Goal: Task Accomplishment & Management: Manage account settings

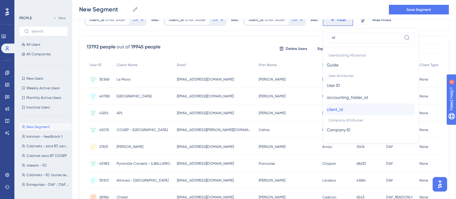
click at [330, 107] on span "client_id" at bounding box center [335, 109] width 16 height 7
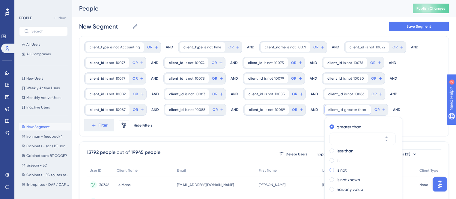
click at [337, 168] on label "is not" at bounding box center [342, 169] width 10 height 7
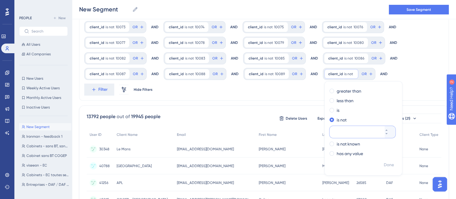
click at [343, 128] on input "number" at bounding box center [360, 131] width 48 height 7
paste input "10090"
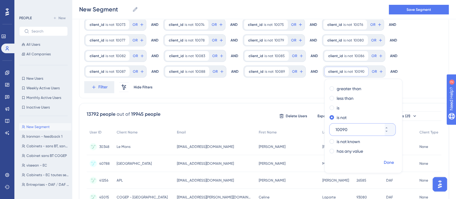
type input "10090"
click at [384, 160] on span "Done" at bounding box center [389, 162] width 10 height 7
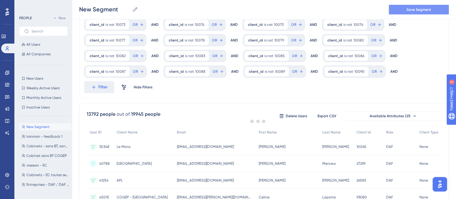
click at [409, 9] on span "Save Segment" at bounding box center [419, 9] width 25 height 5
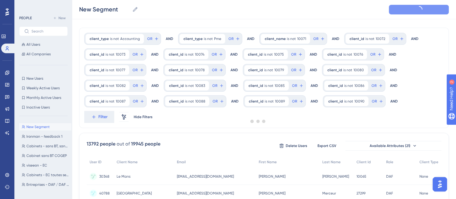
scroll to position [0, 0]
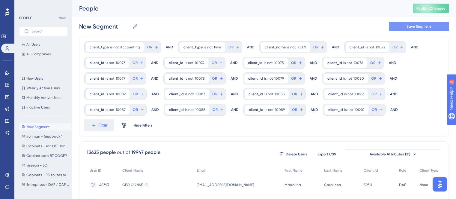
click at [186, 12] on div "People" at bounding box center [238, 8] width 319 height 8
click at [94, 28] on input "New Segment" at bounding box center [104, 26] width 51 height 8
type input "Ironman - feedback 2"
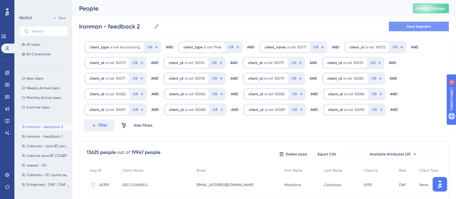
click at [413, 32] on div "Ironman - feedback 2 Ironman - feedback 2 Save Segment" at bounding box center [264, 26] width 370 height 19
click at [408, 22] on button "Save Segment" at bounding box center [419, 27] width 60 height 10
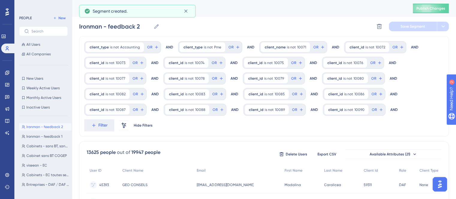
click at [435, 0] on div "People Publish Changes" at bounding box center [264, 8] width 384 height 17
click at [434, 9] on span "Publish Changes" at bounding box center [431, 8] width 29 height 5
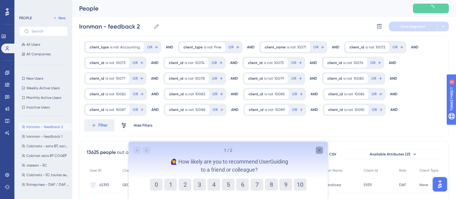
click at [320, 151] on icon "Close survey" at bounding box center [319, 150] width 2 height 2
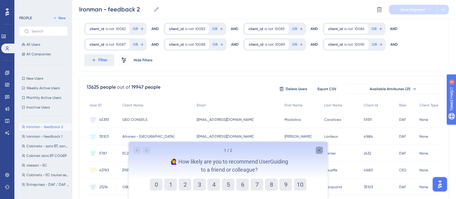
click at [317, 148] on icon "Close survey" at bounding box center [319, 150] width 5 height 5
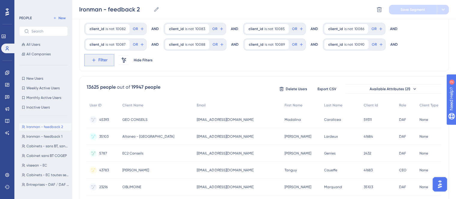
click at [85, 63] on button "Filter" at bounding box center [99, 60] width 30 height 12
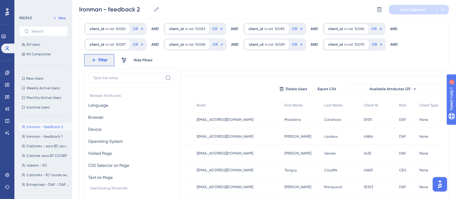
scroll to position [102, 0]
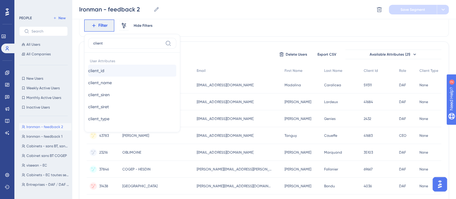
type input "client"
click at [121, 67] on button "client_id client_id" at bounding box center [132, 70] width 88 height 12
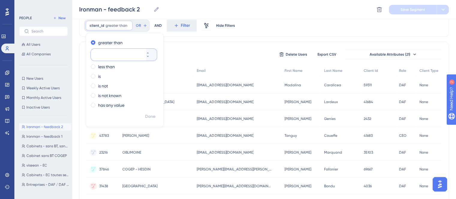
paste input "10091"
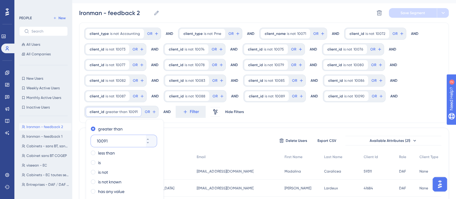
scroll to position [27, 0]
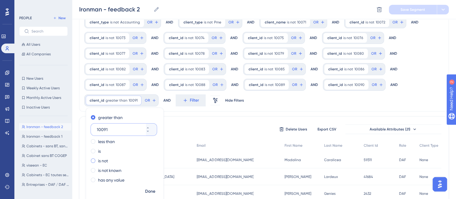
type input "10091"
click at [104, 159] on label "is not" at bounding box center [103, 160] width 10 height 7
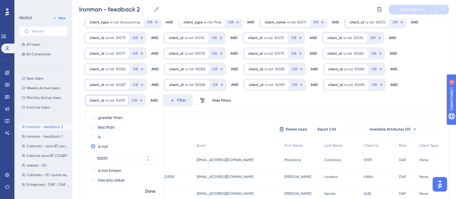
scroll to position [56, 0]
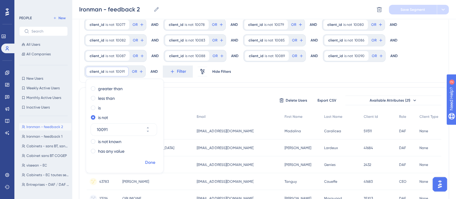
click at [152, 163] on span "Done" at bounding box center [150, 162] width 10 height 7
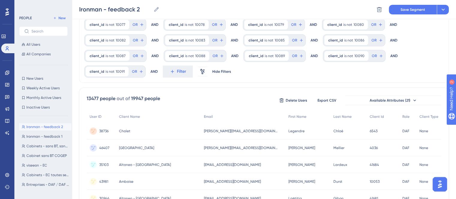
click at [155, 82] on div "client_type is not Accounting Accounting Remove OR AND client_type is not Pme P…" at bounding box center [264, 32] width 370 height 100
click at [175, 73] on button "Filter" at bounding box center [178, 71] width 30 height 12
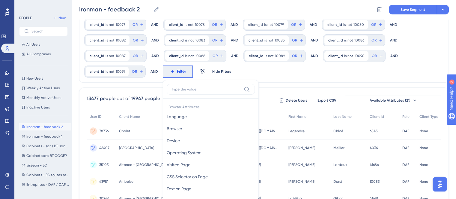
scroll to position [97, 0]
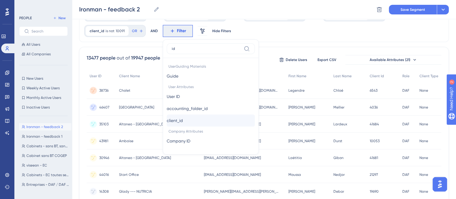
type input "id"
click at [194, 120] on button "client_id client_id" at bounding box center [211, 120] width 88 height 12
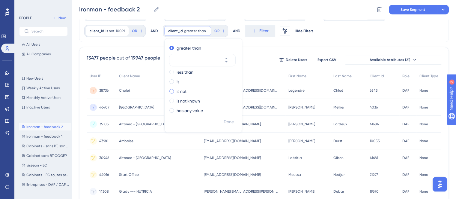
click at [177, 90] on label "is not" at bounding box center [182, 91] width 10 height 7
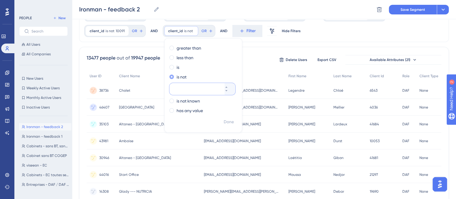
paste input "10092"
type input "10092"
click at [228, 120] on span "Done" at bounding box center [229, 121] width 10 height 7
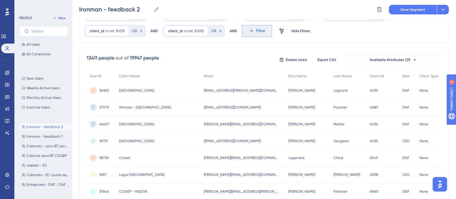
click at [249, 32] on icon at bounding box center [251, 30] width 5 height 5
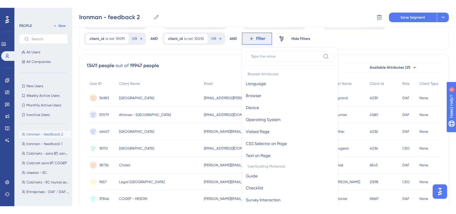
scroll to position [100, 0]
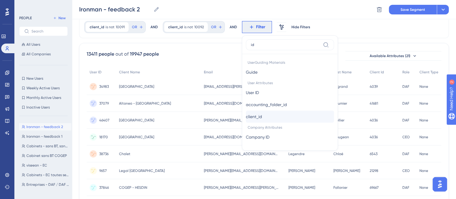
type input "id"
click at [255, 113] on span "client_id" at bounding box center [254, 116] width 16 height 7
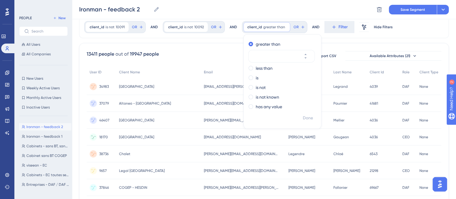
click at [252, 112] on div "greater than less than is is not is not known has any value" at bounding box center [282, 75] width 77 height 73
click at [256, 85] on label "is not" at bounding box center [261, 87] width 10 height 7
click at [256, 85] on input "number" at bounding box center [279, 84] width 48 height 7
paste input "10093"
type input "10093"
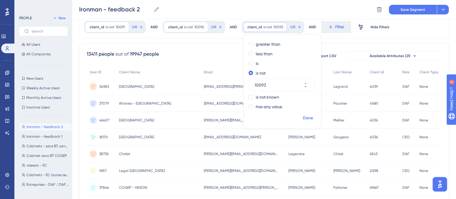
click at [306, 116] on span "Done" at bounding box center [308, 117] width 10 height 7
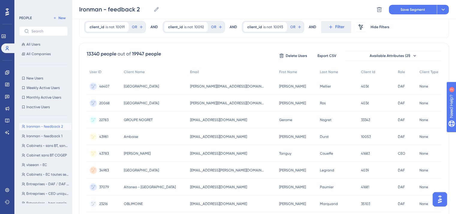
scroll to position [0, 0]
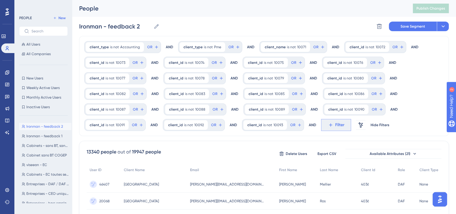
click at [336, 126] on span "Filter" at bounding box center [339, 124] width 9 height 7
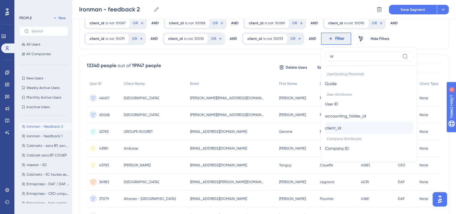
type input "id"
click at [353, 129] on button "client_id client_id" at bounding box center [369, 128] width 88 height 12
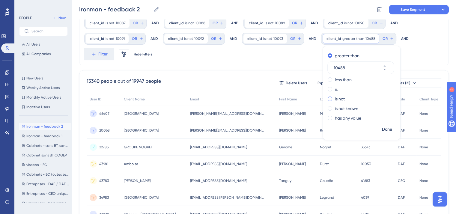
type input "10488"
click at [337, 101] on label "is not" at bounding box center [340, 98] width 10 height 7
click at [382, 127] on span "Done" at bounding box center [387, 129] width 10 height 7
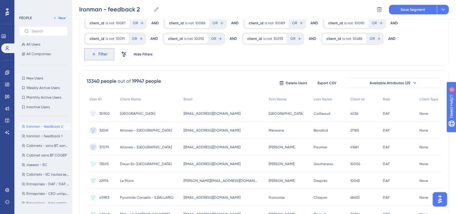
click at [101, 51] on span "Filter" at bounding box center [102, 54] width 9 height 7
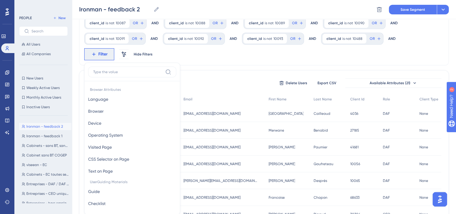
scroll to position [120, 0]
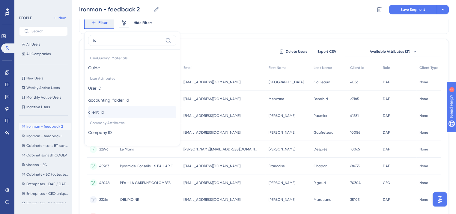
type input "id"
click at [102, 111] on span "client_id" at bounding box center [96, 112] width 16 height 7
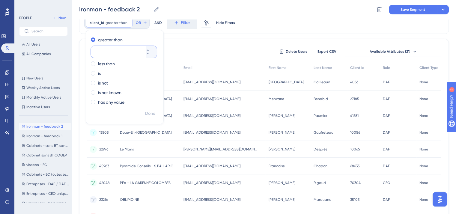
paste input "11648"
type input "11648"
click at [108, 82] on label "is not" at bounding box center [103, 82] width 10 height 7
click at [157, 114] on button "Done" at bounding box center [150, 113] width 17 height 11
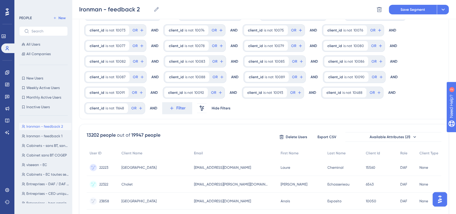
scroll to position [33, 0]
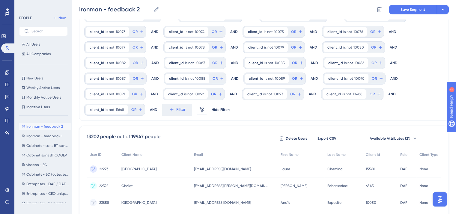
click at [165, 118] on div "client_type is not Accounting Accounting Remove OR AND client_type is not Pme P…" at bounding box center [264, 63] width 370 height 116
click at [176, 109] on span "Filter" at bounding box center [180, 109] width 9 height 7
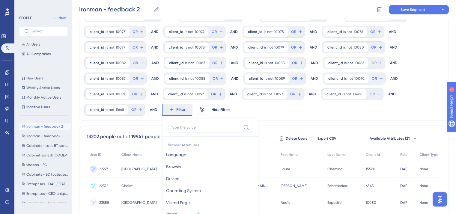
scroll to position [103, 0]
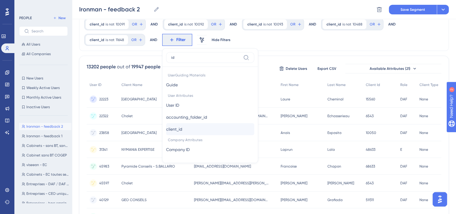
type input "id"
click at [182, 131] on span "client_id" at bounding box center [174, 129] width 16 height 7
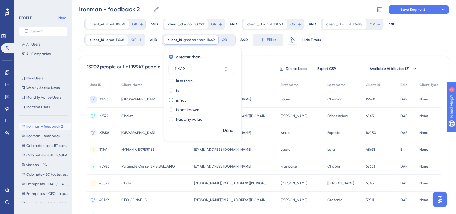
type input "11649"
click at [188, 100] on div "is not" at bounding box center [201, 100] width 65 height 7
click at [228, 129] on span "Done" at bounding box center [228, 130] width 10 height 7
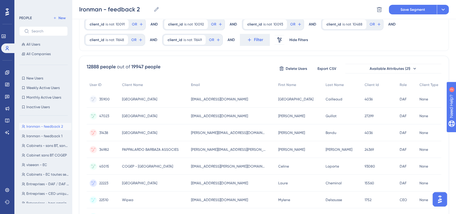
click at [250, 38] on button "Filter" at bounding box center [255, 40] width 30 height 12
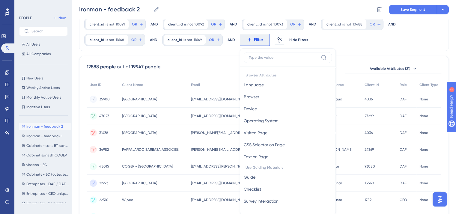
scroll to position [127, 0]
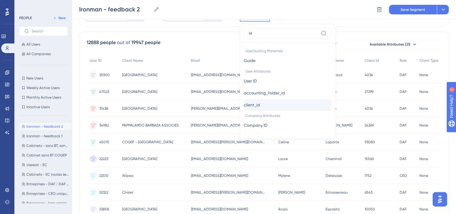
type input "id"
click at [255, 105] on span "client_id" at bounding box center [252, 104] width 16 height 7
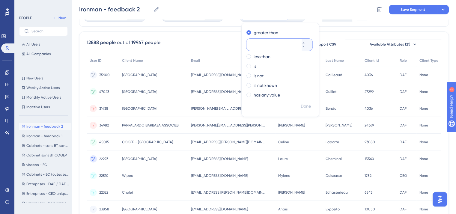
paste input "13313"
type input "13313"
click at [255, 78] on label "is not" at bounding box center [259, 75] width 10 height 7
click at [306, 106] on span "Done" at bounding box center [306, 106] width 10 height 7
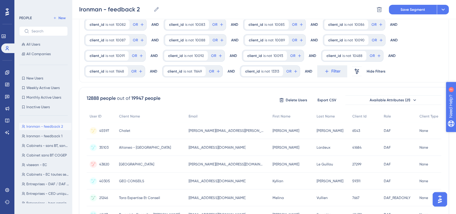
scroll to position [71, 0]
click at [326, 70] on icon at bounding box center [326, 72] width 5 height 5
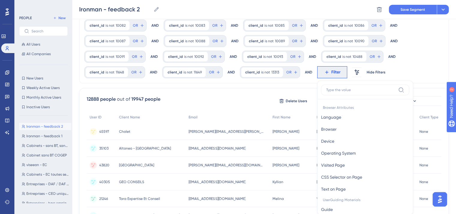
scroll to position [111, 0]
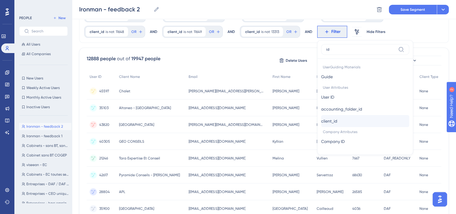
type input "id"
click at [332, 119] on span "client_id" at bounding box center [329, 121] width 16 height 7
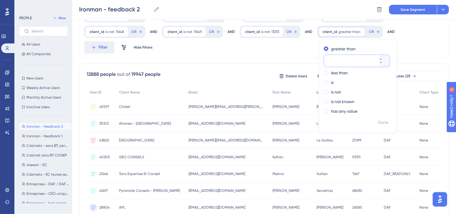
paste input "15560"
type input "15560"
click at [334, 93] on label "is not" at bounding box center [336, 91] width 10 height 7
click at [379, 121] on span "Done" at bounding box center [383, 122] width 10 height 7
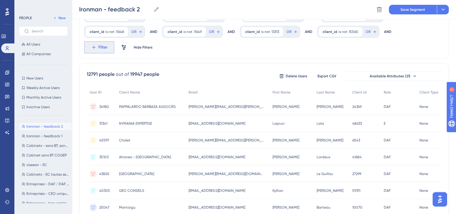
click at [103, 46] on span "Filter" at bounding box center [102, 47] width 9 height 7
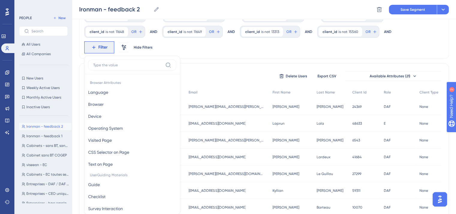
scroll to position [139, 0]
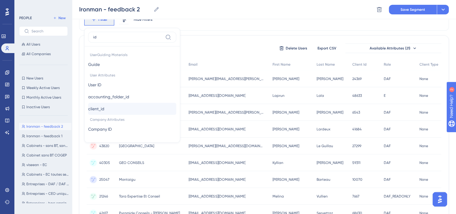
type input "id"
click at [112, 110] on button "client_id client_id" at bounding box center [132, 109] width 88 height 12
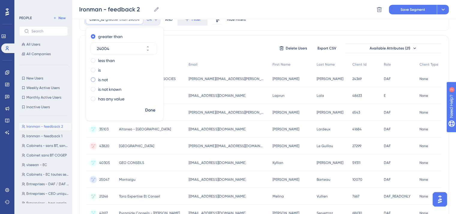
type input "24004"
click at [111, 81] on div "is not" at bounding box center [123, 79] width 65 height 7
click at [141, 110] on div "Done" at bounding box center [124, 113] width 77 height 16
click at [151, 109] on span "Done" at bounding box center [150, 110] width 10 height 7
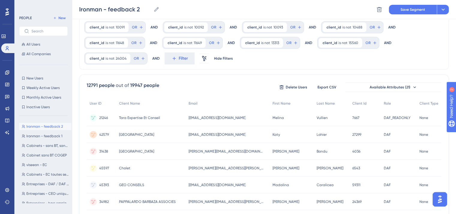
scroll to position [65, 0]
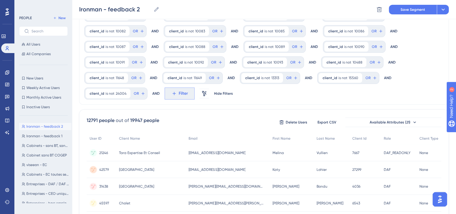
click at [173, 97] on button "Filter" at bounding box center [180, 94] width 30 height 12
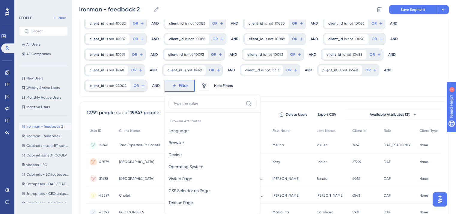
scroll to position [120, 0]
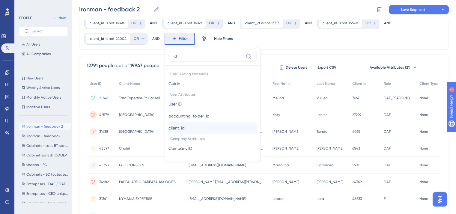
type input "id"
click at [182, 127] on span "client_id" at bounding box center [177, 127] width 16 height 7
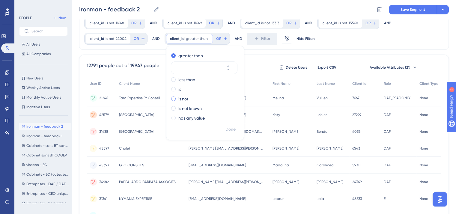
click at [179, 101] on label "is not" at bounding box center [183, 98] width 10 height 7
paste input "25312"
type input "25312"
click at [229, 128] on span "Done" at bounding box center [231, 129] width 10 height 7
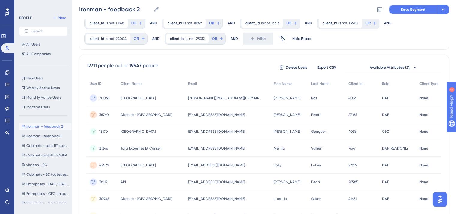
click at [415, 8] on span "Save Segment" at bounding box center [413, 9] width 25 height 5
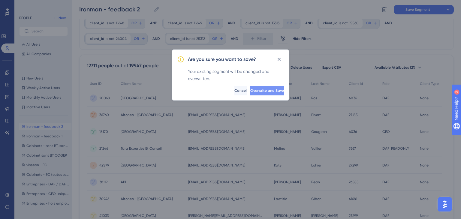
click at [250, 91] on span "Overwrite and Save" at bounding box center [267, 90] width 34 height 5
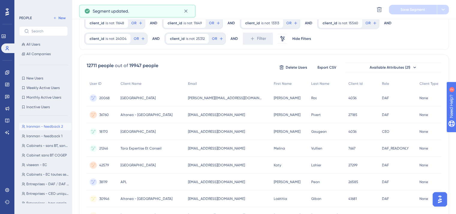
scroll to position [0, 0]
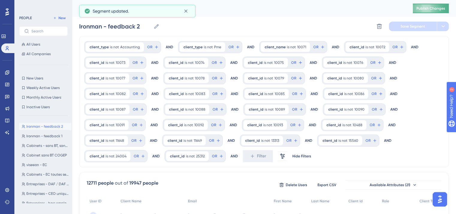
click at [444, 8] on span "Publish Changes" at bounding box center [431, 8] width 29 height 5
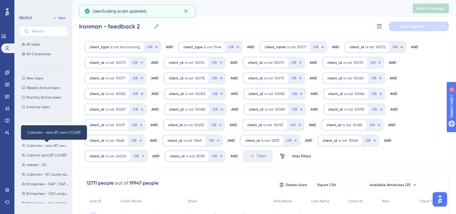
click at [63, 147] on span "Cabinets - sans BT, sans COGEP" at bounding box center [47, 145] width 43 height 5
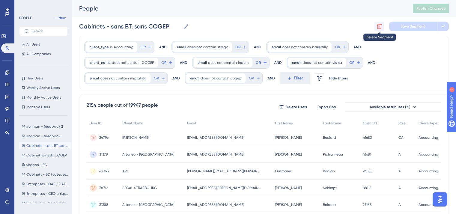
click at [380, 28] on icon at bounding box center [379, 26] width 6 height 6
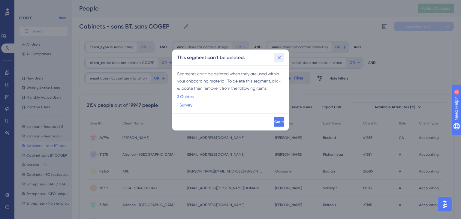
click at [281, 59] on icon at bounding box center [279, 58] width 6 height 6
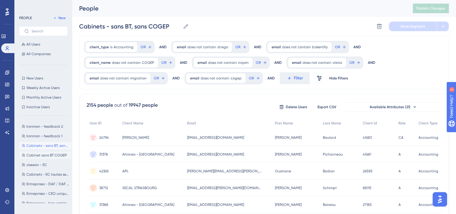
click at [41, 155] on span "Cabinet sans BT COGEP" at bounding box center [46, 155] width 40 height 5
type input "Cabinet sans BT COGEP"
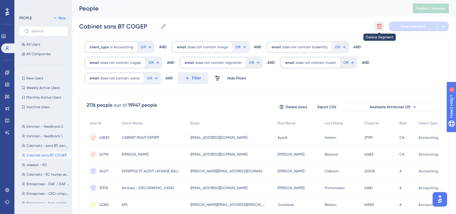
click at [378, 26] on icon at bounding box center [379, 26] width 6 height 6
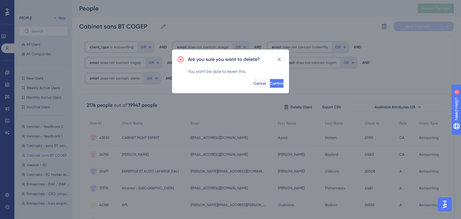
click at [270, 81] on span "Confirm" at bounding box center [276, 83] width 13 height 5
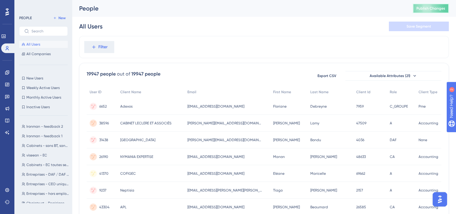
click at [431, 12] on button "Publish Changes" at bounding box center [431, 9] width 36 height 10
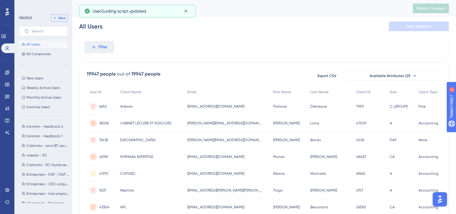
click at [64, 19] on span "New" at bounding box center [61, 18] width 7 height 5
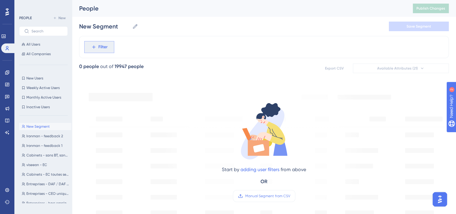
click at [108, 45] on button "Filter" at bounding box center [99, 47] width 30 height 12
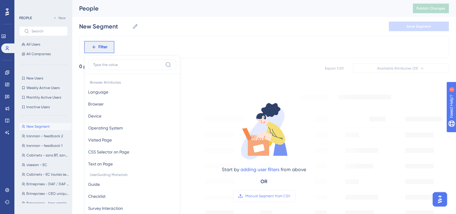
scroll to position [26, 0]
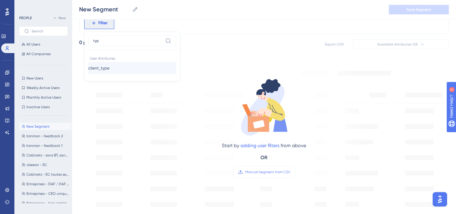
type input "typ"
click at [108, 72] on button "client_type client_type" at bounding box center [132, 68] width 88 height 12
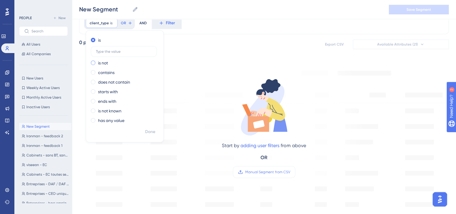
click at [107, 65] on label "is not" at bounding box center [103, 62] width 10 height 7
type input "Accounting"
click at [148, 133] on span "Done" at bounding box center [150, 131] width 10 height 7
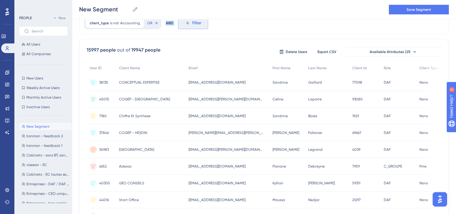
drag, startPoint x: 199, startPoint y: 18, endPoint x: 189, endPoint y: 26, distance: 12.1
click at [189, 26] on div "Performance Users Engagement Widgets Feedback Product Updates Knowledge Base AI…" at bounding box center [264, 210] width 384 height 473
click at [189, 26] on button "Filter" at bounding box center [193, 23] width 30 height 12
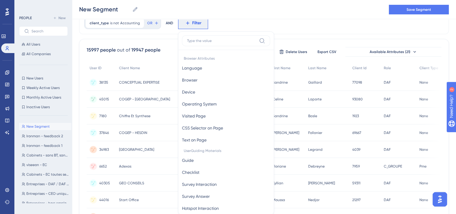
scroll to position [42, 0]
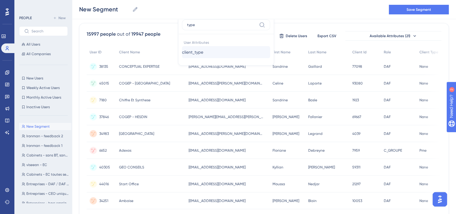
type input "type"
click at [191, 50] on span "client_type" at bounding box center [192, 52] width 21 height 7
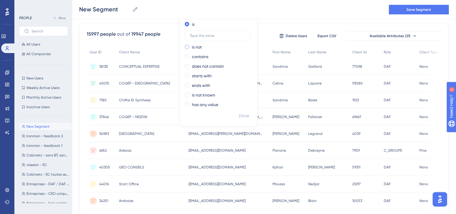
click at [192, 46] on label "is not" at bounding box center [197, 46] width 10 height 7
click at [190, 46] on input "text" at bounding box center [218, 45] width 56 height 4
type input "Pme"
click at [239, 114] on span "Done" at bounding box center [244, 115] width 10 height 7
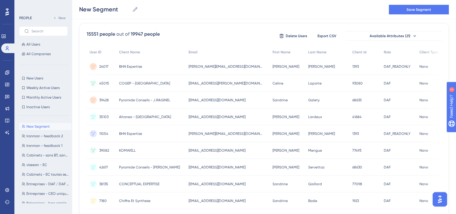
scroll to position [0, 0]
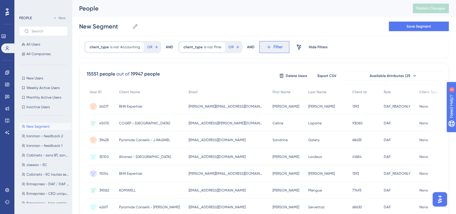
click at [276, 51] on button "Filter" at bounding box center [274, 47] width 30 height 12
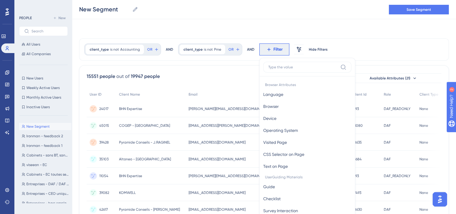
scroll to position [28, 0]
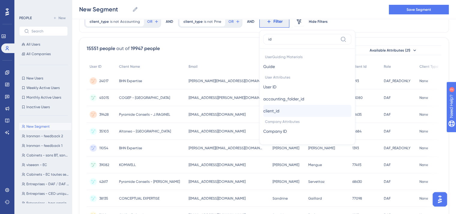
type input "id"
click at [269, 109] on span "client_id" at bounding box center [271, 110] width 16 height 7
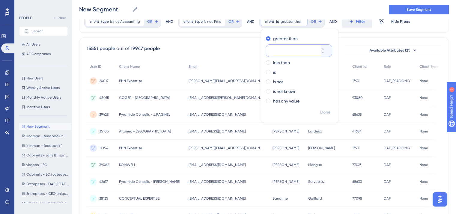
paste input "25884"
type input "25884"
click at [269, 80] on div "is not" at bounding box center [298, 81] width 65 height 7
click at [323, 112] on span "Done" at bounding box center [325, 112] width 10 height 7
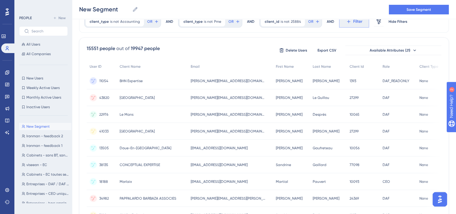
click at [353, 20] on span "Filter" at bounding box center [357, 21] width 9 height 7
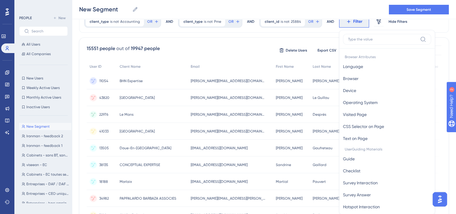
scroll to position [36, 0]
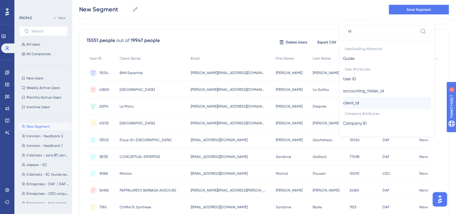
type input "id"
click at [359, 99] on span "client_id" at bounding box center [351, 102] width 16 height 7
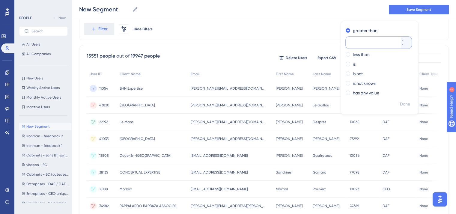
paste input "25885"
type input "25885"
click at [347, 74] on div "is not" at bounding box center [378, 73] width 65 height 7
click at [402, 101] on span "Done" at bounding box center [405, 104] width 10 height 7
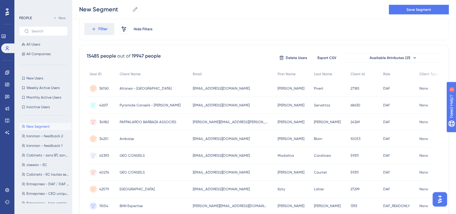
scroll to position [0, 0]
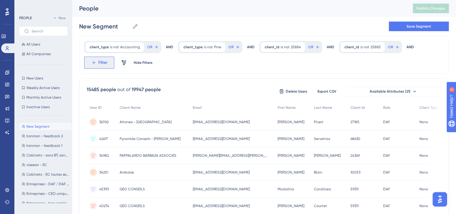
click at [102, 64] on span "Filter" at bounding box center [102, 62] width 9 height 7
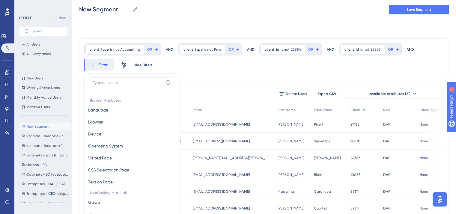
scroll to position [36, 0]
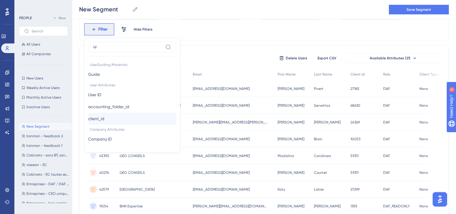
type input "id"
click at [104, 120] on span "client_id" at bounding box center [96, 118] width 16 height 7
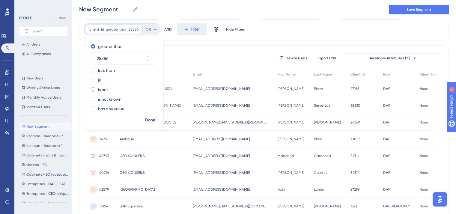
type input "25886"
click at [106, 88] on label "is not" at bounding box center [103, 89] width 10 height 7
click at [148, 123] on span "Done" at bounding box center [150, 120] width 10 height 7
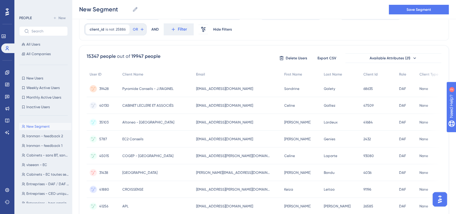
scroll to position [0, 0]
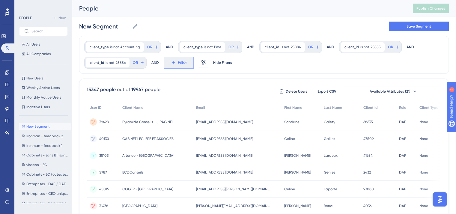
click at [186, 61] on span "Filter" at bounding box center [182, 62] width 9 height 7
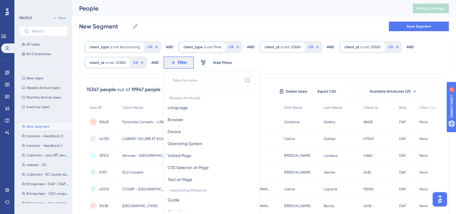
scroll to position [36, 0]
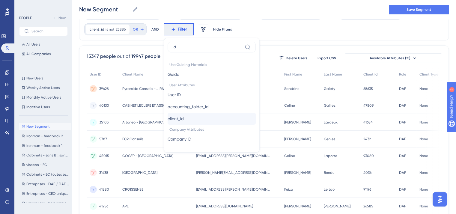
type input "id"
click at [183, 117] on span "client_id" at bounding box center [176, 118] width 16 height 7
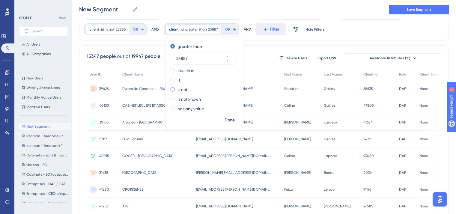
type input "25887"
click at [179, 88] on label "is not" at bounding box center [183, 89] width 10 height 7
click at [226, 120] on span "Done" at bounding box center [230, 120] width 10 height 7
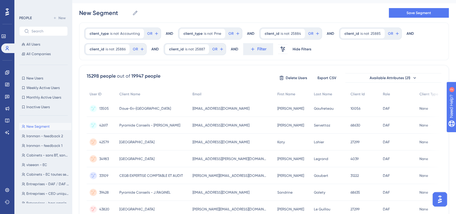
scroll to position [0, 0]
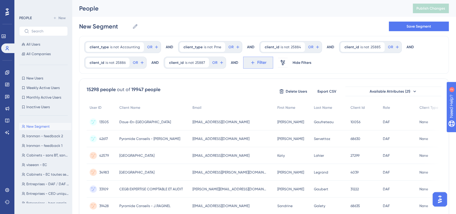
click at [252, 62] on button "Filter" at bounding box center [258, 63] width 30 height 12
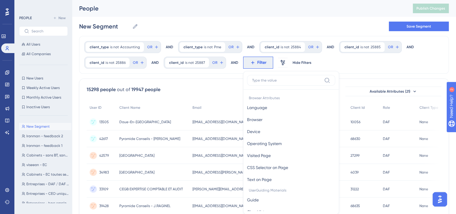
scroll to position [30, 0]
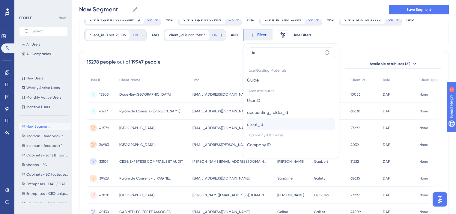
type input "id"
click at [268, 126] on button "client_id client_id" at bounding box center [291, 124] width 88 height 12
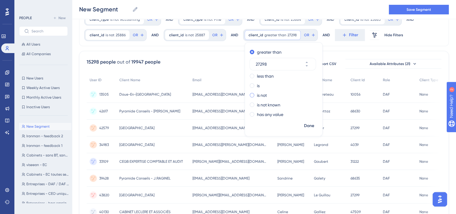
type input "27298"
click at [258, 92] on label "is not" at bounding box center [262, 95] width 10 height 7
click at [304, 127] on span "Done" at bounding box center [309, 125] width 10 height 7
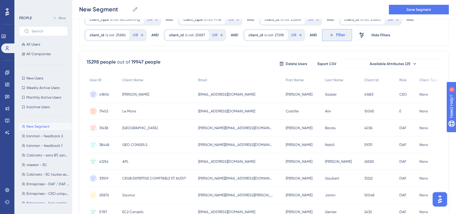
click at [326, 31] on button "Filter" at bounding box center [337, 35] width 30 height 12
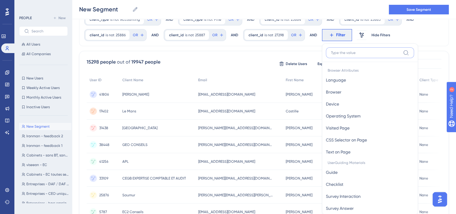
scroll to position [52, 0]
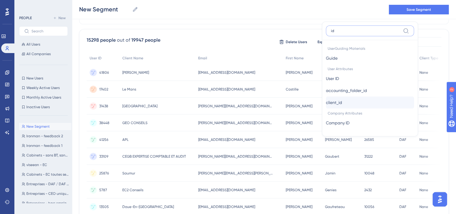
type input "id"
click at [329, 106] on button "client_id client_id" at bounding box center [370, 103] width 88 height 12
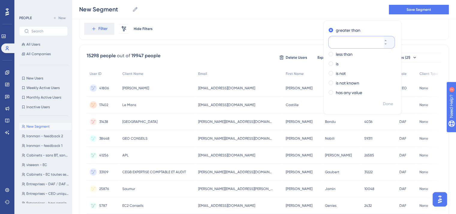
paste input "27299"
type input "27299"
click at [339, 71] on label "is not" at bounding box center [341, 73] width 10 height 7
click at [383, 104] on span "Done" at bounding box center [388, 103] width 10 height 7
click at [381, 103] on div "10065 10065" at bounding box center [378, 105] width 35 height 17
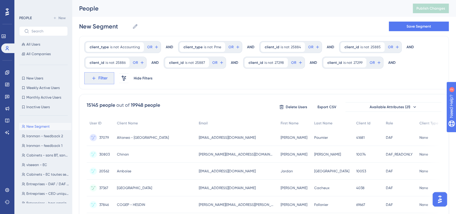
click at [88, 83] on button "Filter" at bounding box center [99, 78] width 30 height 12
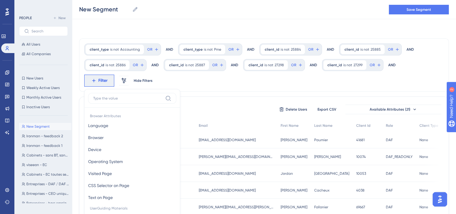
scroll to position [43, 0]
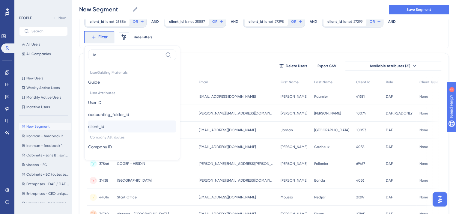
type input "id"
click at [127, 132] on button "client_id client_id" at bounding box center [132, 127] width 88 height 12
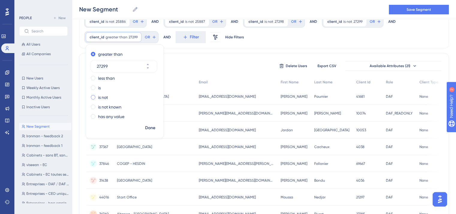
type input "27299"
click at [104, 96] on label "is not" at bounding box center [103, 97] width 10 height 7
click at [152, 129] on span "Done" at bounding box center [150, 127] width 10 height 7
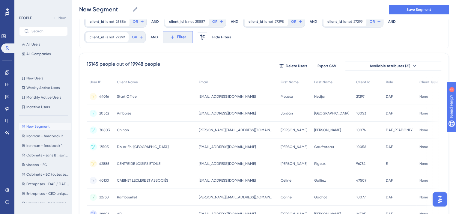
click at [172, 31] on button "Filter" at bounding box center [178, 37] width 30 height 12
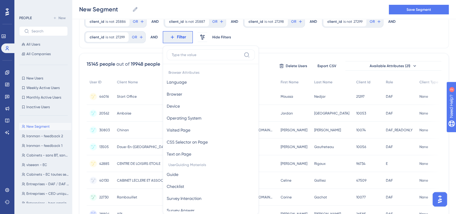
scroll to position [67, 0]
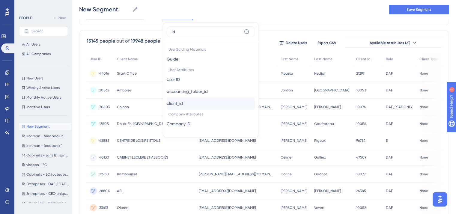
type input "id"
click at [183, 106] on span "client_id" at bounding box center [175, 103] width 16 height 7
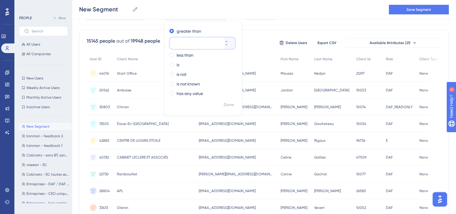
paste input "27435"
type input "27435"
click at [184, 75] on label "is not" at bounding box center [182, 74] width 10 height 7
click at [229, 105] on span "Done" at bounding box center [229, 104] width 10 height 7
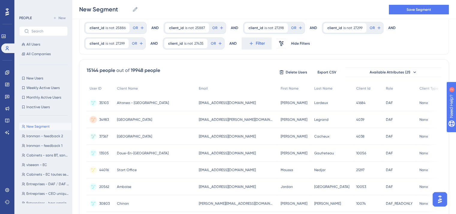
scroll to position [0, 0]
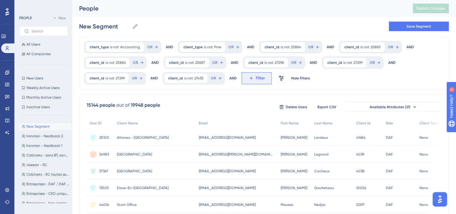
click at [252, 81] on button "Filter" at bounding box center [257, 78] width 30 height 12
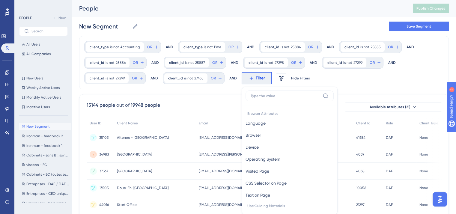
scroll to position [43, 0]
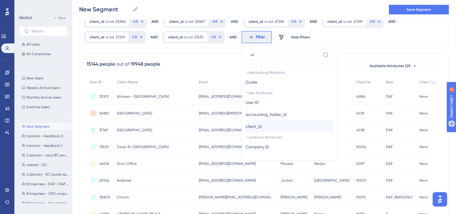
type input "id"
click at [254, 127] on span "client_id" at bounding box center [254, 126] width 16 height 7
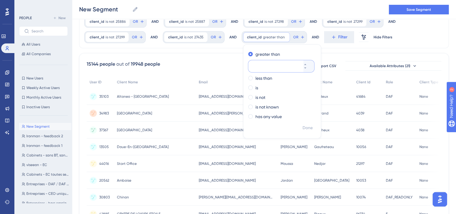
paste input "28046"
type input "28046"
click at [258, 98] on label "is not" at bounding box center [261, 97] width 10 height 7
click at [306, 129] on span "Done" at bounding box center [308, 127] width 10 height 7
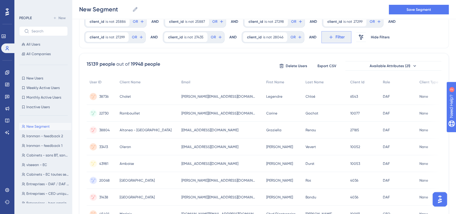
click at [336, 37] on span "Filter" at bounding box center [340, 37] width 9 height 7
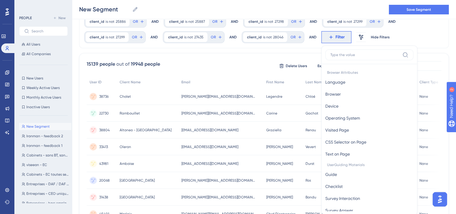
scroll to position [65, 0]
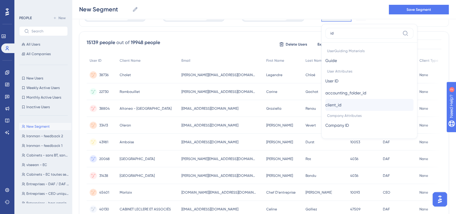
type input "id"
click at [341, 109] on button "client_id client_id" at bounding box center [369, 105] width 88 height 12
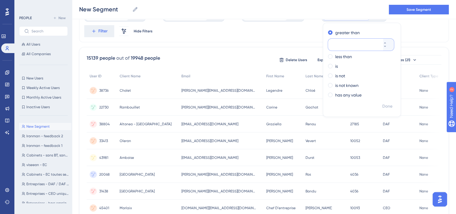
paste input "28047"
type input "28047"
click at [339, 73] on label "is not" at bounding box center [340, 75] width 10 height 7
click at [388, 106] on span "Done" at bounding box center [387, 106] width 10 height 7
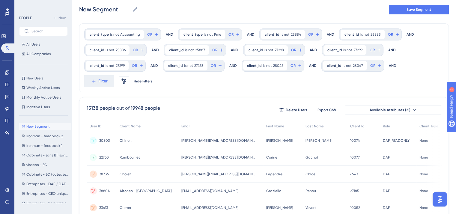
scroll to position [0, 0]
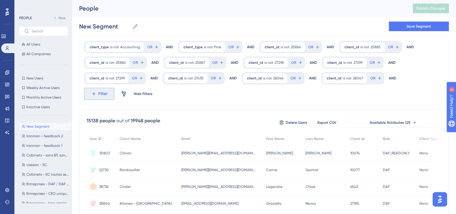
click at [92, 96] on icon at bounding box center [93, 93] width 5 height 5
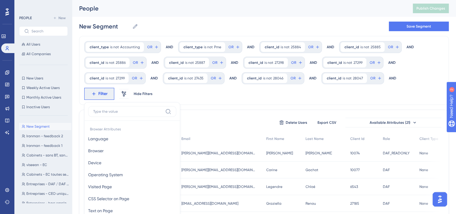
scroll to position [55, 0]
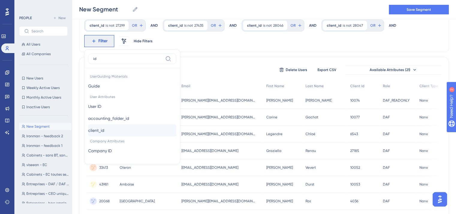
type input "id"
click at [104, 132] on span "client_id" at bounding box center [96, 130] width 16 height 7
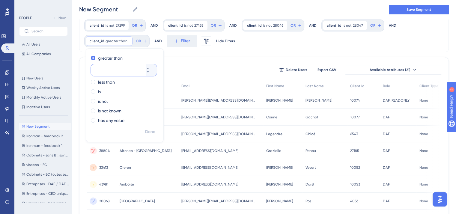
paste input "28048"
type input "28048"
click at [104, 99] on label "is not" at bounding box center [103, 101] width 10 height 7
click at [149, 130] on span "Done" at bounding box center [150, 131] width 10 height 7
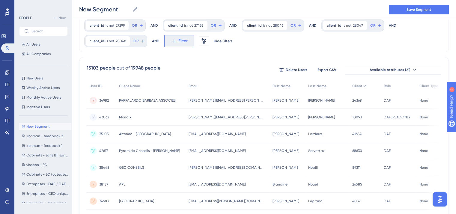
click at [171, 41] on icon at bounding box center [173, 40] width 5 height 5
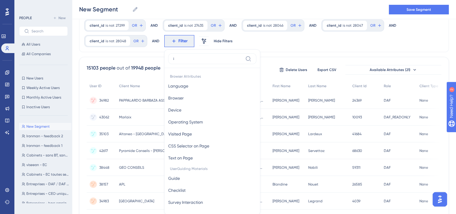
scroll to position [79, 0]
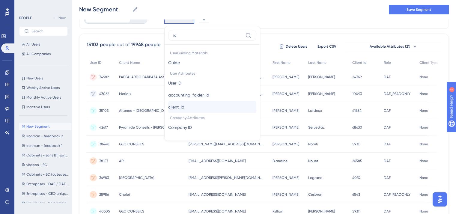
type input "id"
click at [178, 109] on span "client_id" at bounding box center [176, 106] width 16 height 7
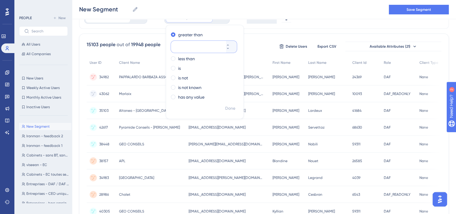
paste input "28049"
type input "28049"
click at [173, 75] on div "is not" at bounding box center [203, 77] width 65 height 7
click at [229, 107] on span "Done" at bounding box center [230, 108] width 10 height 7
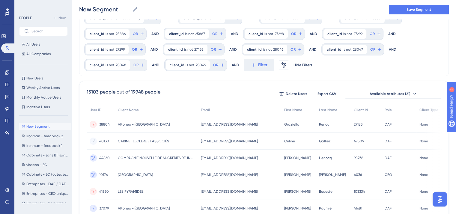
scroll to position [21, 0]
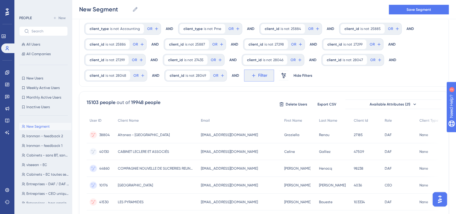
click at [251, 75] on icon at bounding box center [253, 75] width 5 height 5
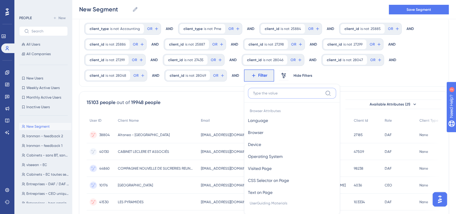
scroll to position [63, 0]
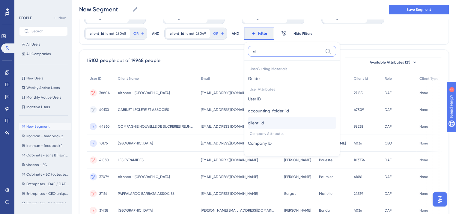
type input "id"
click at [262, 121] on span "client_id" at bounding box center [256, 122] width 16 height 7
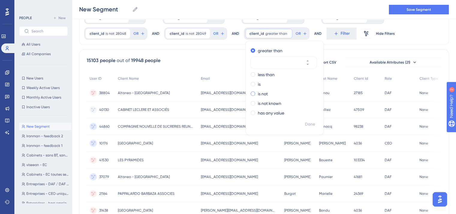
click at [259, 91] on label "is not" at bounding box center [263, 93] width 10 height 7
paste input "28051"
type input "28051"
click at [308, 127] on span "Done" at bounding box center [310, 124] width 10 height 7
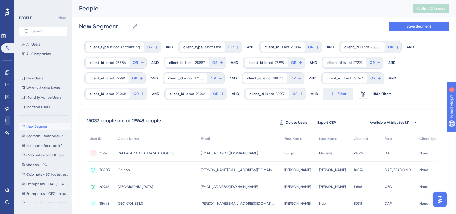
scroll to position [12, 0]
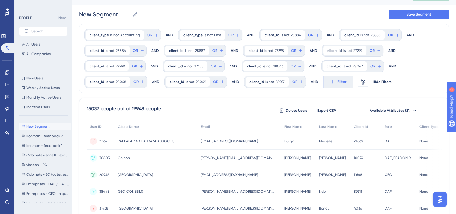
click at [330, 81] on icon at bounding box center [332, 81] width 5 height 5
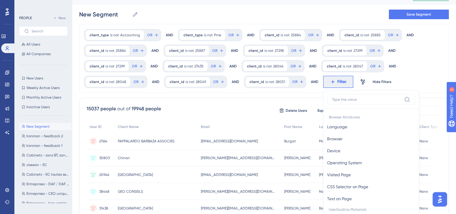
scroll to position [57, 0]
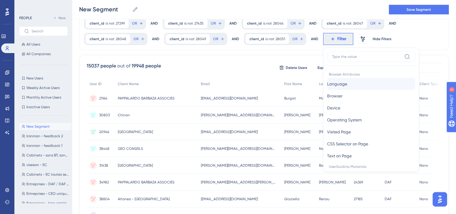
type input "d"
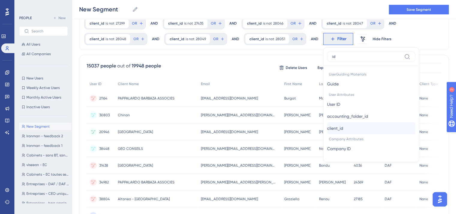
type input "id"
click at [335, 127] on span "client_id" at bounding box center [335, 128] width 16 height 7
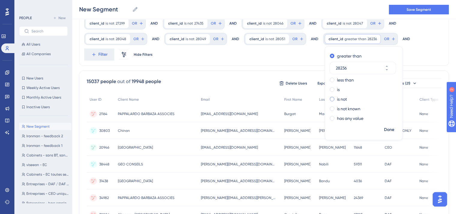
type input "28236"
click at [337, 97] on label "is not" at bounding box center [342, 99] width 10 height 7
click at [384, 127] on span "Done" at bounding box center [389, 129] width 10 height 7
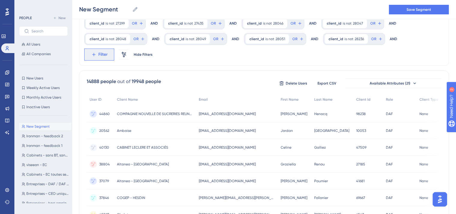
click at [95, 49] on button "Filter" at bounding box center [99, 55] width 30 height 12
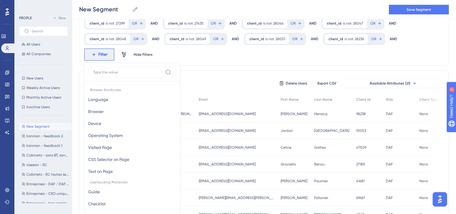
scroll to position [89, 0]
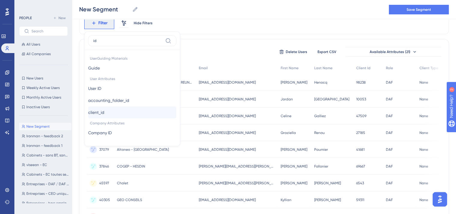
type input "id"
click at [104, 112] on span "client_id" at bounding box center [96, 112] width 16 height 7
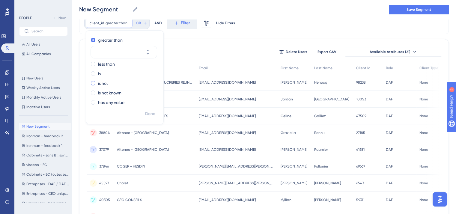
click at [99, 82] on label "is not" at bounding box center [103, 83] width 10 height 7
type input "29508"
click at [154, 113] on span "Done" at bounding box center [150, 113] width 10 height 7
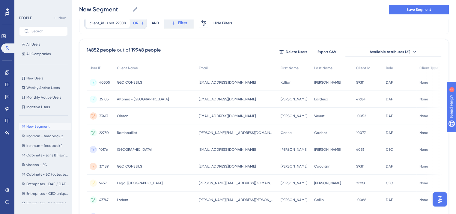
click at [181, 23] on span "Filter" at bounding box center [182, 22] width 9 height 7
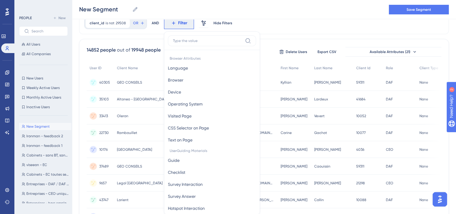
scroll to position [105, 0]
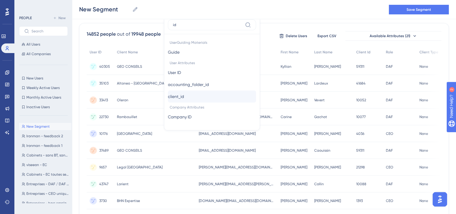
type input "id"
click at [195, 99] on button "client_id client_id" at bounding box center [212, 97] width 88 height 12
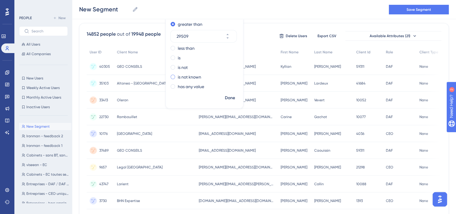
type input "29509"
click at [188, 77] on label "is not known" at bounding box center [189, 76] width 23 height 7
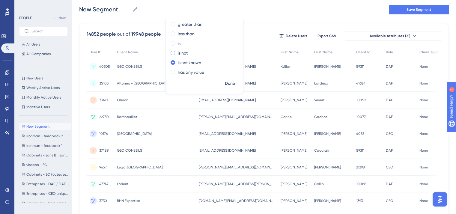
click at [180, 52] on label "is not" at bounding box center [183, 52] width 10 height 7
paste input "29509"
type input "29509"
click at [228, 96] on span "Done" at bounding box center [230, 97] width 10 height 7
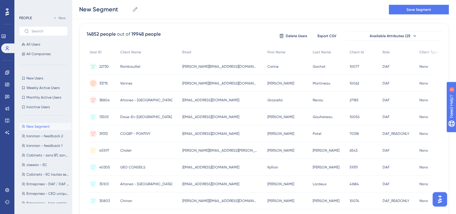
scroll to position [0, 0]
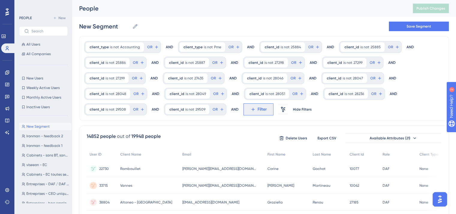
click at [250, 114] on button "Filter" at bounding box center [259, 109] width 30 height 12
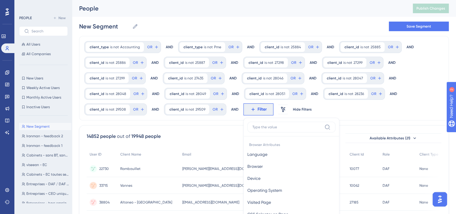
scroll to position [71, 0]
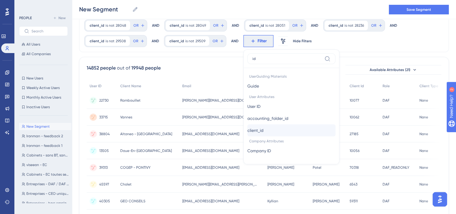
type input "id"
click at [258, 126] on button "client_id client_id" at bounding box center [291, 130] width 88 height 12
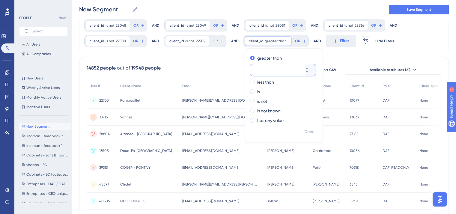
paste input "30026"
type input "30026"
click at [257, 101] on label "is not" at bounding box center [262, 101] width 10 height 7
click at [304, 131] on span "Done" at bounding box center [309, 131] width 10 height 7
click at [310, 130] on div "Renou Renou" at bounding box center [328, 134] width 37 height 17
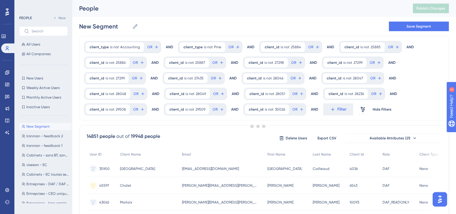
scroll to position [71, 0]
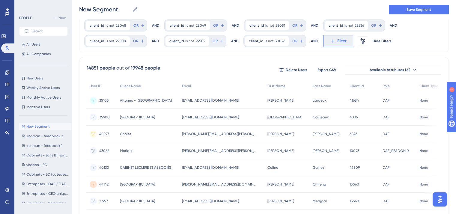
click at [332, 35] on button "Filter" at bounding box center [338, 41] width 30 height 12
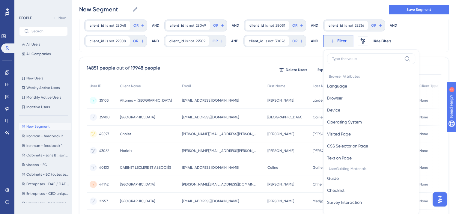
scroll to position [96, 0]
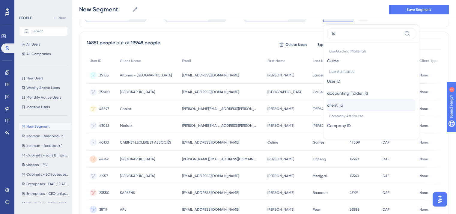
type input "id"
click at [342, 106] on span "client_id" at bounding box center [335, 105] width 16 height 7
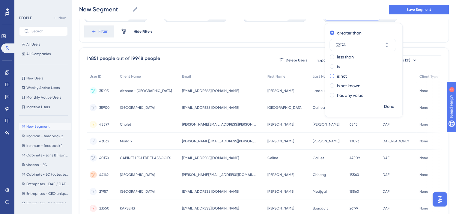
type input "32174"
click at [342, 76] on label "is not" at bounding box center [342, 76] width 10 height 7
click at [387, 109] on span "Done" at bounding box center [389, 106] width 10 height 7
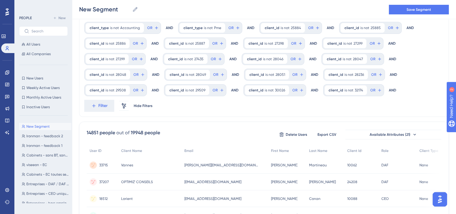
scroll to position [13, 0]
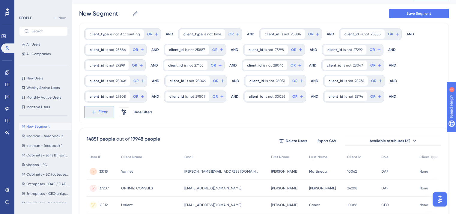
click at [103, 113] on span "Filter" at bounding box center [102, 112] width 9 height 7
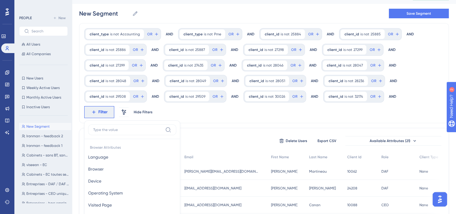
scroll to position [88, 0]
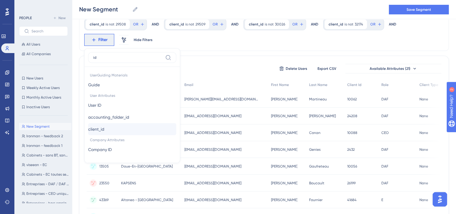
type input "id"
click at [104, 127] on span "client_id" at bounding box center [96, 129] width 16 height 7
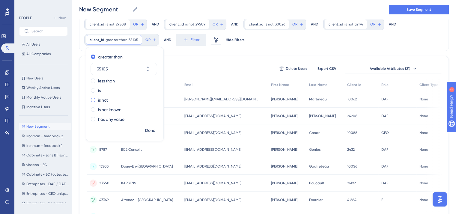
type input "35105"
click at [102, 97] on label "is not" at bounding box center [103, 100] width 10 height 7
click at [145, 129] on span "Done" at bounding box center [150, 130] width 10 height 7
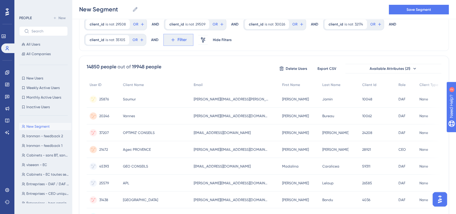
click at [178, 41] on span "Filter" at bounding box center [182, 39] width 9 height 7
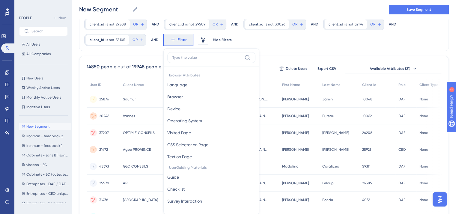
scroll to position [112, 0]
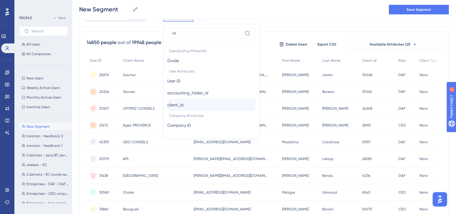
type input "id"
click at [175, 106] on span "client_id" at bounding box center [175, 104] width 16 height 7
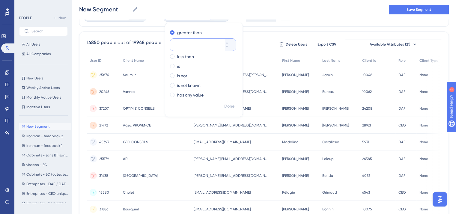
paste input "44399"
type input "44399"
click at [181, 75] on label "is not" at bounding box center [182, 75] width 10 height 7
click at [237, 108] on div "Done" at bounding box center [203, 109] width 77 height 16
click at [232, 108] on span "Done" at bounding box center [229, 106] width 10 height 7
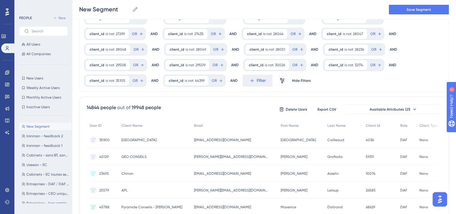
scroll to position [30, 0]
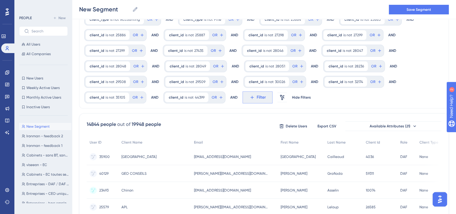
click at [259, 101] on button "Filter" at bounding box center [258, 97] width 30 height 12
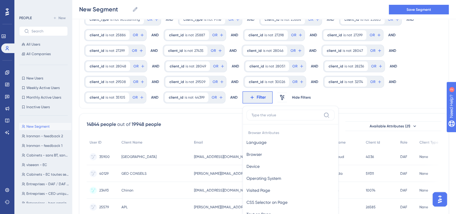
scroll to position [89, 0]
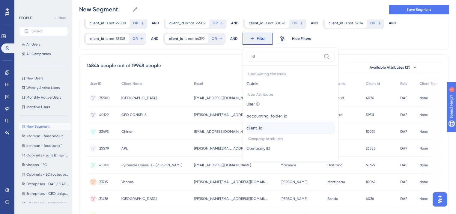
type input "id"
click at [258, 126] on span "client_id" at bounding box center [255, 127] width 16 height 7
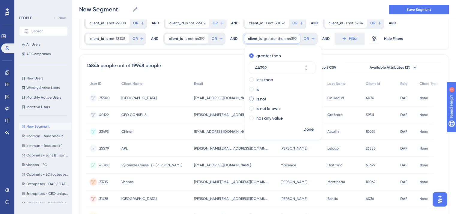
type input "44399"
click at [265, 96] on div "is not" at bounding box center [281, 98] width 65 height 7
click at [308, 130] on span "Done" at bounding box center [309, 129] width 10 height 7
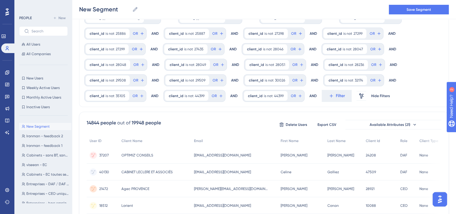
scroll to position [25, 0]
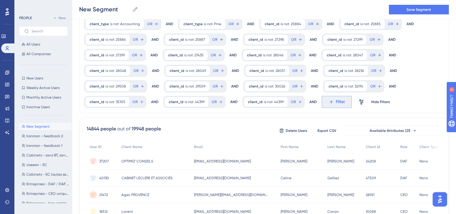
click at [336, 103] on span "Filter" at bounding box center [340, 101] width 9 height 7
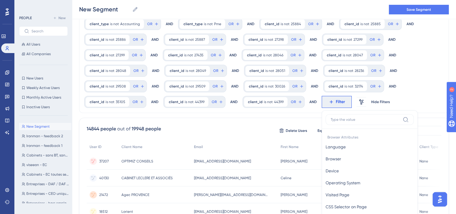
scroll to position [89, 0]
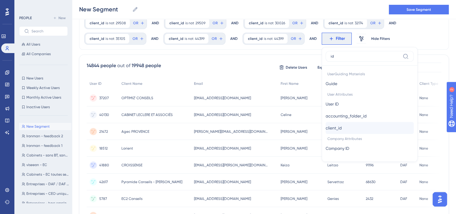
type input "id"
click at [336, 125] on span "client_id" at bounding box center [334, 127] width 16 height 7
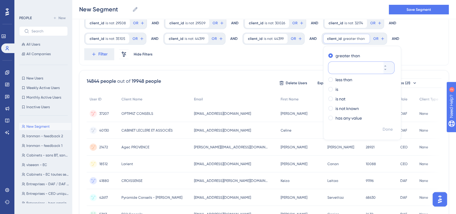
paste input "62817"
type input "62817"
click at [338, 101] on label "is not" at bounding box center [341, 98] width 10 height 7
click at [387, 129] on span "Done" at bounding box center [388, 129] width 10 height 7
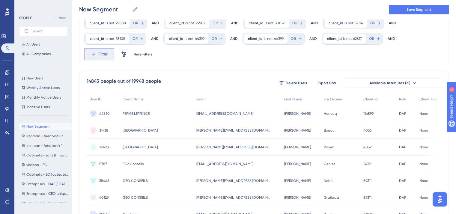
click at [98, 59] on button "Filter" at bounding box center [99, 54] width 30 height 12
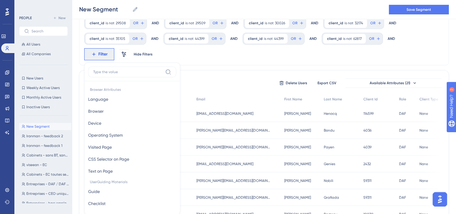
scroll to position [120, 0]
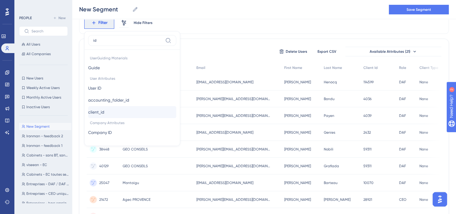
type input "id"
click at [102, 111] on span "client_id" at bounding box center [96, 112] width 16 height 7
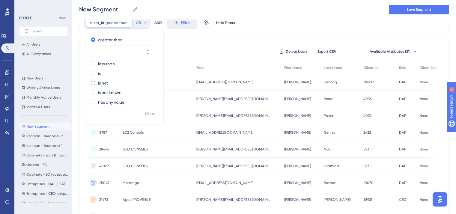
click at [108, 83] on label "is not" at bounding box center [103, 82] width 10 height 7
paste input "69657"
type input "69657"
click at [148, 110] on span "Done" at bounding box center [150, 113] width 10 height 7
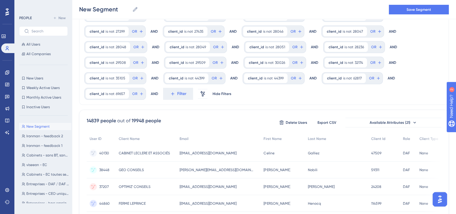
scroll to position [10, 0]
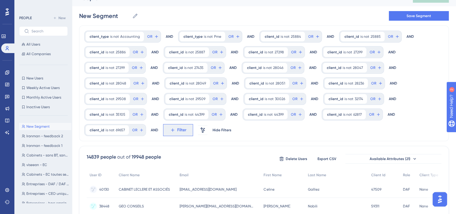
click at [169, 135] on button "Filter" at bounding box center [178, 130] width 30 height 12
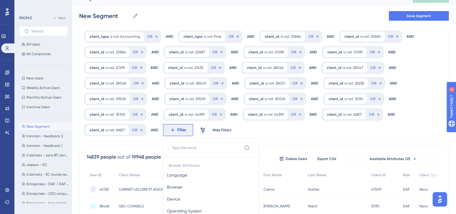
scroll to position [102, 0]
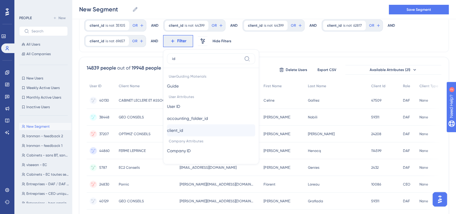
type input "id"
click at [172, 133] on button "client_id client_id" at bounding box center [211, 130] width 88 height 12
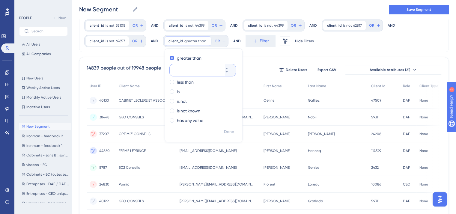
paste input "69659"
type input "69659"
click at [177, 101] on label "is not" at bounding box center [182, 101] width 10 height 7
click at [232, 131] on span "Done" at bounding box center [229, 131] width 10 height 7
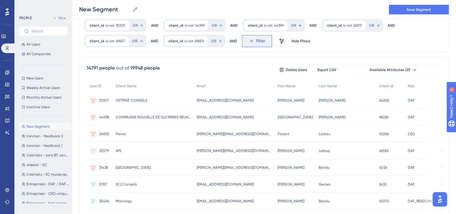
click at [249, 37] on button "Filter" at bounding box center [257, 41] width 30 height 12
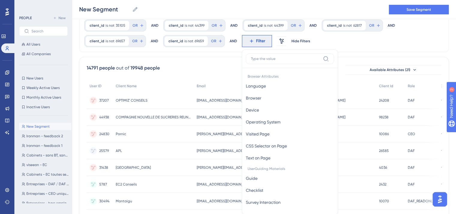
scroll to position [127, 0]
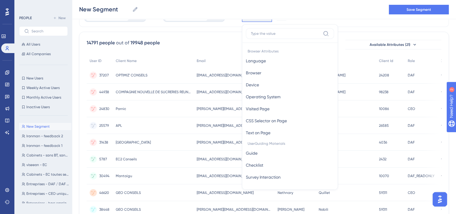
type input "u"
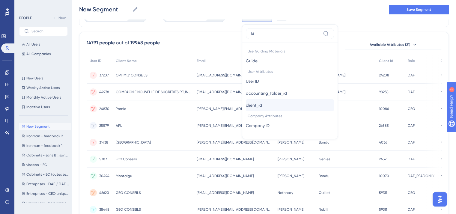
type input "id"
click at [268, 104] on button "client_id client_id" at bounding box center [290, 105] width 88 height 12
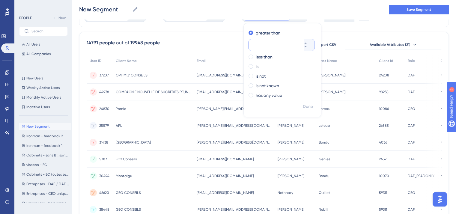
paste input "69662"
type input "69662"
click at [262, 76] on label "is not" at bounding box center [261, 76] width 10 height 7
click at [307, 106] on span "Done" at bounding box center [308, 106] width 10 height 7
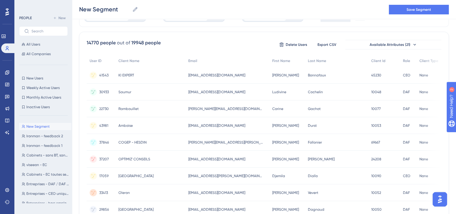
scroll to position [0, 0]
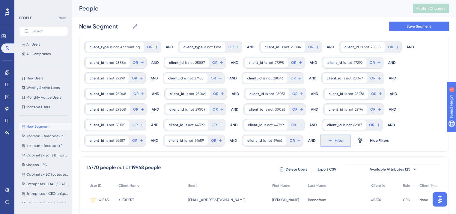
click at [327, 137] on button "Filter" at bounding box center [336, 141] width 30 height 12
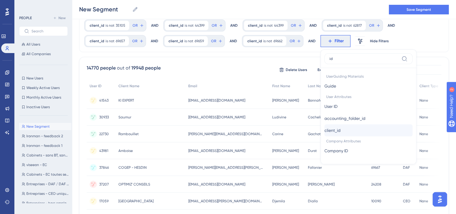
type input "id"
click at [333, 130] on span "client_id" at bounding box center [332, 130] width 16 height 7
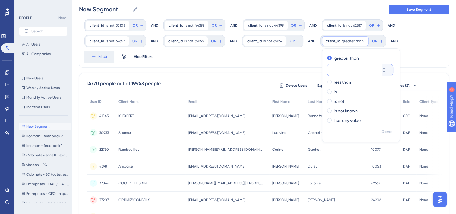
paste input "69663"
type input "69663"
click at [335, 99] on label "is not" at bounding box center [339, 101] width 10 height 7
click at [381, 131] on span "Done" at bounding box center [386, 131] width 10 height 7
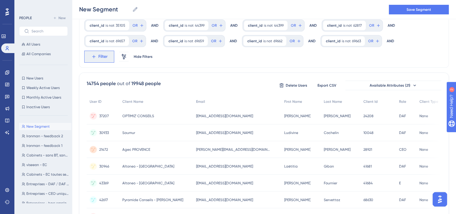
click at [99, 56] on span "Filter" at bounding box center [102, 56] width 9 height 7
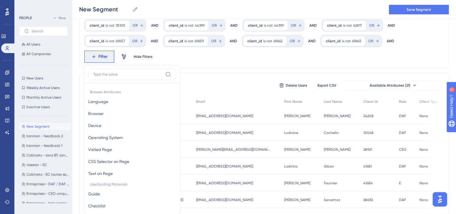
scroll to position [135, 0]
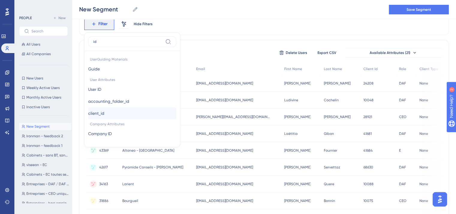
type input "id"
click at [100, 115] on span "client_id" at bounding box center [96, 113] width 16 height 7
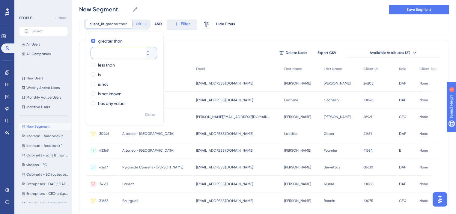
paste input "69665"
type input "69665"
click at [103, 82] on label "is not" at bounding box center [103, 84] width 10 height 7
click at [151, 116] on span "Done" at bounding box center [150, 114] width 10 height 7
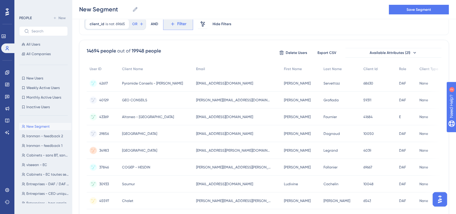
click at [182, 25] on span "Filter" at bounding box center [181, 23] width 9 height 7
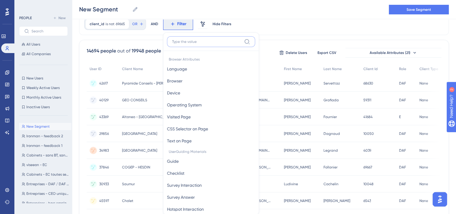
scroll to position [111, 0]
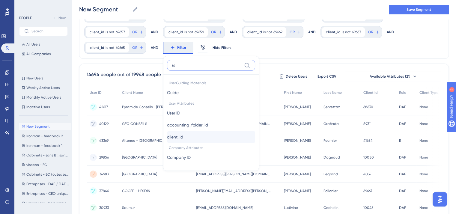
type input "id"
click at [217, 136] on button "client_id client_id" at bounding box center [211, 137] width 88 height 12
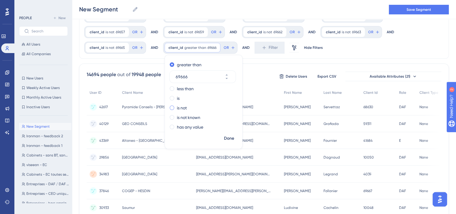
type input "69666"
click at [177, 105] on label "is not" at bounding box center [182, 107] width 10 height 7
click at [235, 141] on button "Done" at bounding box center [229, 138] width 17 height 11
click at [228, 139] on span "a.fournier03pro@gmail.com" at bounding box center [224, 140] width 57 height 5
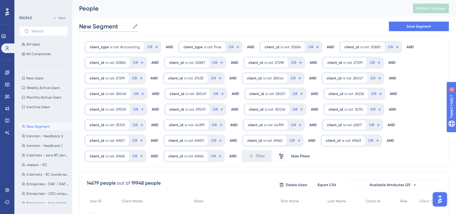
click at [100, 27] on input "New Segment" at bounding box center [104, 26] width 51 height 8
type input "Iron"
click at [359, 139] on icon at bounding box center [361, 141] width 4 height 4
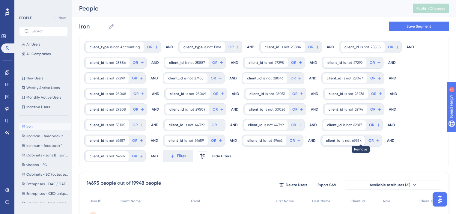
click at [360, 140] on icon at bounding box center [361, 140] width 2 height 2
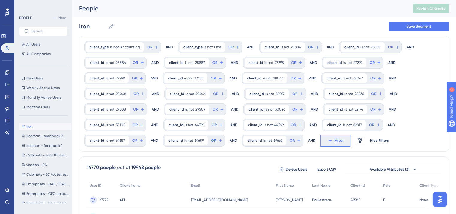
click at [335, 145] on button "Filter" at bounding box center [336, 141] width 30 height 12
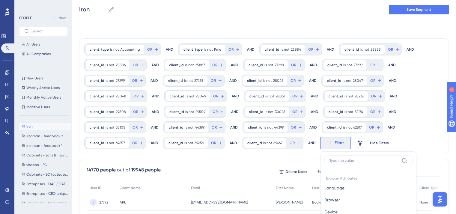
scroll to position [104, 0]
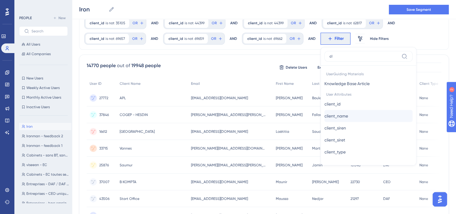
type input "cl"
click at [339, 118] on span "client_name" at bounding box center [336, 115] width 24 height 7
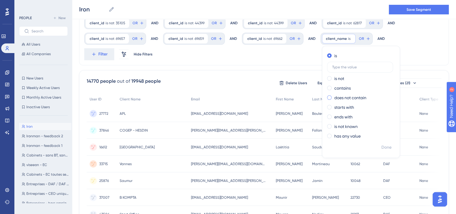
click at [337, 97] on label "does not contain" at bounding box center [350, 97] width 32 height 7
click at [337, 97] on input "text" at bounding box center [360, 96] width 56 height 4
type input "COGEP"
click at [383, 147] on span "Done" at bounding box center [386, 147] width 10 height 7
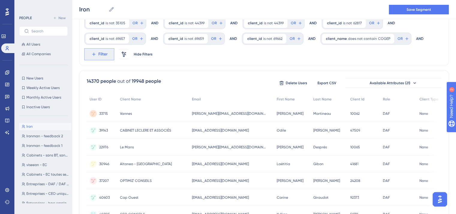
click at [97, 57] on button "Filter" at bounding box center [99, 54] width 30 height 12
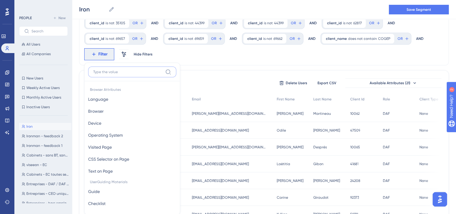
scroll to position [136, 0]
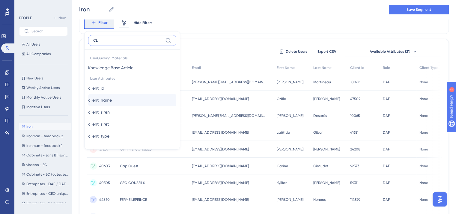
type input "CL"
click at [146, 102] on button "client_name client_name" at bounding box center [132, 100] width 88 height 12
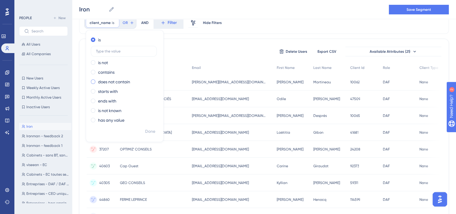
click at [104, 79] on label "does not contain" at bounding box center [114, 81] width 32 height 7
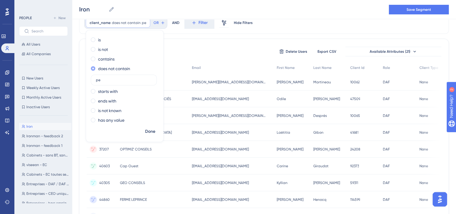
type input "p"
type input "PEA -"
click at [152, 133] on span "Done" at bounding box center [150, 131] width 10 height 7
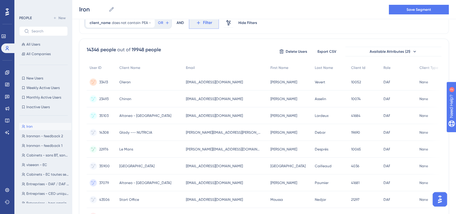
click at [211, 26] on button "Filter" at bounding box center [204, 23] width 30 height 12
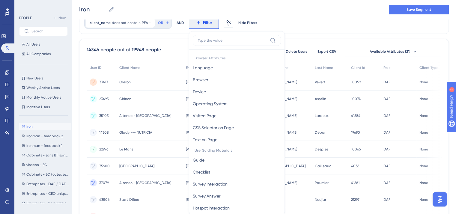
scroll to position [152, 0]
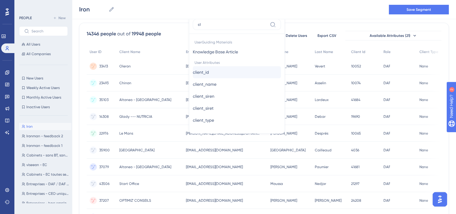
type input "cl"
click at [207, 74] on span "client_id" at bounding box center [201, 72] width 16 height 7
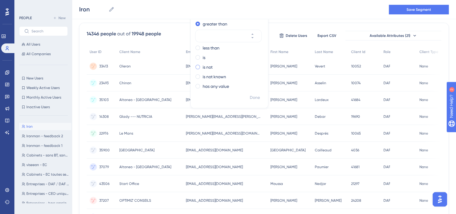
click at [205, 68] on label "is not" at bounding box center [208, 67] width 10 height 7
paste input "70358"
type input "70358"
click at [250, 97] on span "Done" at bounding box center [255, 97] width 10 height 7
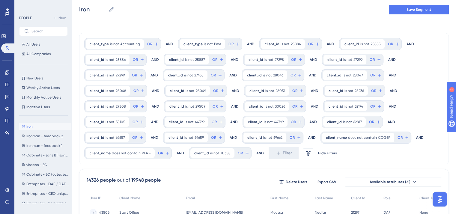
scroll to position [0, 0]
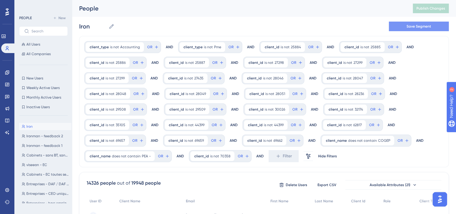
click at [418, 26] on span "Save Segment" at bounding box center [419, 26] width 25 height 5
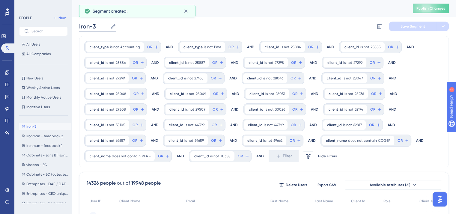
click at [96, 27] on input "Iron-3" at bounding box center [93, 26] width 29 height 8
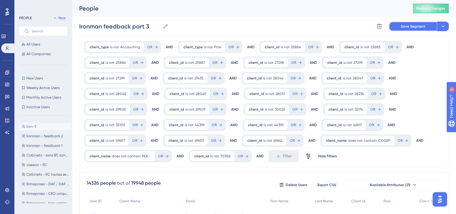
click at [422, 26] on span "Save Segment" at bounding box center [413, 26] width 25 height 5
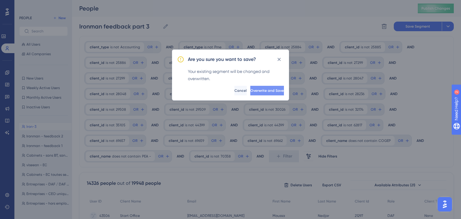
click at [255, 93] on button "Overwrite and Save" at bounding box center [267, 91] width 34 height 10
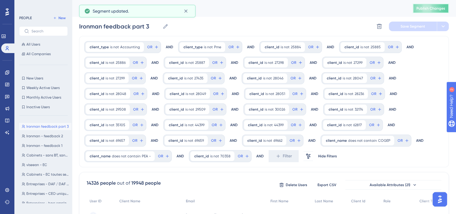
click at [435, 9] on span "Publish Changes" at bounding box center [431, 8] width 29 height 5
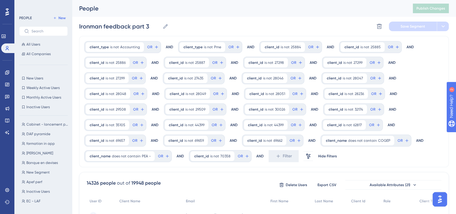
scroll to position [223, 0]
click at [58, 164] on button "New Segment New Segment" at bounding box center [45, 163] width 52 height 7
type input "New Segment"
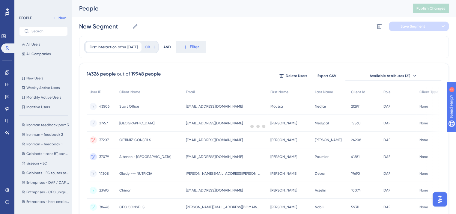
scroll to position [0, 0]
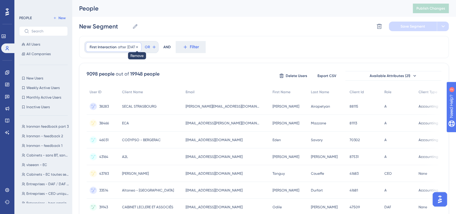
click at [139, 46] on icon at bounding box center [137, 47] width 4 height 4
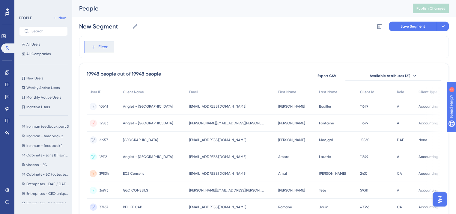
click at [105, 47] on span "Filter" at bounding box center [102, 46] width 9 height 7
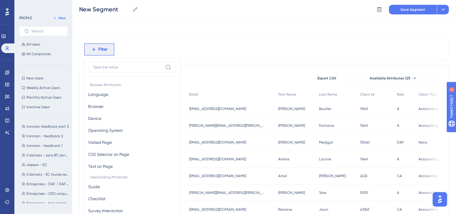
scroll to position [28, 0]
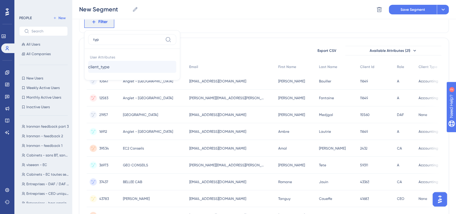
type input "typ"
click at [101, 64] on span "client_type" at bounding box center [98, 66] width 21 height 7
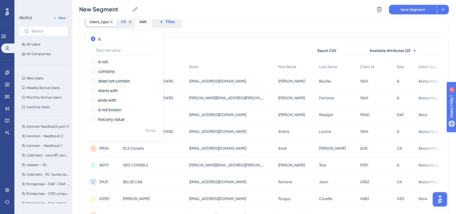
click at [101, 64] on label "is not" at bounding box center [103, 61] width 10 height 7
type input "Accounting"
click at [149, 131] on span "Done" at bounding box center [150, 130] width 10 height 7
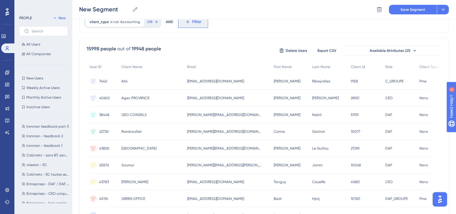
click at [187, 21] on icon at bounding box center [187, 21] width 5 height 5
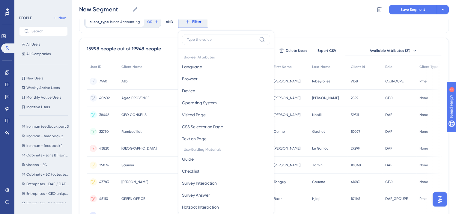
scroll to position [41, 0]
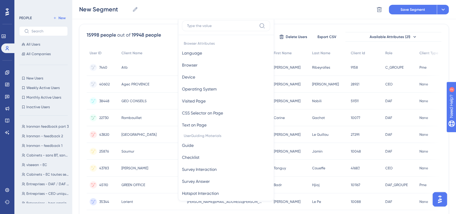
type input "e"
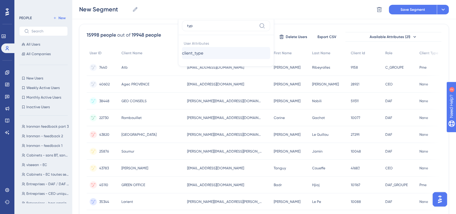
type input "typ"
click at [203, 54] on span "client_type" at bounding box center [192, 52] width 21 height 7
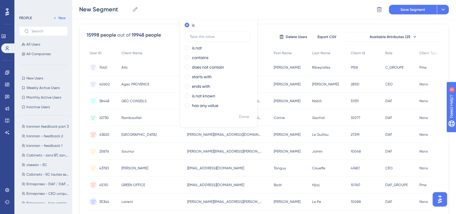
scroll to position [0, 0]
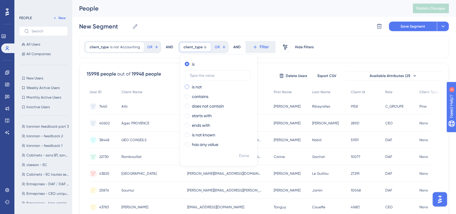
click at [193, 87] on label "is not" at bounding box center [197, 86] width 10 height 7
type input "Pme"
click at [241, 153] on span "Done" at bounding box center [244, 155] width 10 height 7
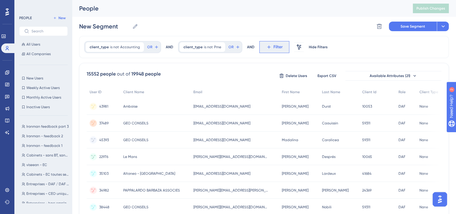
click at [281, 44] on button "Filter" at bounding box center [274, 47] width 30 height 12
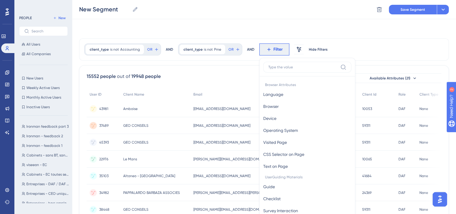
scroll to position [28, 0]
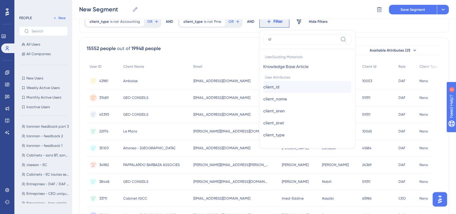
type input "cl"
click at [278, 88] on span "client_id" at bounding box center [271, 86] width 16 height 7
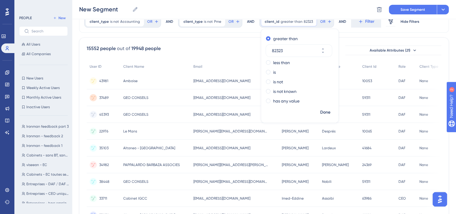
type input "82323"
click at [266, 85] on div "greater than 82323 less than is is not is not known has any value" at bounding box center [299, 70] width 77 height 73
click at [273, 82] on label "is not" at bounding box center [278, 81] width 10 height 7
click at [324, 114] on span "Done" at bounding box center [325, 112] width 10 height 7
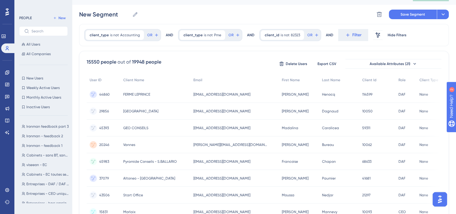
scroll to position [0, 0]
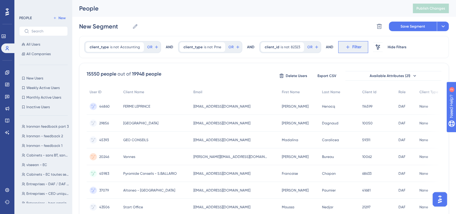
click at [352, 44] on span "Filter" at bounding box center [356, 46] width 9 height 7
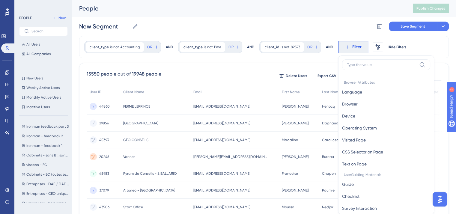
scroll to position [28, 0]
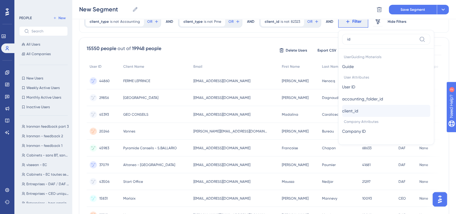
type input "id"
click at [358, 111] on span "client_id" at bounding box center [350, 110] width 16 height 7
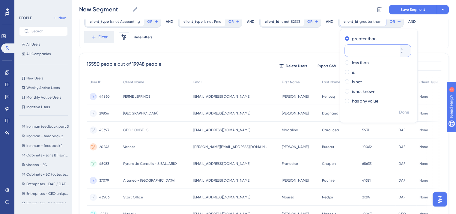
paste input "88980"
type input "88980"
click at [354, 78] on label "is not" at bounding box center [357, 81] width 10 height 7
click at [399, 109] on span "Done" at bounding box center [404, 112] width 10 height 7
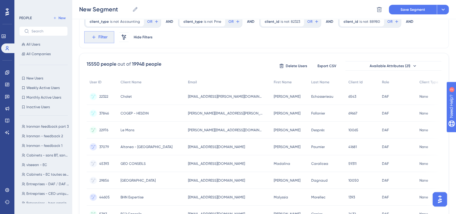
click at [93, 33] on button "Filter" at bounding box center [99, 37] width 30 height 12
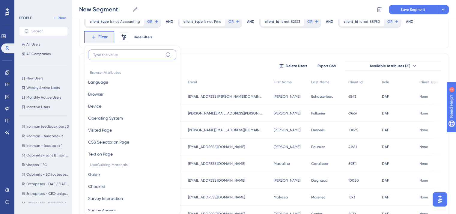
scroll to position [51, 0]
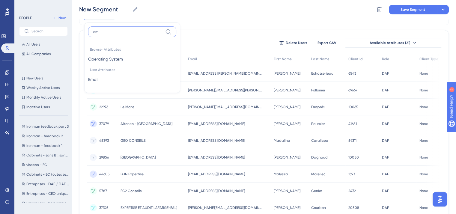
type input "e"
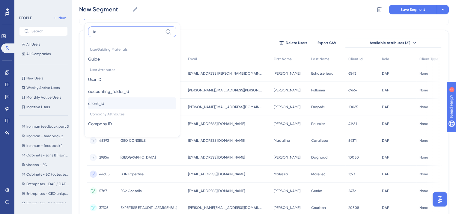
type input "id"
click at [132, 106] on button "client_id client_id" at bounding box center [132, 103] width 88 height 12
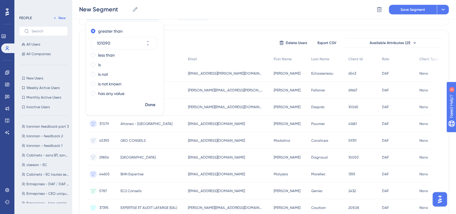
type input "101090"
drag, startPoint x: 101, startPoint y: 79, endPoint x: 99, endPoint y: 75, distance: 4.7
click at [99, 75] on div "greater than 101090 less than is is not is not known has any value" at bounding box center [124, 62] width 77 height 73
click at [99, 75] on label "is not" at bounding box center [103, 74] width 10 height 7
click at [150, 105] on span "Done" at bounding box center [150, 104] width 10 height 7
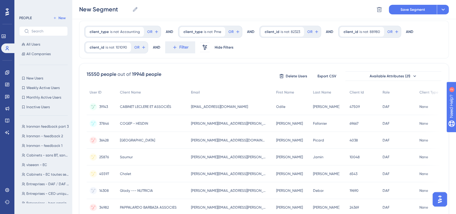
scroll to position [0, 0]
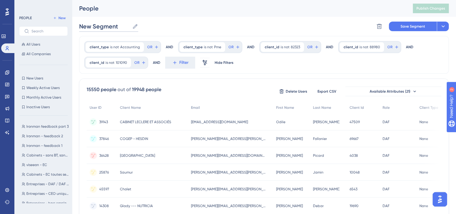
click at [97, 28] on input "New Segment" at bounding box center [104, 26] width 51 height 8
click at [417, 27] on span "Save Segment" at bounding box center [413, 26] width 25 height 5
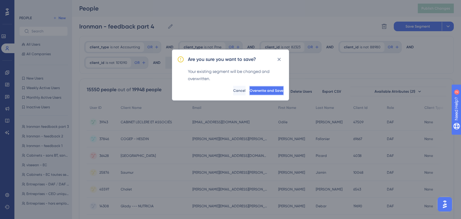
click at [252, 90] on span "Overwrite and Save" at bounding box center [267, 90] width 34 height 5
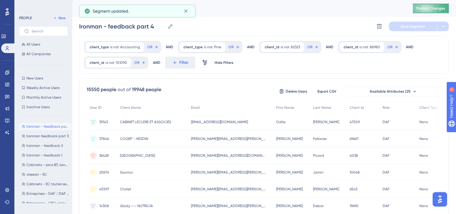
click at [431, 12] on button "Publish Changes" at bounding box center [431, 9] width 36 height 10
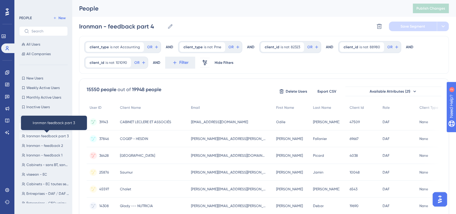
click at [49, 137] on span "Ironman feedback part 3" at bounding box center [47, 136] width 42 height 5
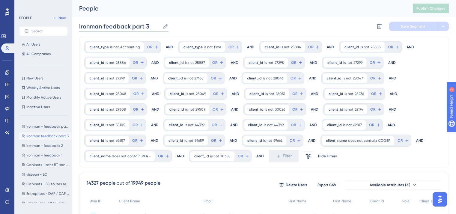
click at [103, 25] on input "Ironman feedback part 3" at bounding box center [119, 26] width 81 height 8
type input "Ironman - feedback part 3"
click at [412, 26] on span "Save Segment" at bounding box center [413, 26] width 25 height 5
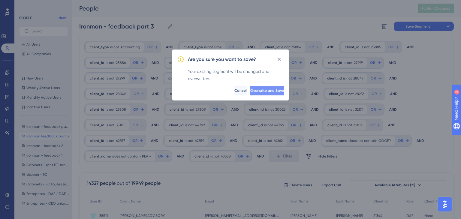
click at [256, 90] on span "Overwrite and Save" at bounding box center [267, 90] width 34 height 5
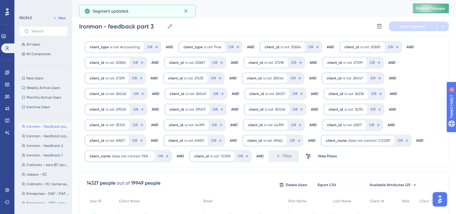
click at [434, 7] on span "Publish Changes" at bounding box center [431, 8] width 29 height 5
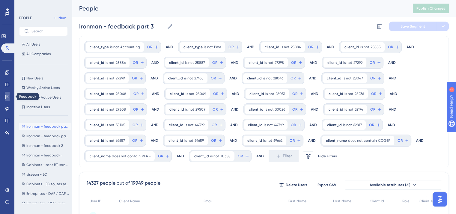
click at [8, 97] on icon at bounding box center [7, 97] width 4 height 4
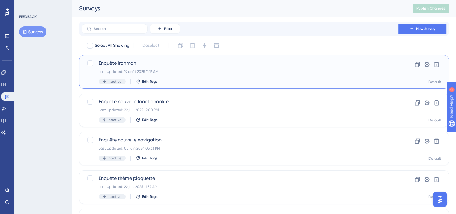
click at [217, 76] on div "Enquête Ironman Last Updated: 19 août 2025 11:16 AM Inactive Edit Tags" at bounding box center [240, 72] width 283 height 25
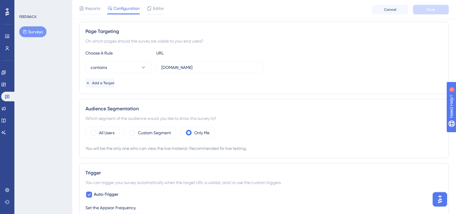
scroll to position [98, 0]
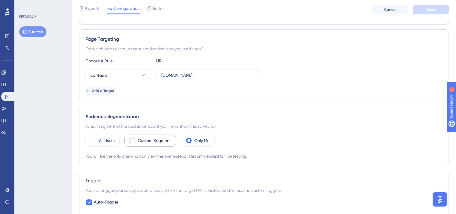
click at [144, 144] on div "Custom Segment" at bounding box center [150, 141] width 52 height 12
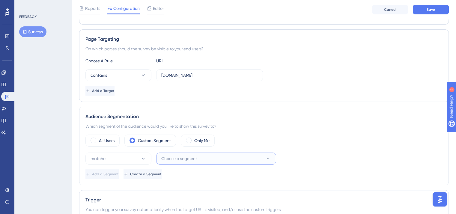
click at [181, 159] on span "Choose a segment" at bounding box center [179, 158] width 36 height 7
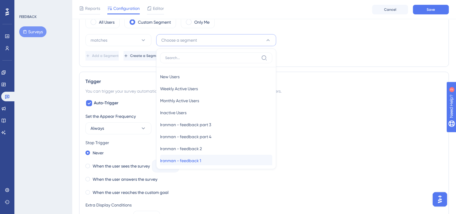
click at [194, 157] on span "Ironman - feedback 1" at bounding box center [180, 160] width 41 height 7
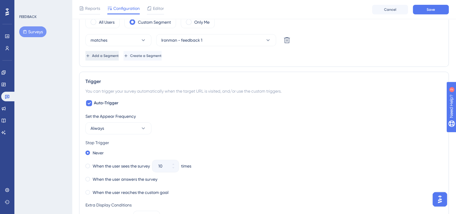
click at [112, 56] on span "Add a Segment" at bounding box center [105, 55] width 27 height 5
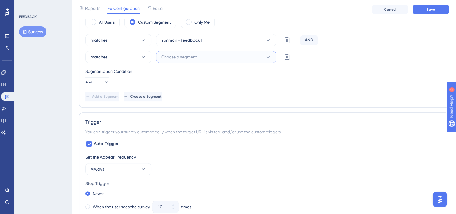
click at [181, 58] on span "Choose a segment" at bounding box center [179, 56] width 36 height 7
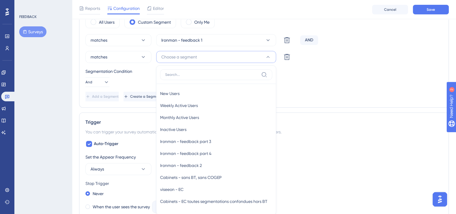
scroll to position [244, 0]
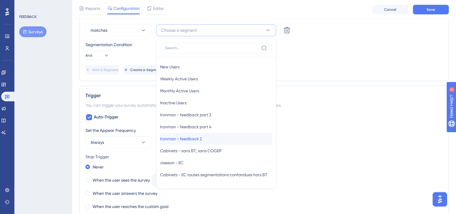
click at [214, 139] on div "Ironman - feedback 2 Ironman - feedback 2" at bounding box center [216, 139] width 112 height 12
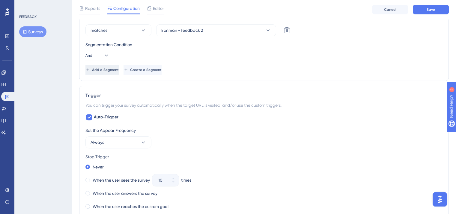
click at [117, 68] on span "Add a Segment" at bounding box center [105, 69] width 27 height 5
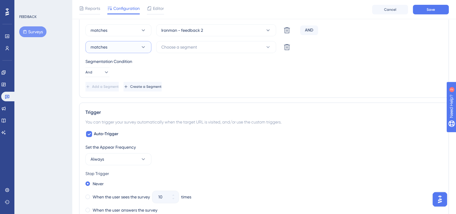
click at [109, 42] on button "matches" at bounding box center [118, 47] width 66 height 12
click at [208, 47] on button "Choose a segment" at bounding box center [216, 47] width 120 height 12
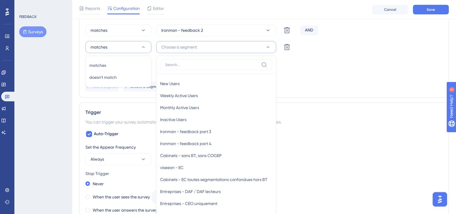
scroll to position [265, 0]
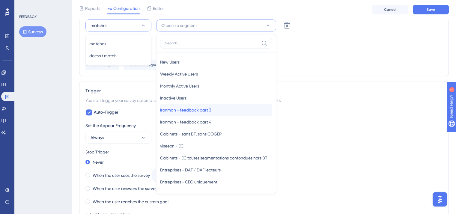
click at [201, 110] on span "Ironman - feedback part 3" at bounding box center [185, 109] width 51 height 7
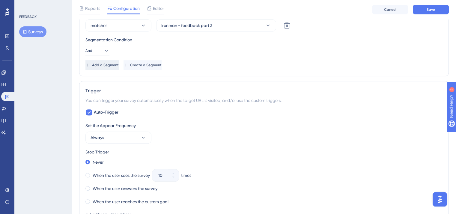
click at [115, 63] on span "Add a Segment" at bounding box center [105, 65] width 27 height 5
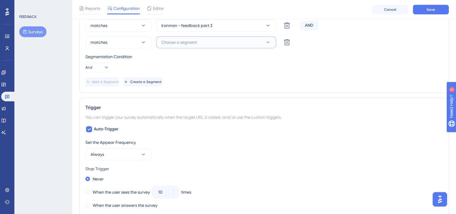
click at [194, 46] on button "Choose a segment" at bounding box center [216, 42] width 120 height 12
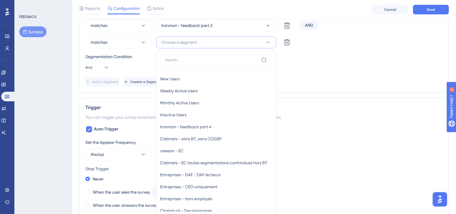
scroll to position [289, 0]
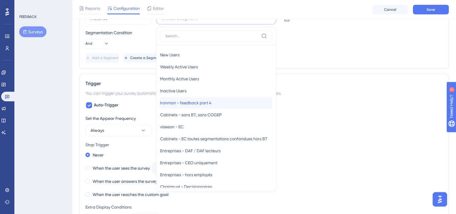
click at [184, 101] on span "Ironman - feedback part 4" at bounding box center [185, 102] width 51 height 7
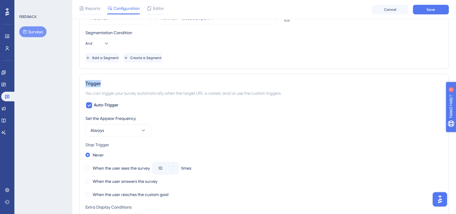
drag, startPoint x: 906, startPoint y: 227, endPoint x: 481, endPoint y: 138, distance: 434.8
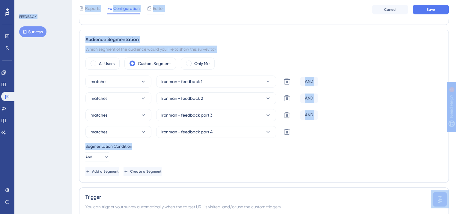
scroll to position [178, 1]
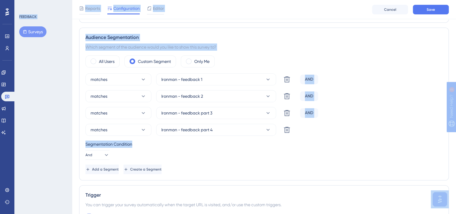
click at [421, 46] on div "Which segment of the audience would you like to show this survey to?" at bounding box center [263, 46] width 357 height 7
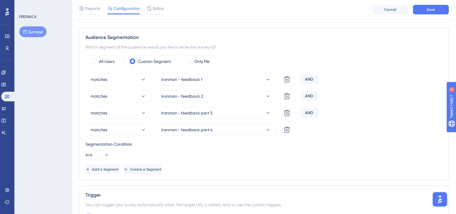
scroll to position [0, 1]
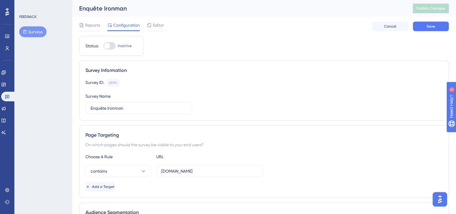
click at [106, 46] on div at bounding box center [107, 46] width 6 height 6
click at [103, 46] on input "Inactive" at bounding box center [103, 46] width 0 height 0
click at [109, 46] on div at bounding box center [112, 46] width 6 height 6
click at [103, 46] on input "Active" at bounding box center [103, 46] width 0 height 0
checkbox input "false"
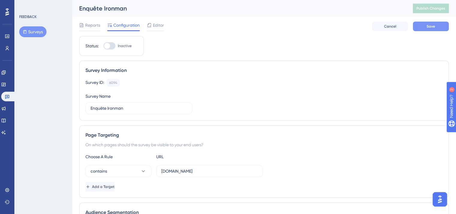
click at [432, 27] on span "Save" at bounding box center [431, 26] width 8 height 5
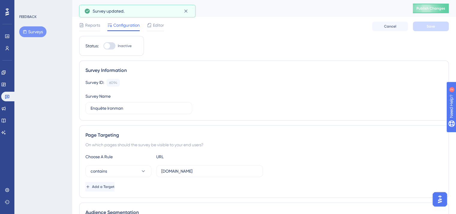
click at [5, 53] on div "Engagement Widgets Feedback Product Updates Knowledge Base AI Assistant" at bounding box center [7, 95] width 12 height 84
click at [6, 49] on icon at bounding box center [7, 48] width 5 height 5
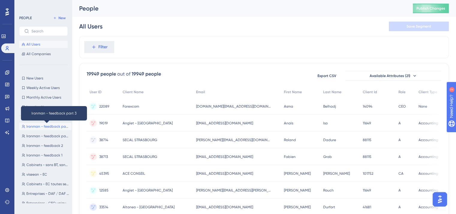
click at [38, 124] on span "Ironman - feedback part 3" at bounding box center [47, 126] width 43 height 5
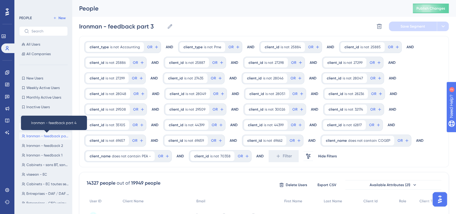
click at [52, 136] on span "Ironman - feedback part 4" at bounding box center [47, 136] width 43 height 5
type input "Ironman - feedback part 4"
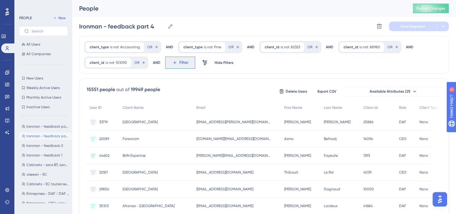
click at [176, 65] on button "Filter" at bounding box center [180, 63] width 30 height 12
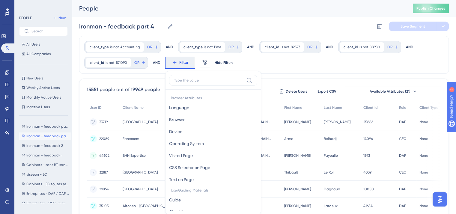
scroll to position [36, 0]
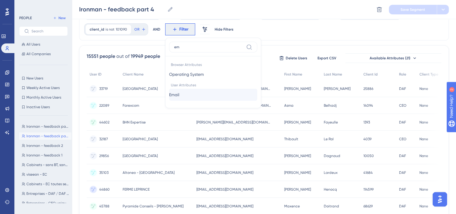
type input "em"
click at [185, 97] on button "Email Email" at bounding box center [213, 95] width 88 height 12
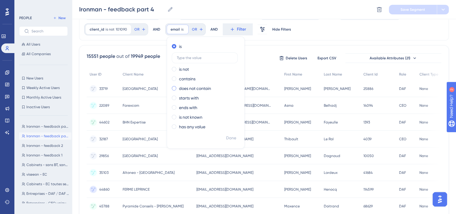
click at [179, 85] on label "does not contain" at bounding box center [195, 88] width 32 height 7
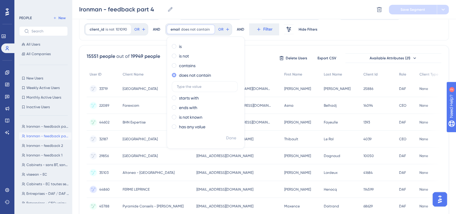
click at [179, 85] on input "text" at bounding box center [205, 87] width 56 height 4
type input "inqom"
click at [232, 139] on span "Done" at bounding box center [231, 138] width 10 height 7
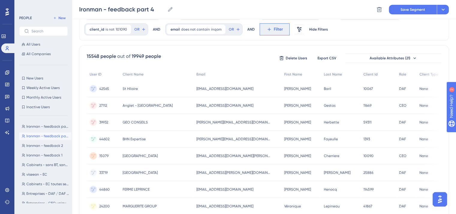
click at [274, 30] on span "Filter" at bounding box center [278, 29] width 9 height 7
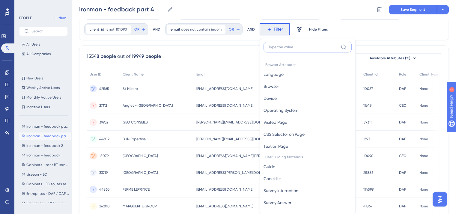
scroll to position [55, 0]
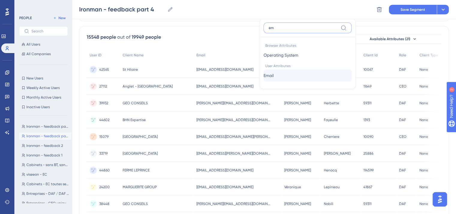
type input "em"
click at [268, 76] on span "Email" at bounding box center [269, 75] width 10 height 7
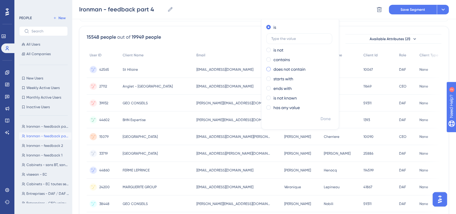
click at [274, 69] on label "does not contain" at bounding box center [290, 69] width 32 height 7
click at [273, 69] on input "text" at bounding box center [299, 67] width 56 height 4
type input "visma"
click at [323, 118] on span "Done" at bounding box center [326, 118] width 10 height 7
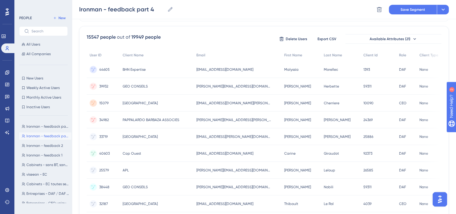
scroll to position [0, 0]
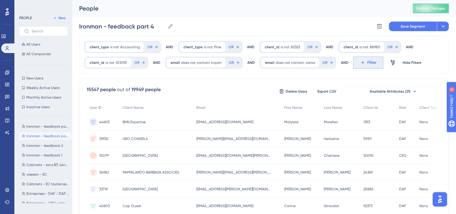
click at [356, 59] on button "Filter" at bounding box center [368, 63] width 30 height 12
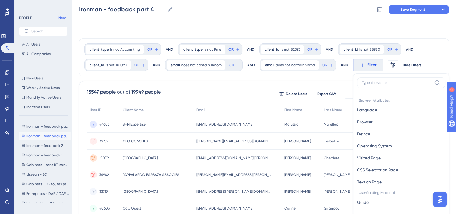
scroll to position [36, 0]
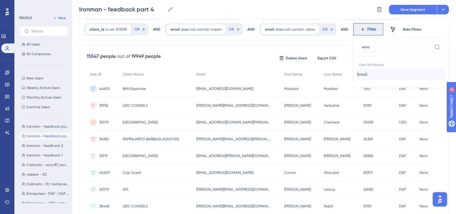
type input "ema"
click at [362, 73] on span "Email" at bounding box center [362, 74] width 10 height 7
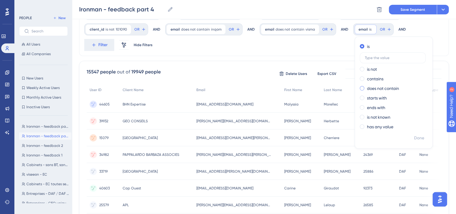
click at [367, 88] on label "does not contain" at bounding box center [383, 88] width 32 height 7
click at [365, 88] on input "text" at bounding box center [393, 87] width 56 height 4
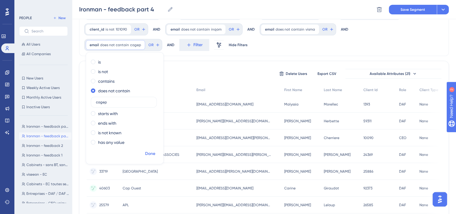
type input "cogep"
click at [155, 150] on span "Done" at bounding box center [150, 153] width 10 height 7
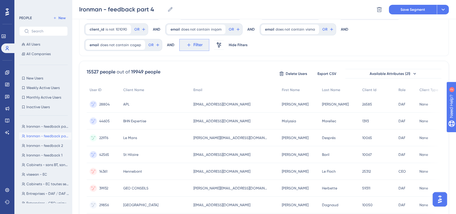
click at [193, 41] on span "Filter" at bounding box center [197, 44] width 9 height 7
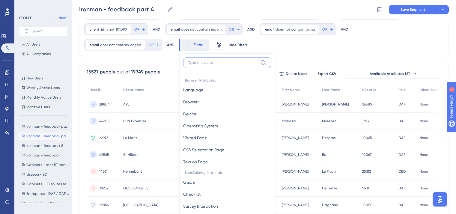
scroll to position [61, 0]
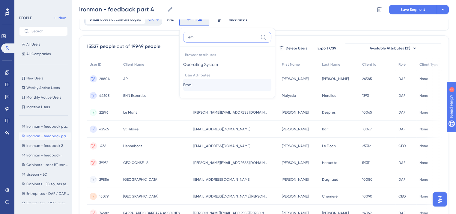
type input "em"
click at [183, 82] on span "Email" at bounding box center [188, 84] width 10 height 7
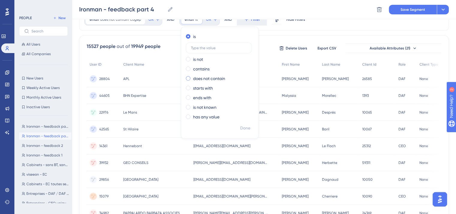
click at [193, 78] on label "does not contain" at bounding box center [209, 78] width 32 height 7
type input "strego"
click at [237, 127] on button "Done" at bounding box center [245, 128] width 17 height 11
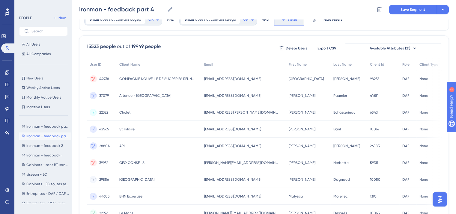
click at [274, 24] on button "Filter" at bounding box center [289, 19] width 30 height 12
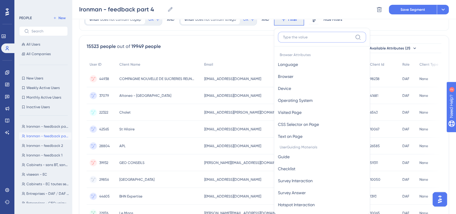
scroll to position [75, 0]
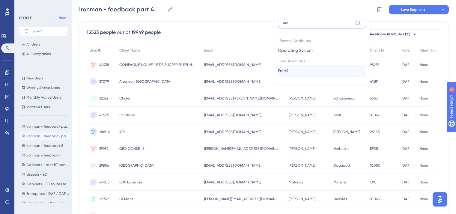
type input "em"
click at [278, 67] on span "Email" at bounding box center [283, 70] width 10 height 7
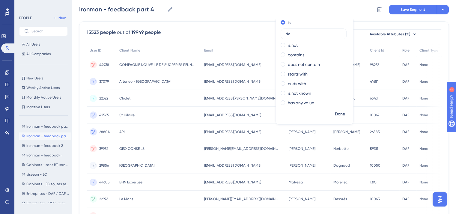
type input "d"
click at [288, 67] on label "does not contain" at bounding box center [304, 64] width 32 height 7
click at [281, 67] on label at bounding box center [314, 62] width 66 height 11
click at [286, 65] on input "text" at bounding box center [314, 63] width 56 height 4
type input "bakertilly"
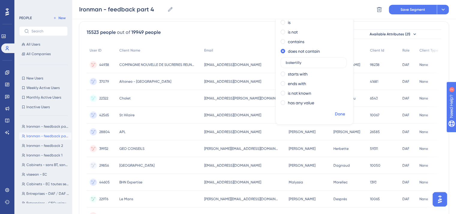
click at [332, 113] on button "Done" at bounding box center [340, 114] width 17 height 11
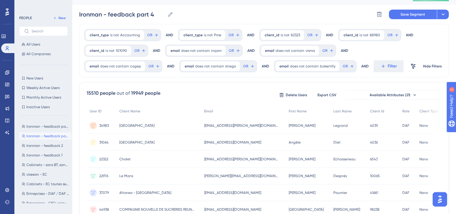
scroll to position [0, 0]
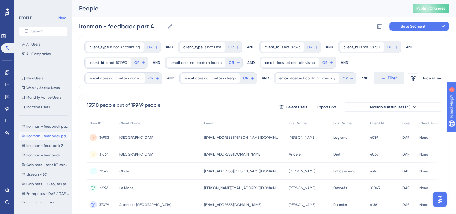
click at [408, 25] on span "Save Segment" at bounding box center [413, 26] width 25 height 5
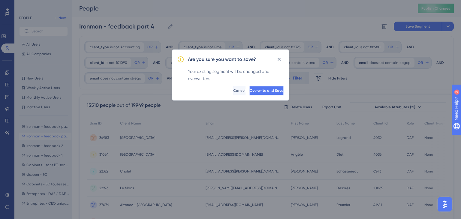
click at [261, 94] on button "Overwrite and Save" at bounding box center [266, 91] width 35 height 10
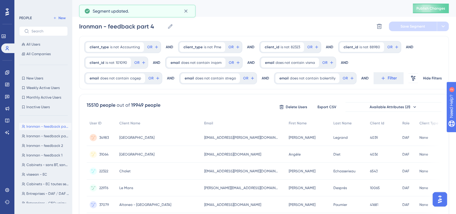
click at [427, 15] on div "People Publish Changes" at bounding box center [264, 8] width 384 height 17
click at [431, 8] on span "Publish Changes" at bounding box center [431, 8] width 29 height 5
click at [6, 98] on icon at bounding box center [7, 97] width 4 height 4
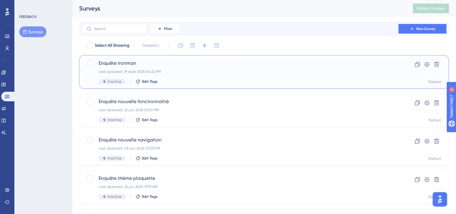
click at [220, 74] on div "Enquête Ironman Last Updated: 19 août 2025 04:22 PM Inactive Edit Tags" at bounding box center [240, 72] width 283 height 25
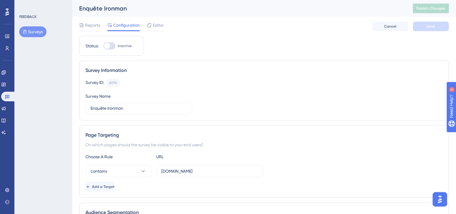
click at [108, 41] on div "Status: Inactive" at bounding box center [111, 46] width 65 height 20
drag, startPoint x: 109, startPoint y: 44, endPoint x: 378, endPoint y: 112, distance: 278.4
click at [110, 48] on div at bounding box center [109, 45] width 12 height 7
click at [103, 46] on input "Inactive" at bounding box center [103, 46] width 0 height 0
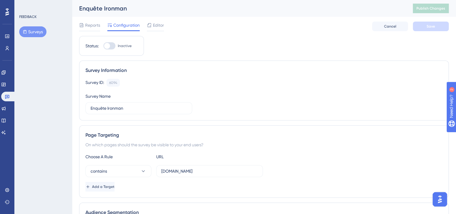
checkbox input "true"
click at [223, 66] on div "Survey Information Survey ID: 6094 Copy Survey Name Enquête Ironman" at bounding box center [264, 91] width 370 height 60
click at [155, 23] on span "Editor" at bounding box center [158, 25] width 11 height 7
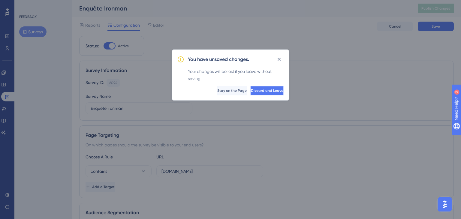
click at [256, 90] on span "Discard and Leave" at bounding box center [267, 90] width 32 height 5
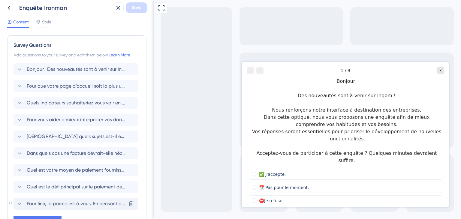
click at [81, 198] on span "Pour finir, la parole est à vous. En pensant à votre travail de tous les jours,…" at bounding box center [76, 203] width 99 height 7
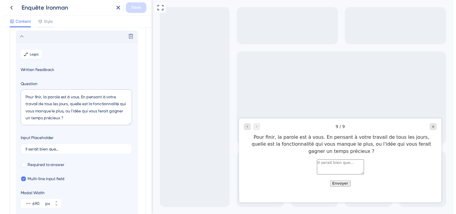
scroll to position [169, 0]
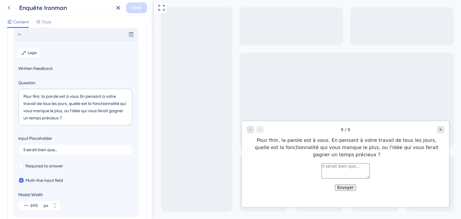
click at [8, 7] on icon at bounding box center [8, 7] width 7 height 7
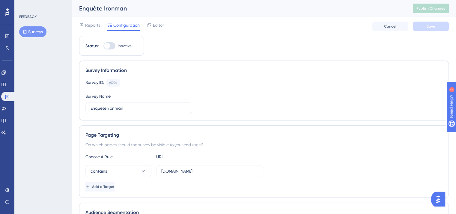
click at [108, 43] on div at bounding box center [107, 46] width 6 height 6
click at [103, 46] on input "Inactive" at bounding box center [103, 46] width 0 height 0
checkbox input "true"
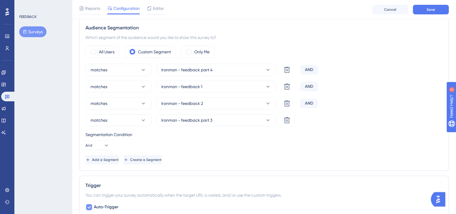
click at [103, 198] on span "Auto-Trigger" at bounding box center [106, 207] width 25 height 7
checkbox input "false"
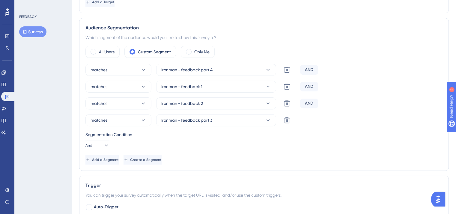
scroll to position [0, 0]
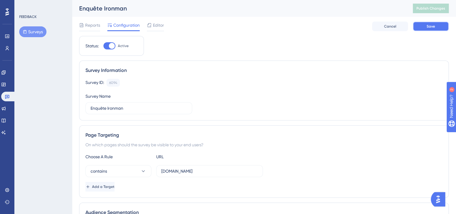
click at [431, 28] on span "Save" at bounding box center [431, 26] width 8 height 5
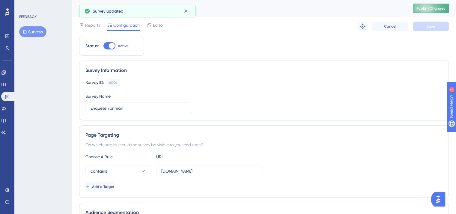
click at [432, 10] on span "Publish Changes" at bounding box center [431, 8] width 29 height 5
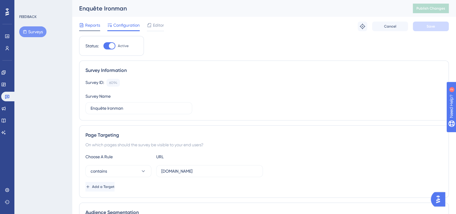
click at [94, 27] on span "Reports" at bounding box center [92, 25] width 15 height 7
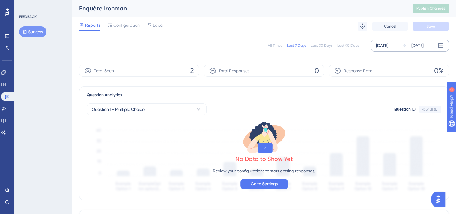
click at [424, 45] on div "[DATE]" at bounding box center [417, 45] width 12 height 7
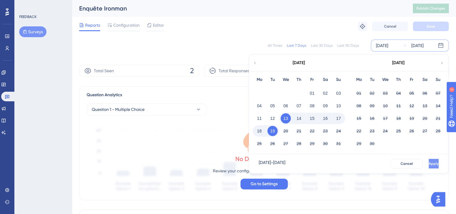
click at [429, 168] on button "Apply" at bounding box center [434, 164] width 10 height 10
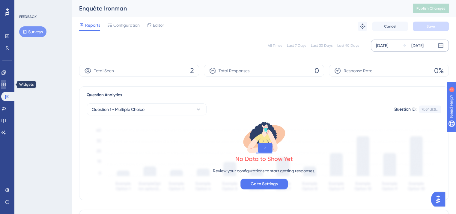
click at [6, 84] on icon at bounding box center [3, 84] width 5 height 5
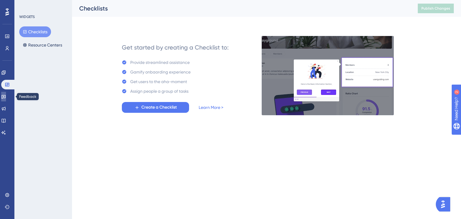
click at [6, 95] on icon at bounding box center [3, 96] width 5 height 5
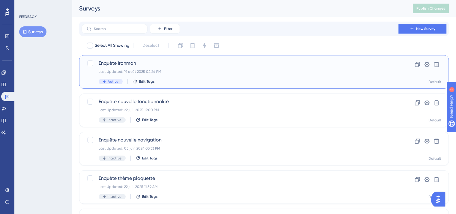
click at [238, 83] on div "Active Edit Tags" at bounding box center [240, 81] width 283 height 5
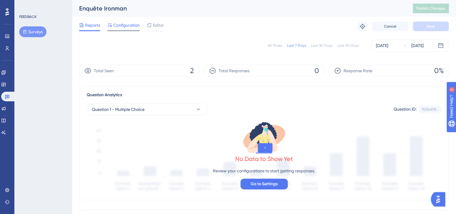
click at [128, 31] on div at bounding box center [123, 30] width 32 height 1
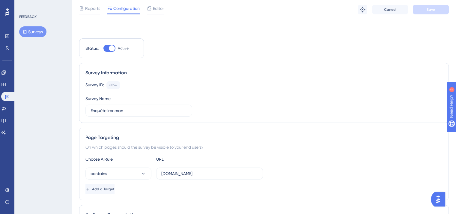
scroll to position [187, 0]
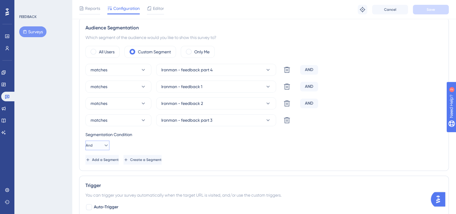
click at [103, 146] on icon at bounding box center [106, 145] width 6 height 6
click at [202, 163] on div "Add a Segment Create a Segment" at bounding box center [263, 160] width 357 height 10
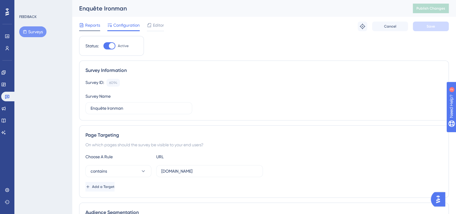
click at [98, 27] on span "Reports" at bounding box center [92, 25] width 15 height 7
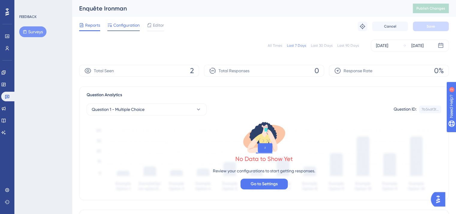
click at [127, 22] on span "Configuration" at bounding box center [126, 25] width 26 height 7
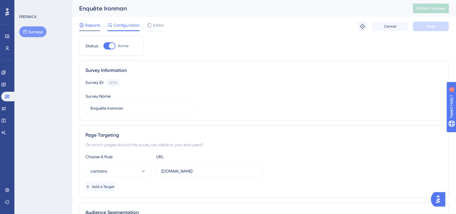
click at [92, 25] on span "Reports" at bounding box center [92, 25] width 15 height 7
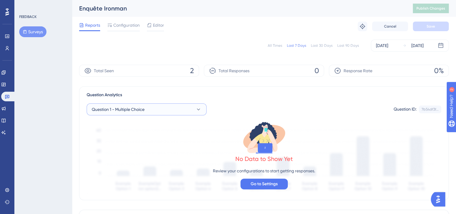
click at [130, 109] on span "Question 1 - Multiple Choice" at bounding box center [118, 109] width 53 height 7
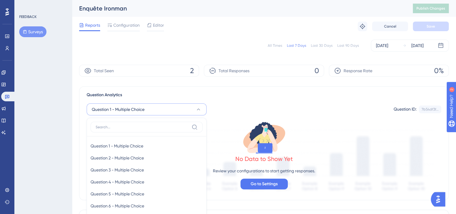
scroll to position [19, 0]
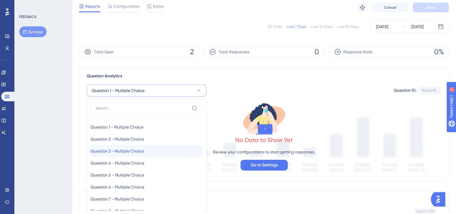
click at [136, 145] on div "Question 3 - Multiple Choice Question 3 - Multiple Choice" at bounding box center [147, 151] width 112 height 12
click at [133, 162] on div "No Data to Show Yet Review your configurations to start getting responses. Go t…" at bounding box center [264, 136] width 355 height 79
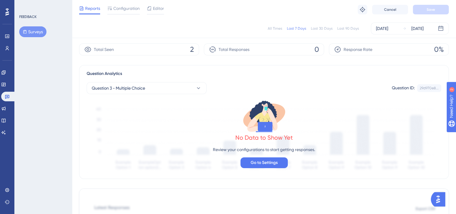
click at [128, 65] on div "Question Analytics Question 3 - Multiple Choice Question ID: 29d970e8... Copy N…" at bounding box center [264, 122] width 370 height 114
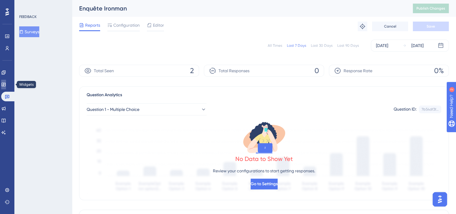
click at [6, 84] on link at bounding box center [3, 85] width 5 height 10
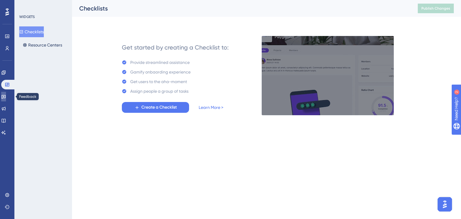
click at [6, 98] on icon at bounding box center [3, 97] width 4 height 4
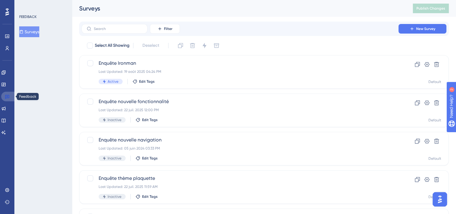
click at [6, 98] on icon at bounding box center [7, 97] width 4 height 4
click at [189, 72] on div "Last Updated: 19 août 2025 04:24 PM" at bounding box center [240, 71] width 283 height 5
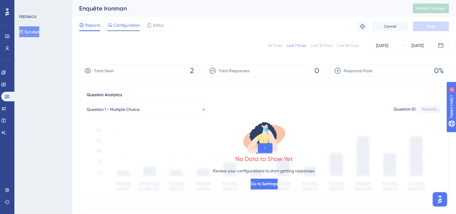
click at [119, 28] on span "Configuration" at bounding box center [126, 25] width 26 height 7
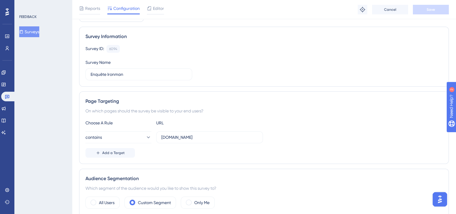
scroll to position [211, 0]
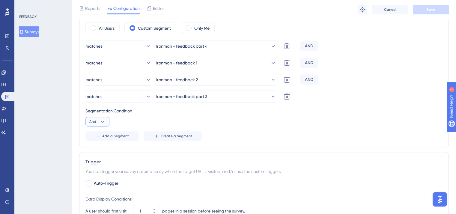
click at [102, 117] on button "And" at bounding box center [97, 122] width 24 height 10
click at [100, 146] on div "Or Or" at bounding box center [97, 151] width 11 height 12
click at [301, 137] on div "Add a Segment Create a Segment" at bounding box center [263, 136] width 357 height 10
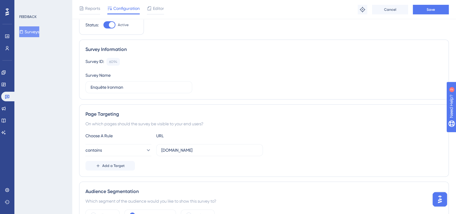
scroll to position [0, 0]
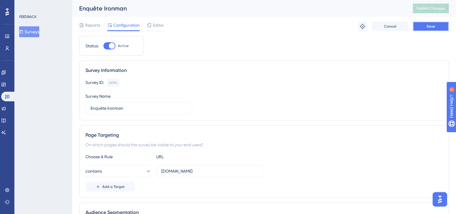
click at [434, 24] on span "Save" at bounding box center [431, 26] width 8 height 5
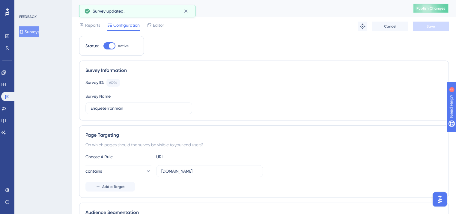
click at [429, 9] on span "Publish Changes" at bounding box center [431, 8] width 29 height 5
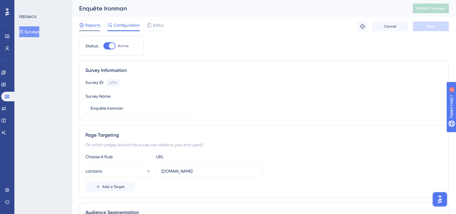
click at [84, 23] on div "Reports" at bounding box center [89, 25] width 21 height 7
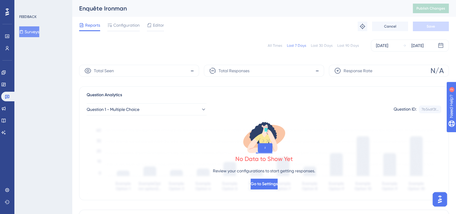
click at [27, 33] on button "Surveys" at bounding box center [29, 31] width 20 height 11
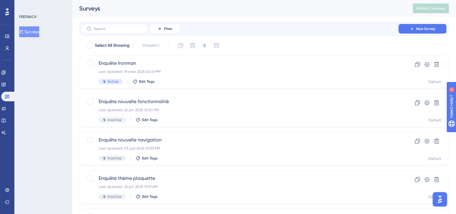
click at [27, 33] on button "Surveys" at bounding box center [29, 31] width 20 height 11
click at [169, 69] on div "Enquête Ironman Last Updated: 19 août 2025 04:41 PM Active Edit Tags" at bounding box center [240, 72] width 283 height 25
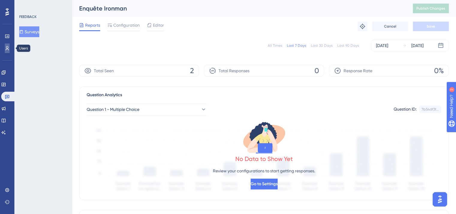
click at [5, 46] on link at bounding box center [7, 48] width 5 height 10
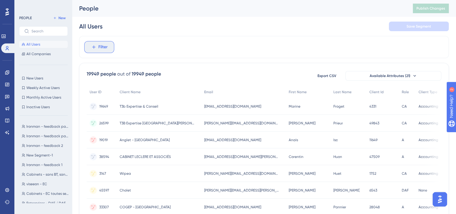
click at [101, 45] on span "Filter" at bounding box center [102, 46] width 9 height 7
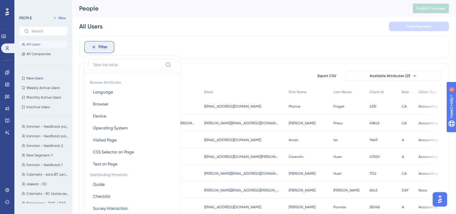
scroll to position [28, 0]
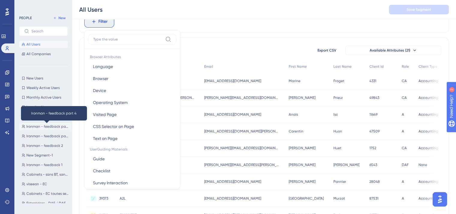
click at [49, 126] on span "Ironman - feedback part 4" at bounding box center [47, 126] width 43 height 5
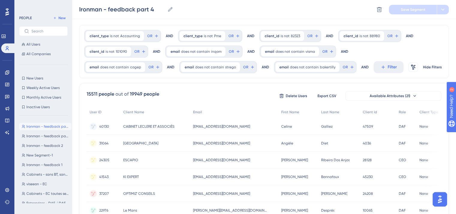
scroll to position [0, 0]
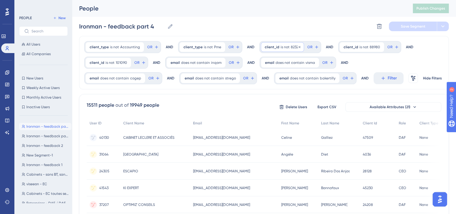
click at [271, 46] on span "client_id" at bounding box center [272, 47] width 15 height 5
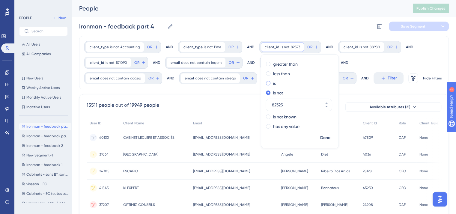
click at [273, 82] on label "is" at bounding box center [274, 83] width 3 height 7
click at [320, 135] on span "Done" at bounding box center [325, 137] width 10 height 7
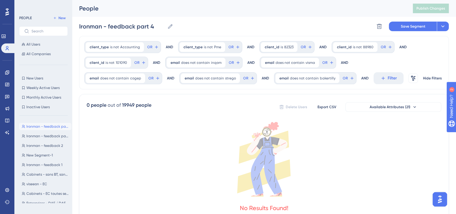
click at [348, 43] on div "client_id is not 88980 88980 Remove" at bounding box center [355, 47] width 44 height 10
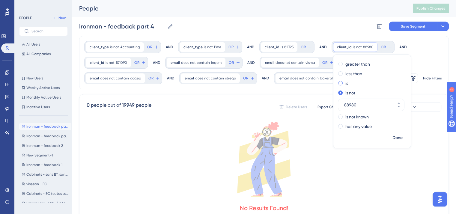
click at [345, 84] on label "is" at bounding box center [346, 83] width 3 height 7
click at [397, 138] on span "Done" at bounding box center [398, 137] width 10 height 7
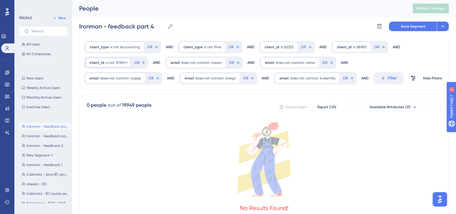
click at [110, 64] on span "is not" at bounding box center [110, 62] width 9 height 5
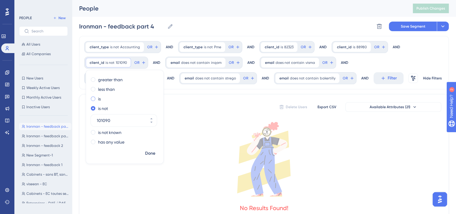
click at [100, 99] on label "is" at bounding box center [99, 98] width 3 height 7
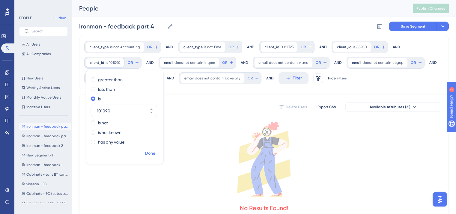
click at [150, 155] on span "Done" at bounding box center [150, 153] width 10 height 7
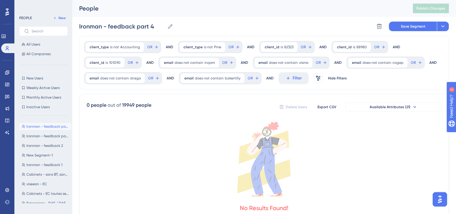
click at [197, 62] on span "does not contain" at bounding box center [189, 62] width 29 height 5
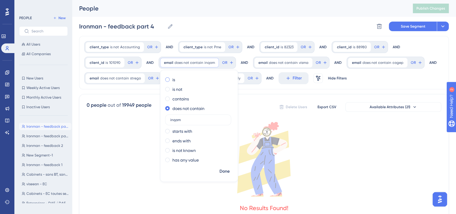
click at [172, 79] on label "is" at bounding box center [173, 79] width 3 height 7
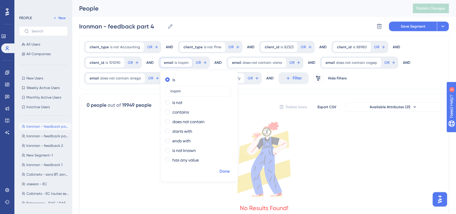
click at [225, 173] on span "Done" at bounding box center [225, 171] width 10 height 7
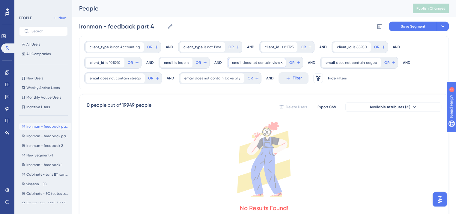
click at [256, 60] on span "does not contain" at bounding box center [257, 62] width 29 height 5
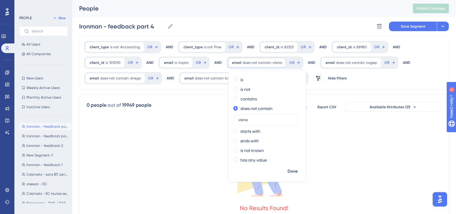
click at [150, 147] on icon at bounding box center [264, 159] width 355 height 75
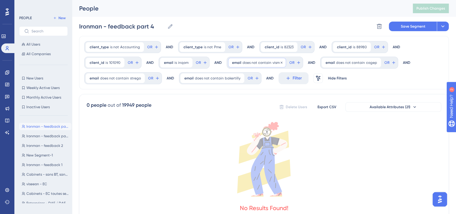
click at [254, 63] on span "does not contain" at bounding box center [257, 62] width 29 height 5
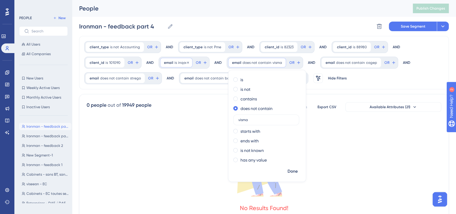
click at [178, 62] on span "inqom" at bounding box center [183, 62] width 10 height 5
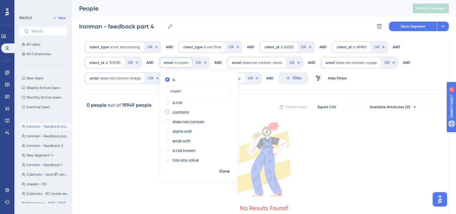
click at [182, 115] on label "contains" at bounding box center [180, 112] width 16 height 7
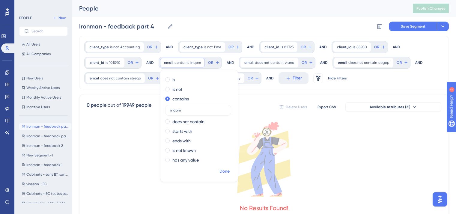
click at [225, 171] on span "Done" at bounding box center [225, 171] width 10 height 7
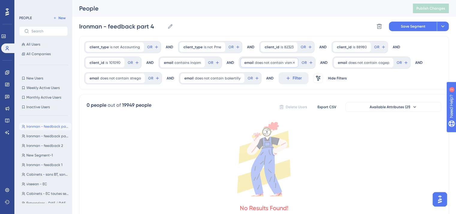
click at [275, 64] on span "does not contain" at bounding box center [269, 62] width 29 height 5
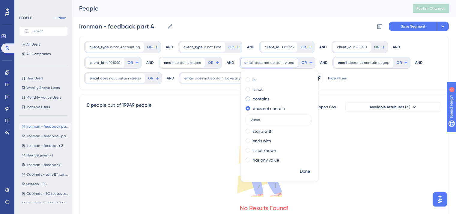
click at [253, 100] on label "contains" at bounding box center [261, 98] width 16 height 7
click at [300, 170] on span "Done" at bounding box center [305, 171] width 10 height 7
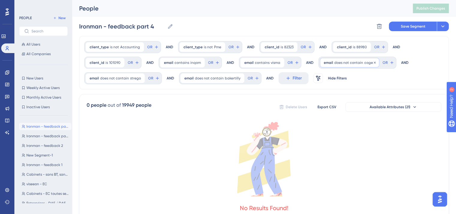
click at [337, 63] on span "does not contain" at bounding box center [348, 62] width 29 height 5
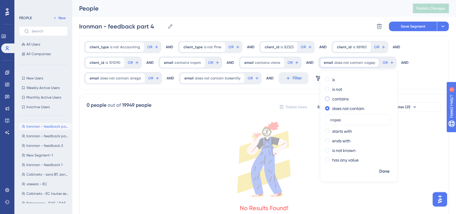
click at [336, 98] on label "contains" at bounding box center [340, 98] width 16 height 7
click at [381, 173] on span "Done" at bounding box center [384, 171] width 10 height 7
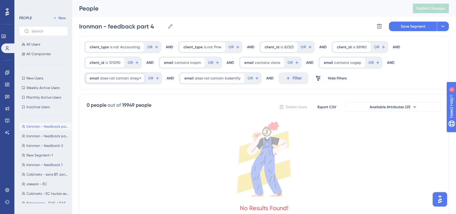
click at [119, 78] on span "does not contain" at bounding box center [114, 78] width 29 height 5
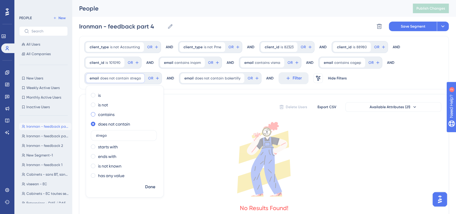
click at [100, 113] on label "contains" at bounding box center [106, 114] width 16 height 7
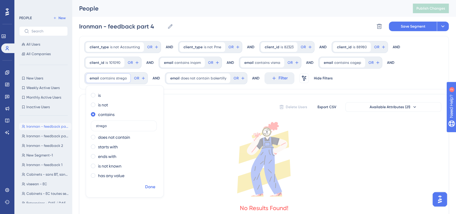
click at [150, 190] on span "Done" at bounding box center [150, 187] width 10 height 7
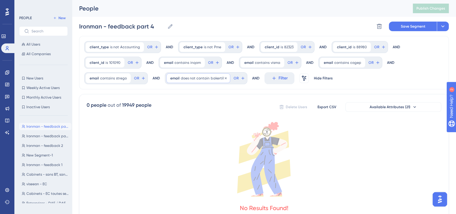
click at [205, 82] on div "email does not contain bakertilly bakertilly Remove" at bounding box center [198, 78] width 64 height 10
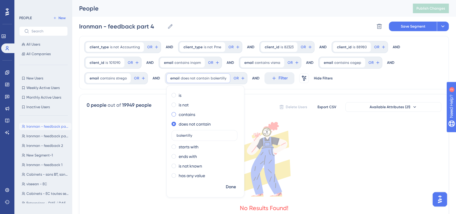
click at [190, 114] on label "contains" at bounding box center [187, 114] width 16 height 7
click at [230, 189] on span "Done" at bounding box center [231, 187] width 10 height 7
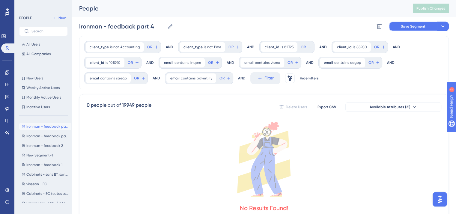
click at [398, 24] on button "Save Segment" at bounding box center [413, 27] width 48 height 10
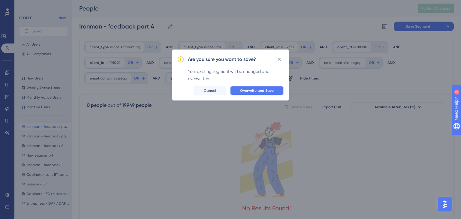
click at [257, 91] on span "Overwrite and Save" at bounding box center [257, 90] width 34 height 5
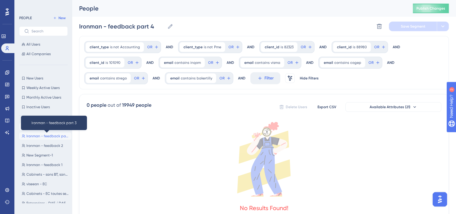
click at [39, 137] on span "Ironman - feedback part 3" at bounding box center [47, 136] width 43 height 5
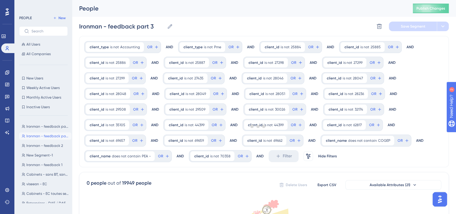
type input "Ironman - feedback part 3"
click at [274, 46] on span "client_id" at bounding box center [272, 47] width 15 height 5
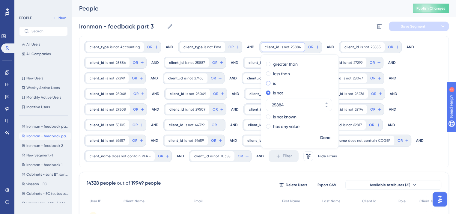
click at [269, 85] on div "is" at bounding box center [298, 83] width 65 height 7
click at [324, 142] on button "Done" at bounding box center [325, 138] width 17 height 11
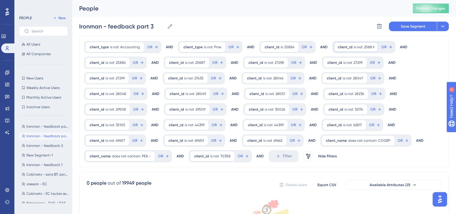
click at [357, 49] on div "client_id is not 25885 25885 Remove" at bounding box center [356, 47] width 44 height 10
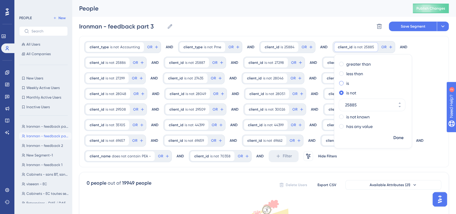
click at [340, 82] on div "is" at bounding box center [371, 83] width 65 height 7
click at [390, 136] on button "Done" at bounding box center [398, 138] width 17 height 11
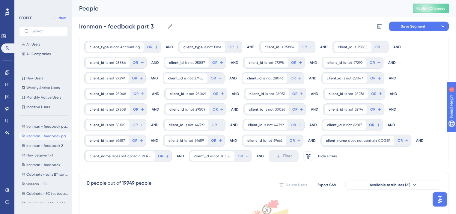
click at [114, 60] on div "client_id is not 25886 25886 Remove" at bounding box center [108, 63] width 44 height 10
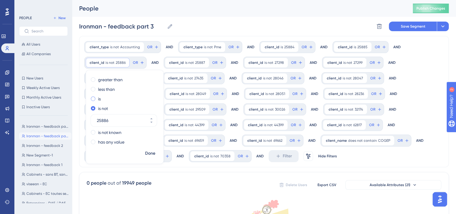
click at [95, 100] on div "is" at bounding box center [123, 98] width 65 height 7
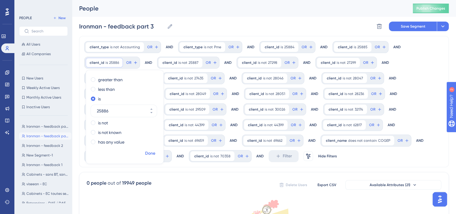
click at [153, 154] on span "Done" at bounding box center [150, 153] width 10 height 7
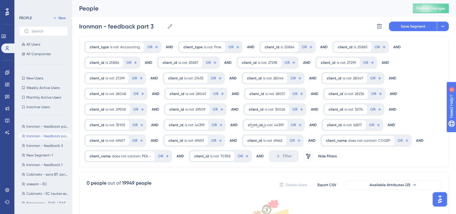
click at [175, 61] on div at bounding box center [258, 126] width 396 height 171
click at [175, 61] on span "client_id" at bounding box center [170, 62] width 15 height 5
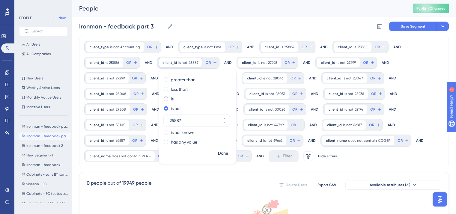
click at [169, 101] on div "is" at bounding box center [196, 98] width 65 height 7
click at [223, 155] on span "Done" at bounding box center [223, 153] width 10 height 7
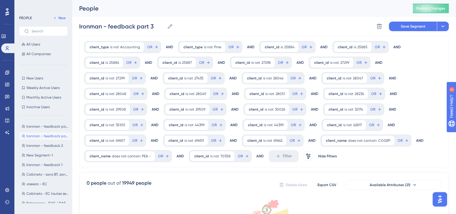
click at [248, 66] on div "client_id is not 27298 27298 Remove" at bounding box center [253, 63] width 43 height 10
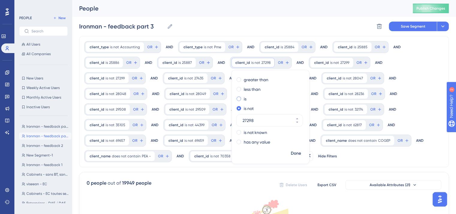
click at [244, 96] on label "is" at bounding box center [245, 98] width 3 height 7
click at [292, 151] on span "Done" at bounding box center [296, 153] width 10 height 7
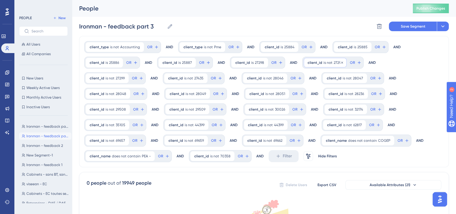
click at [319, 65] on div "client_id is not 27299 27299 Remove" at bounding box center [325, 63] width 43 height 10
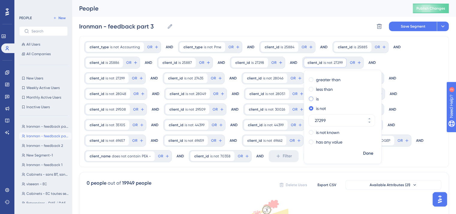
click at [310, 99] on div "is" at bounding box center [341, 98] width 65 height 7
click at [363, 152] on span "Done" at bounding box center [368, 153] width 10 height 7
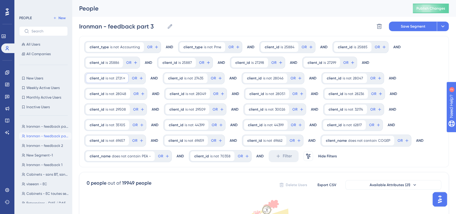
click at [107, 80] on span "is not" at bounding box center [110, 78] width 9 height 5
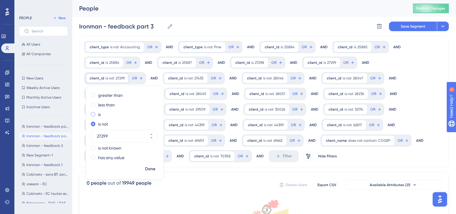
click at [96, 115] on div "is" at bounding box center [123, 114] width 65 height 7
click at [155, 166] on span "Done" at bounding box center [150, 169] width 10 height 7
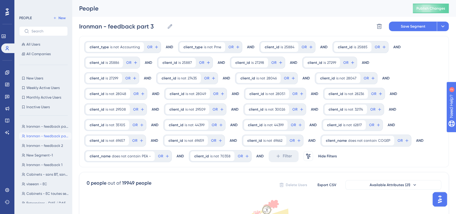
click at [178, 77] on span "is not" at bounding box center [182, 78] width 9 height 5
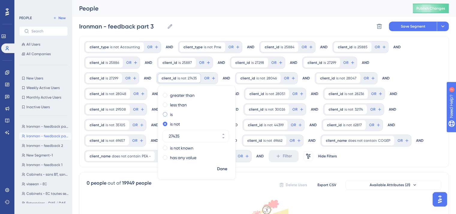
click at [163, 118] on div "is" at bounding box center [195, 114] width 65 height 7
click at [217, 172] on span "Done" at bounding box center [222, 169] width 10 height 7
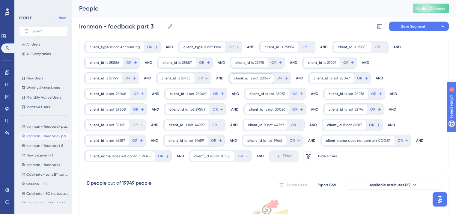
click at [234, 80] on span "client_id" at bounding box center [241, 78] width 15 height 5
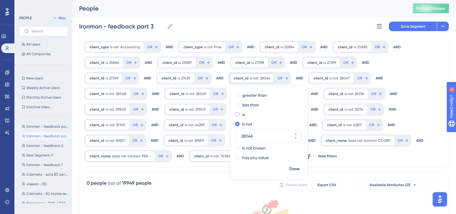
click at [235, 114] on span at bounding box center [237, 114] width 4 height 4
click at [241, 113] on input "radio" at bounding box center [241, 113] width 0 height 0
click at [289, 168] on span "Done" at bounding box center [294, 169] width 10 height 7
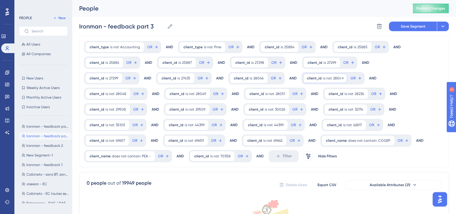
click at [303, 82] on div "client_id is not 28047 28047 Remove" at bounding box center [325, 78] width 44 height 10
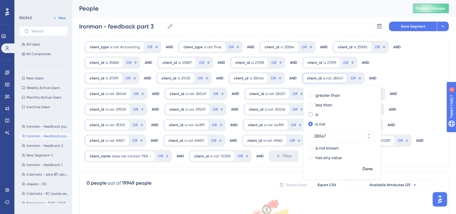
click at [308, 114] on span at bounding box center [310, 114] width 4 height 4
click at [315, 113] on input "radio" at bounding box center [315, 113] width 0 height 0
click at [363, 169] on span "Done" at bounding box center [368, 169] width 10 height 7
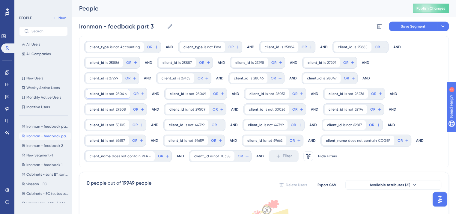
click at [130, 89] on div "client_id is not 28048 28048 Remove" at bounding box center [108, 94] width 44 height 10
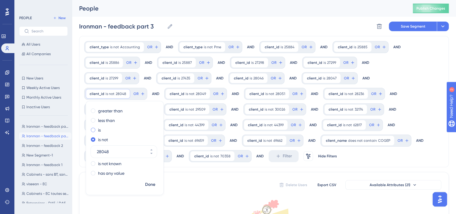
click at [156, 127] on div "is" at bounding box center [123, 130] width 65 height 7
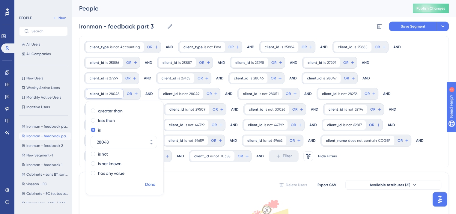
click at [155, 181] on span "Done" at bounding box center [150, 184] width 10 height 7
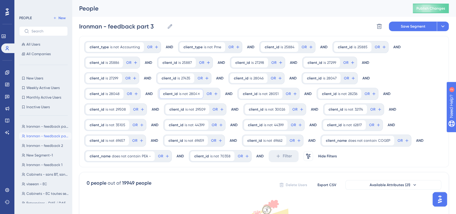
click at [179, 91] on span "is not" at bounding box center [183, 93] width 9 height 5
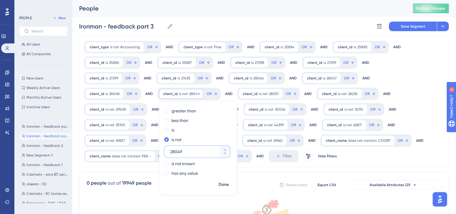
scroll to position [7, 0]
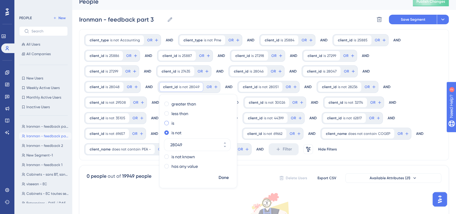
click at [164, 122] on div "is" at bounding box center [196, 123] width 65 height 7
click at [229, 174] on span "Done" at bounding box center [224, 177] width 10 height 7
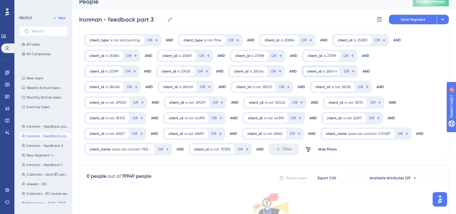
click at [303, 74] on div "client_id is 28047 28047 Remove" at bounding box center [321, 72] width 37 height 10
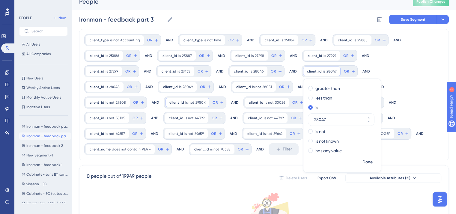
click at [184, 100] on span "client_id" at bounding box center [176, 102] width 15 height 5
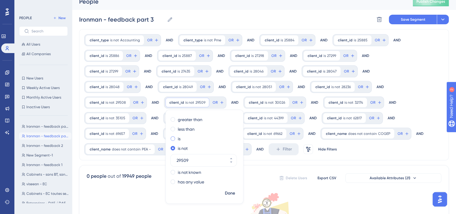
click at [236, 135] on div "is" at bounding box center [203, 138] width 65 height 7
click at [238, 188] on button "Done" at bounding box center [230, 193] width 17 height 11
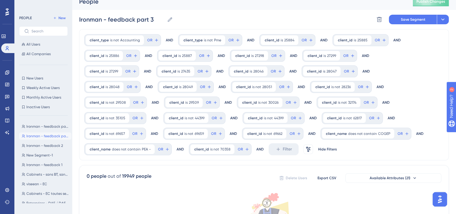
click at [126, 100] on span "29508" at bounding box center [121, 102] width 10 height 5
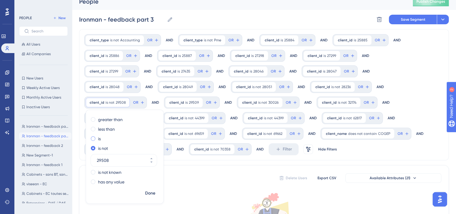
click at [101, 135] on label "is" at bounding box center [99, 138] width 3 height 7
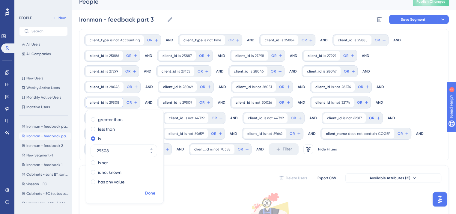
click at [155, 190] on span "Done" at bounding box center [150, 193] width 10 height 7
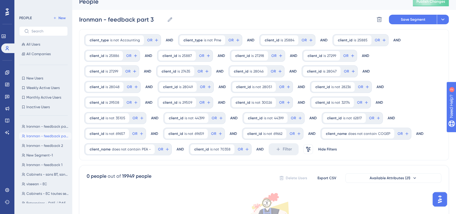
click at [331, 86] on span "is not" at bounding box center [335, 87] width 9 height 5
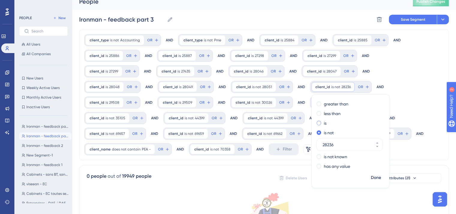
click at [317, 122] on span at bounding box center [319, 123] width 4 height 4
click at [323, 122] on input "radio" at bounding box center [323, 122] width 0 height 0
click at [368, 175] on button "Done" at bounding box center [376, 177] width 17 height 11
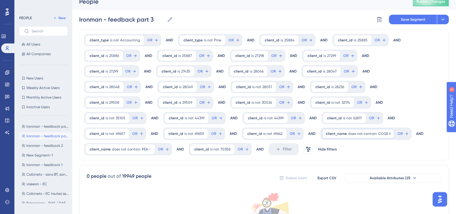
click at [348, 133] on span "does not contain" at bounding box center [362, 133] width 29 height 5
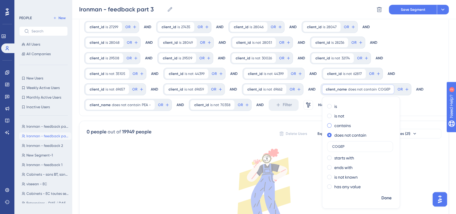
click at [327, 124] on span at bounding box center [329, 125] width 4 height 4
click at [333, 124] on input "radio" at bounding box center [333, 124] width 0 height 0
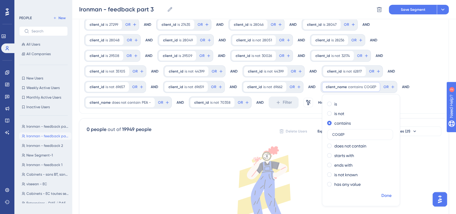
click at [381, 193] on span "Done" at bounding box center [386, 195] width 10 height 7
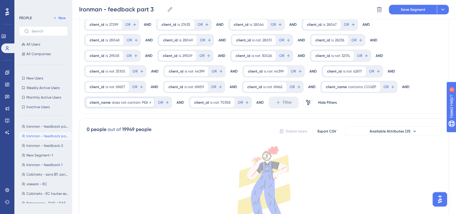
click at [111, 100] on span "client_name" at bounding box center [100, 102] width 21 height 5
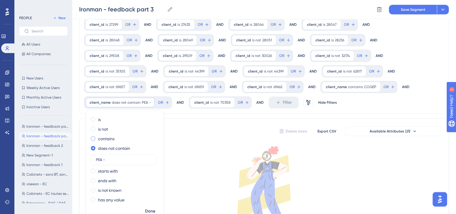
click at [115, 135] on label "contains" at bounding box center [106, 138] width 16 height 7
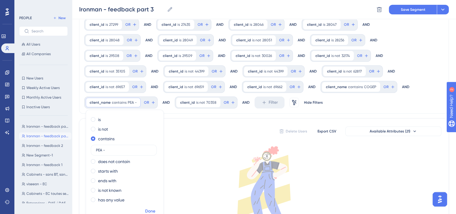
click at [155, 208] on span "Done" at bounding box center [150, 211] width 10 height 7
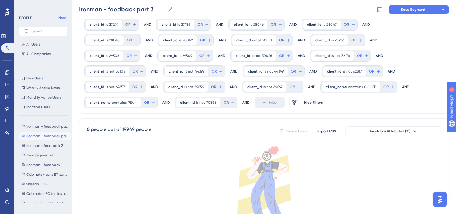
click at [220, 98] on div "client_id is not 70358 70358 Remove" at bounding box center [198, 103] width 44 height 10
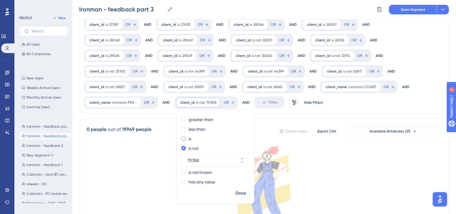
drag, startPoint x: 355, startPoint y: 127, endPoint x: 350, endPoint y: 121, distance: 7.2
click at [254, 121] on div "greater than less than is is not 70358 is not known has any value" at bounding box center [215, 151] width 77 height 73
click at [186, 136] on span at bounding box center [183, 138] width 4 height 4
click at [188, 137] on input "radio" at bounding box center [188, 137] width 0 height 0
click at [246, 190] on span "Done" at bounding box center [241, 193] width 10 height 7
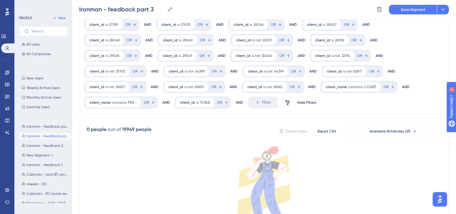
drag, startPoint x: 128, startPoint y: 86, endPoint x: 125, endPoint y: 92, distance: 6.7
click at [242, 92] on div "client_id is not 69662 69662 Remove OR" at bounding box center [272, 87] width 61 height 12
click at [263, 88] on span "is not" at bounding box center [267, 87] width 9 height 5
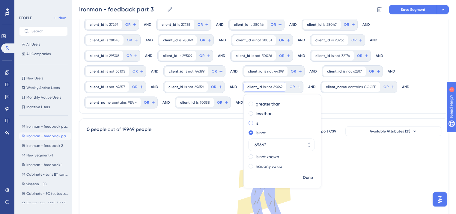
click at [256, 124] on label "is" at bounding box center [257, 123] width 3 height 7
click at [300, 178] on button "Done" at bounding box center [308, 177] width 17 height 11
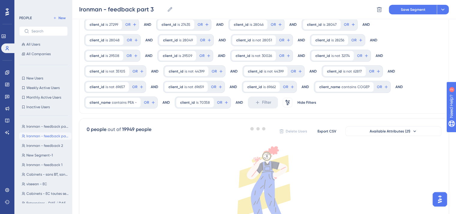
click at [98, 75] on div at bounding box center [258, 128] width 396 height 171
click at [244, 75] on div "client_id is not 44399 44399 Remove" at bounding box center [265, 72] width 43 height 10
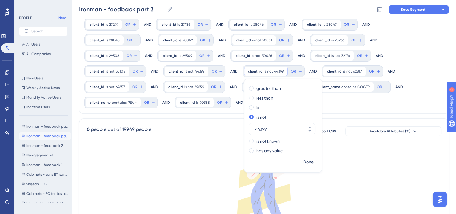
click at [244, 75] on div "client_id is not 44399 44399 Remove" at bounding box center [265, 72] width 43 height 10
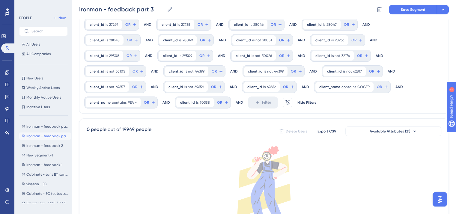
click at [244, 75] on div "client_id is not 44399 44399 Remove" at bounding box center [265, 72] width 43 height 10
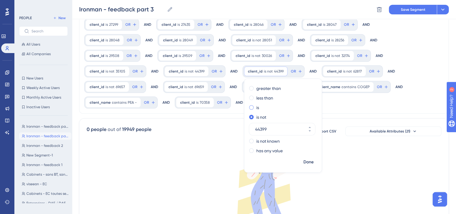
click at [249, 107] on div "is" at bounding box center [281, 107] width 65 height 7
click at [304, 163] on span "Done" at bounding box center [309, 162] width 10 height 7
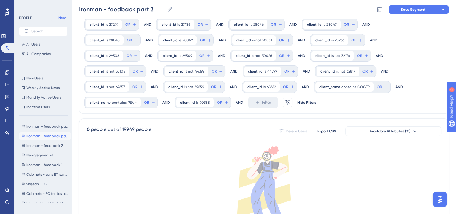
scroll to position [0, 0]
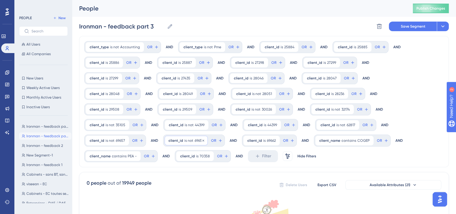
click at [193, 138] on span "is not" at bounding box center [188, 140] width 9 height 5
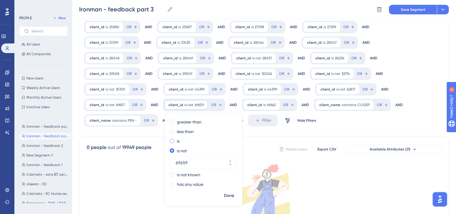
click at [180, 138] on label "is" at bounding box center [178, 141] width 3 height 7
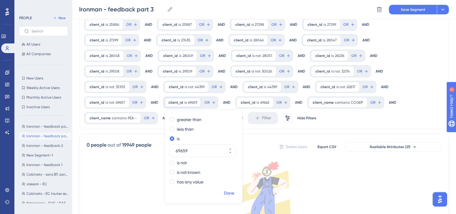
click at [234, 190] on span "Done" at bounding box center [229, 193] width 10 height 7
click at [251, 88] on div at bounding box center [258, 128] width 396 height 171
click at [104, 100] on span "client_id" at bounding box center [97, 102] width 15 height 5
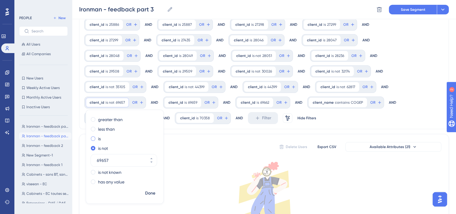
click at [101, 135] on label "is" at bounding box center [99, 138] width 3 height 7
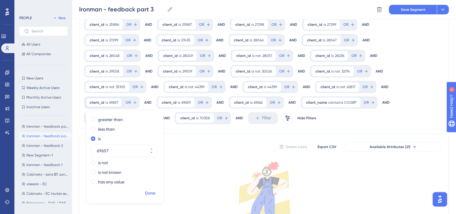
click at [155, 190] on span "Done" at bounding box center [150, 193] width 10 height 7
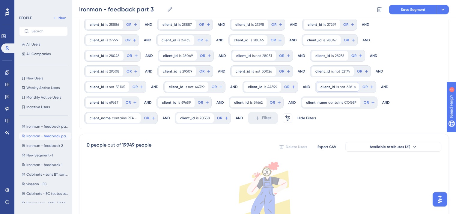
click at [336, 88] on span "is not" at bounding box center [340, 87] width 9 height 5
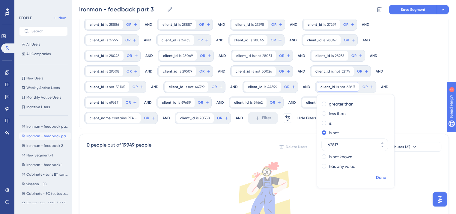
click at [373, 183] on button "Done" at bounding box center [381, 177] width 17 height 11
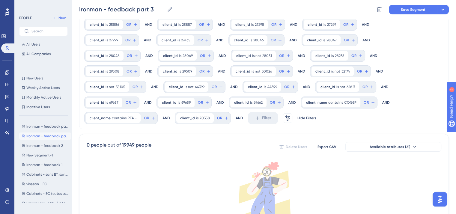
scroll to position [0, 0]
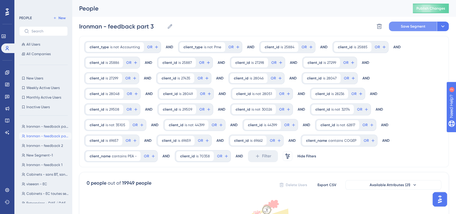
click at [400, 25] on button "Save Segment" at bounding box center [413, 27] width 48 height 10
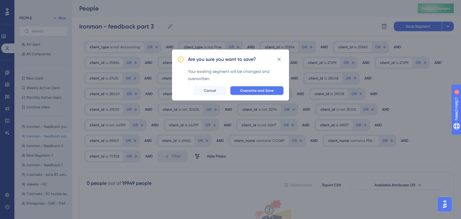
click at [260, 91] on span "Overwrite and Save" at bounding box center [257, 90] width 34 height 5
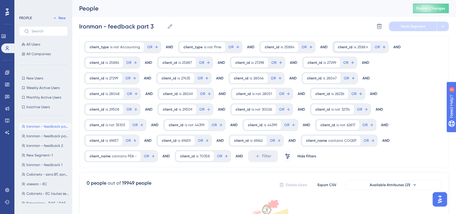
click at [343, 44] on div "client_id is 25885 25885 Remove" at bounding box center [352, 47] width 37 height 10
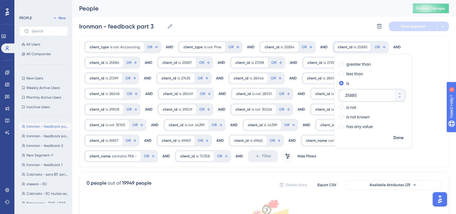
click at [345, 94] on input "25885" at bounding box center [369, 95] width 48 height 7
click at [160, 46] on button "OR" at bounding box center [152, 47] width 13 height 10
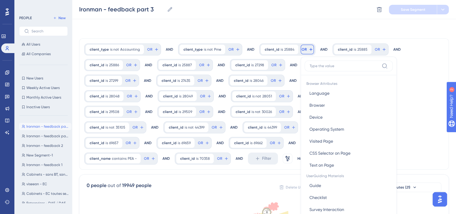
scroll to position [27, 0]
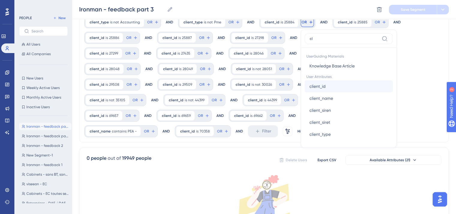
type input "cl"
click at [310, 88] on span "client_id" at bounding box center [318, 86] width 16 height 7
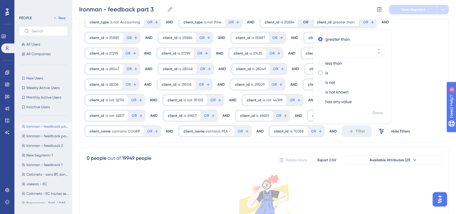
click at [320, 72] on div "is" at bounding box center [350, 72] width 65 height 7
type input "25885"
click at [372, 112] on span "Done" at bounding box center [377, 112] width 10 height 7
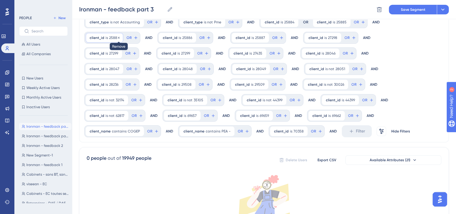
click at [118, 37] on icon at bounding box center [119, 38] width 2 height 2
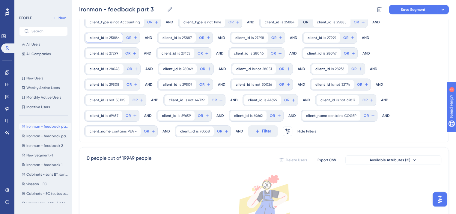
click at [100, 37] on span "client_id" at bounding box center [97, 37] width 15 height 5
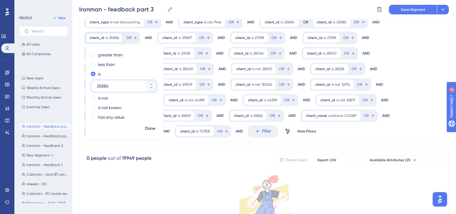
click at [101, 86] on input "25886" at bounding box center [121, 85] width 48 height 7
click at [361, 22] on icon at bounding box center [363, 22] width 5 height 5
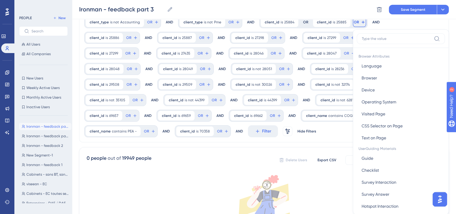
scroll to position [42, 0]
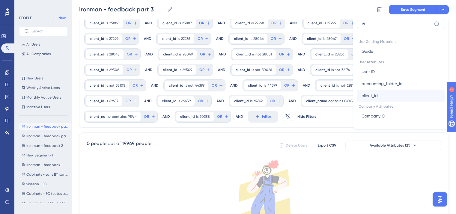
type input "id"
click at [366, 95] on span "client_id" at bounding box center [370, 95] width 16 height 7
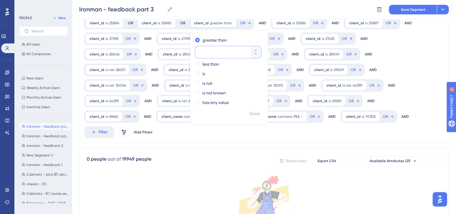
paste input "25886"
type input "25886"
click at [199, 85] on div "is not" at bounding box center [227, 83] width 65 height 7
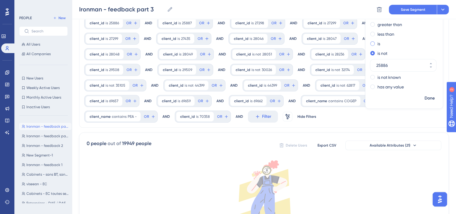
click at [378, 42] on label "is" at bounding box center [379, 43] width 3 height 7
click at [425, 98] on span "Done" at bounding box center [430, 98] width 10 height 7
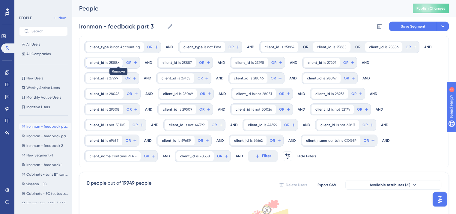
click at [119, 63] on icon at bounding box center [119, 63] width 4 height 4
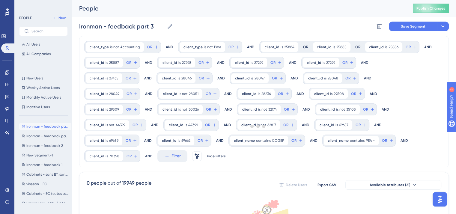
click at [100, 63] on div at bounding box center [258, 126] width 396 height 171
click at [101, 64] on span "client_id" at bounding box center [97, 62] width 15 height 5
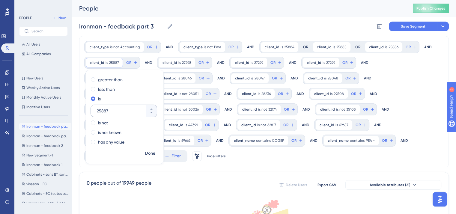
click at [96, 112] on div "25887" at bounding box center [118, 111] width 55 height 12
click at [97, 112] on input "25887" at bounding box center [121, 110] width 48 height 7
click at [96, 112] on div "25887" at bounding box center [118, 111] width 55 height 12
click at [97, 112] on input "25887" at bounding box center [121, 110] width 48 height 7
click at [102, 111] on input "25887" at bounding box center [121, 110] width 48 height 7
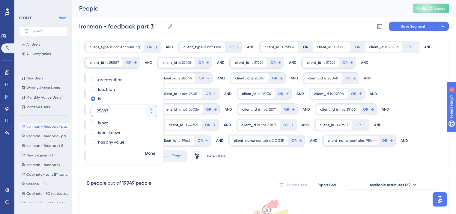
click at [102, 111] on input "25887" at bounding box center [121, 110] width 48 height 7
click at [405, 50] on button "OR" at bounding box center [411, 47] width 13 height 10
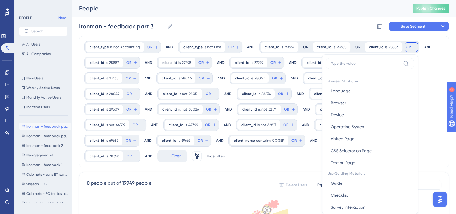
scroll to position [27, 0]
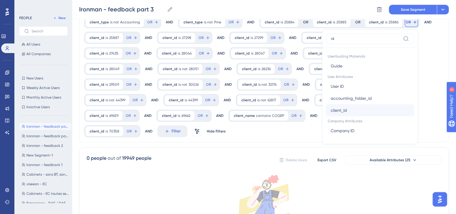
type input "id"
click at [348, 114] on button "client_id client_id" at bounding box center [370, 110] width 88 height 12
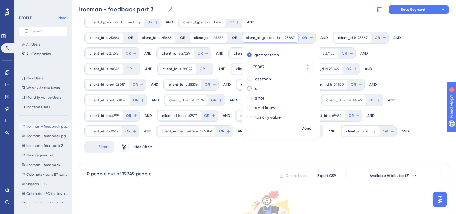
type input "25887"
click at [248, 86] on div "is" at bounding box center [279, 88] width 65 height 7
click at [304, 129] on span "Done" at bounding box center [306, 128] width 10 height 7
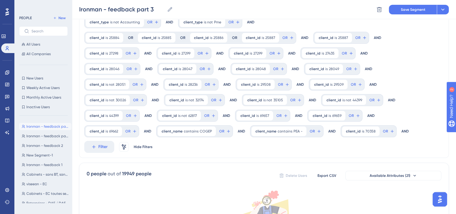
scroll to position [0, 0]
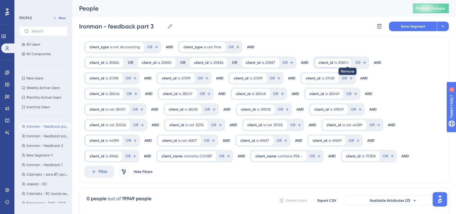
click at [346, 63] on icon at bounding box center [348, 63] width 4 height 4
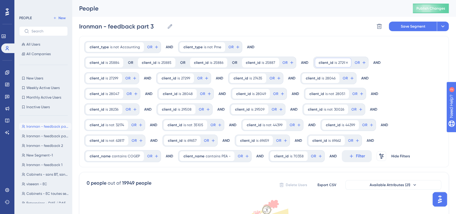
click at [335, 64] on span "is" at bounding box center [336, 62] width 2 height 5
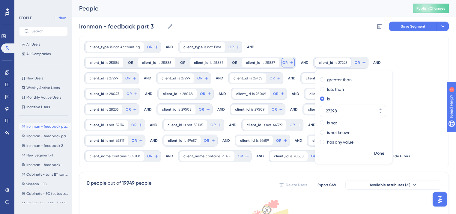
click at [284, 61] on button "OR" at bounding box center [288, 63] width 13 height 10
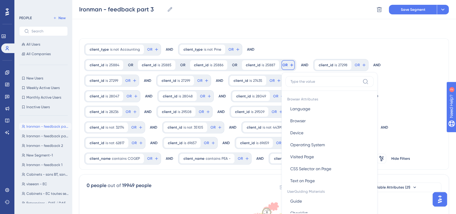
scroll to position [35, 0]
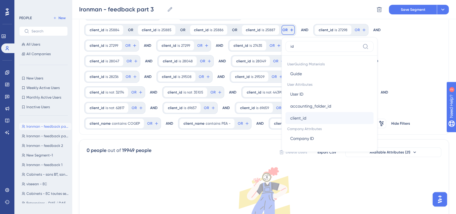
type input "id"
click at [294, 119] on span "client_id" at bounding box center [298, 118] width 16 height 7
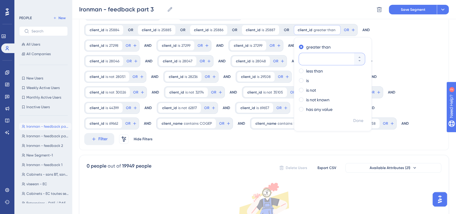
paste input "27298"
type input "27298"
click at [306, 79] on label "is" at bounding box center [307, 80] width 3 height 7
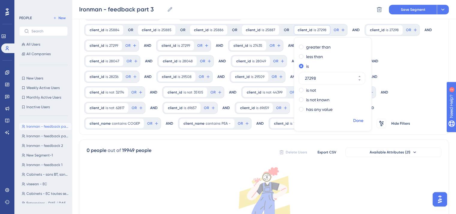
click at [353, 118] on span "Done" at bounding box center [358, 120] width 10 height 7
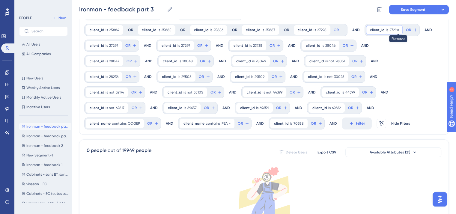
click at [396, 30] on icon at bounding box center [398, 30] width 4 height 4
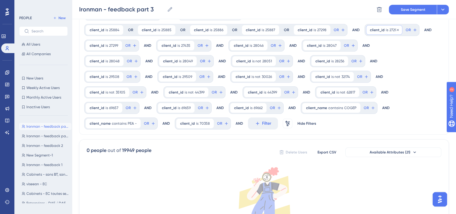
click at [375, 33] on div "client_id is 27299 27299 Remove" at bounding box center [384, 30] width 36 height 10
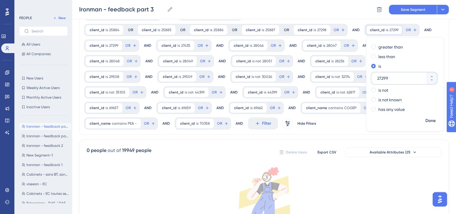
click at [384, 77] on input "27299" at bounding box center [401, 78] width 48 height 7
click at [334, 30] on span "OR" at bounding box center [336, 30] width 5 height 5
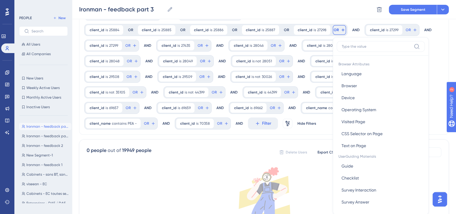
scroll to position [47, 0]
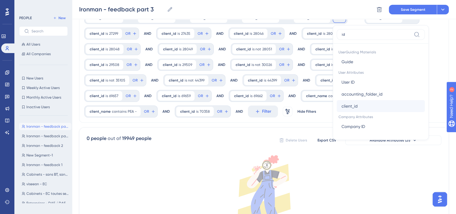
type input "id"
click at [351, 103] on span "client_id" at bounding box center [350, 106] width 16 height 7
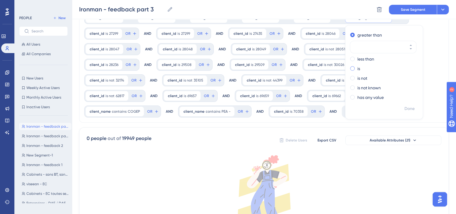
click at [355, 69] on div "is" at bounding box center [382, 68] width 65 height 7
paste input "27299"
type input "27299"
click at [405, 107] on span "Done" at bounding box center [410, 108] width 10 height 7
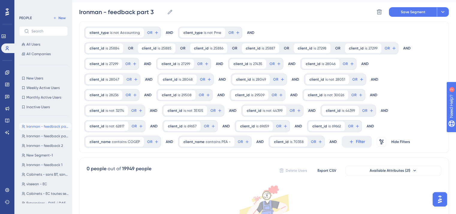
scroll to position [2, 0]
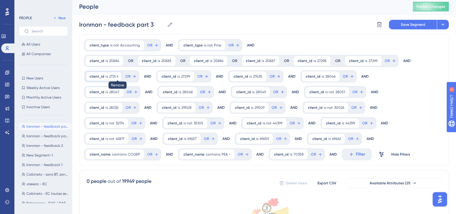
click at [117, 77] on icon at bounding box center [118, 77] width 4 height 4
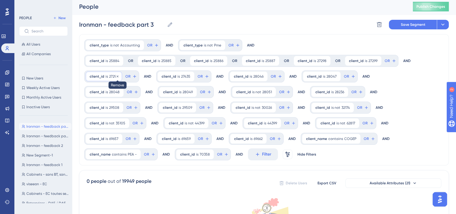
click at [116, 76] on icon at bounding box center [118, 77] width 4 height 4
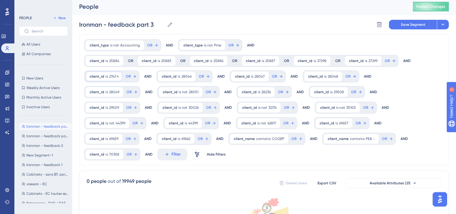
click at [109, 76] on span "27435" at bounding box center [113, 76] width 9 height 5
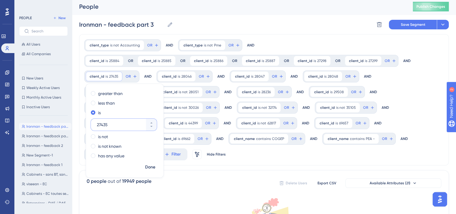
click at [101, 124] on input "27435" at bounding box center [121, 124] width 48 height 7
click at [383, 67] on div "client_type is not Accounting Accounting Remove OR AND client_type is not Pme P…" at bounding box center [264, 99] width 370 height 131
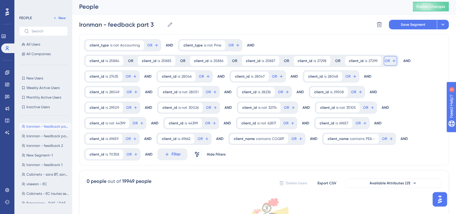
click at [384, 65] on button "OR" at bounding box center [390, 61] width 13 height 10
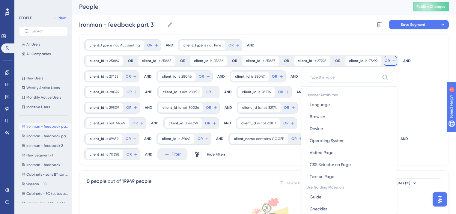
scroll to position [30, 0]
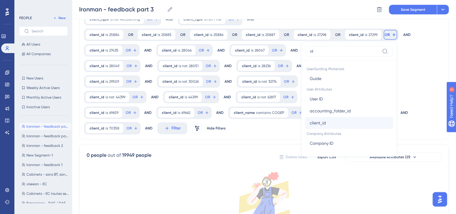
type input "id"
click at [349, 119] on button "client_id client_id" at bounding box center [349, 123] width 88 height 12
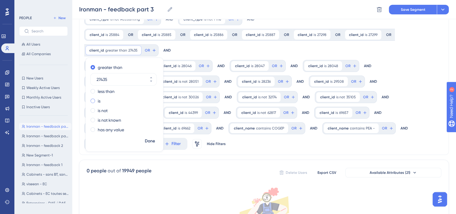
type input "27435"
click at [93, 99] on span at bounding box center [93, 101] width 4 height 4
click at [97, 100] on input "radio" at bounding box center [97, 100] width 0 height 0
click at [147, 141] on span "Done" at bounding box center [150, 141] width 10 height 7
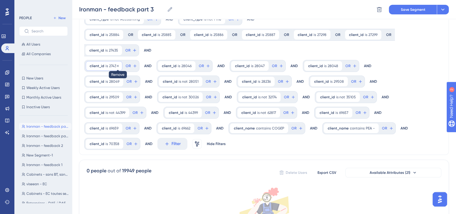
click at [117, 65] on icon at bounding box center [118, 66] width 2 height 2
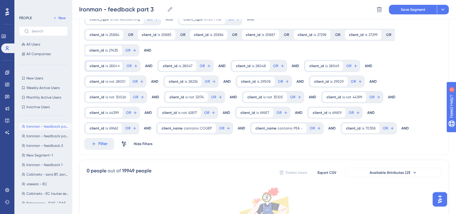
click at [107, 65] on span "is" at bounding box center [107, 66] width 2 height 5
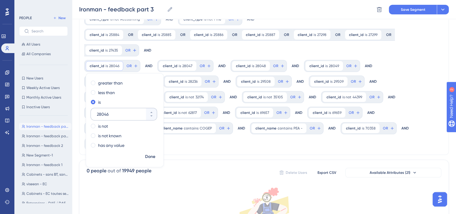
click at [108, 112] on input "28046" at bounding box center [121, 114] width 48 height 7
click at [130, 47] on button "OR" at bounding box center [130, 51] width 13 height 10
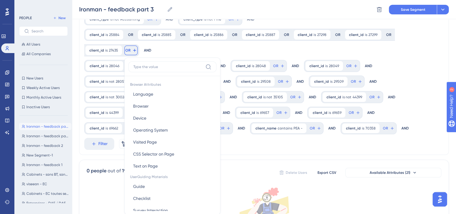
scroll to position [59, 0]
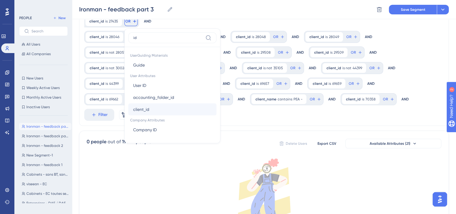
type input "id"
click at [138, 106] on span "client_id" at bounding box center [141, 109] width 16 height 7
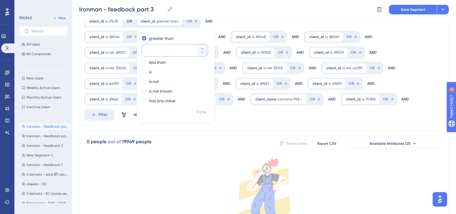
paste input "28046"
type input "28046"
click at [153, 80] on label "is not" at bounding box center [154, 81] width 10 height 7
click at [154, 58] on div "is" at bounding box center [174, 57] width 65 height 7
click at [203, 113] on span "Done" at bounding box center [201, 112] width 10 height 7
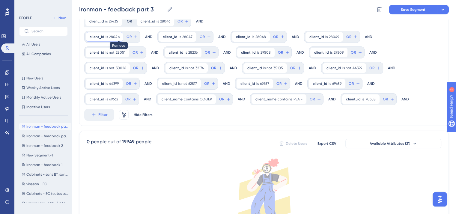
click at [117, 36] on icon at bounding box center [119, 37] width 4 height 4
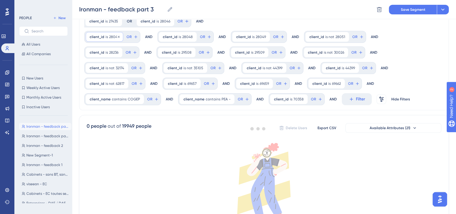
click at [97, 34] on span "client_id" at bounding box center [97, 36] width 15 height 5
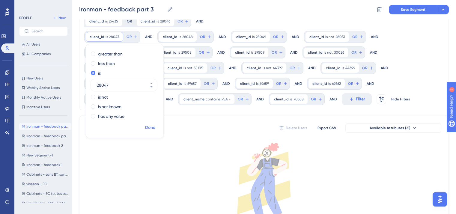
click at [150, 129] on span "Done" at bounding box center [150, 127] width 10 height 7
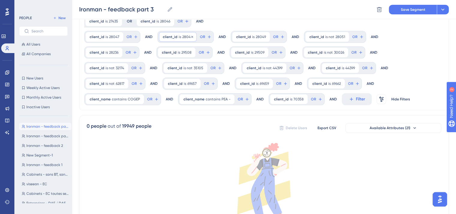
click at [172, 34] on span "client_id" at bounding box center [170, 36] width 15 height 5
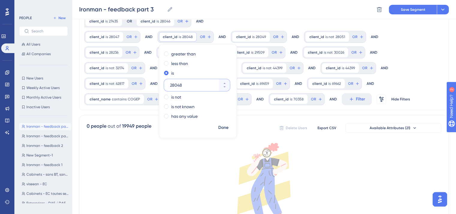
click at [174, 85] on input "28048" at bounding box center [194, 85] width 48 height 7
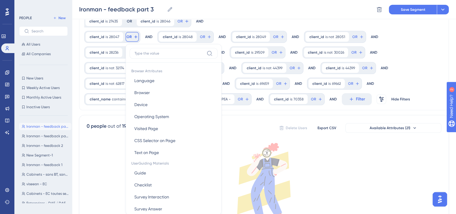
scroll to position [82, 0]
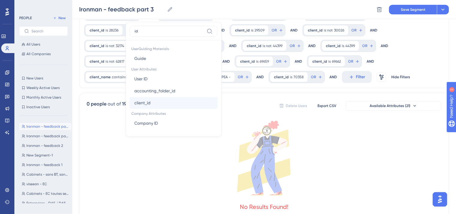
type input "id"
click at [136, 103] on span "client_id" at bounding box center [142, 102] width 16 height 7
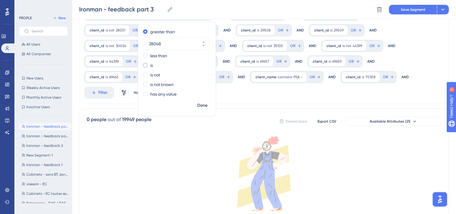
type input "28048"
click at [150, 65] on label "is" at bounding box center [151, 65] width 3 height 7
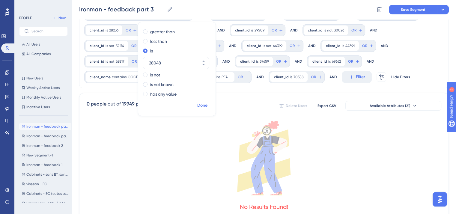
drag, startPoint x: 198, startPoint y: 103, endPoint x: 28, endPoint y: 8, distance: 194.8
click at [198, 103] on span "Done" at bounding box center [202, 105] width 10 height 7
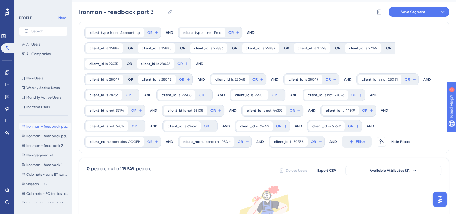
scroll to position [5, 0]
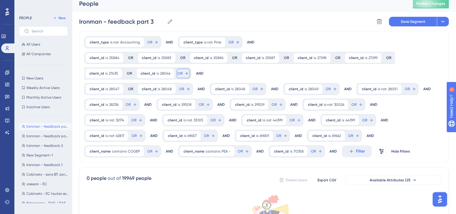
click at [185, 75] on icon at bounding box center [186, 73] width 5 height 5
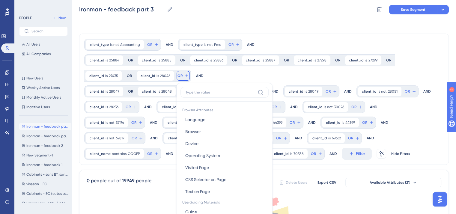
scroll to position [44, 0]
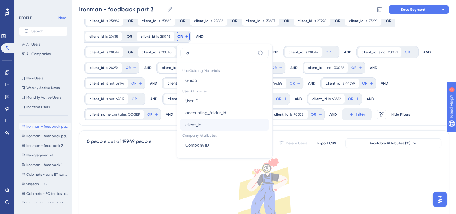
type input "id"
click at [192, 122] on span "client_id" at bounding box center [193, 124] width 16 height 7
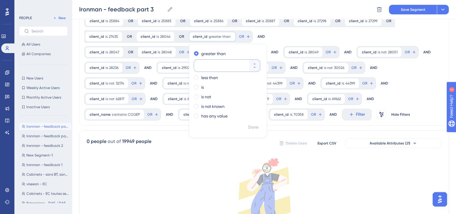
paste input "28048"
type input "28047"
click at [201, 85] on label "is" at bounding box center [202, 87] width 3 height 7
click at [253, 127] on span "Done" at bounding box center [253, 127] width 10 height 7
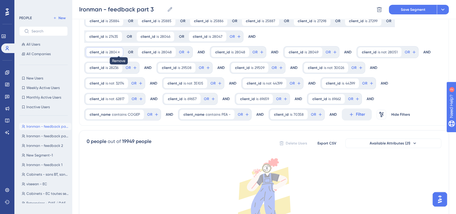
click at [118, 52] on icon at bounding box center [119, 52] width 2 height 2
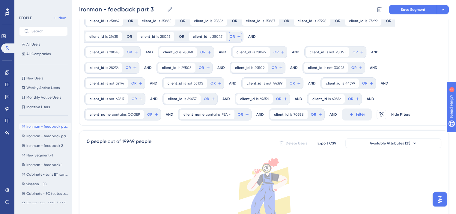
click at [230, 35] on span "OR" at bounding box center [232, 36] width 5 height 5
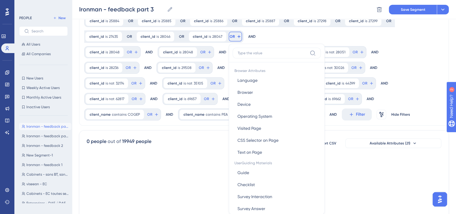
scroll to position [65, 0]
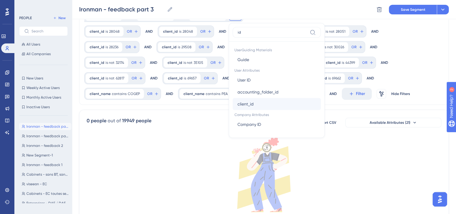
type input "id"
click at [242, 106] on span "client_id" at bounding box center [246, 103] width 16 height 7
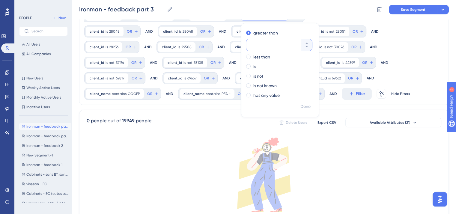
paste input "28048"
type input "28048"
click at [253, 66] on label "is" at bounding box center [254, 66] width 3 height 7
click at [304, 106] on span "Done" at bounding box center [306, 106] width 10 height 7
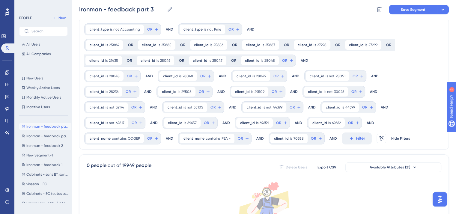
scroll to position [15, 0]
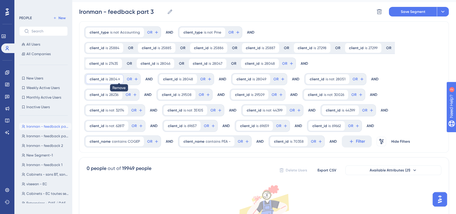
click at [118, 77] on icon at bounding box center [119, 79] width 4 height 4
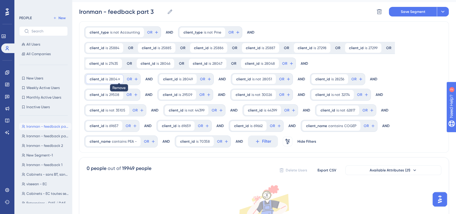
click at [118, 79] on icon at bounding box center [119, 79] width 4 height 4
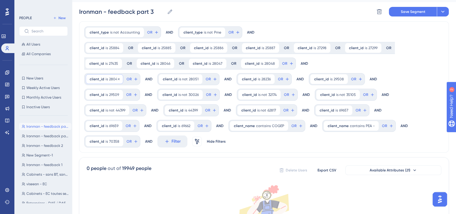
click at [97, 78] on span "client_id" at bounding box center [97, 79] width 15 height 5
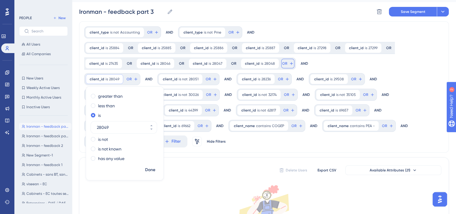
click at [282, 64] on span "OR" at bounding box center [284, 63] width 5 height 5
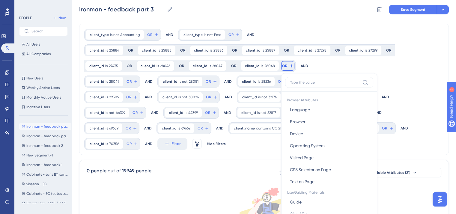
scroll to position [49, 0]
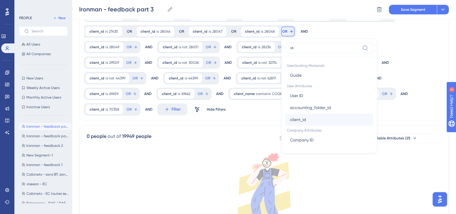
type input "id"
click at [296, 118] on span "client_id" at bounding box center [298, 119] width 16 height 7
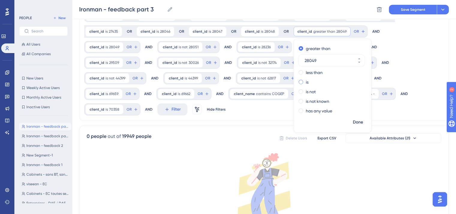
type input "28049"
click at [301, 85] on div "is" at bounding box center [331, 82] width 65 height 7
click at [356, 119] on span "Done" at bounding box center [358, 122] width 10 height 7
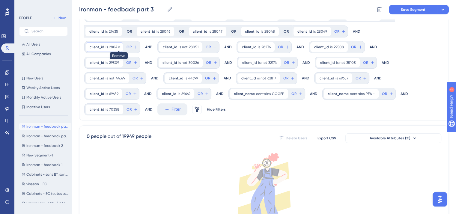
click at [118, 46] on icon at bounding box center [119, 47] width 2 height 2
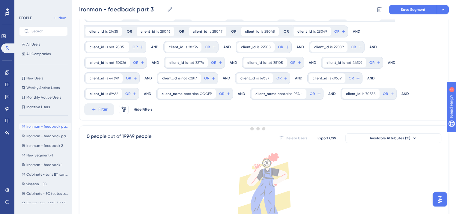
click at [105, 46] on div at bounding box center [258, 128] width 396 height 171
click at [109, 45] on span "is not" at bounding box center [110, 47] width 9 height 5
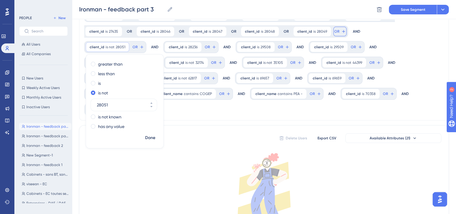
click at [336, 28] on button "OR" at bounding box center [339, 32] width 13 height 10
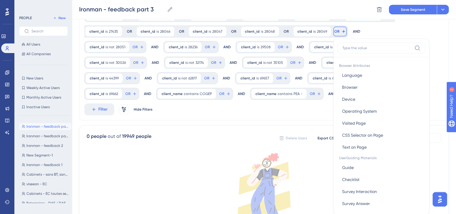
scroll to position [69, 0]
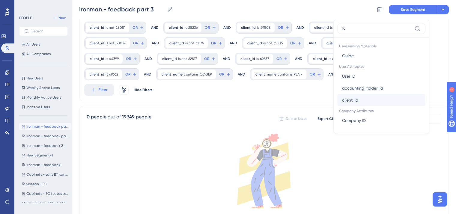
type input "id"
click at [348, 102] on span "client_id" at bounding box center [350, 100] width 16 height 7
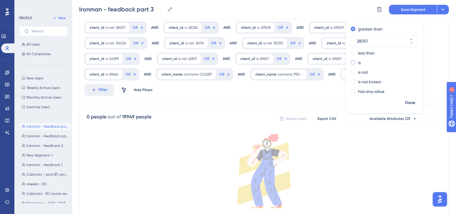
type input "28051"
click at [351, 64] on div "is" at bounding box center [383, 62] width 65 height 7
click at [405, 104] on span "Done" at bounding box center [410, 102] width 10 height 7
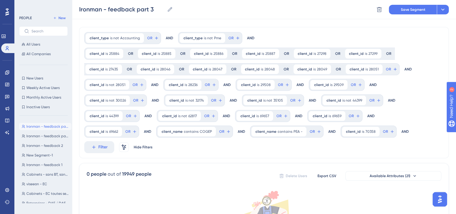
scroll to position [6, 0]
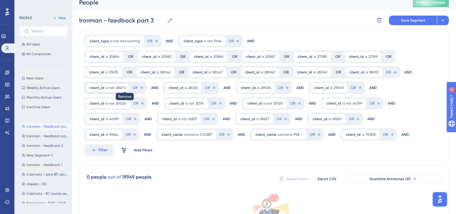
click at [124, 87] on icon at bounding box center [125, 88] width 4 height 4
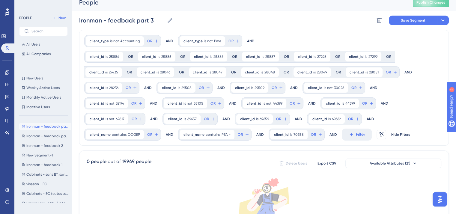
click at [112, 86] on span "28236" at bounding box center [113, 87] width 9 height 5
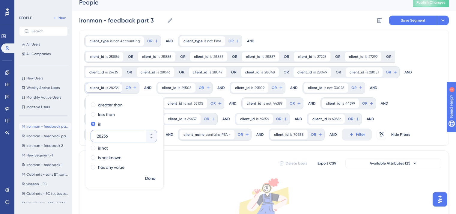
scroll to position [7, 0]
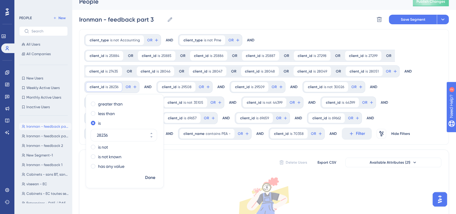
click at [197, 170] on div "0 people out of 19949 people Delete Users Export CSV Available Attributes (21) …" at bounding box center [264, 219] width 370 height 138
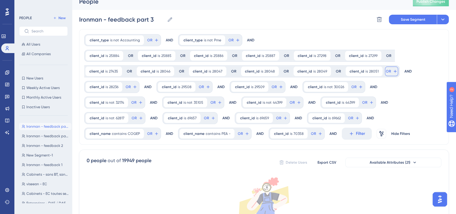
click at [386, 73] on button "OR" at bounding box center [391, 72] width 13 height 10
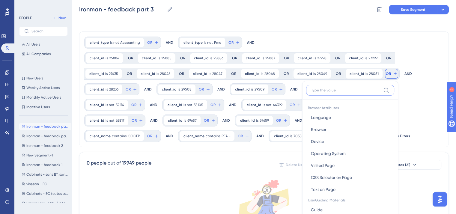
scroll to position [46, 0]
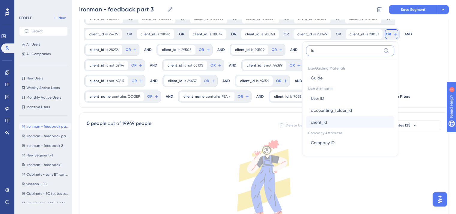
type input "id"
click at [364, 125] on button "client_id client_id" at bounding box center [350, 122] width 88 height 12
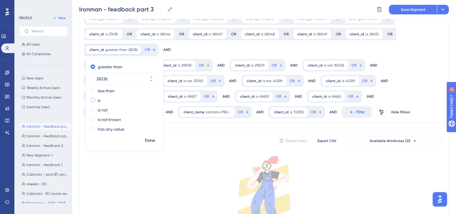
type input "28236"
click at [97, 103] on div "is" at bounding box center [123, 100] width 65 height 7
click at [145, 142] on span "Done" at bounding box center [150, 140] width 10 height 7
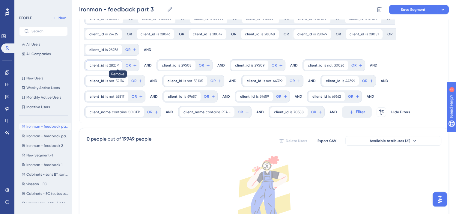
click at [117, 64] on icon at bounding box center [118, 65] width 2 height 2
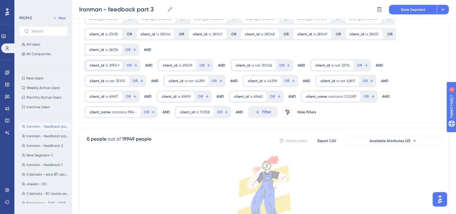
click at [106, 65] on span "is" at bounding box center [107, 65] width 2 height 5
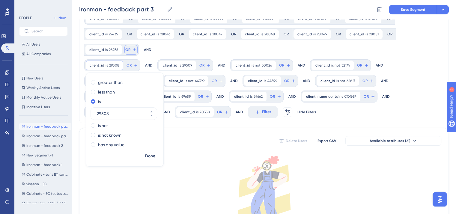
click at [132, 47] on button "OR" at bounding box center [130, 50] width 13 height 10
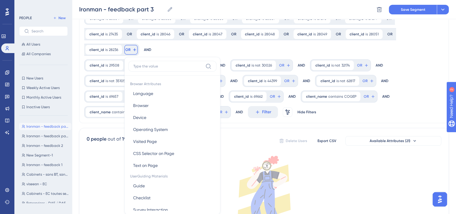
scroll to position [74, 0]
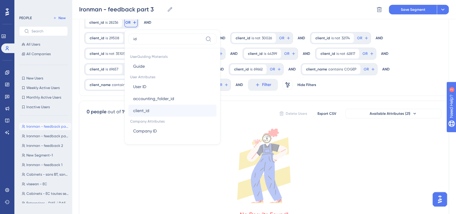
type input "id"
click at [143, 108] on span "client_id" at bounding box center [141, 110] width 16 height 7
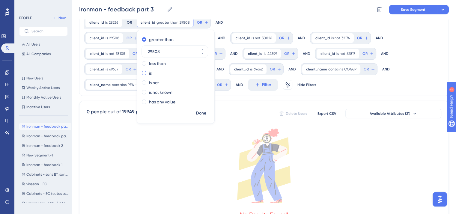
type input "29508"
click at [149, 75] on label "is" at bounding box center [150, 73] width 3 height 7
click at [201, 115] on span "Done" at bounding box center [201, 113] width 10 height 7
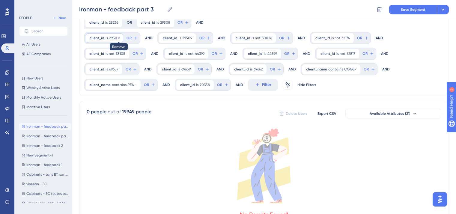
click at [118, 38] on icon at bounding box center [119, 38] width 4 height 4
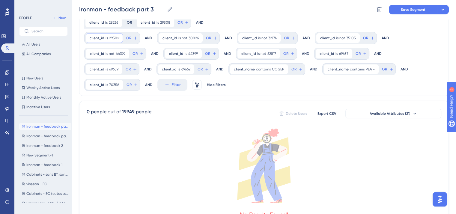
click at [97, 36] on span "client_id" at bounding box center [97, 38] width 15 height 5
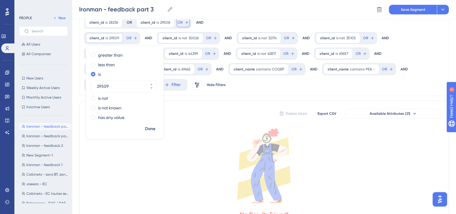
click at [181, 23] on button "OR" at bounding box center [183, 23] width 13 height 10
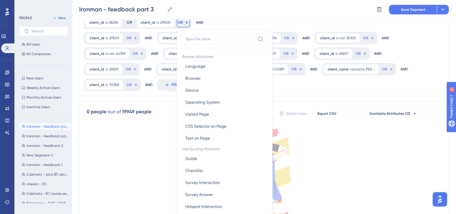
scroll to position [89, 0]
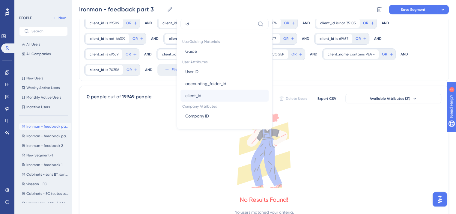
type input "id"
click at [201, 97] on button "client_id client_id" at bounding box center [225, 96] width 88 height 12
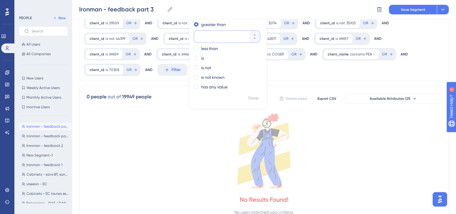
paste input "29509"
type input "29509"
click at [203, 59] on div "is" at bounding box center [226, 58] width 65 height 7
click at [253, 102] on button "Done" at bounding box center [253, 98] width 17 height 11
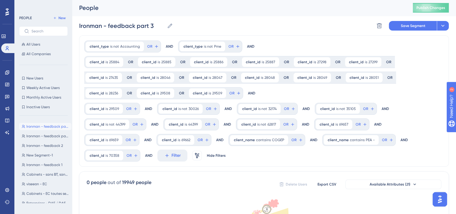
scroll to position [0, 0]
click at [118, 110] on icon at bounding box center [119, 110] width 4 height 4
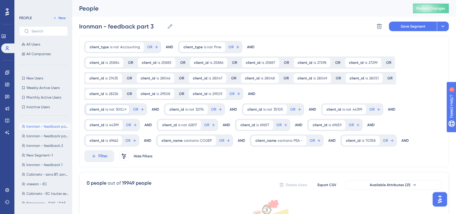
click at [110, 111] on span "is not" at bounding box center [110, 109] width 9 height 5
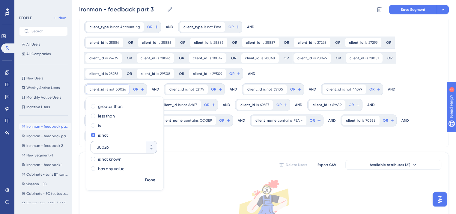
click at [112, 148] on input "30026" at bounding box center [121, 147] width 48 height 7
click at [236, 70] on button "OR" at bounding box center [235, 74] width 13 height 10
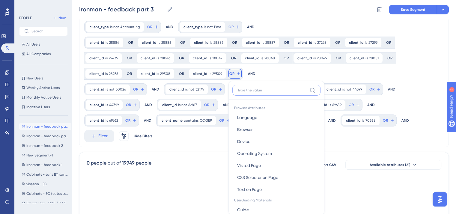
scroll to position [63, 0]
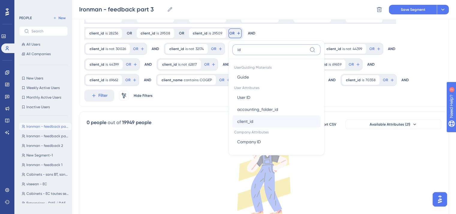
type input "id"
click at [241, 121] on span "client_id" at bounding box center [245, 121] width 16 height 7
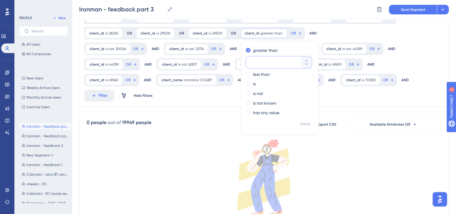
paste input "30026"
type input "30026"
click at [248, 85] on div "is" at bounding box center [278, 83] width 65 height 7
click at [306, 124] on span "Done" at bounding box center [305, 124] width 10 height 7
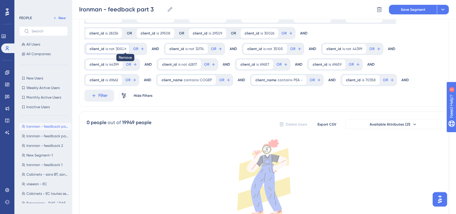
click at [125, 49] on icon at bounding box center [126, 49] width 4 height 4
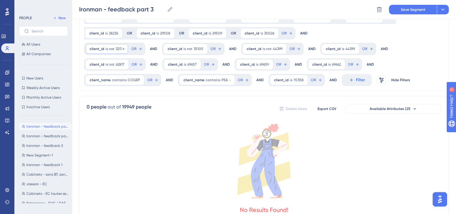
click at [98, 44] on div "client_id is not 32174 32174 Remove" at bounding box center [107, 49] width 42 height 10
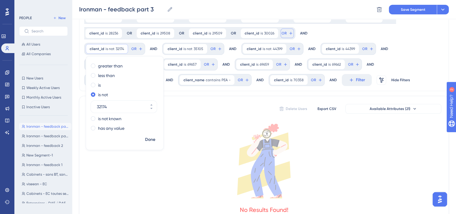
click at [289, 34] on icon at bounding box center [291, 33] width 5 height 5
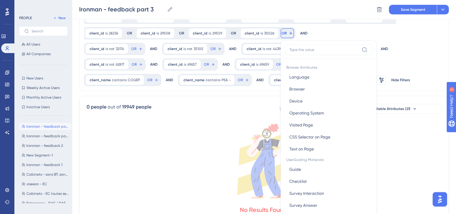
scroll to position [82, 0]
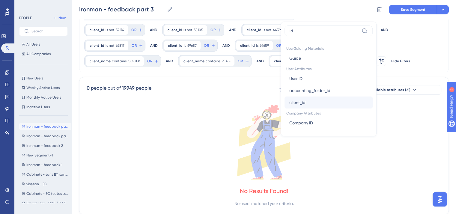
type input "id"
click at [293, 105] on span "client_id" at bounding box center [297, 102] width 16 height 7
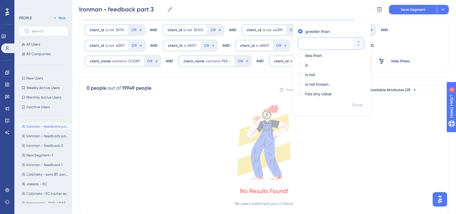
paste input "32174"
type input "32174"
click at [298, 65] on span at bounding box center [300, 65] width 4 height 4
click at [304, 64] on input "radio" at bounding box center [304, 64] width 0 height 0
click at [355, 106] on span "Done" at bounding box center [357, 105] width 10 height 7
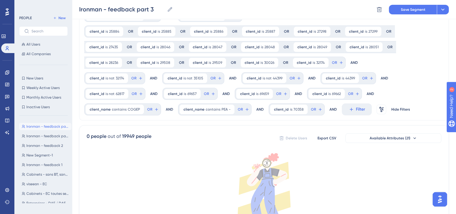
scroll to position [26, 0]
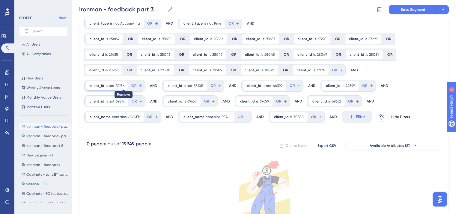
click at [123, 86] on icon at bounding box center [124, 86] width 2 height 2
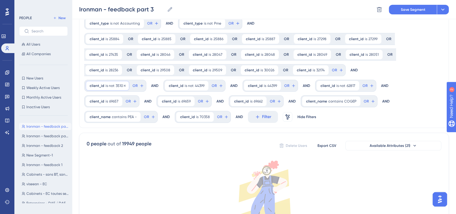
click at [102, 85] on span "client_id" at bounding box center [97, 85] width 15 height 5
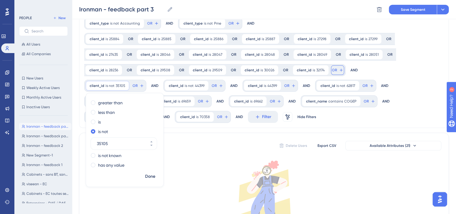
click at [331, 66] on button "OR" at bounding box center [337, 70] width 13 height 10
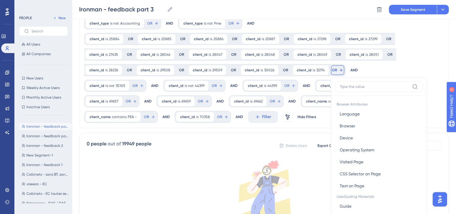
scroll to position [64, 0]
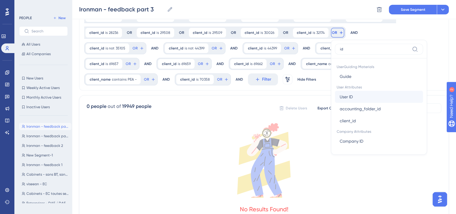
type input "id"
click at [340, 96] on span "User ID" at bounding box center [346, 96] width 13 height 7
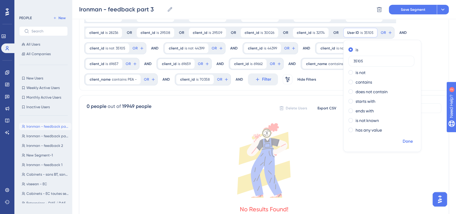
type input "35105"
click at [406, 142] on span "Done" at bounding box center [408, 141] width 10 height 7
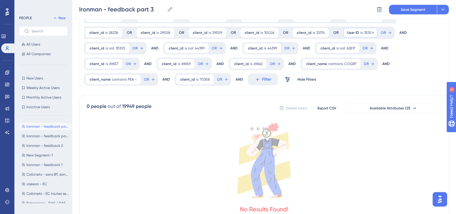
click at [356, 30] on div "User ID is 35105 35105 Remove" at bounding box center [360, 33] width 34 height 10
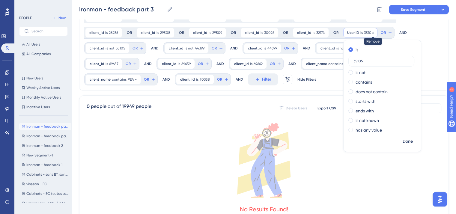
click at [371, 32] on icon at bounding box center [373, 33] width 4 height 4
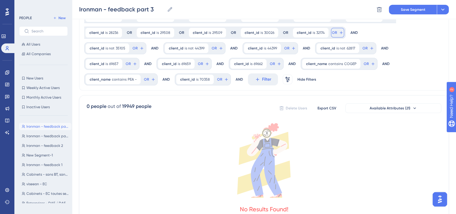
click at [332, 31] on span "OR" at bounding box center [334, 32] width 5 height 5
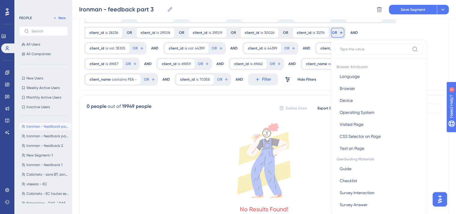
scroll to position [82, 0]
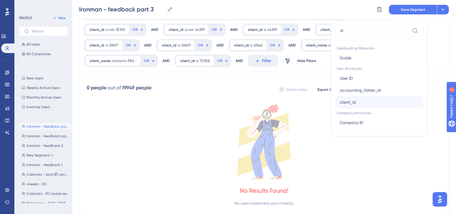
type input "id"
click at [340, 99] on span "client_id" at bounding box center [348, 102] width 16 height 7
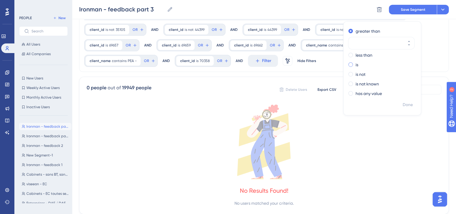
click at [349, 64] on div "is" at bounding box center [380, 64] width 65 height 7
paste input "35105"
type input "35105"
click at [408, 107] on span "Done" at bounding box center [408, 104] width 10 height 7
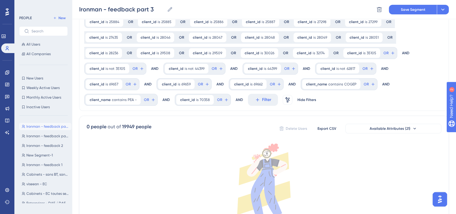
scroll to position [35, 0]
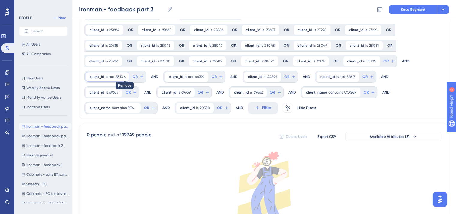
click at [124, 75] on icon at bounding box center [125, 77] width 4 height 4
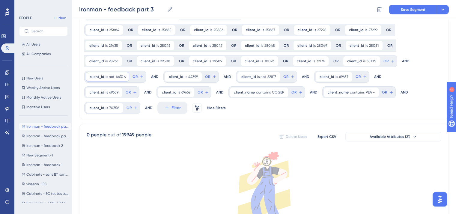
click at [99, 75] on span "client_id" at bounding box center [97, 76] width 15 height 5
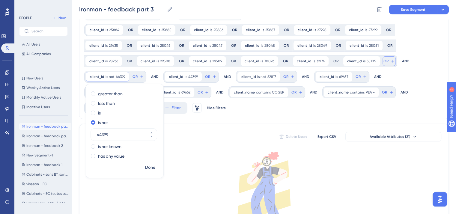
click at [384, 60] on span "OR" at bounding box center [386, 61] width 5 height 5
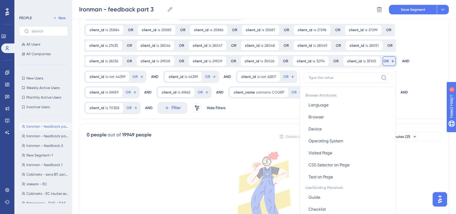
scroll to position [70, 0]
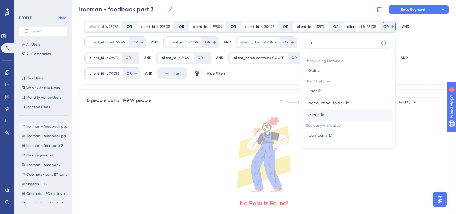
type input "id"
click at [318, 115] on span "client_id" at bounding box center [317, 114] width 16 height 7
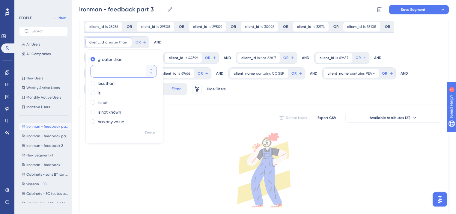
paste input "44399"
type input "44399"
click at [102, 94] on div "is" at bounding box center [123, 92] width 65 height 7
click at [153, 136] on span "Done" at bounding box center [150, 133] width 10 height 7
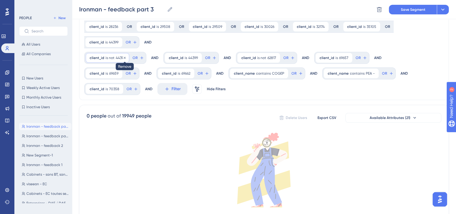
click at [124, 57] on icon at bounding box center [125, 58] width 4 height 4
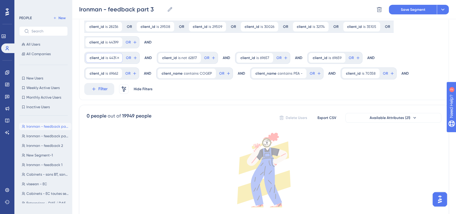
click at [110, 57] on span "44399" at bounding box center [114, 57] width 10 height 5
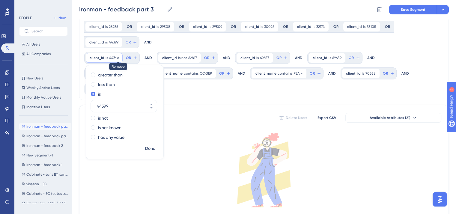
click at [118, 57] on icon at bounding box center [118, 58] width 4 height 4
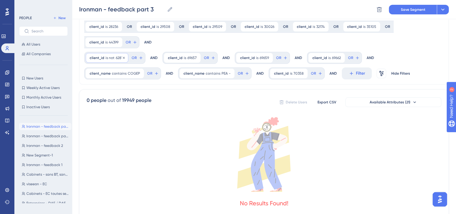
click at [109, 61] on div "client_id is not 62817 62817 Remove" at bounding box center [107, 58] width 43 height 10
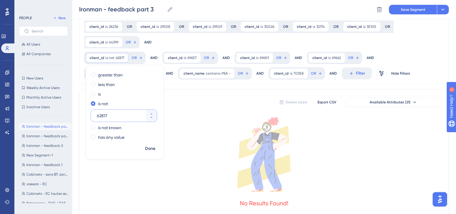
click at [110, 117] on input "62817" at bounding box center [121, 115] width 48 height 7
click at [131, 41] on button "OR" at bounding box center [131, 42] width 13 height 10
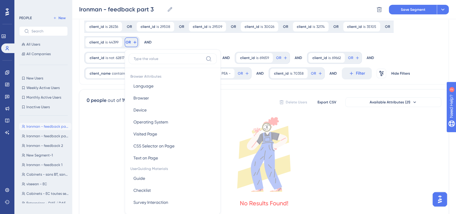
scroll to position [94, 0]
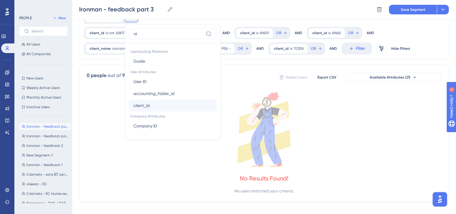
type input "id"
click at [143, 103] on span "client_id" at bounding box center [141, 105] width 16 height 7
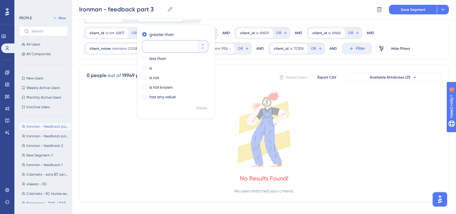
paste input "62817"
type input "62817"
click at [148, 69] on div "is" at bounding box center [174, 67] width 65 height 7
click at [202, 108] on span "Done" at bounding box center [201, 108] width 10 height 7
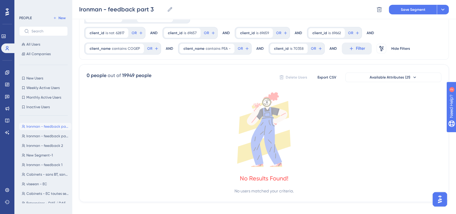
scroll to position [0, 0]
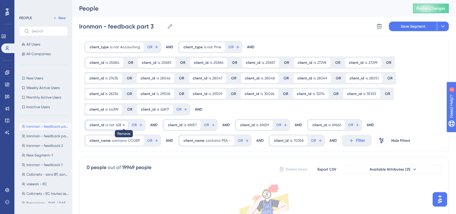
click at [123, 124] on icon at bounding box center [124, 125] width 4 height 4
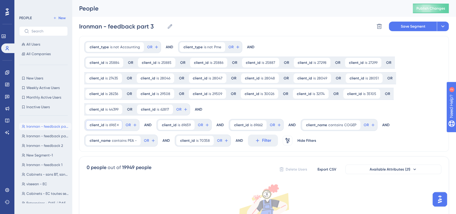
click at [103, 126] on span "client_id" at bounding box center [97, 125] width 15 height 5
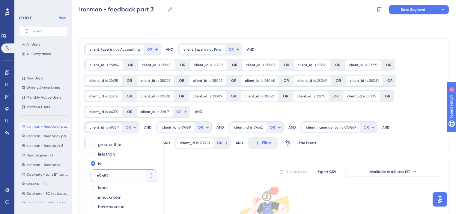
scroll to position [38, 0]
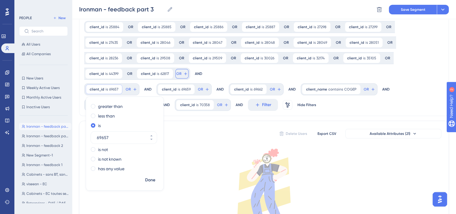
click at [181, 71] on button "OR" at bounding box center [181, 74] width 13 height 10
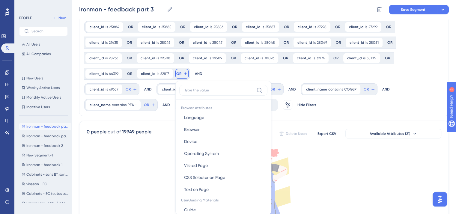
scroll to position [79, 0]
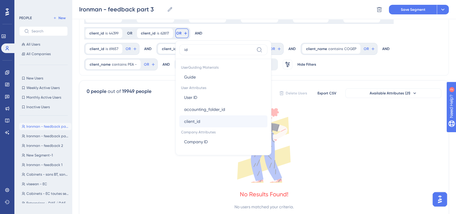
type input "id"
click at [201, 124] on button "client_id client_id" at bounding box center [223, 121] width 88 height 12
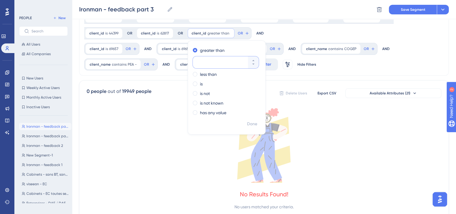
paste input "69657"
type input "69657"
click at [197, 85] on div "is" at bounding box center [225, 83] width 65 height 7
click at [255, 124] on span "Done" at bounding box center [252, 124] width 10 height 7
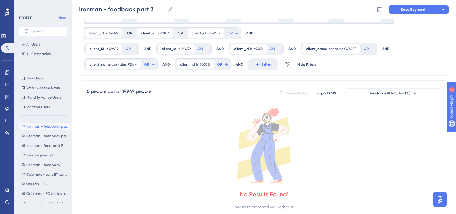
scroll to position [27, 0]
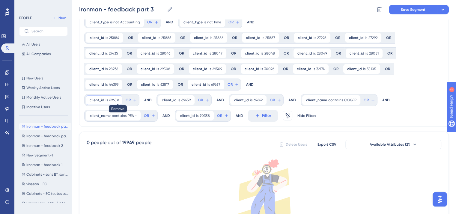
click at [118, 100] on icon at bounding box center [118, 100] width 4 height 4
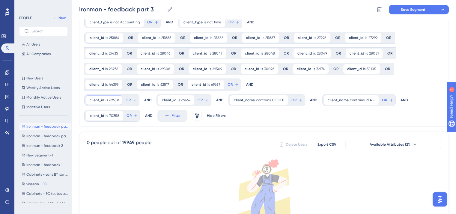
click at [102, 101] on span "client_id" at bounding box center [97, 100] width 15 height 5
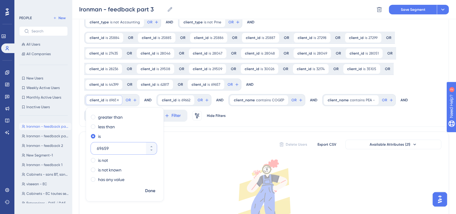
scroll to position [40, 0]
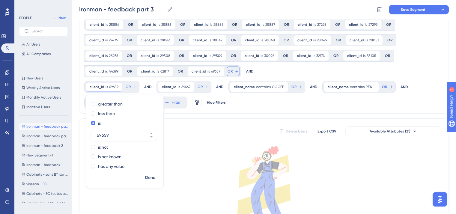
click at [228, 71] on span "OR" at bounding box center [230, 71] width 5 height 5
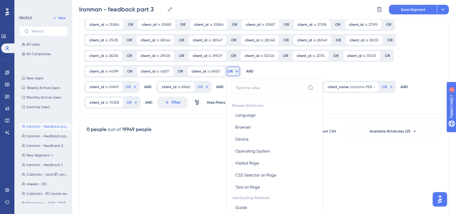
scroll to position [80, 0]
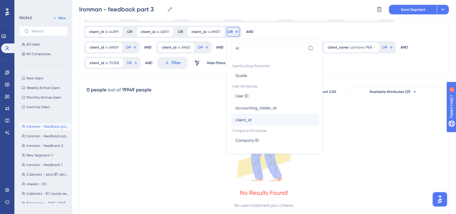
type input "id"
click at [254, 120] on button "client_id client_id" at bounding box center [275, 120] width 88 height 12
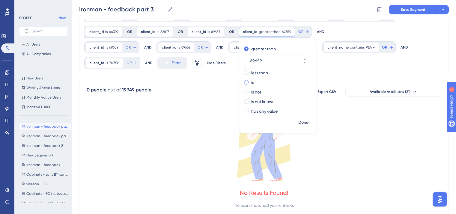
type input "69659"
click at [251, 85] on label "is" at bounding box center [252, 82] width 3 height 7
click at [302, 124] on span "Done" at bounding box center [303, 122] width 10 height 7
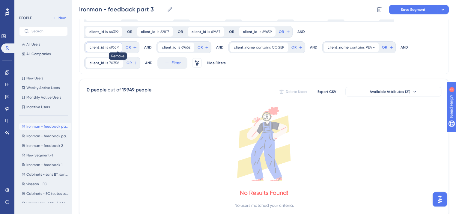
click at [117, 46] on icon at bounding box center [118, 48] width 4 height 4
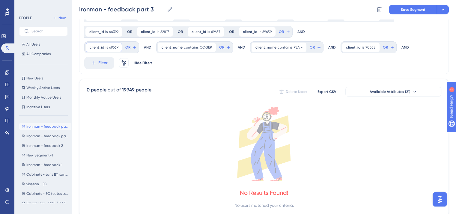
click at [99, 48] on span "client_id" at bounding box center [97, 47] width 15 height 5
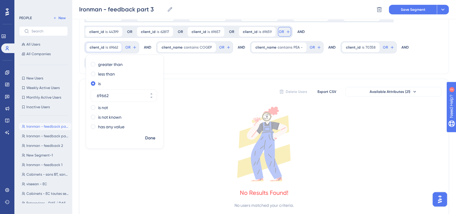
click at [280, 30] on span "OR" at bounding box center [281, 31] width 5 height 5
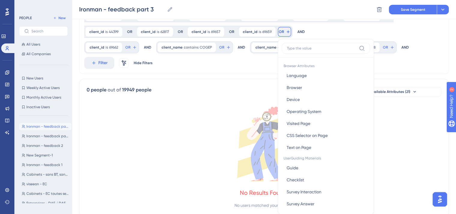
scroll to position [98, 0]
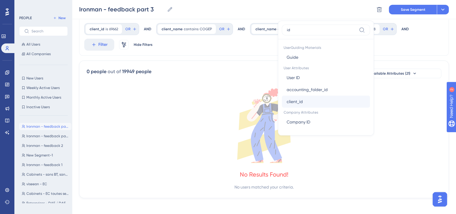
type input "id"
click at [306, 100] on button "client_id client_id" at bounding box center [326, 102] width 88 height 12
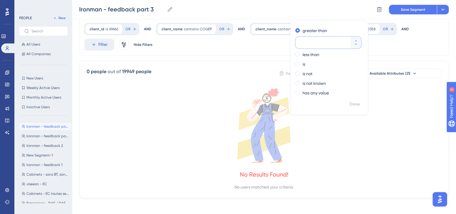
paste input "69662"
type input "69662"
click at [303, 61] on label "is" at bounding box center [304, 64] width 3 height 7
click at [353, 103] on span "Done" at bounding box center [355, 104] width 10 height 7
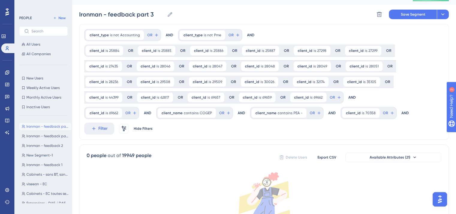
scroll to position [0, 0]
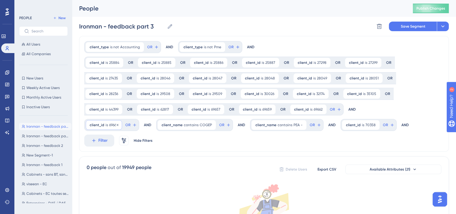
click at [119, 123] on div "client_id is 69662 69662 Remove" at bounding box center [104, 125] width 36 height 10
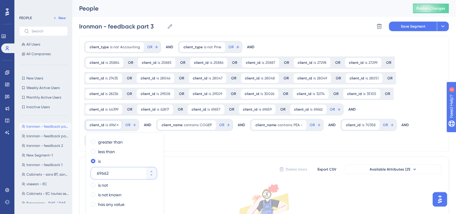
scroll to position [38, 0]
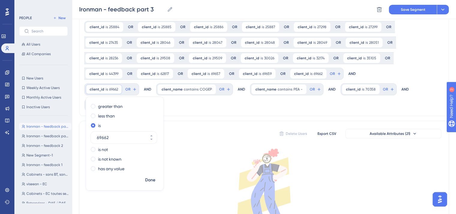
click at [250, 155] on icon at bounding box center [264, 186] width 355 height 75
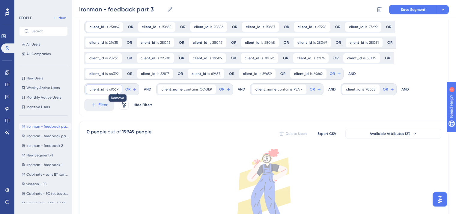
click at [118, 88] on icon at bounding box center [118, 90] width 4 height 4
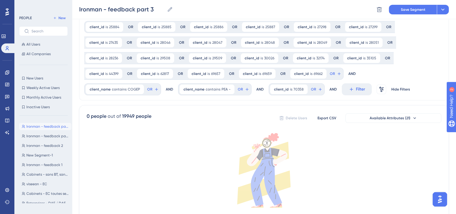
click at [116, 91] on span "contains" at bounding box center [119, 89] width 15 height 5
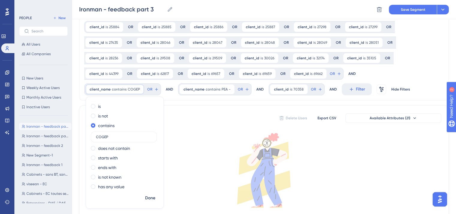
scroll to position [40, 0]
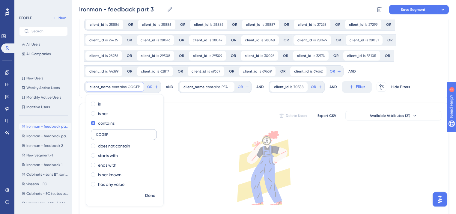
click at [92, 136] on label "COGEP" at bounding box center [124, 134] width 66 height 11
click at [96, 136] on input "COGEP" at bounding box center [124, 135] width 56 height 4
click at [92, 136] on label "COGEP" at bounding box center [124, 134] width 66 height 11
click at [96, 136] on input "COGEP" at bounding box center [124, 135] width 56 height 4
click at [331, 71] on span "OR" at bounding box center [332, 71] width 5 height 5
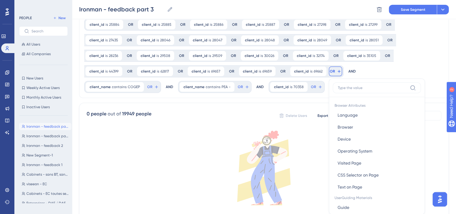
scroll to position [80, 0]
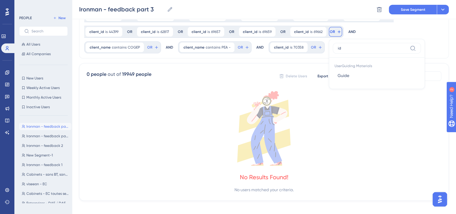
type input "i"
type input "em"
click at [345, 98] on button "Email Email" at bounding box center [377, 96] width 88 height 12
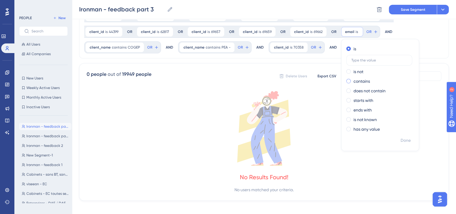
click at [357, 84] on label "contains" at bounding box center [362, 81] width 16 height 7
type input "COGEP"
click at [381, 31] on icon at bounding box center [383, 32] width 4 height 4
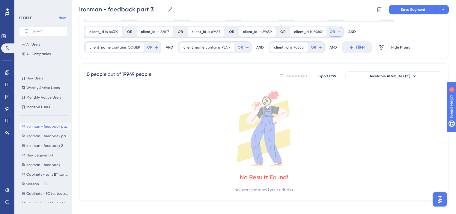
click at [330, 30] on span "OR" at bounding box center [332, 31] width 5 height 5
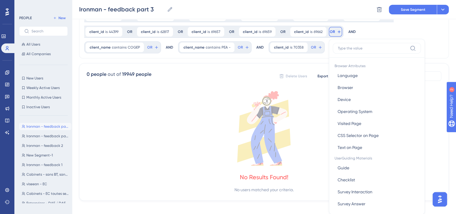
scroll to position [100, 0]
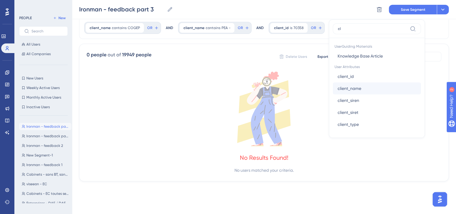
type input "cl"
click at [361, 87] on button "client_name client_name" at bounding box center [377, 88] width 88 height 12
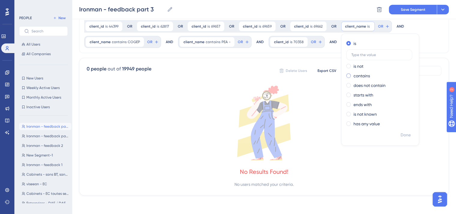
click at [360, 78] on label "contains" at bounding box center [362, 75] width 16 height 7
type input "COGEP"
click at [405, 135] on span "Done" at bounding box center [406, 135] width 10 height 7
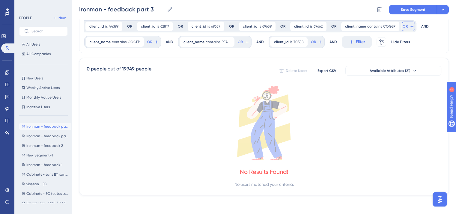
click at [405, 28] on button "OR" at bounding box center [408, 27] width 13 height 10
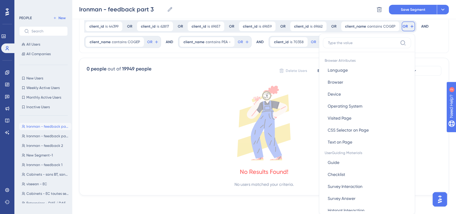
scroll to position [102, 0]
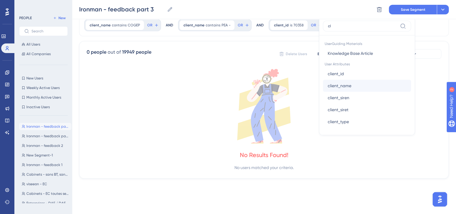
type input "cl"
click at [353, 84] on button "client_name client_name" at bounding box center [367, 86] width 88 height 12
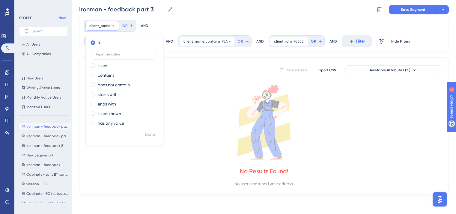
scroll to position [101, 0]
type input "PEA -"
click at [151, 138] on span "Done" at bounding box center [150, 135] width 10 height 7
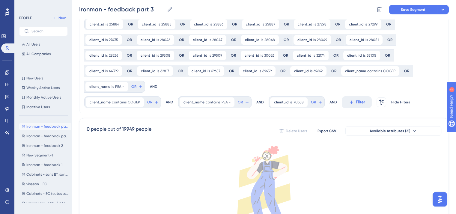
scroll to position [5, 0]
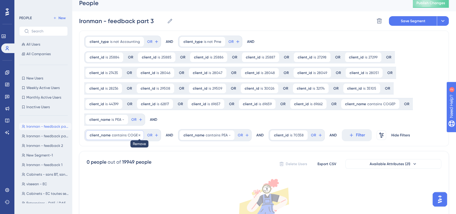
click at [139, 136] on icon at bounding box center [140, 135] width 4 height 4
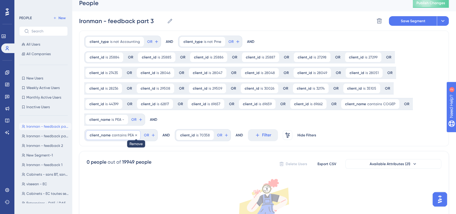
click at [135, 134] on icon at bounding box center [136, 135] width 4 height 4
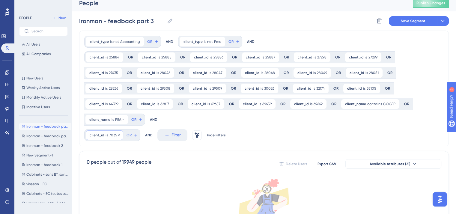
click at [103, 131] on div "client_id is 70358 70358 Remove" at bounding box center [104, 135] width 37 height 10
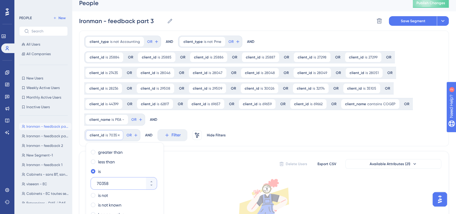
scroll to position [54, 0]
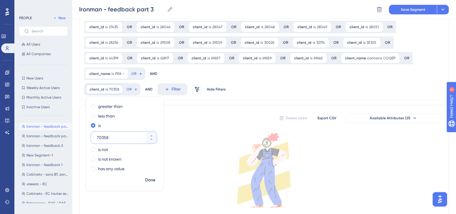
click at [101, 137] on input "70358" at bounding box center [121, 137] width 48 height 7
click at [132, 73] on span "OR" at bounding box center [133, 73] width 5 height 5
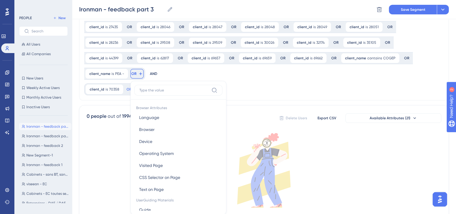
scroll to position [94, 0]
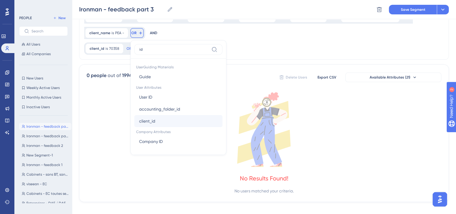
type input "id"
click at [149, 118] on span "client_id" at bounding box center [147, 121] width 16 height 7
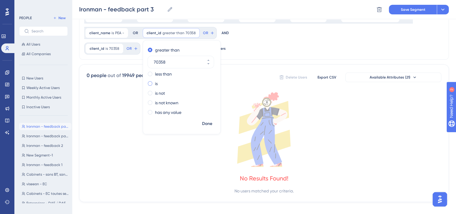
type input "70358"
click at [156, 86] on label "is" at bounding box center [156, 83] width 3 height 7
click at [202, 121] on span "Done" at bounding box center [207, 123] width 10 height 7
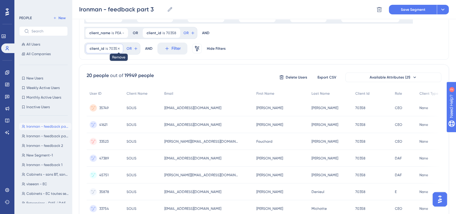
click at [117, 48] on icon at bounding box center [119, 49] width 4 height 4
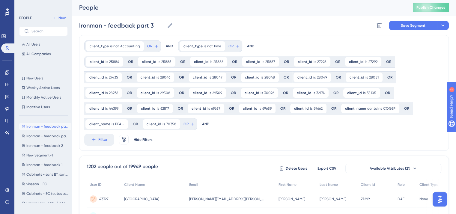
scroll to position [0, 0]
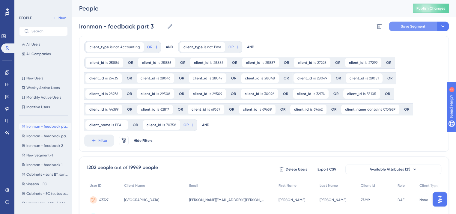
click at [418, 23] on button "Save Segment" at bounding box center [413, 27] width 48 height 10
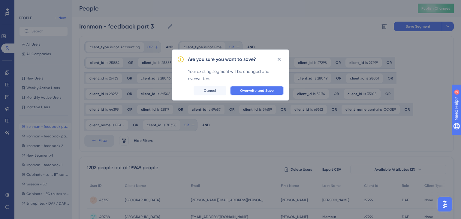
click at [251, 87] on button "Overwrite and Save" at bounding box center [257, 91] width 54 height 10
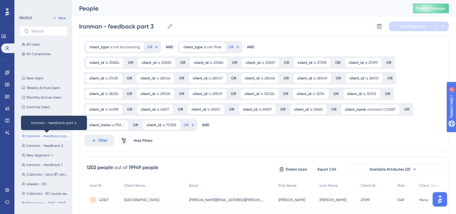
click at [46, 136] on span "Ironman - feedback part 4" at bounding box center [47, 136] width 43 height 5
type input "Ironman - feedback part 4"
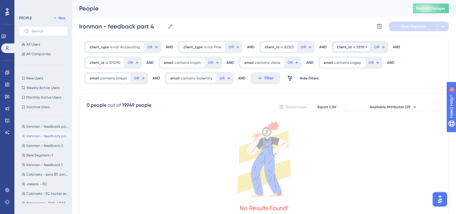
click at [357, 48] on span "88980" at bounding box center [362, 47] width 10 height 5
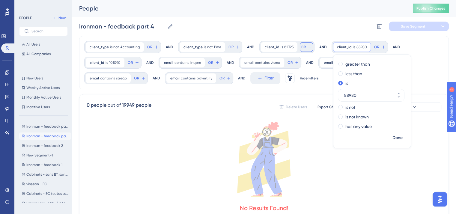
click at [160, 43] on button "OR" at bounding box center [152, 47] width 13 height 10
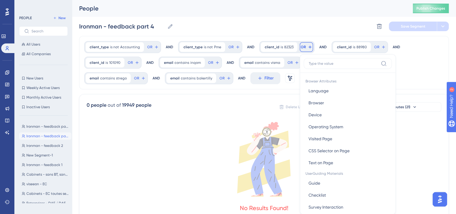
scroll to position [27, 0]
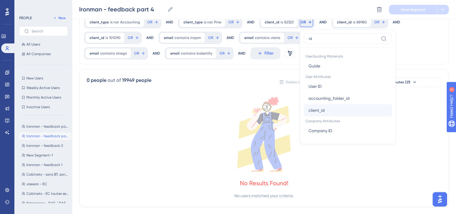
type input "id"
click at [312, 111] on span "client_id" at bounding box center [317, 110] width 16 height 7
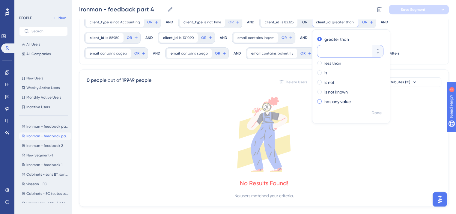
paste input "88980"
type input "88980"
click at [317, 71] on span at bounding box center [319, 72] width 4 height 4
click at [324, 71] on input "radio" at bounding box center [324, 71] width 0 height 0
click at [375, 113] on span "Done" at bounding box center [377, 112] width 10 height 7
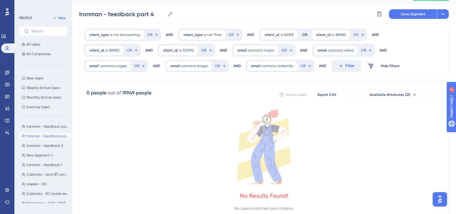
scroll to position [0, 0]
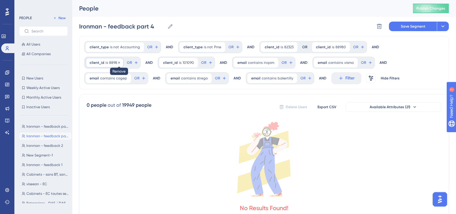
click at [118, 62] on icon at bounding box center [119, 63] width 4 height 4
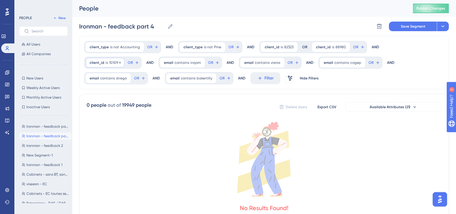
click at [95, 63] on span "client_id" at bounding box center [97, 62] width 15 height 5
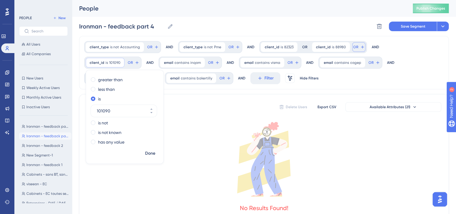
click at [354, 50] on button "OR" at bounding box center [358, 47] width 13 height 10
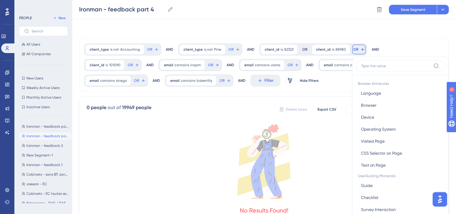
scroll to position [27, 0]
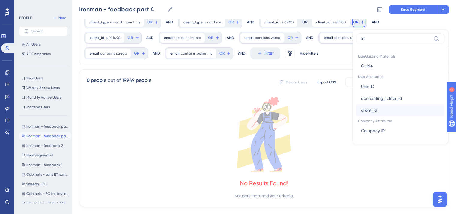
type input "id"
click at [361, 109] on span "client_id" at bounding box center [369, 110] width 16 height 7
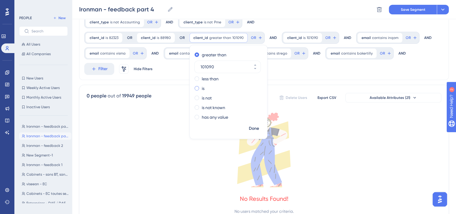
type input "101090"
click at [195, 90] on span at bounding box center [197, 88] width 4 height 4
click at [201, 87] on input "radio" at bounding box center [201, 87] width 0 height 0
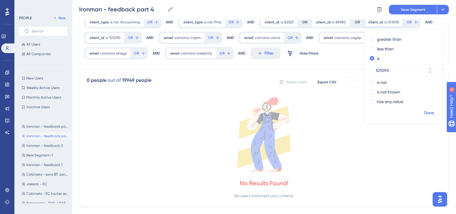
click at [424, 109] on span "Done" at bounding box center [429, 112] width 10 height 7
click at [120, 37] on icon at bounding box center [120, 38] width 2 height 2
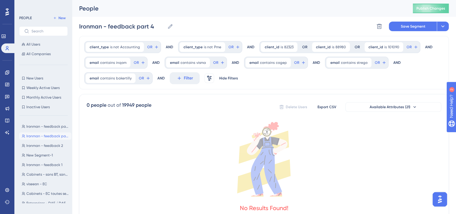
scroll to position [0, 0]
click at [103, 63] on span "contains" at bounding box center [107, 62] width 15 height 5
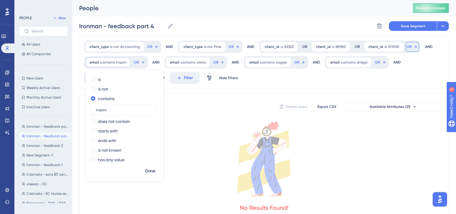
click at [407, 46] on span "OR" at bounding box center [409, 46] width 5 height 5
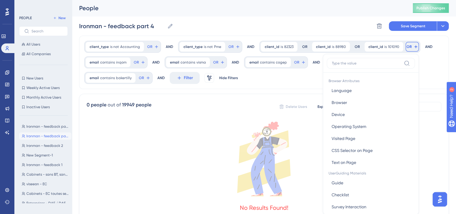
scroll to position [28, 0]
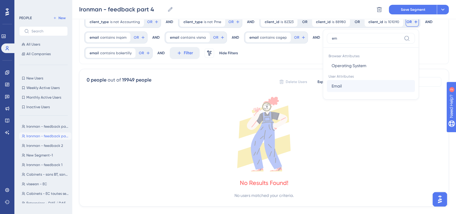
type input "em"
click at [360, 84] on button "Email Email" at bounding box center [371, 86] width 88 height 12
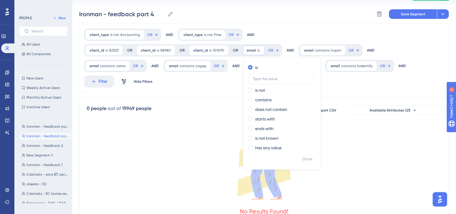
scroll to position [0, 0]
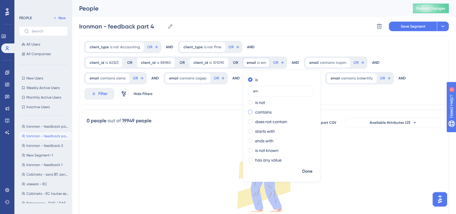
type input "em"
click at [261, 110] on label "contains" at bounding box center [263, 112] width 16 height 7
click at [261, 110] on input "em" at bounding box center [281, 110] width 56 height 4
type input "inqom"
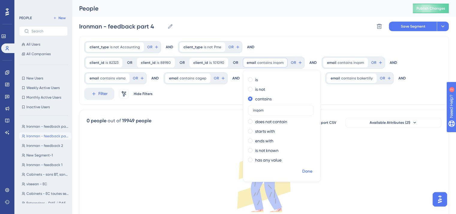
click at [307, 172] on span "Done" at bounding box center [307, 171] width 10 height 7
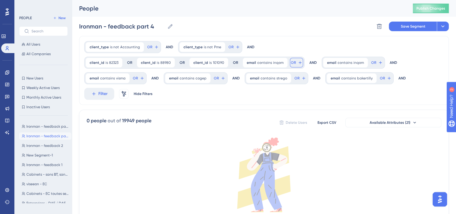
click at [291, 61] on span "OR" at bounding box center [293, 62] width 5 height 5
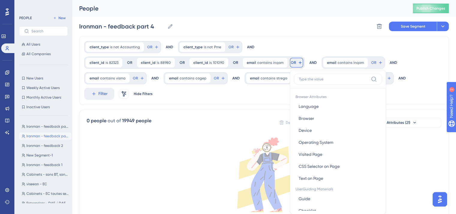
scroll to position [35, 0]
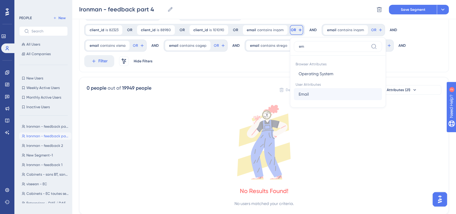
type input "em"
click at [312, 91] on button "Email Email" at bounding box center [338, 94] width 88 height 12
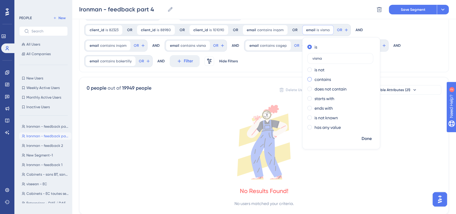
type input "visma"
click at [319, 79] on label "contains" at bounding box center [323, 79] width 16 height 7
click at [363, 144] on div "Done" at bounding box center [341, 141] width 77 height 16
click at [362, 140] on span "Done" at bounding box center [367, 138] width 10 height 7
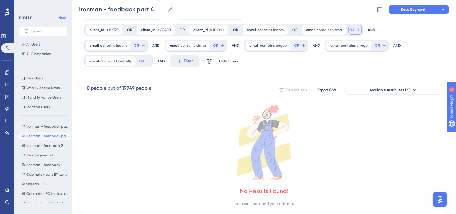
click at [349, 29] on span "OR" at bounding box center [351, 30] width 5 height 5
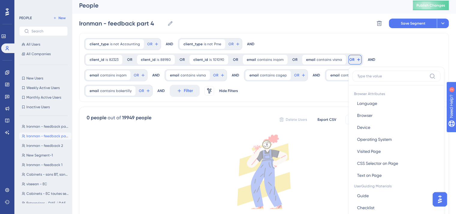
scroll to position [0, 0]
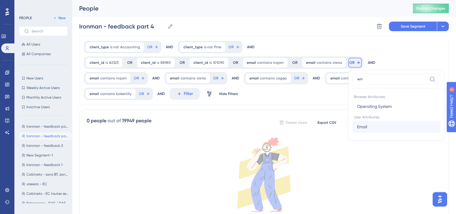
type input "em"
click at [357, 125] on span "Email" at bounding box center [362, 126] width 10 height 7
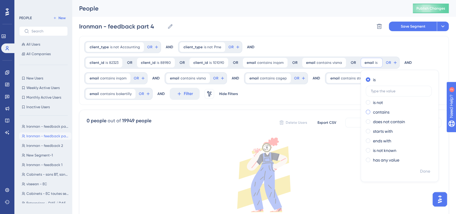
click at [376, 111] on label "contains" at bounding box center [381, 112] width 16 height 7
type input "cogep"
click at [420, 168] on span "Done" at bounding box center [425, 171] width 10 height 7
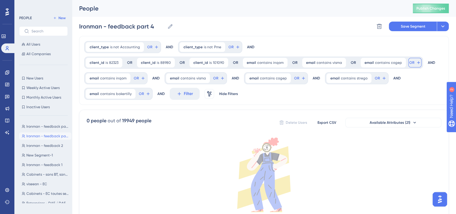
click at [416, 65] on icon at bounding box center [418, 62] width 5 height 5
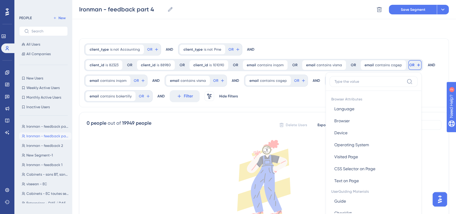
scroll to position [35, 0]
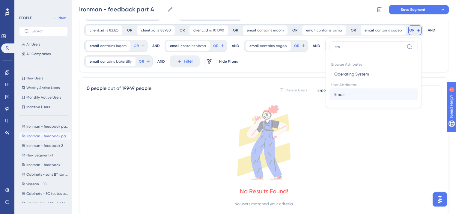
type input "em"
click at [378, 96] on button "Email Email" at bounding box center [374, 94] width 88 height 12
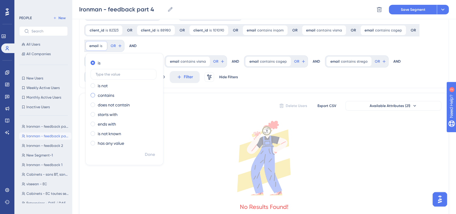
click at [107, 98] on label "contains" at bounding box center [106, 95] width 16 height 7
type input "strego"
click at [149, 151] on span "Done" at bounding box center [150, 154] width 10 height 7
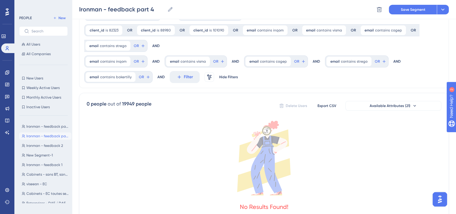
click at [138, 51] on div "email contains strego strego Remove OR" at bounding box center [115, 46] width 63 height 12
click at [137, 48] on button "OR" at bounding box center [139, 46] width 13 height 10
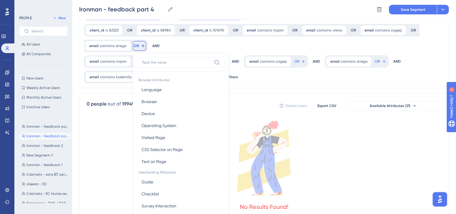
scroll to position [60, 0]
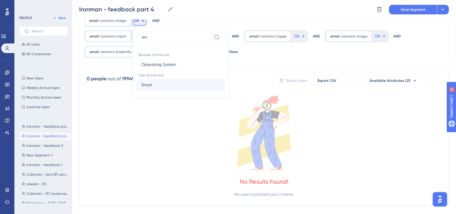
type input "em"
click at [154, 85] on button "Email Email" at bounding box center [181, 85] width 88 height 12
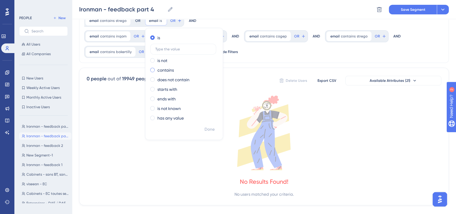
click at [155, 72] on div "contains" at bounding box center [182, 70] width 65 height 7
type input "bakertilly"
click at [208, 132] on span "Done" at bounding box center [210, 129] width 10 height 7
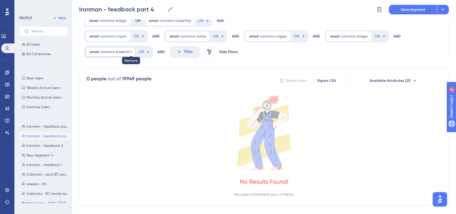
click at [130, 51] on icon at bounding box center [131, 52] width 4 height 4
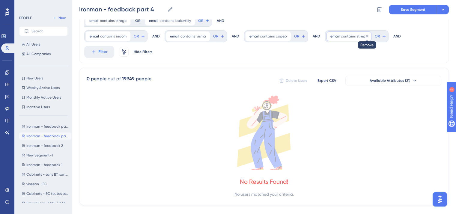
click at [366, 35] on icon at bounding box center [367, 36] width 2 height 2
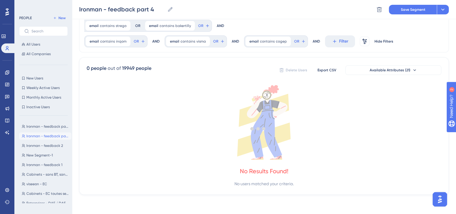
scroll to position [54, 0]
click at [285, 41] on icon at bounding box center [287, 42] width 4 height 4
click at [204, 41] on icon at bounding box center [206, 42] width 4 height 4
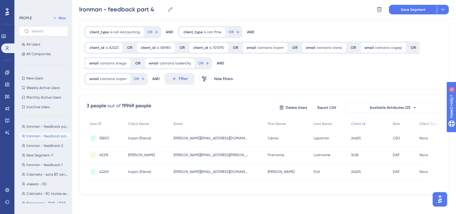
scroll to position [19, 0]
click at [126, 78] on icon at bounding box center [126, 79] width 4 height 4
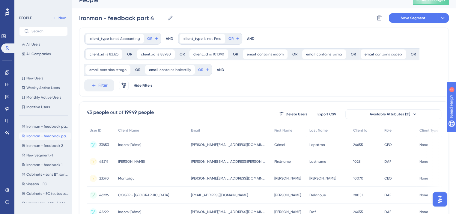
scroll to position [0, 0]
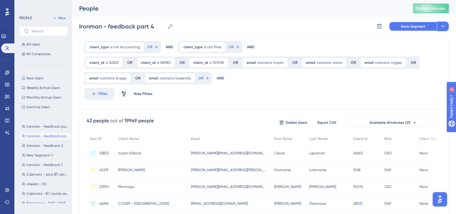
click at [403, 27] on span "Save Segment" at bounding box center [413, 26] width 25 height 5
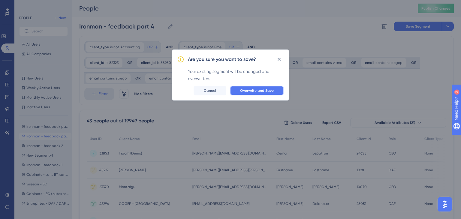
click at [260, 91] on span "Overwrite and Save" at bounding box center [257, 90] width 34 height 5
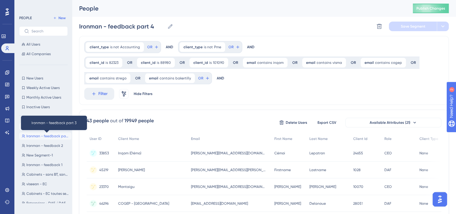
click at [44, 136] on span "Ironman - feedback part 3" at bounding box center [47, 136] width 43 height 5
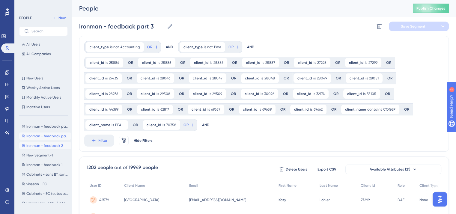
click at [41, 145] on span "Ironman - feedback 2" at bounding box center [44, 145] width 37 height 5
type input "Ironman - feedback 2"
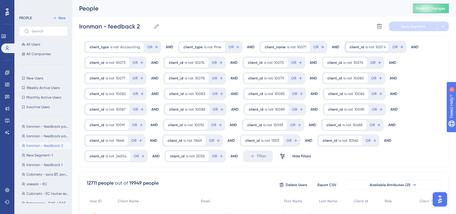
click at [366, 48] on span "is not" at bounding box center [370, 47] width 9 height 5
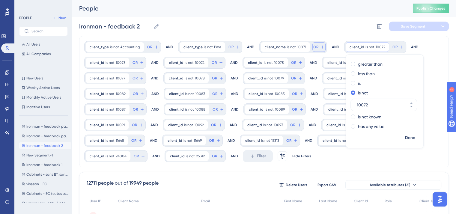
click at [152, 45] on span "OR" at bounding box center [149, 47] width 5 height 5
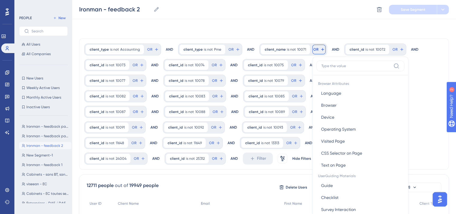
scroll to position [27, 0]
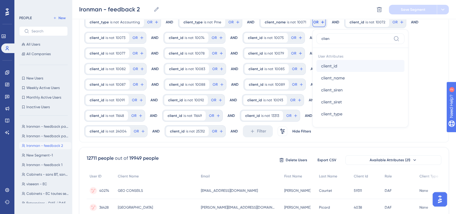
type input "clien"
click at [321, 69] on span "client_id" at bounding box center [329, 65] width 16 height 7
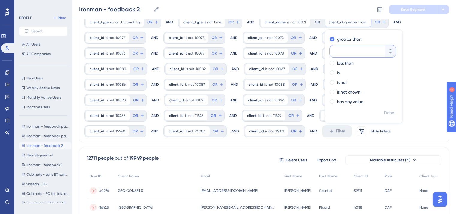
paste input "10072"
type input "10072"
click at [331, 75] on div "is" at bounding box center [362, 72] width 65 height 7
click at [386, 115] on span "Done" at bounding box center [389, 112] width 10 height 7
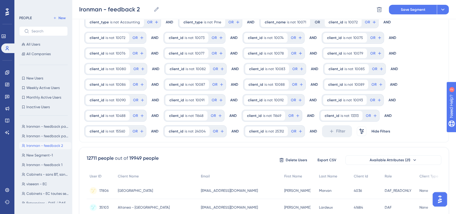
scroll to position [0, 0]
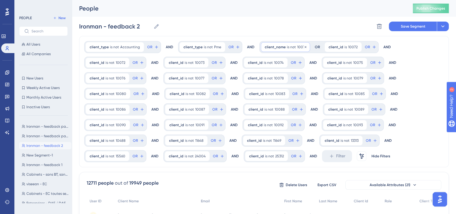
click at [289, 43] on div "client_name is not 10071 10071 Remove" at bounding box center [285, 47] width 49 height 10
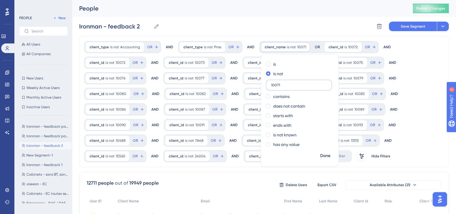
click at [278, 85] on input "10071" at bounding box center [299, 85] width 56 height 4
click at [320, 154] on span "Done" at bounding box center [325, 155] width 10 height 7
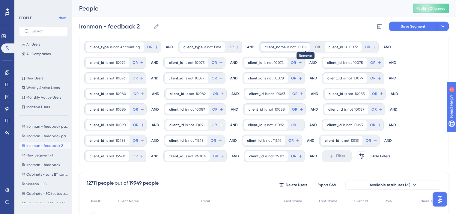
click at [304, 46] on icon at bounding box center [306, 47] width 4 height 4
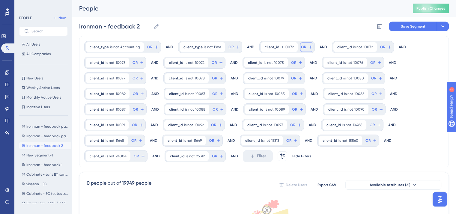
click at [160, 47] on button "OR" at bounding box center [152, 47] width 13 height 10
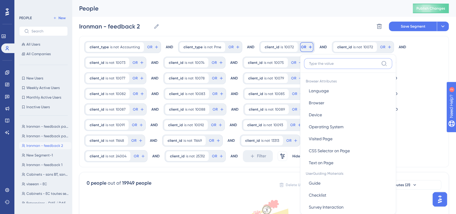
scroll to position [27, 0]
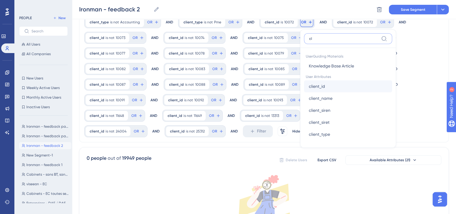
type input "cl"
click at [315, 88] on span "client_id" at bounding box center [317, 86] width 16 height 7
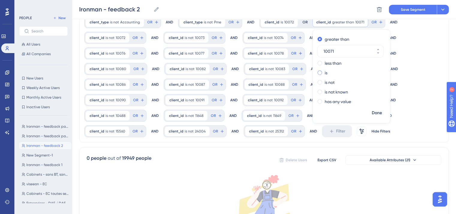
type input "10071"
click at [325, 72] on label "is" at bounding box center [326, 72] width 3 height 7
click at [374, 109] on span "Done" at bounding box center [377, 112] width 10 height 7
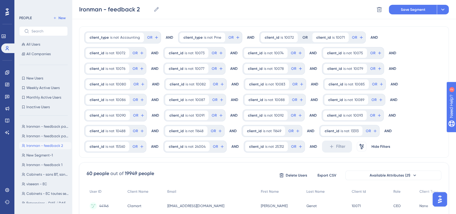
scroll to position [0, 0]
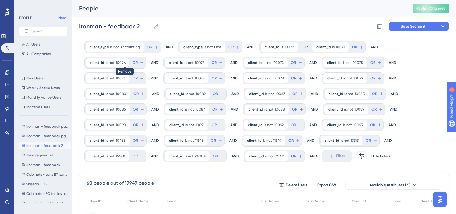
click at [123, 62] on icon at bounding box center [125, 63] width 4 height 4
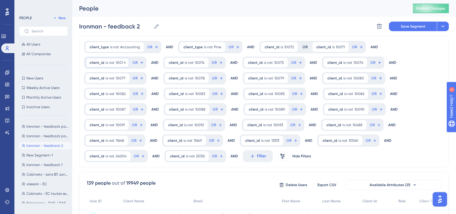
click at [107, 60] on span "is not" at bounding box center [110, 62] width 9 height 5
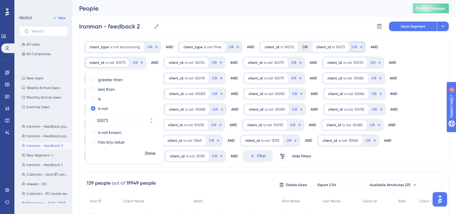
click at [351, 44] on button "OR" at bounding box center [357, 47] width 13 height 10
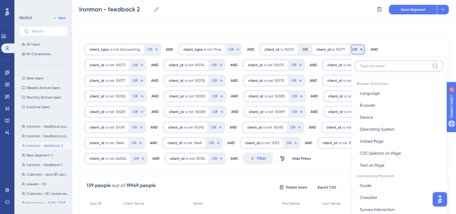
scroll to position [26, 0]
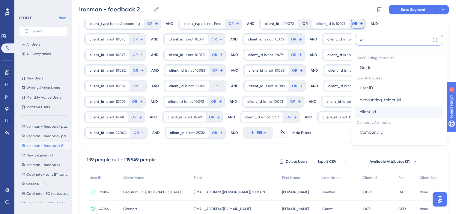
type input "id"
click at [363, 111] on span "client_id" at bounding box center [368, 111] width 16 height 7
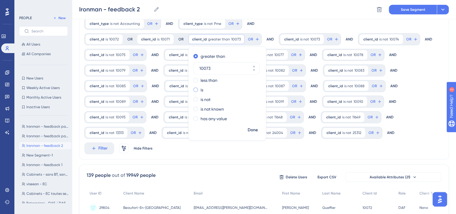
type input "10073"
click at [201, 88] on label "is" at bounding box center [202, 89] width 3 height 7
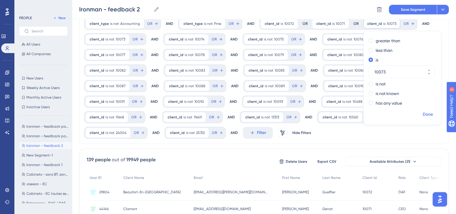
click at [423, 116] on span "Done" at bounding box center [428, 114] width 10 height 7
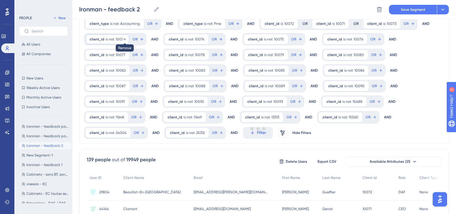
click at [124, 38] on icon at bounding box center [125, 39] width 4 height 4
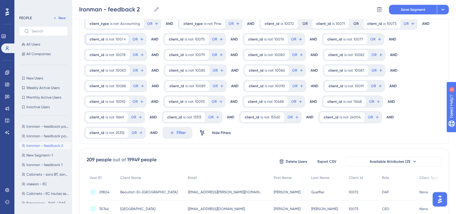
click at [100, 39] on span "client_id" at bounding box center [97, 39] width 15 height 5
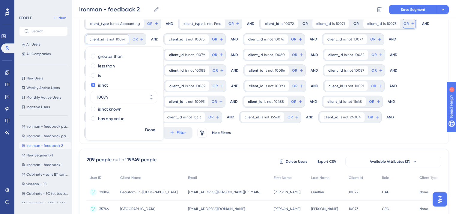
click at [404, 23] on span "OR" at bounding box center [406, 23] width 5 height 5
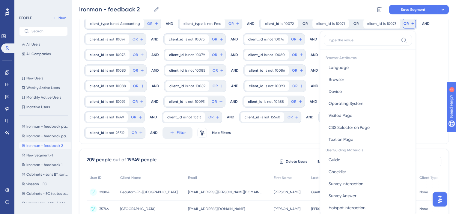
scroll to position [41, 0]
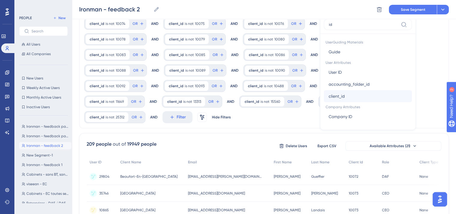
type input "id"
click at [351, 91] on button "client_id client_id" at bounding box center [368, 96] width 88 height 12
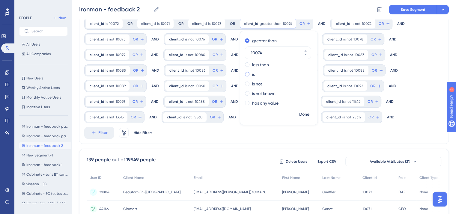
type input "10074"
click at [253, 76] on div "is" at bounding box center [277, 74] width 65 height 7
click at [301, 116] on span "Done" at bounding box center [304, 114] width 10 height 7
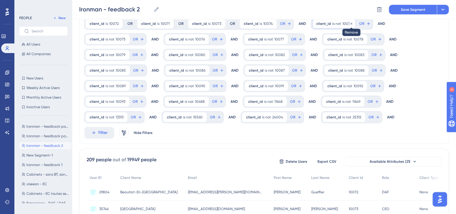
click at [350, 23] on icon at bounding box center [352, 24] width 4 height 4
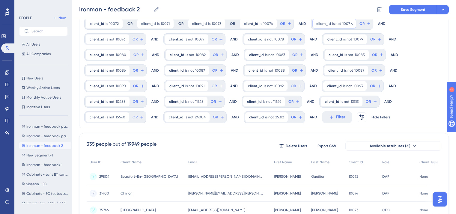
click at [325, 22] on span "client_id" at bounding box center [323, 23] width 15 height 5
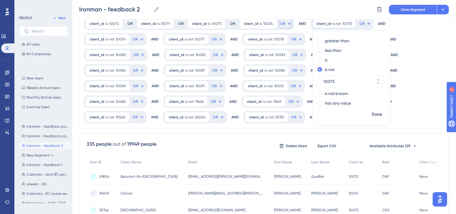
click at [280, 26] on button "OR" at bounding box center [285, 24] width 13 height 10
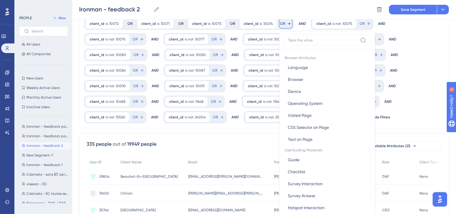
scroll to position [55, 0]
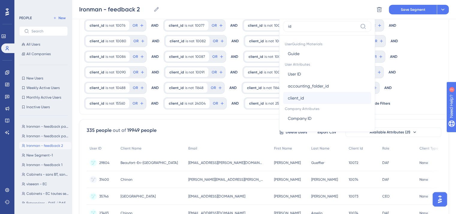
type input "id"
click at [301, 101] on button "client_id client_id" at bounding box center [327, 98] width 88 height 12
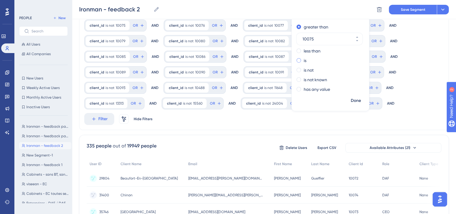
type input "10075"
click at [297, 59] on div "is" at bounding box center [329, 60] width 65 height 7
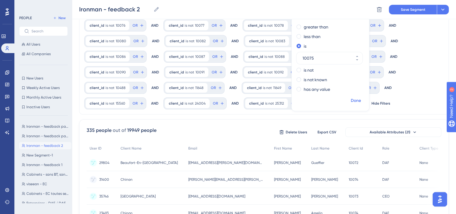
click at [352, 100] on span "Done" at bounding box center [356, 100] width 10 height 7
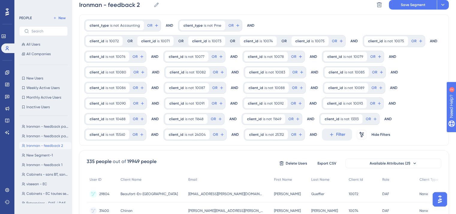
scroll to position [0, 0]
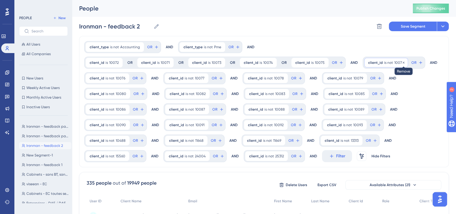
click at [403, 63] on icon at bounding box center [404, 62] width 2 height 2
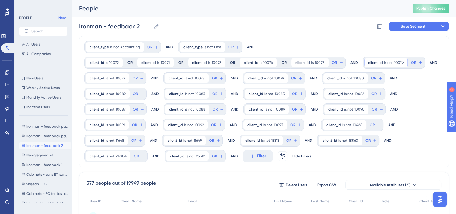
click at [377, 63] on div "client_id is not 10076 10076 Remove" at bounding box center [385, 63] width 43 height 10
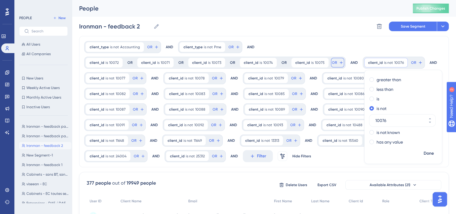
click at [339, 62] on icon at bounding box center [341, 62] width 5 height 5
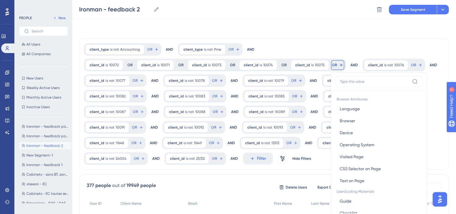
scroll to position [34, 0]
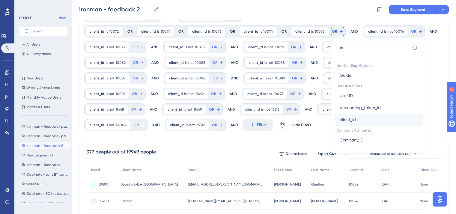
type input "id"
click at [350, 117] on button "client_id client_id" at bounding box center [379, 120] width 88 height 12
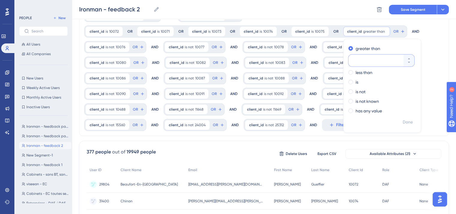
paste input "10076"
type input "10076"
click at [348, 83] on div "is" at bounding box center [380, 82] width 65 height 7
click at [403, 120] on span "Done" at bounding box center [408, 122] width 10 height 7
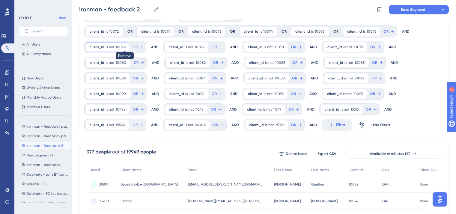
click at [124, 46] on icon at bounding box center [125, 47] width 2 height 2
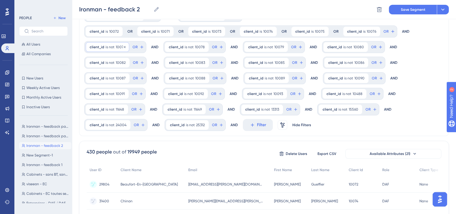
click at [100, 48] on span "client_id" at bounding box center [97, 47] width 15 height 5
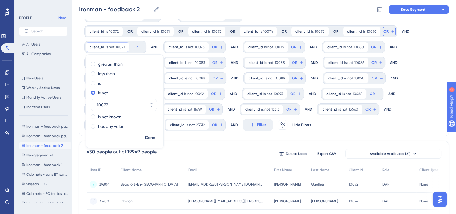
click at [384, 29] on span "OR" at bounding box center [386, 31] width 5 height 5
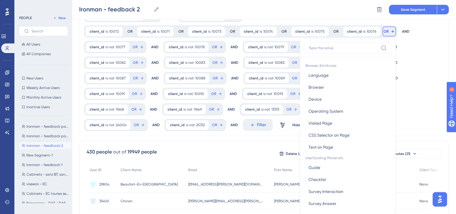
scroll to position [46, 0]
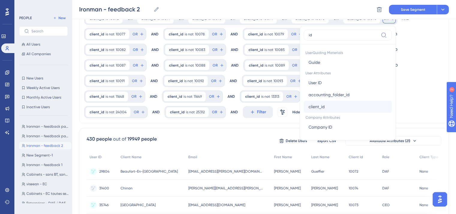
type input "id"
click at [313, 104] on span "client_id" at bounding box center [317, 106] width 16 height 7
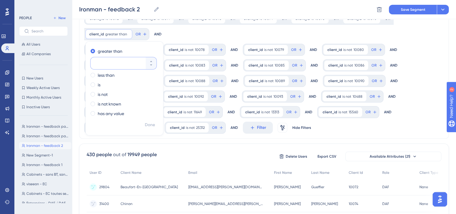
paste input "10077"
type input "10077"
click at [96, 84] on div "is" at bounding box center [123, 84] width 65 height 7
click at [148, 124] on span "Done" at bounding box center [150, 124] width 10 height 7
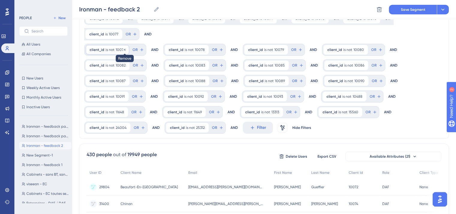
click at [124, 49] on icon at bounding box center [125, 50] width 4 height 4
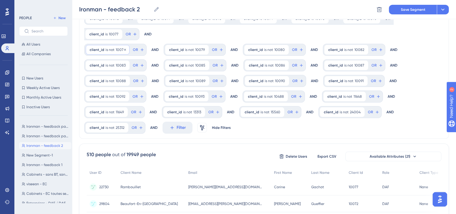
click at [98, 49] on span "client_id" at bounding box center [97, 49] width 15 height 5
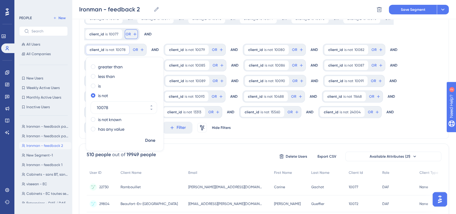
click at [133, 33] on icon at bounding box center [135, 34] width 5 height 5
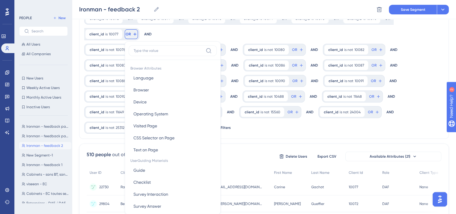
scroll to position [66, 0]
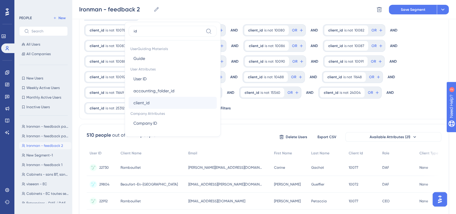
type input "id"
click at [148, 106] on span "client_id" at bounding box center [141, 102] width 16 height 7
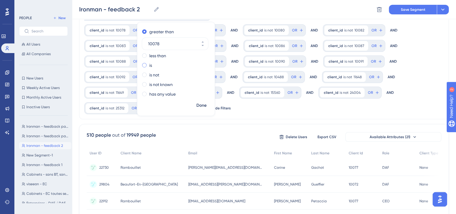
type input "10078"
click at [142, 66] on span at bounding box center [144, 65] width 4 height 4
click at [148, 64] on input "radio" at bounding box center [148, 64] width 0 height 0
click at [196, 103] on span "Done" at bounding box center [201, 105] width 10 height 7
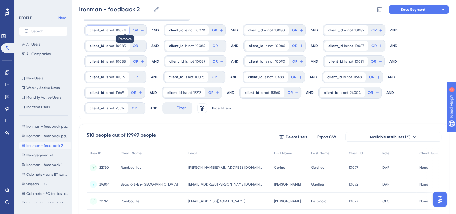
click at [123, 29] on icon at bounding box center [125, 30] width 4 height 4
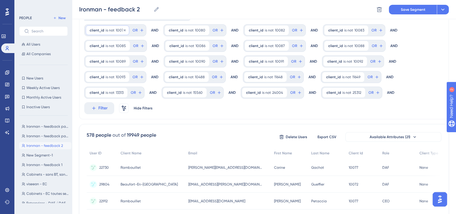
click at [102, 31] on span "client_id" at bounding box center [97, 30] width 15 height 5
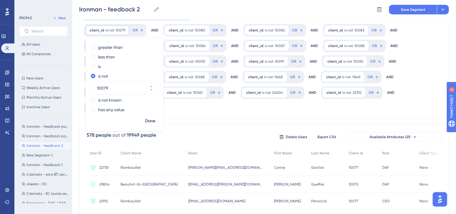
scroll to position [0, 0]
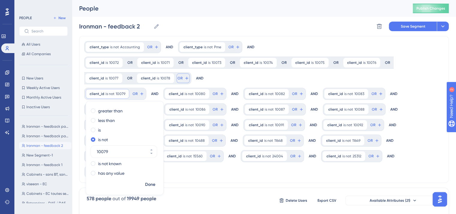
click at [178, 76] on span "OR" at bounding box center [180, 78] width 5 height 5
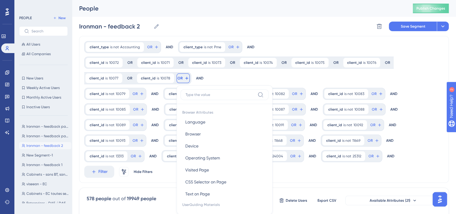
scroll to position [43, 0]
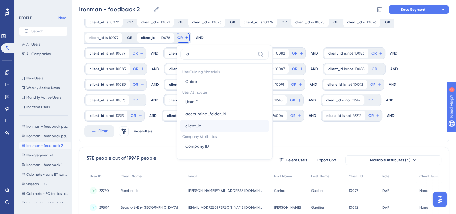
type input "id"
click at [185, 124] on span "client_id" at bounding box center [193, 125] width 16 height 7
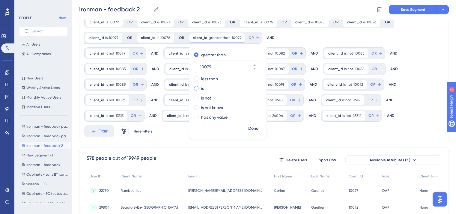
type input "10079"
click at [194, 89] on div "is" at bounding box center [226, 88] width 65 height 7
click at [248, 128] on span "Done" at bounding box center [253, 128] width 10 height 7
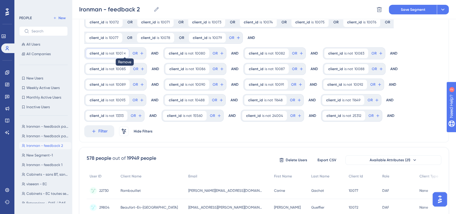
click at [124, 53] on icon at bounding box center [125, 54] width 4 height 4
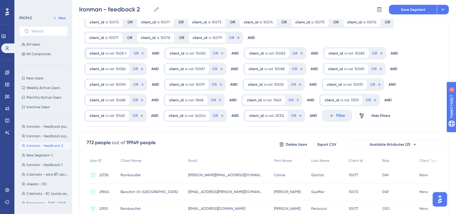
click at [111, 56] on div "client_id is not 10080 10080 Remove" at bounding box center [108, 54] width 44 height 10
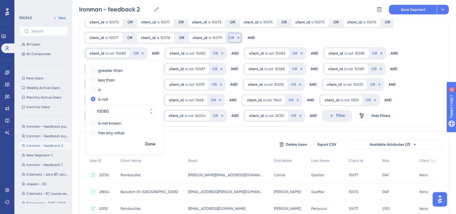
click at [229, 40] on span "OR" at bounding box center [231, 37] width 5 height 5
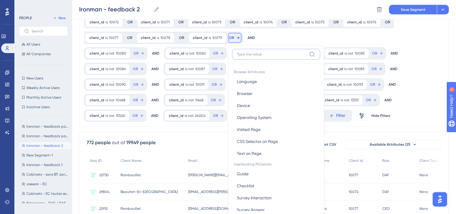
scroll to position [64, 0]
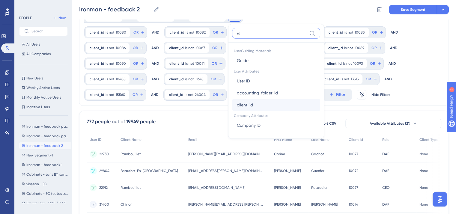
type input "id"
click at [232, 109] on button "client_id client_id" at bounding box center [276, 105] width 88 height 12
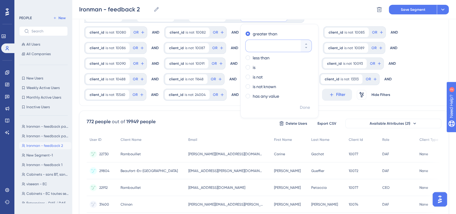
paste input "10080"
type input "10080"
click at [253, 66] on label "is" at bounding box center [254, 67] width 3 height 7
click at [300, 108] on span "Done" at bounding box center [305, 107] width 10 height 7
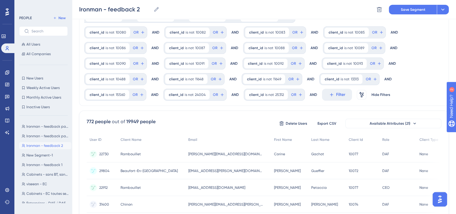
scroll to position [0, 0]
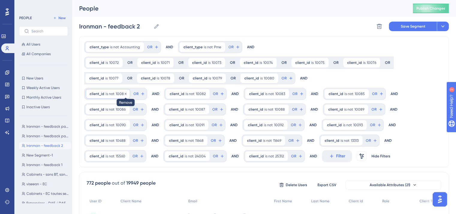
click at [124, 92] on icon at bounding box center [126, 94] width 4 height 4
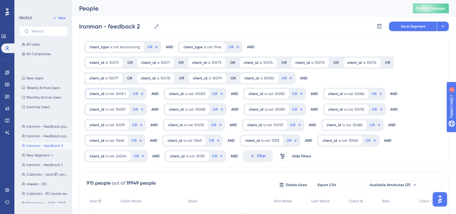
click at [109, 93] on span "is not" at bounding box center [110, 93] width 9 height 5
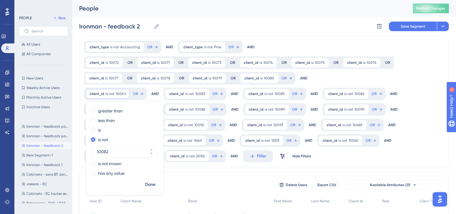
scroll to position [7, 0]
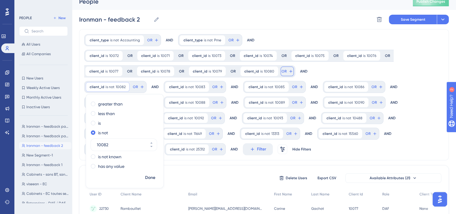
click at [282, 69] on span "OR" at bounding box center [284, 71] width 5 height 5
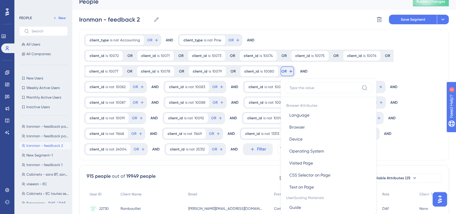
scroll to position [46, 0]
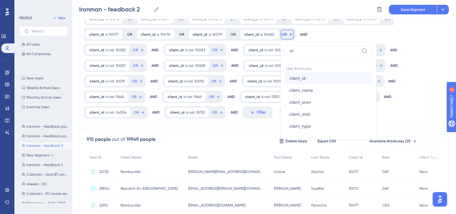
type input "cli"
click at [289, 77] on span "client_id" at bounding box center [297, 78] width 16 height 7
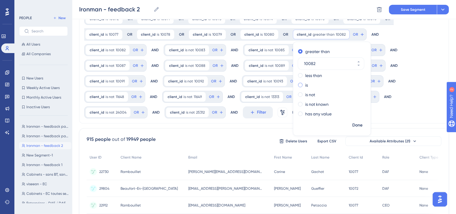
type input "10082"
click at [298, 85] on div "is" at bounding box center [330, 85] width 65 height 7
click at [352, 125] on span "Done" at bounding box center [357, 125] width 10 height 7
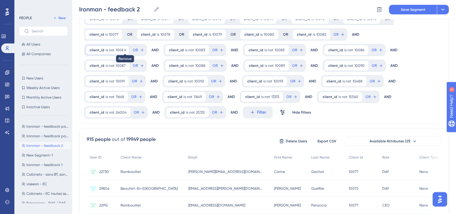
click at [124, 49] on icon at bounding box center [125, 50] width 4 height 4
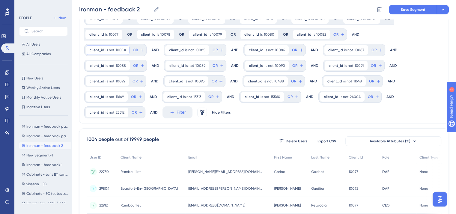
click at [110, 51] on span "is not" at bounding box center [110, 50] width 9 height 5
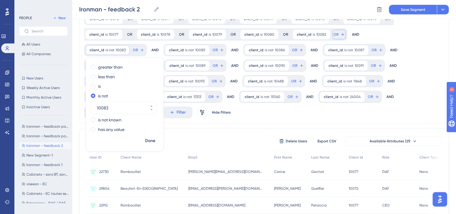
click at [333, 34] on span "OR" at bounding box center [335, 34] width 5 height 5
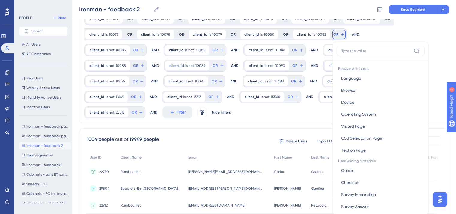
scroll to position [67, 0]
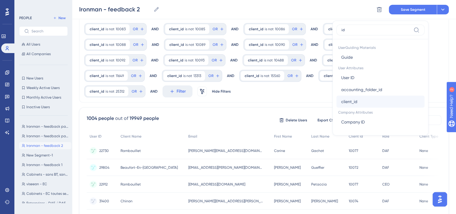
type input "id"
click at [336, 106] on button "client_id client_id" at bounding box center [380, 102] width 88 height 12
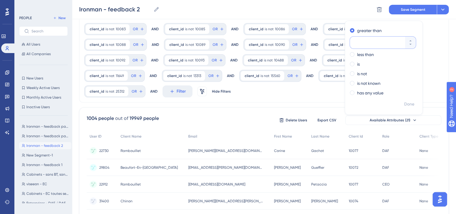
paste input "10083"
type input "10083"
click at [357, 64] on label "is" at bounding box center [358, 64] width 3 height 7
click at [404, 104] on span "Done" at bounding box center [409, 104] width 10 height 7
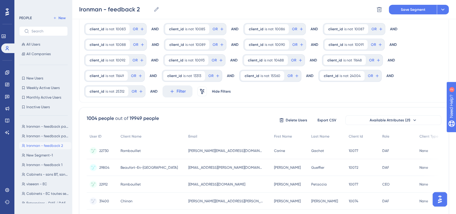
scroll to position [0, 0]
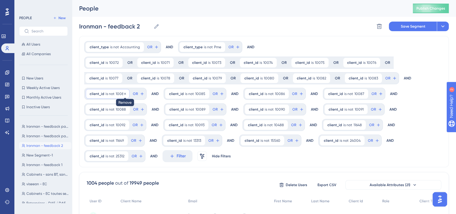
click at [125, 93] on icon at bounding box center [125, 94] width 4 height 4
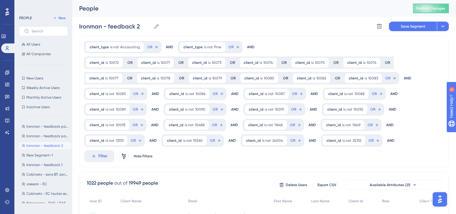
click at [93, 93] on span "client_id" at bounding box center [97, 93] width 15 height 5
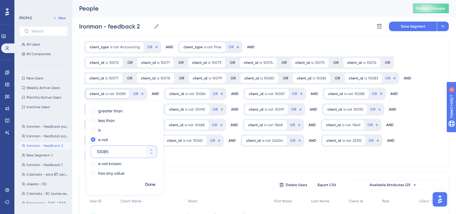
scroll to position [7, 0]
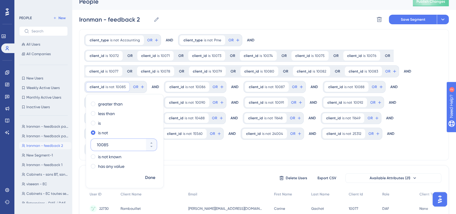
click at [108, 143] on input "10085" at bounding box center [121, 144] width 48 height 7
click at [384, 75] on button "OR" at bounding box center [390, 72] width 13 height 10
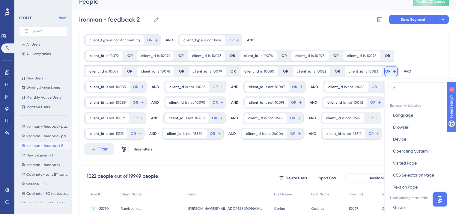
scroll to position [46, 0]
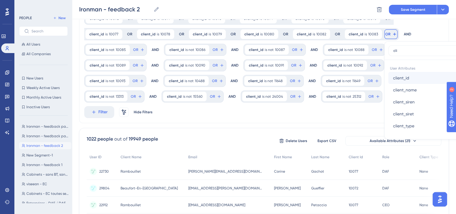
type input "cli"
click at [388, 76] on button "client_id client_id" at bounding box center [432, 78] width 88 height 12
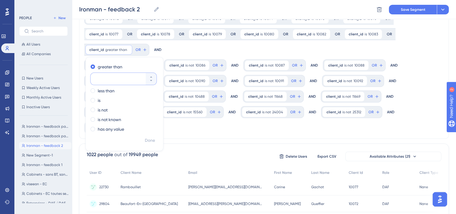
paste input "10085"
type input "10085"
click at [156, 97] on div "is" at bounding box center [123, 100] width 65 height 7
click at [155, 137] on span "Done" at bounding box center [150, 140] width 10 height 7
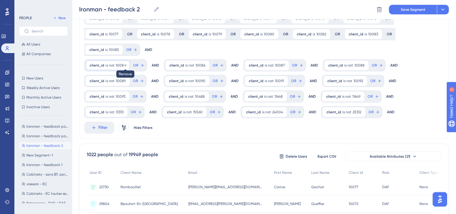
click at [124, 64] on icon at bounding box center [126, 66] width 4 height 4
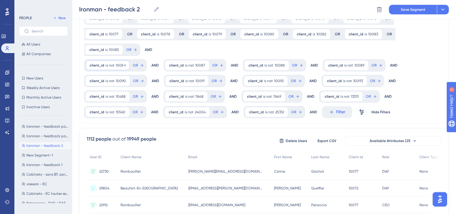
click at [100, 63] on span "client_id" at bounding box center [97, 65] width 15 height 5
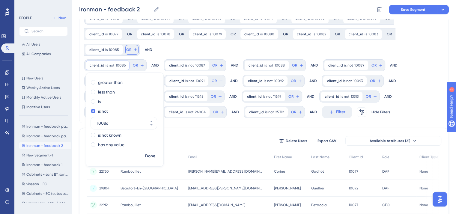
click at [138, 47] on icon at bounding box center [135, 49] width 5 height 5
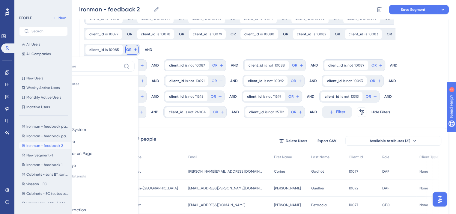
scroll to position [61, 0]
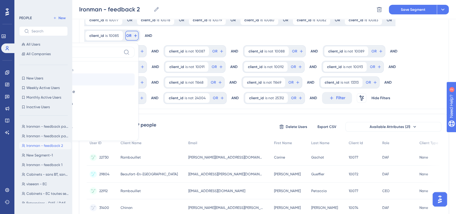
type input "cli"
click at [135, 73] on button "client_id client_id" at bounding box center [90, 79] width 88 height 12
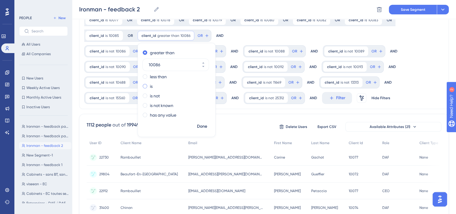
type input "10086"
click at [143, 87] on div "is" at bounding box center [175, 86] width 65 height 7
click at [197, 130] on span "Done" at bounding box center [202, 126] width 10 height 7
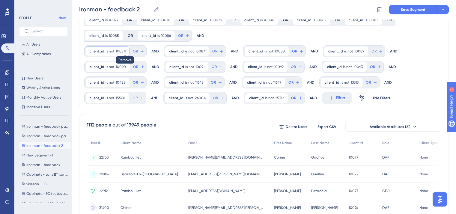
click at [124, 51] on icon at bounding box center [125, 51] width 2 height 2
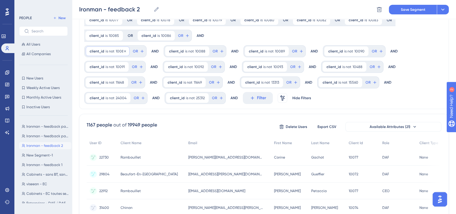
click at [104, 52] on div "client_id is not 10087 10087 Remove" at bounding box center [108, 51] width 44 height 10
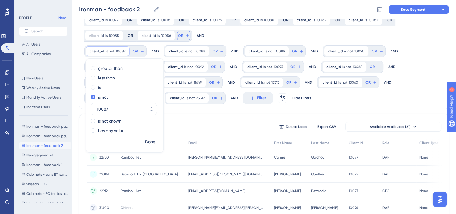
click at [177, 34] on button "OR" at bounding box center [183, 36] width 13 height 10
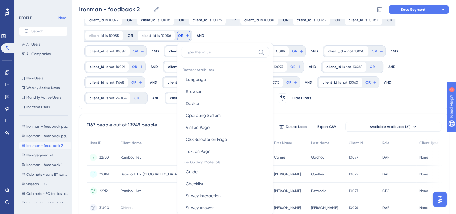
scroll to position [76, 0]
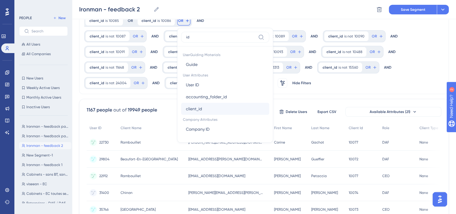
type input "id"
click at [186, 110] on span "client_id" at bounding box center [194, 108] width 16 height 7
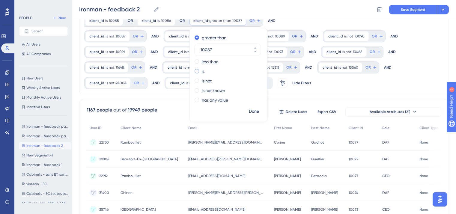
type input "10087"
click at [202, 72] on label "is" at bounding box center [203, 71] width 3 height 7
click at [249, 109] on span "Done" at bounding box center [254, 111] width 10 height 7
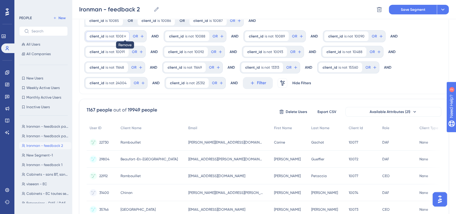
click at [124, 34] on icon at bounding box center [125, 36] width 4 height 4
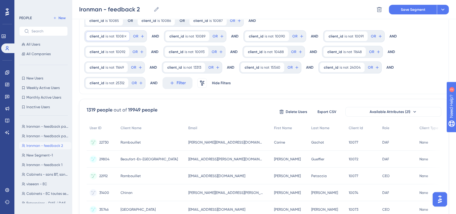
click at [88, 37] on div "client_id is not 10088 10088 Remove" at bounding box center [108, 36] width 44 height 10
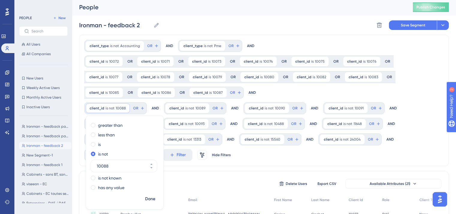
scroll to position [2, 0]
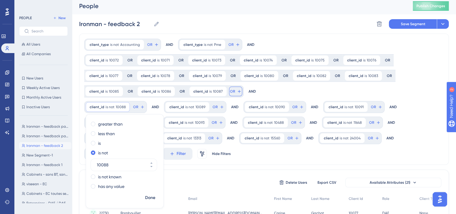
click at [229, 94] on button "OR" at bounding box center [235, 92] width 13 height 10
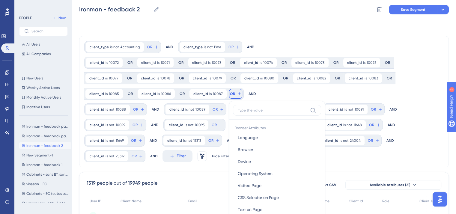
scroll to position [54, 0]
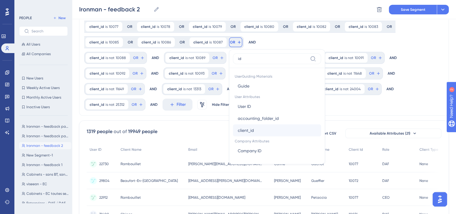
type input "id"
click at [233, 135] on button "client_id client_id" at bounding box center [277, 130] width 88 height 12
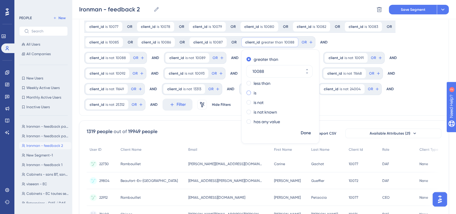
type input "10088"
click at [247, 93] on div "is" at bounding box center [279, 92] width 65 height 7
click at [301, 133] on span "Done" at bounding box center [306, 133] width 10 height 7
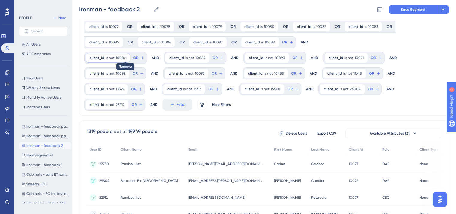
click at [124, 56] on icon at bounding box center [126, 58] width 4 height 4
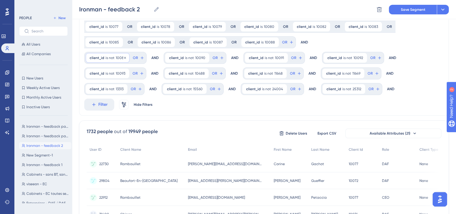
click at [111, 59] on span "is not" at bounding box center [110, 57] width 9 height 5
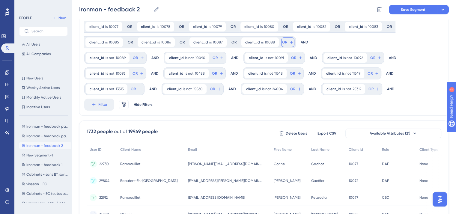
click at [282, 41] on span "OR" at bounding box center [284, 42] width 5 height 5
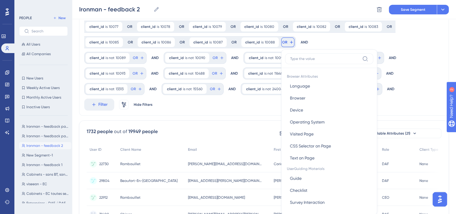
scroll to position [79, 0]
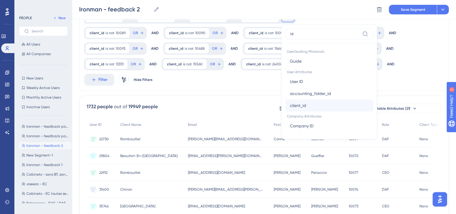
type input "id"
click at [285, 109] on button "client_id client_id" at bounding box center [329, 106] width 88 height 12
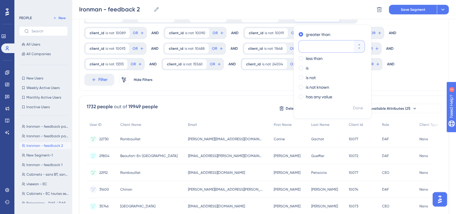
paste input "10089"
type input "10089"
click at [299, 67] on div "is" at bounding box center [331, 67] width 65 height 7
click at [353, 106] on span "Done" at bounding box center [358, 108] width 10 height 7
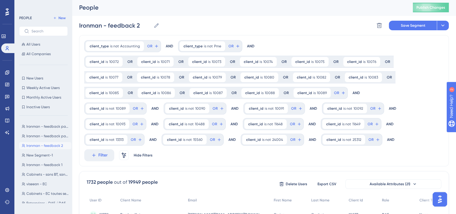
scroll to position [0, 0]
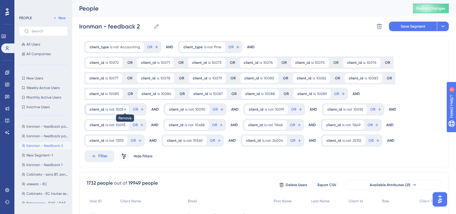
click at [125, 109] on icon at bounding box center [125, 110] width 4 height 4
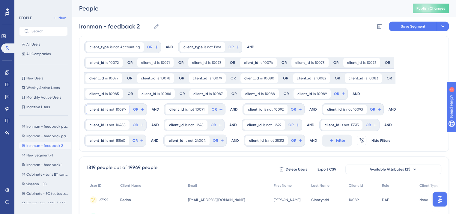
click at [108, 111] on span "is not" at bounding box center [110, 109] width 9 height 5
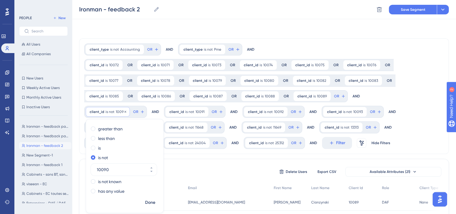
scroll to position [22, 0]
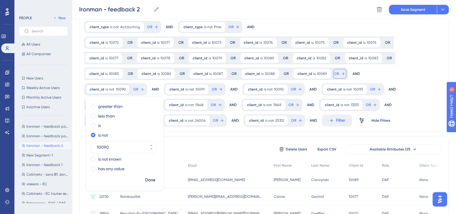
click at [333, 70] on button "OR" at bounding box center [339, 74] width 13 height 10
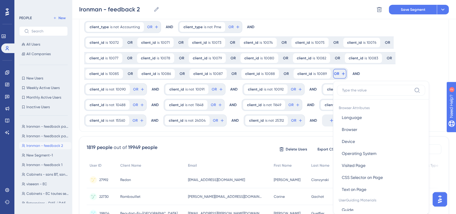
scroll to position [62, 0]
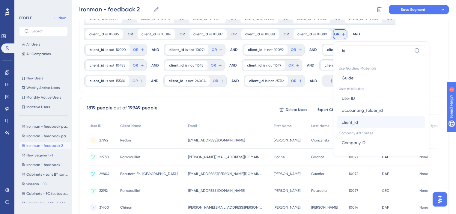
type input "id"
click at [342, 122] on span "client_id" at bounding box center [350, 122] width 16 height 7
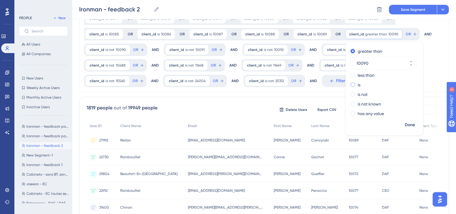
type input "10090"
click at [351, 88] on div "is" at bounding box center [383, 84] width 65 height 7
click at [405, 123] on span "Done" at bounding box center [410, 124] width 10 height 7
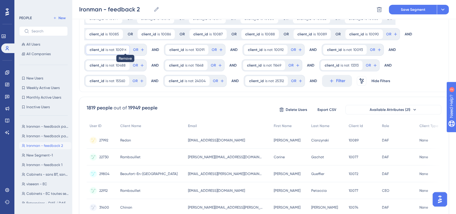
click at [124, 49] on icon at bounding box center [125, 50] width 2 height 2
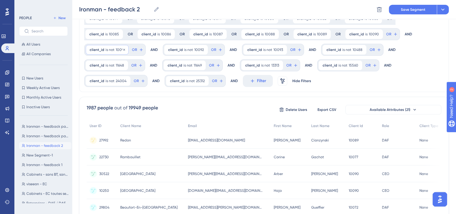
click at [107, 49] on span "is not" at bounding box center [110, 49] width 9 height 5
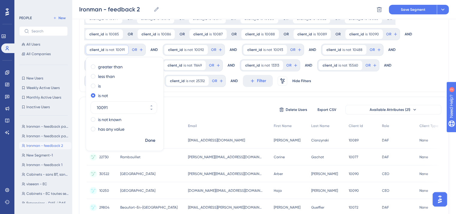
click at [192, 111] on div "1987 people out of 19949 people Delete Users Export CSV Available Attributes (2…" at bounding box center [264, 109] width 355 height 11
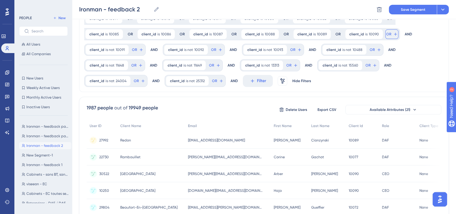
click at [386, 35] on span "OR" at bounding box center [388, 34] width 5 height 5
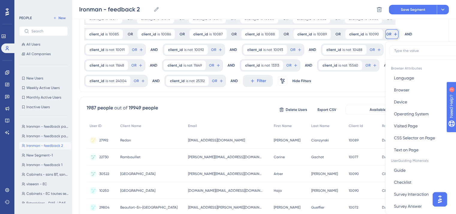
scroll to position [83, 0]
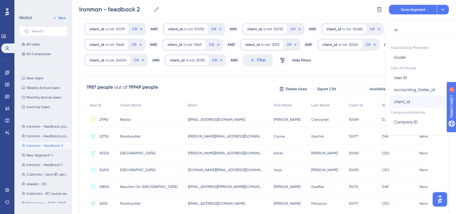
type input "id"
click at [394, 98] on span "client_id" at bounding box center [402, 101] width 16 height 7
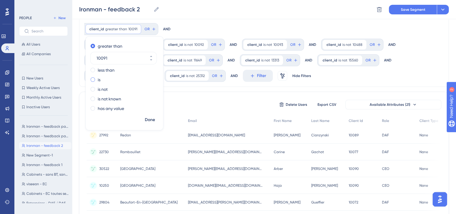
type input "10091"
click at [95, 77] on span at bounding box center [93, 79] width 4 height 4
click at [97, 78] on input "radio" at bounding box center [97, 78] width 0 height 0
click at [155, 116] on span "Done" at bounding box center [150, 119] width 10 height 7
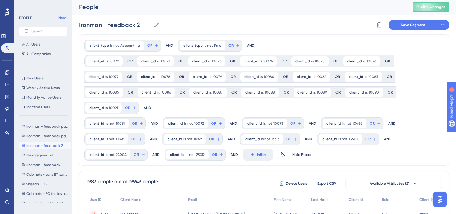
scroll to position [0, 0]
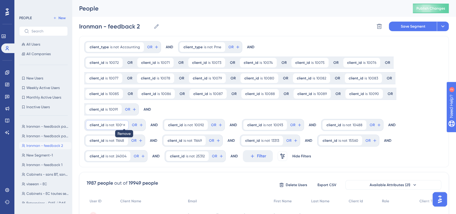
click at [123, 123] on icon at bounding box center [124, 125] width 4 height 4
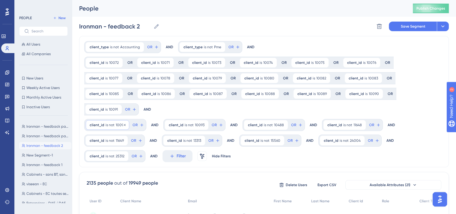
click at [89, 120] on div "client_id is not 10092 10092 Remove" at bounding box center [107, 125] width 43 height 10
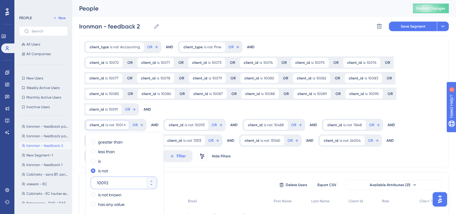
scroll to position [22, 0]
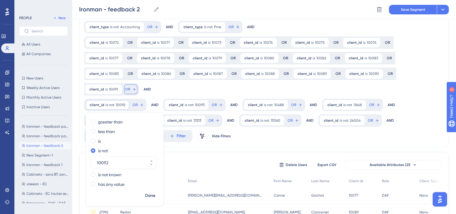
click at [130, 87] on span "OR" at bounding box center [127, 89] width 5 height 5
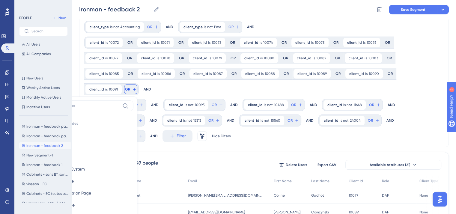
scroll to position [63, 0]
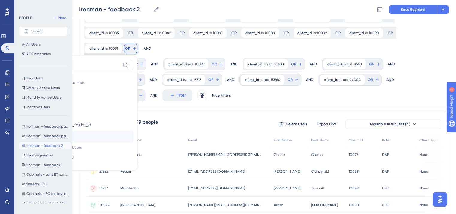
type input "id"
click at [133, 131] on button "client_id client_id" at bounding box center [89, 137] width 88 height 12
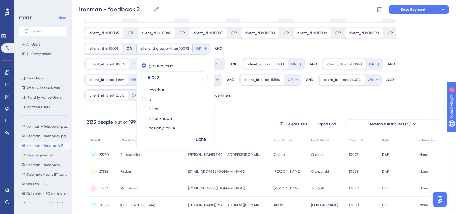
type input "10092"
click at [142, 97] on span at bounding box center [144, 99] width 4 height 4
click at [148, 98] on input "radio" at bounding box center [148, 98] width 0 height 0
click at [196, 139] on span "Done" at bounding box center [201, 139] width 10 height 7
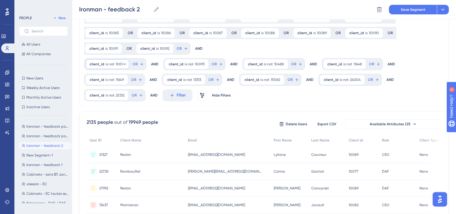
click at [106, 65] on span "is not" at bounding box center [110, 64] width 9 height 5
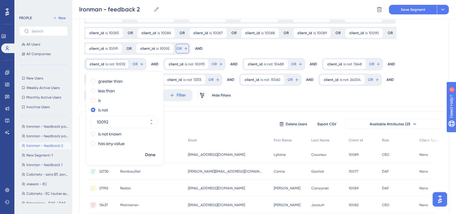
click at [176, 52] on button "OR" at bounding box center [182, 49] width 13 height 10
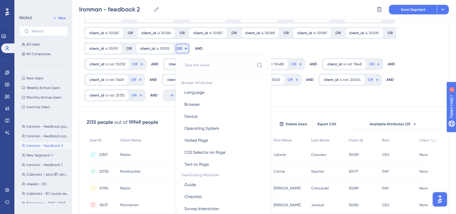
scroll to position [91, 0]
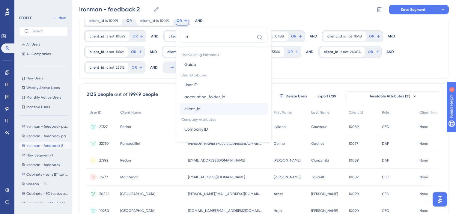
type input "id"
click at [184, 106] on span "client_id" at bounding box center [192, 108] width 16 height 7
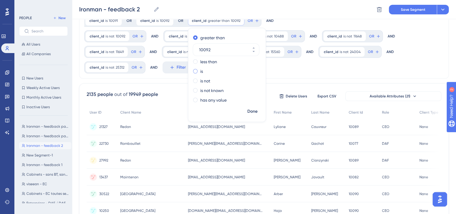
type input "10092"
click at [200, 72] on label "is" at bounding box center [201, 71] width 3 height 7
click at [247, 113] on span "Done" at bounding box center [252, 111] width 10 height 7
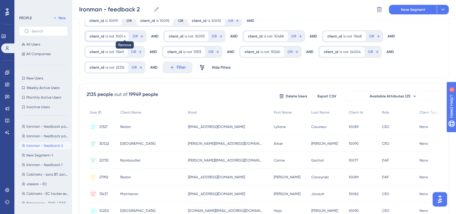
click at [124, 34] on icon at bounding box center [125, 36] width 4 height 4
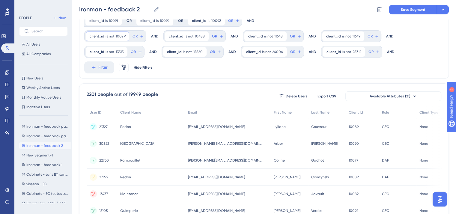
click at [103, 38] on div "client_id is not 10093 10093 Remove" at bounding box center [107, 36] width 43 height 10
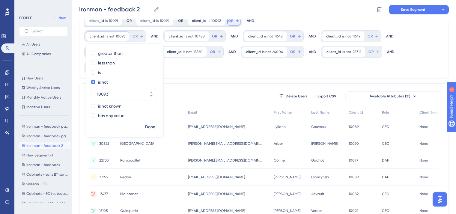
click at [228, 20] on span "OR" at bounding box center [230, 20] width 5 height 5
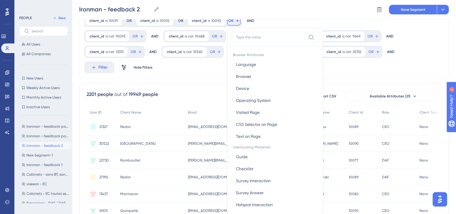
scroll to position [106, 0]
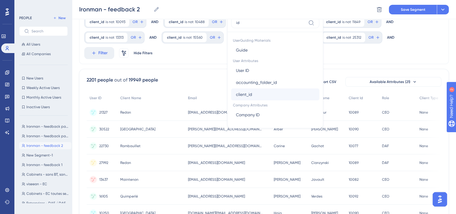
type input "id"
click at [231, 94] on button "client_id client_id" at bounding box center [275, 94] width 88 height 12
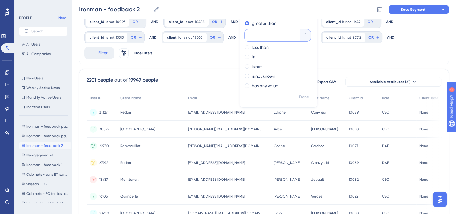
paste input "10093"
type input "10093"
click at [245, 57] on div "is" at bounding box center [277, 56] width 65 height 7
click at [299, 100] on span "Done" at bounding box center [304, 97] width 10 height 7
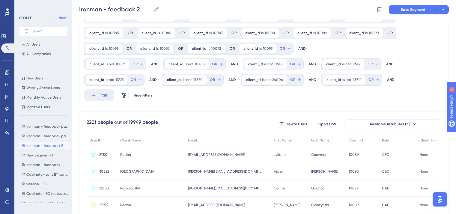
scroll to position [23, 0]
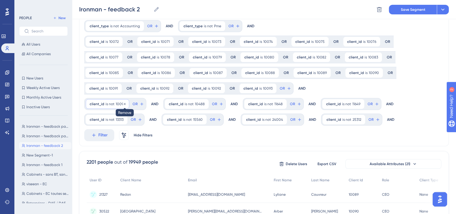
click at [124, 102] on icon at bounding box center [125, 104] width 4 height 4
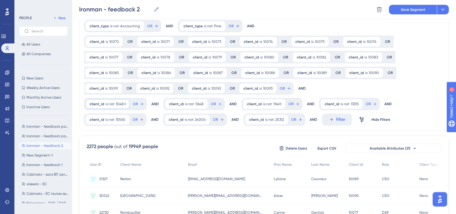
click at [100, 104] on span "client_id" at bounding box center [97, 104] width 15 height 5
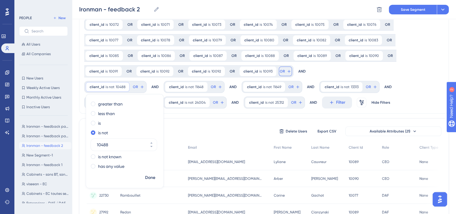
click at [279, 71] on button "OR" at bounding box center [285, 72] width 13 height 10
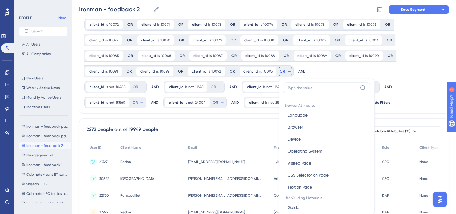
scroll to position [79, 0]
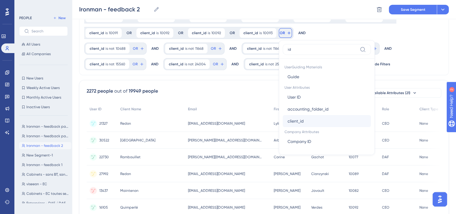
type input "id"
click at [283, 125] on button "client_id client_id" at bounding box center [327, 121] width 88 height 12
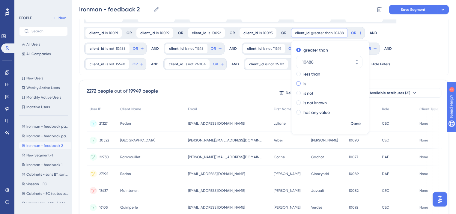
type input "10488"
click at [296, 85] on div "is" at bounding box center [328, 83] width 65 height 7
click at [351, 124] on span "Done" at bounding box center [356, 123] width 10 height 7
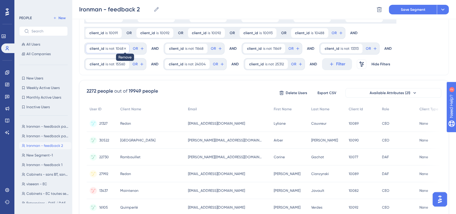
click at [124, 49] on icon at bounding box center [125, 48] width 2 height 2
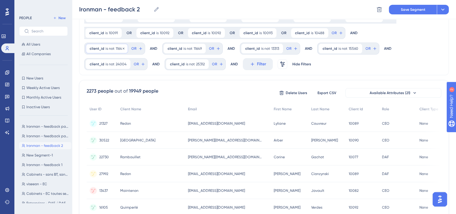
click at [96, 49] on span "client_id" at bounding box center [97, 48] width 15 height 5
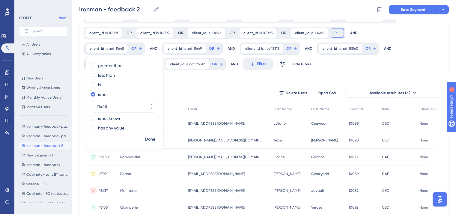
click at [331, 37] on button "OR" at bounding box center [337, 33] width 13 height 10
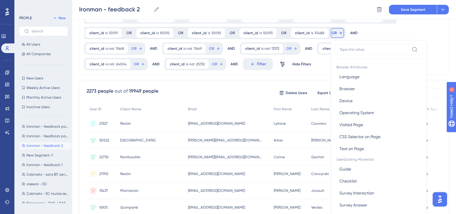
scroll to position [99, 0]
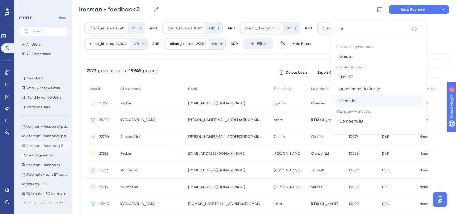
type input "id"
click at [339, 102] on span "client_id" at bounding box center [347, 100] width 16 height 7
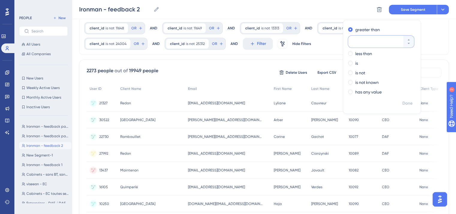
paste input "11648"
type input "11648"
click at [348, 65] on span at bounding box center [350, 63] width 4 height 4
click at [354, 62] on input "radio" at bounding box center [354, 62] width 0 height 0
click at [402, 105] on span "Done" at bounding box center [407, 103] width 10 height 7
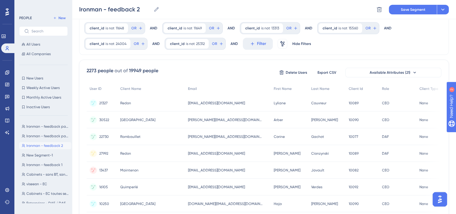
scroll to position [46, 0]
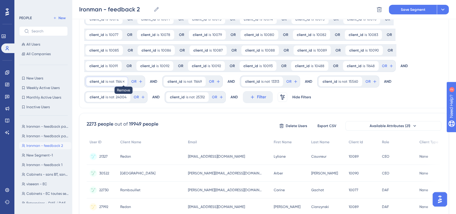
click at [122, 81] on icon at bounding box center [124, 82] width 4 height 4
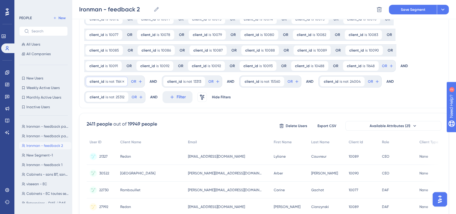
click at [92, 82] on span "client_id" at bounding box center [97, 81] width 15 height 5
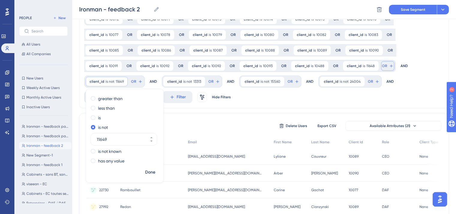
click at [389, 67] on icon at bounding box center [391, 66] width 5 height 5
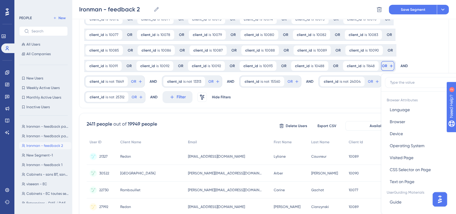
scroll to position [83, 0]
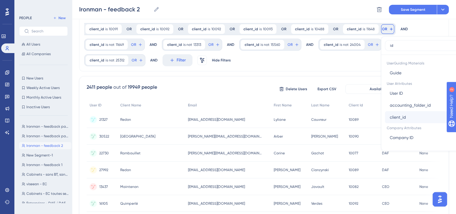
type input "id"
click at [385, 114] on button "client_id client_id" at bounding box center [429, 117] width 88 height 12
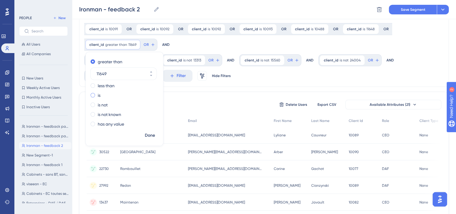
type input "11649"
click at [156, 92] on div "is" at bounding box center [123, 95] width 65 height 7
click at [155, 132] on span "Done" at bounding box center [150, 135] width 10 height 7
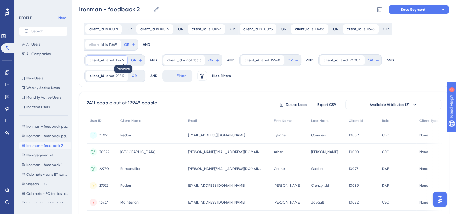
click at [122, 58] on icon at bounding box center [123, 60] width 4 height 4
click at [97, 55] on div "client_id is not 13313 13313 Remove" at bounding box center [107, 60] width 42 height 10
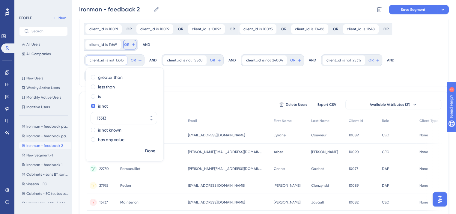
click at [136, 42] on icon at bounding box center [133, 44] width 5 height 5
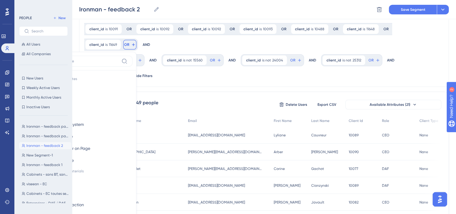
scroll to position [101, 0]
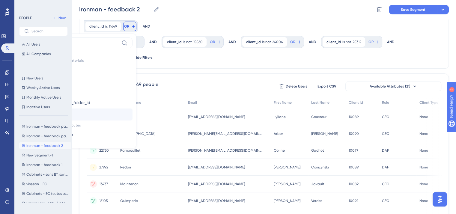
type input "id"
click at [65, 111] on span "client_id" at bounding box center [57, 114] width 16 height 7
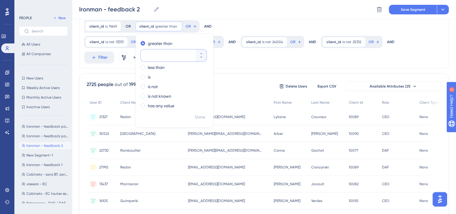
paste input "13313"
type input "13313"
click at [141, 76] on span at bounding box center [143, 77] width 4 height 4
click at [147, 76] on input "radio" at bounding box center [147, 76] width 0 height 0
click at [195, 118] on span "Done" at bounding box center [200, 117] width 10 height 7
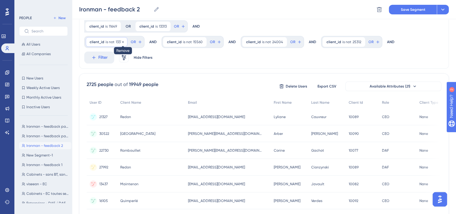
click at [122, 42] on icon at bounding box center [123, 42] width 4 height 4
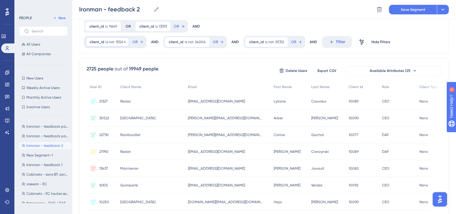
click at [102, 43] on span "client_id" at bounding box center [97, 42] width 15 height 5
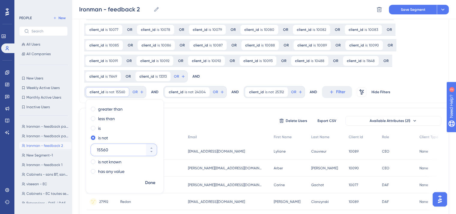
scroll to position [40, 0]
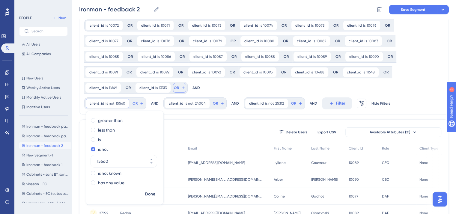
click at [174, 89] on span "OR" at bounding box center [176, 87] width 5 height 5
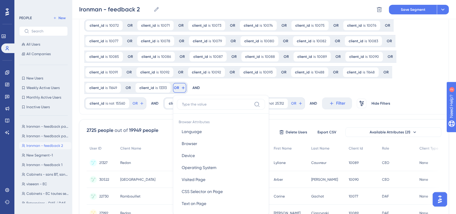
scroll to position [88, 0]
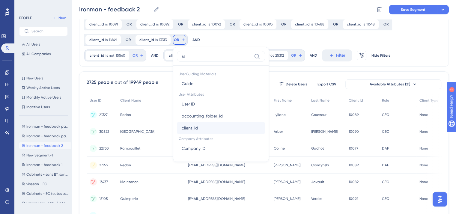
type input "id"
click at [182, 127] on span "client_id" at bounding box center [190, 127] width 16 height 7
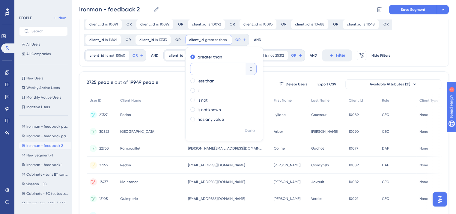
paste input "15560"
type input "15560"
click at [198, 90] on label "is" at bounding box center [199, 90] width 3 height 7
click at [245, 129] on span "Done" at bounding box center [250, 130] width 10 height 7
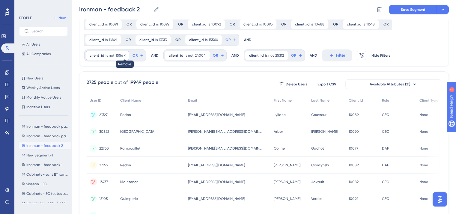
click at [124, 55] on icon at bounding box center [125, 56] width 4 height 4
click at [104, 56] on div "client_id is not 24004 24004 Remove" at bounding box center [108, 56] width 45 height 10
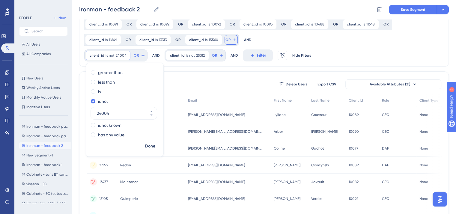
click at [225, 41] on button "OR" at bounding box center [231, 40] width 13 height 10
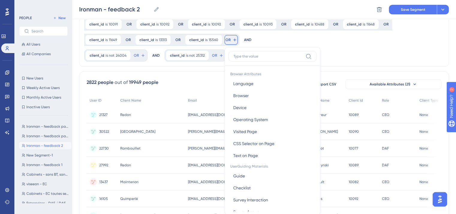
scroll to position [112, 0]
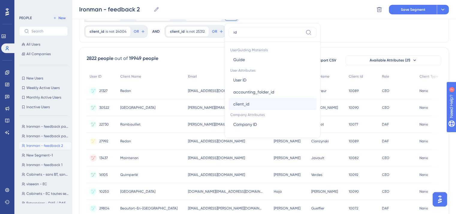
type input "id"
click at [233, 100] on span "client_id" at bounding box center [241, 103] width 16 height 7
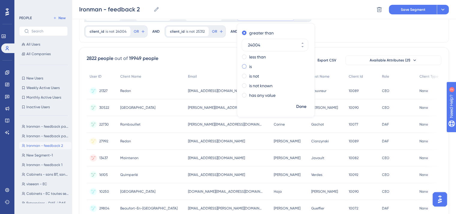
type input "24004"
click at [242, 66] on div "is" at bounding box center [274, 66] width 65 height 7
click at [296, 109] on span "Done" at bounding box center [301, 106] width 10 height 7
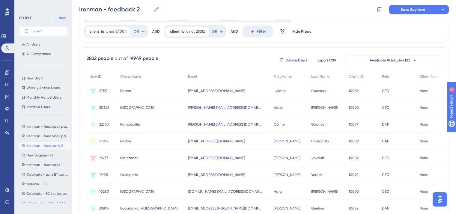
click at [116, 46] on div "client_type is not Accounting Accounting Remove OR AND client_type is not Pme P…" at bounding box center [264, 186] width 370 height 518
click at [125, 31] on icon at bounding box center [126, 31] width 2 height 2
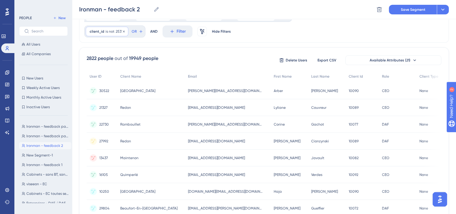
click at [101, 31] on span "client_id" at bounding box center [97, 31] width 15 height 5
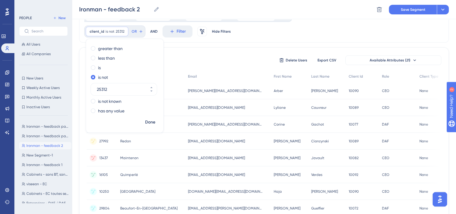
scroll to position [0, 0]
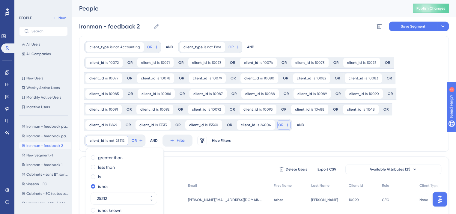
click at [277, 122] on button "OR" at bounding box center [283, 125] width 13 height 10
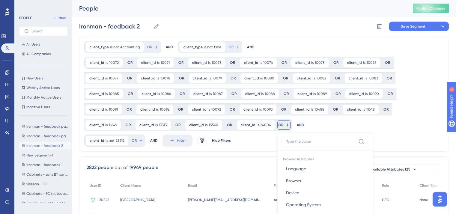
scroll to position [88, 0]
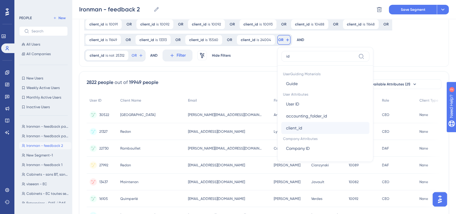
type input "id"
click at [286, 128] on span "client_id" at bounding box center [294, 127] width 16 height 7
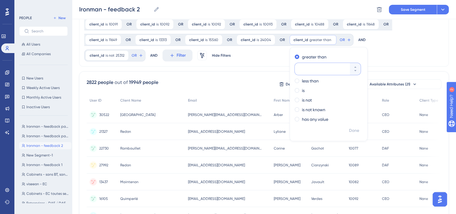
paste input "25312"
type input "25312"
click at [295, 88] on div "is" at bounding box center [327, 90] width 65 height 7
click at [349, 131] on span "Done" at bounding box center [354, 130] width 10 height 7
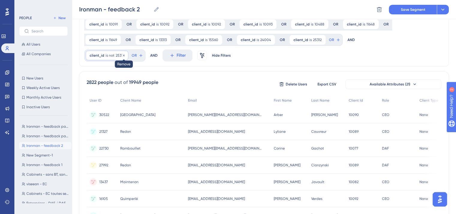
click at [124, 55] on icon at bounding box center [124, 56] width 4 height 4
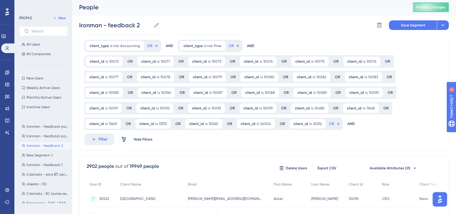
scroll to position [0, 0]
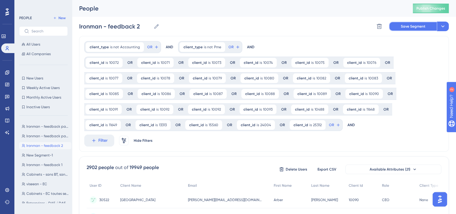
click at [406, 26] on span "Save Segment" at bounding box center [413, 26] width 25 height 5
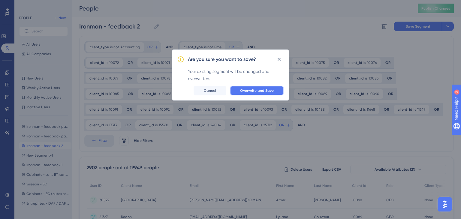
click at [271, 91] on span "Overwrite and Save" at bounding box center [257, 90] width 34 height 5
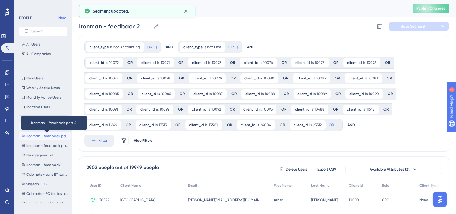
click at [55, 135] on span "Ironman - feedback part 4" at bounding box center [47, 136] width 43 height 5
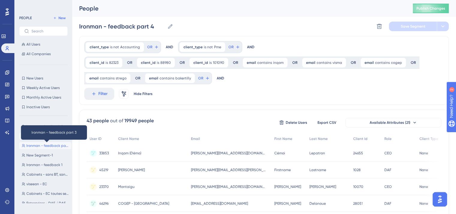
click at [53, 145] on span "Ironman - feedback part 3" at bounding box center [47, 145] width 43 height 5
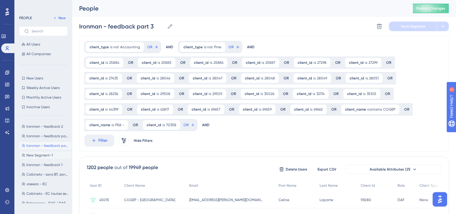
click at [52, 155] on span "New Segment-1" at bounding box center [39, 155] width 26 height 5
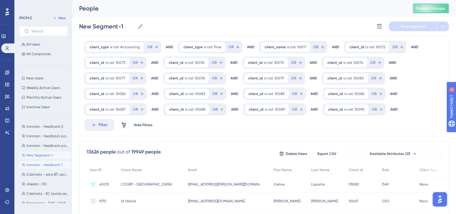
click at [54, 161] on button "Ironman - feedback 1 Ironman - feedback 1" at bounding box center [45, 164] width 52 height 7
type input "Ironman - feedback 1"
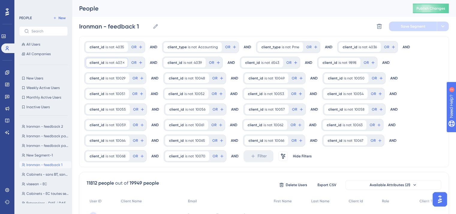
click at [110, 63] on span "is not" at bounding box center [110, 62] width 9 height 5
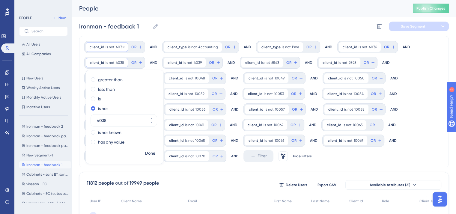
click at [109, 45] on span "is not" at bounding box center [110, 47] width 9 height 5
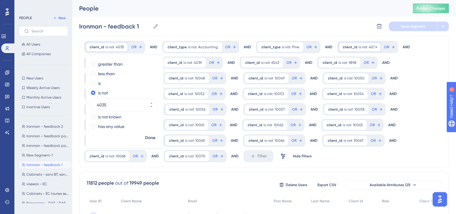
click at [346, 47] on span "client_id" at bounding box center [350, 47] width 15 height 5
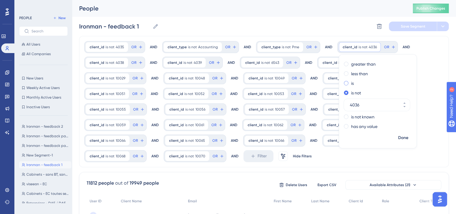
click at [344, 86] on div "is" at bounding box center [376, 83] width 65 height 7
click at [402, 138] on span "Done" at bounding box center [403, 137] width 10 height 7
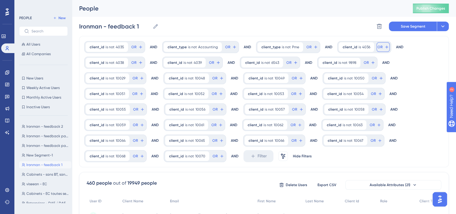
click at [136, 47] on span "OR" at bounding box center [133, 47] width 5 height 5
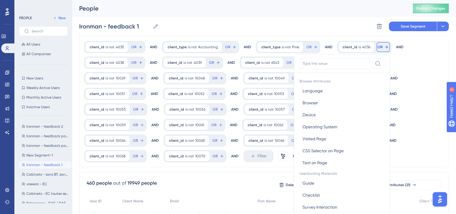
scroll to position [27, 0]
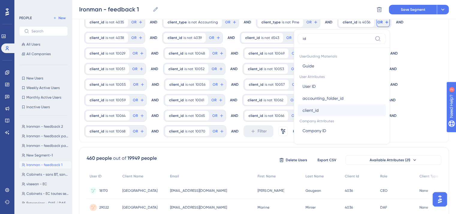
type input "id"
click at [335, 106] on button "client_id client_id" at bounding box center [342, 110] width 88 height 12
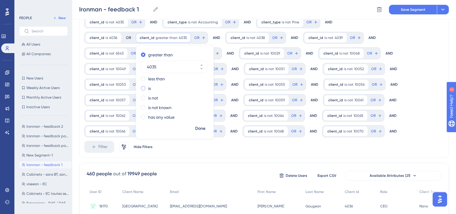
type input "4035"
click at [149, 89] on label "is" at bounding box center [149, 88] width 3 height 7
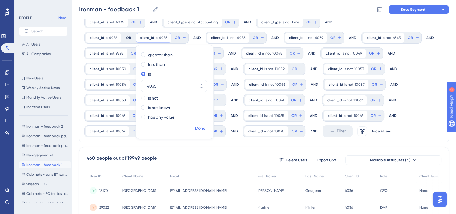
click at [201, 129] on span "Done" at bounding box center [200, 128] width 10 height 7
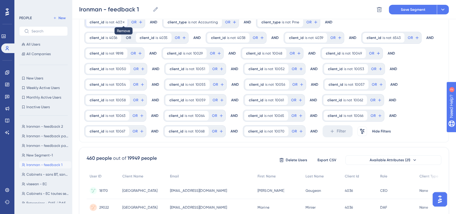
click at [123, 21] on icon at bounding box center [124, 22] width 2 height 2
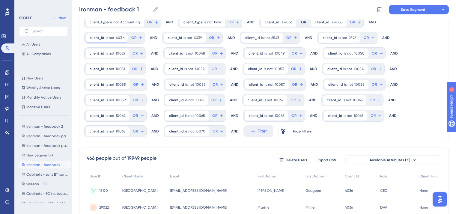
click at [103, 36] on span "client_id" at bounding box center [97, 37] width 15 height 5
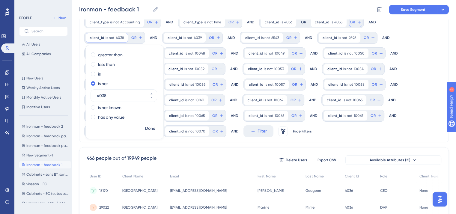
click at [356, 22] on button "OR" at bounding box center [355, 22] width 13 height 10
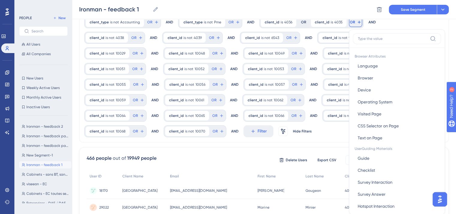
scroll to position [42, 0]
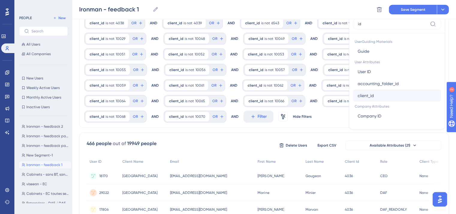
type input "id"
click at [360, 94] on span "client_id" at bounding box center [366, 95] width 16 height 7
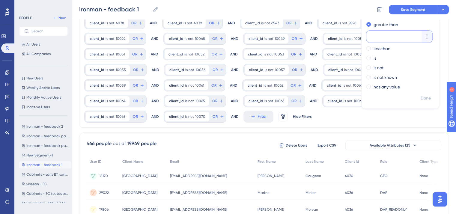
paste input "4038"
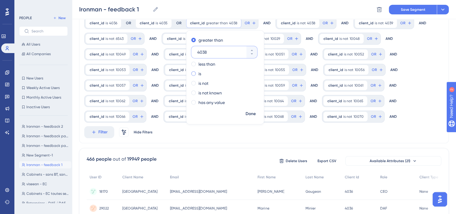
type input "4038"
click at [201, 70] on label "is" at bounding box center [200, 73] width 3 height 7
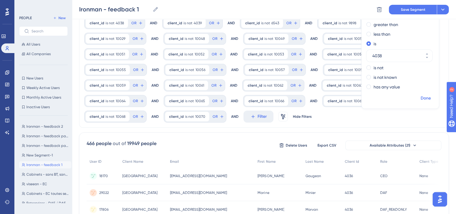
click at [422, 97] on span "Done" at bounding box center [426, 98] width 10 height 7
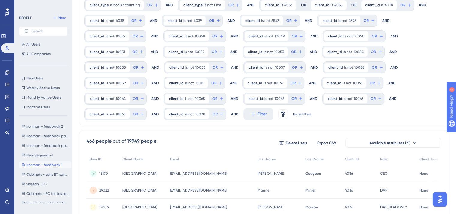
scroll to position [0, 0]
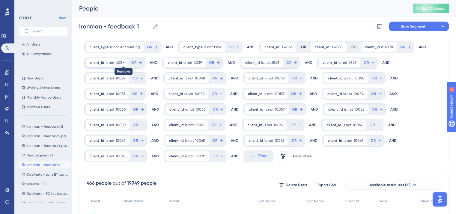
click at [123, 61] on icon at bounding box center [124, 62] width 2 height 2
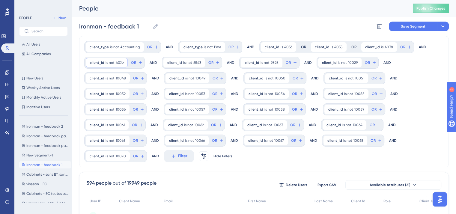
click at [107, 64] on span "is not" at bounding box center [110, 62] width 9 height 5
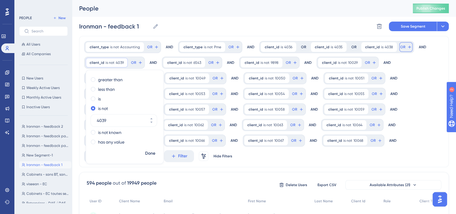
click at [407, 45] on icon at bounding box center [409, 47] width 5 height 5
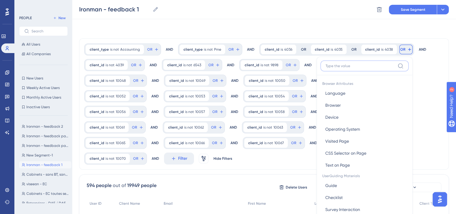
scroll to position [27, 0]
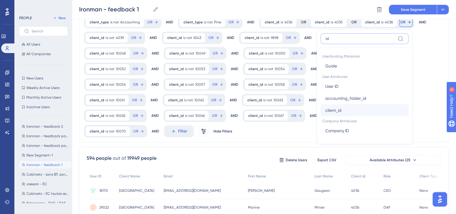
type input "id"
click at [343, 108] on button "client_id client_id" at bounding box center [365, 110] width 88 height 12
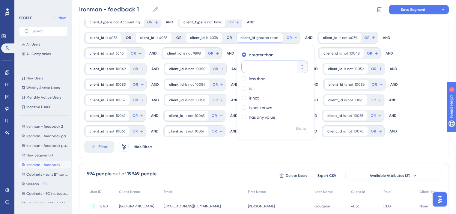
paste input "4039"
type input "4039"
click at [251, 91] on div "is" at bounding box center [274, 88] width 65 height 7
click at [299, 130] on span "Done" at bounding box center [301, 128] width 10 height 7
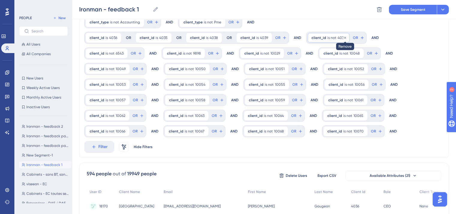
click at [343, 38] on icon at bounding box center [345, 38] width 4 height 4
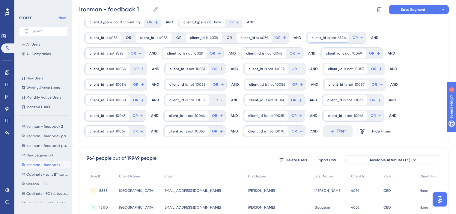
click at [338, 39] on span "6543" at bounding box center [342, 37] width 8 height 5
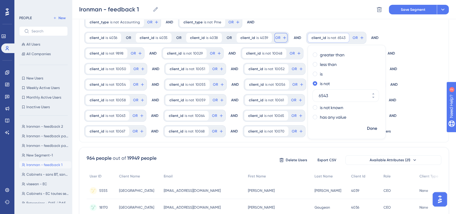
click at [278, 38] on button "OR" at bounding box center [280, 38] width 13 height 10
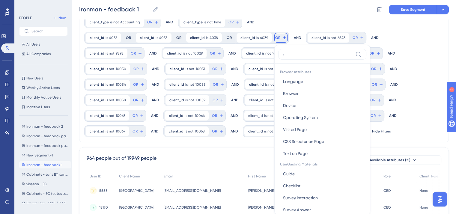
scroll to position [50, 0]
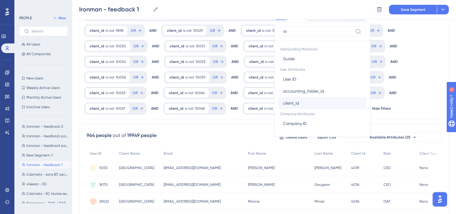
type input "id"
click at [300, 101] on button "client_id client_id" at bounding box center [322, 103] width 88 height 12
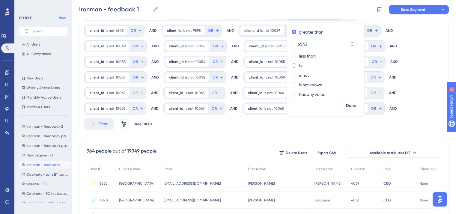
type input "6543"
click at [299, 66] on label "is" at bounding box center [300, 65] width 3 height 7
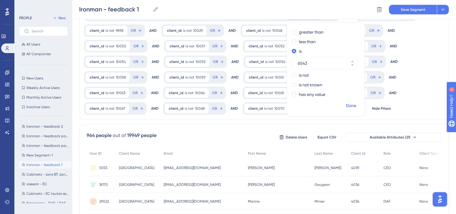
click at [347, 103] on span "Done" at bounding box center [351, 105] width 10 height 7
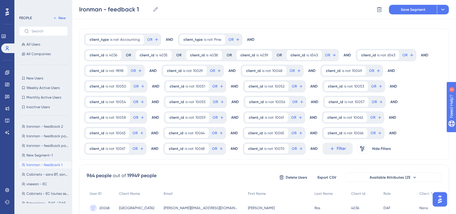
scroll to position [0, 0]
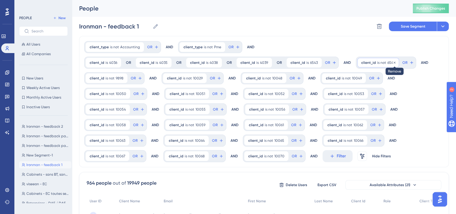
click at [393, 63] on icon at bounding box center [395, 63] width 4 height 4
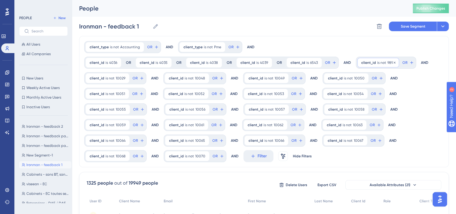
click at [377, 60] on span "is not" at bounding box center [381, 62] width 9 height 5
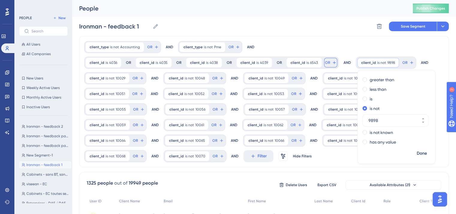
click at [325, 63] on span "OR" at bounding box center [327, 62] width 5 height 5
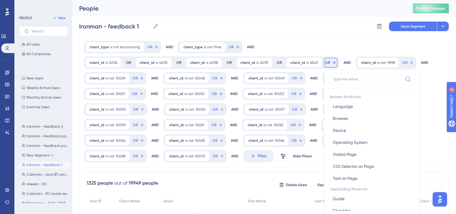
scroll to position [35, 0]
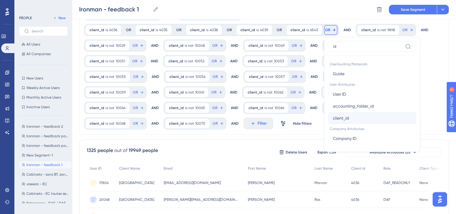
type input "id"
click at [349, 123] on button "client_id client_id" at bounding box center [372, 118] width 88 height 12
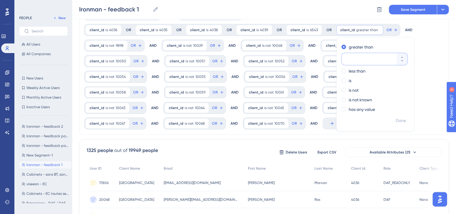
paste input "9898"
type input "9898"
click at [342, 82] on span at bounding box center [344, 80] width 4 height 4
click at [348, 79] on input "radio" at bounding box center [348, 79] width 0 height 0
click at [396, 121] on span "Done" at bounding box center [401, 120] width 10 height 7
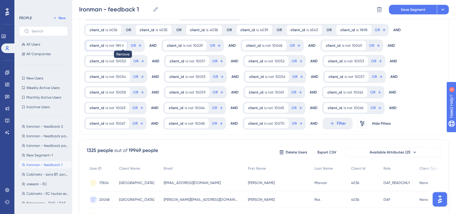
click at [122, 45] on icon at bounding box center [123, 45] width 2 height 2
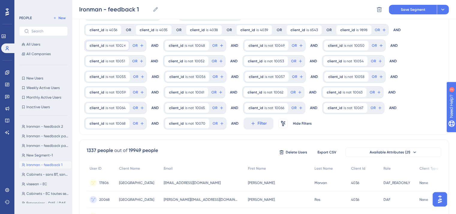
click at [109, 47] on span "is not" at bounding box center [110, 45] width 9 height 5
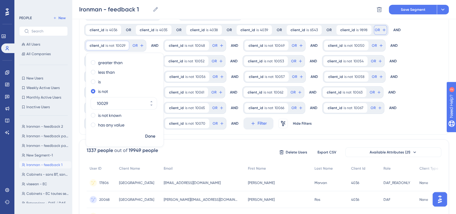
click at [374, 34] on button "OR" at bounding box center [380, 30] width 13 height 10
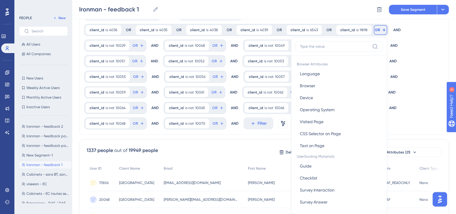
scroll to position [54, 0]
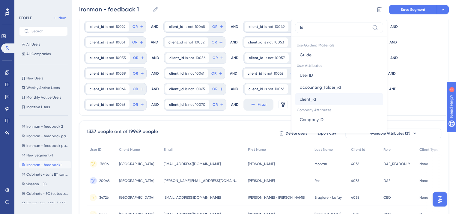
type input "id"
click at [330, 103] on button "client_id client_id" at bounding box center [339, 99] width 88 height 12
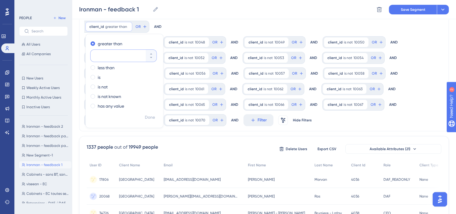
paste input "10029"
type input "10029"
click at [93, 77] on span at bounding box center [93, 77] width 4 height 4
click at [97, 76] on input "radio" at bounding box center [97, 76] width 0 height 0
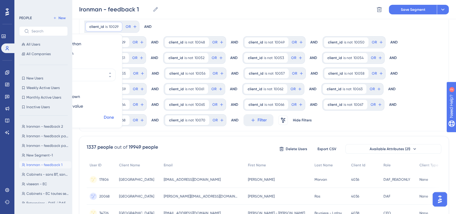
click at [114, 114] on span "Done" at bounding box center [109, 117] width 10 height 7
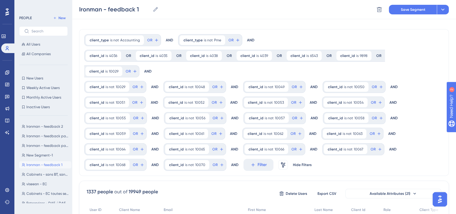
scroll to position [0, 0]
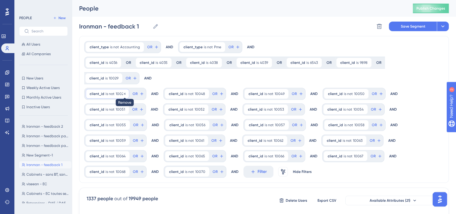
click at [124, 93] on icon at bounding box center [125, 94] width 2 height 2
click at [96, 91] on div "client_id is not 10048 10048 Remove" at bounding box center [108, 94] width 44 height 10
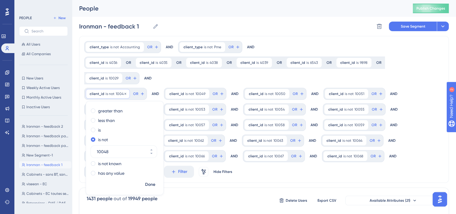
scroll to position [7, 0]
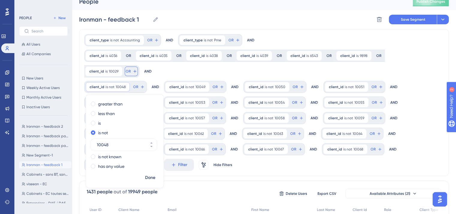
click at [131, 69] on span "OR" at bounding box center [128, 71] width 5 height 5
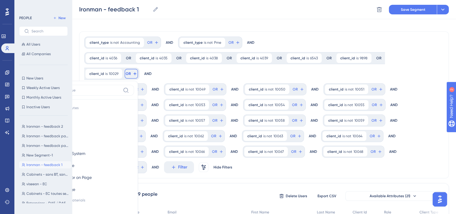
scroll to position [38, 0]
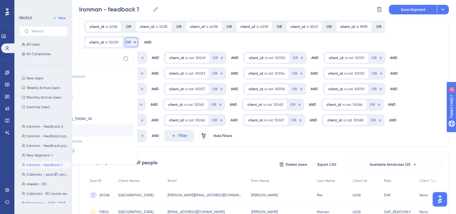
type input "id"
click at [134, 124] on button "client_id client_id" at bounding box center [90, 130] width 88 height 12
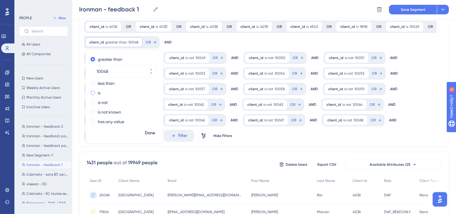
type input "10048"
click at [102, 91] on div "is" at bounding box center [123, 92] width 65 height 7
click at [151, 133] on span "Done" at bounding box center [150, 133] width 10 height 7
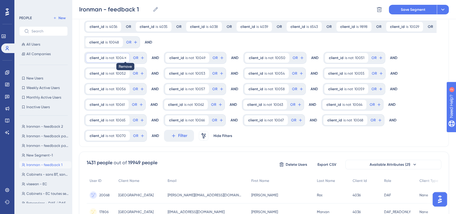
click at [124, 57] on icon at bounding box center [125, 58] width 2 height 2
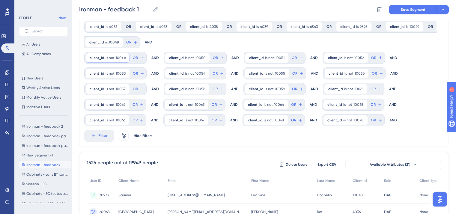
click at [110, 58] on span "is not" at bounding box center [110, 57] width 9 height 5
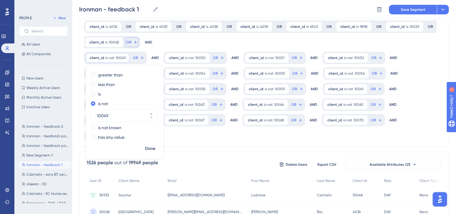
click at [130, 42] on span "OR" at bounding box center [128, 42] width 5 height 5
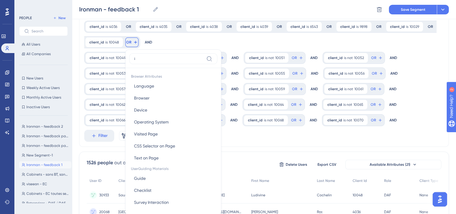
scroll to position [64, 0]
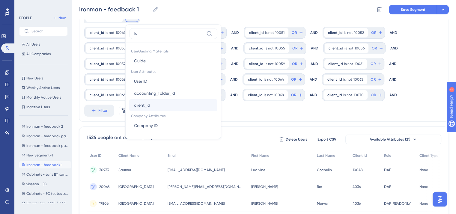
type input "id"
click at [143, 105] on span "client_id" at bounding box center [142, 105] width 16 height 7
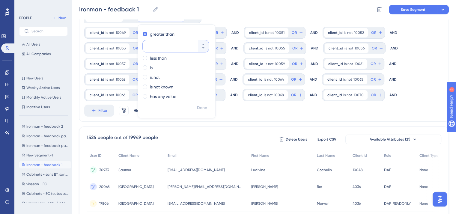
paste input "10049"
type input "10049"
click at [150, 68] on label "is" at bounding box center [151, 67] width 3 height 7
click at [199, 107] on span "Done" at bounding box center [202, 107] width 10 height 7
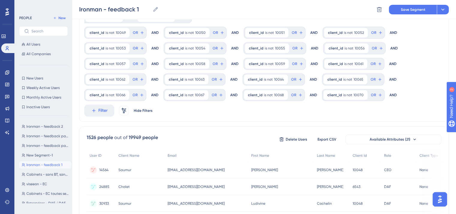
scroll to position [0, 0]
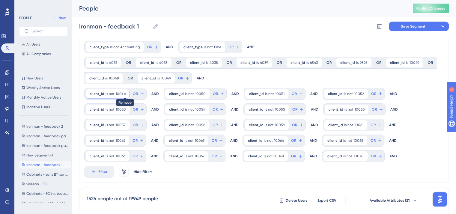
click at [124, 93] on icon at bounding box center [125, 94] width 2 height 2
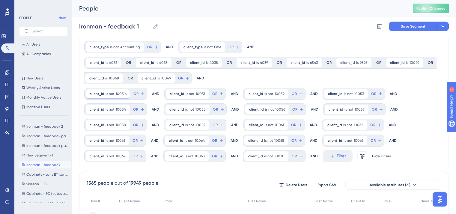
click at [101, 93] on span "client_id" at bounding box center [97, 93] width 15 height 5
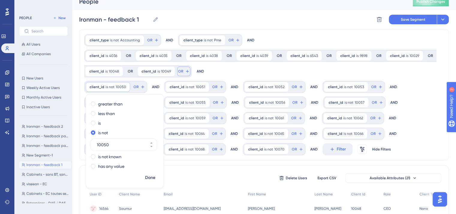
click at [178, 70] on span "OR" at bounding box center [180, 71] width 5 height 5
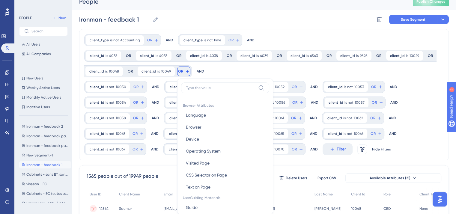
scroll to position [46, 0]
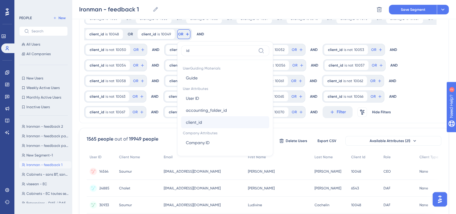
type input "id"
click at [196, 124] on span "client_id" at bounding box center [194, 122] width 16 height 7
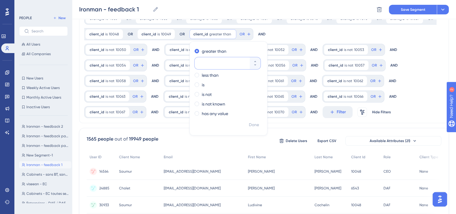
paste input "10050"
type input "10050"
click at [202, 83] on label "is" at bounding box center [203, 84] width 3 height 7
click at [256, 127] on span "Done" at bounding box center [254, 124] width 10 height 7
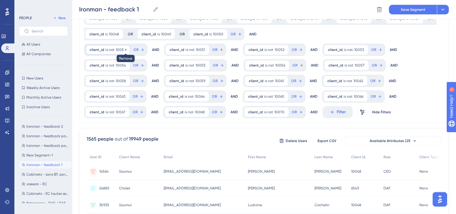
click at [124, 49] on icon at bounding box center [126, 50] width 4 height 4
click at [110, 51] on span "is not" at bounding box center [110, 49] width 9 height 5
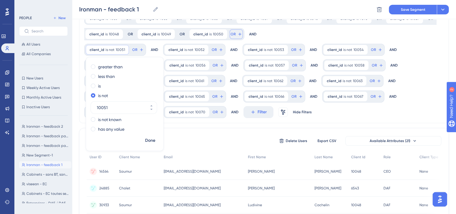
click at [238, 35] on icon at bounding box center [240, 34] width 5 height 5
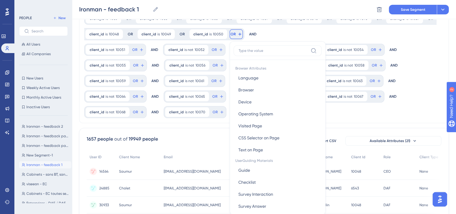
scroll to position [67, 0]
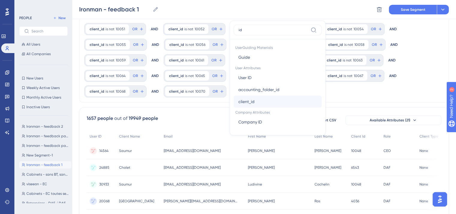
type input "id"
click at [251, 102] on span "client_id" at bounding box center [246, 101] width 16 height 7
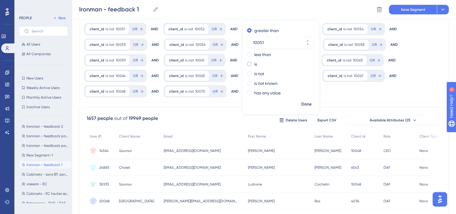
type input "10051"
click at [254, 64] on label "is" at bounding box center [255, 64] width 3 height 7
click at [303, 104] on span "Done" at bounding box center [306, 104] width 10 height 7
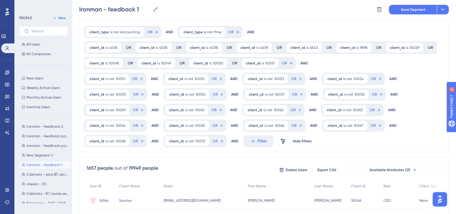
scroll to position [1, 0]
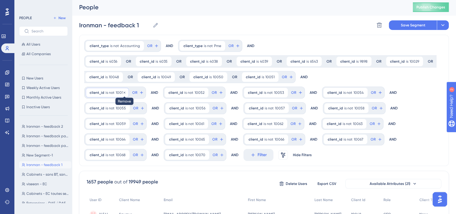
click at [123, 91] on icon at bounding box center [125, 93] width 4 height 4
click at [106, 90] on span "is not" at bounding box center [110, 92] width 9 height 5
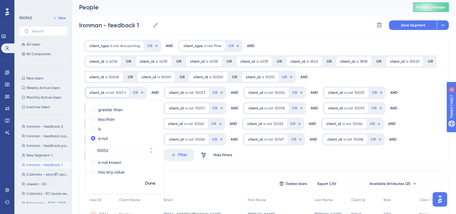
scroll to position [7, 0]
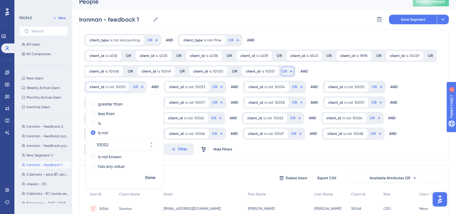
click at [282, 72] on span "OR" at bounding box center [284, 71] width 5 height 5
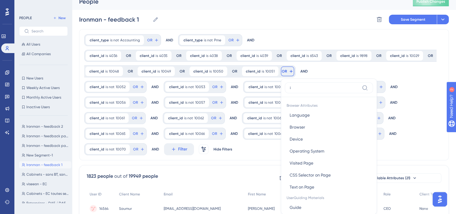
scroll to position [46, 0]
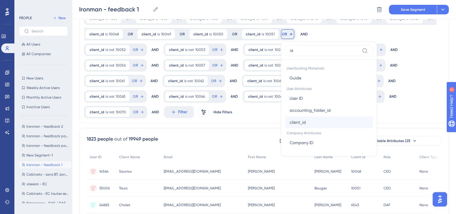
type input "id"
click at [292, 123] on span "client_id" at bounding box center [298, 122] width 16 height 7
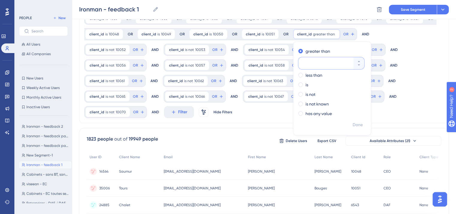
paste input "10052"
type input "10052"
click at [306, 85] on label "is" at bounding box center [307, 84] width 3 height 7
click at [353, 127] on span "Done" at bounding box center [358, 124] width 10 height 7
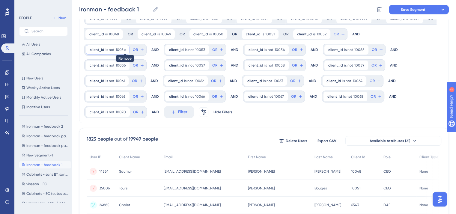
click at [124, 49] on icon at bounding box center [125, 50] width 2 height 2
click at [92, 48] on span "client_id" at bounding box center [97, 49] width 15 height 5
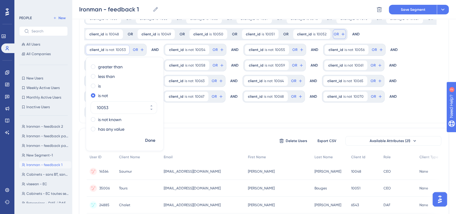
click at [333, 34] on button "OR" at bounding box center [339, 34] width 13 height 10
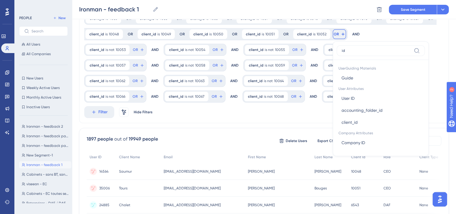
scroll to position [67, 0]
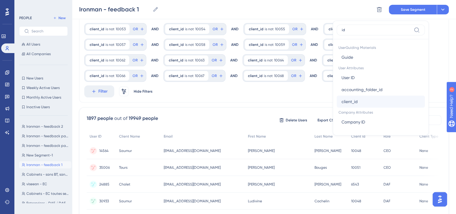
type input "id"
click at [342, 100] on span "client_id" at bounding box center [350, 101] width 16 height 7
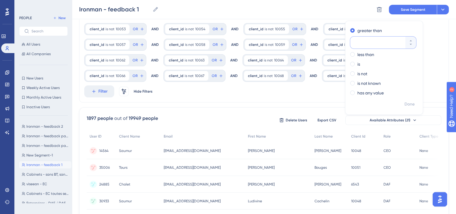
paste input "10053"
type input "10053"
click at [357, 62] on label "is" at bounding box center [358, 64] width 3 height 7
click at [409, 108] on button "Done" at bounding box center [409, 104] width 17 height 11
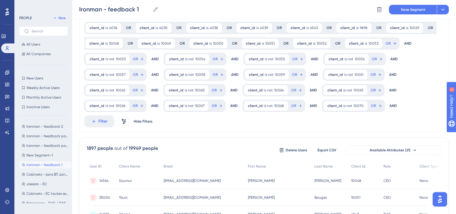
scroll to position [23, 0]
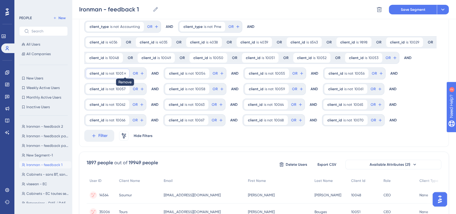
click at [125, 72] on icon at bounding box center [125, 74] width 4 height 4
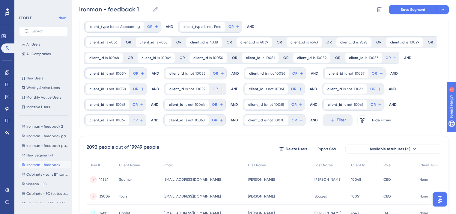
click at [96, 71] on span "client_id" at bounding box center [97, 73] width 15 height 5
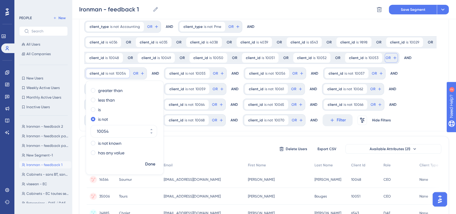
click at [393, 57] on icon at bounding box center [394, 57] width 3 height 3
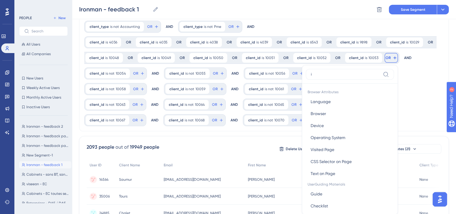
scroll to position [55, 0]
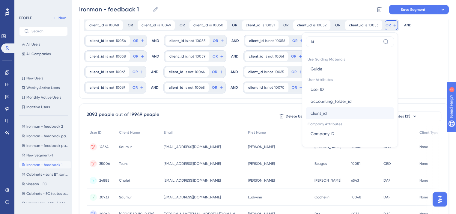
type input "id"
click at [333, 110] on button "client_id client_id" at bounding box center [350, 113] width 88 height 12
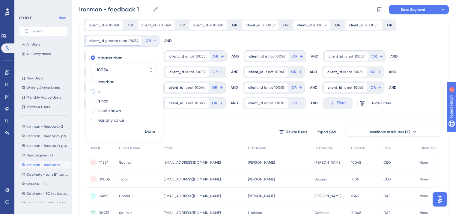
type input "10054"
click at [100, 91] on label "is" at bounding box center [99, 91] width 3 height 7
click at [150, 135] on span "Done" at bounding box center [150, 131] width 10 height 7
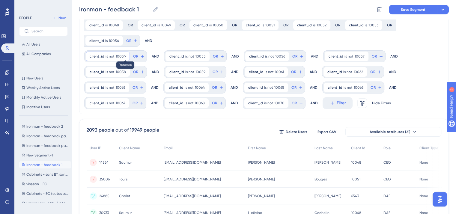
click at [124, 57] on icon at bounding box center [126, 57] width 4 height 4
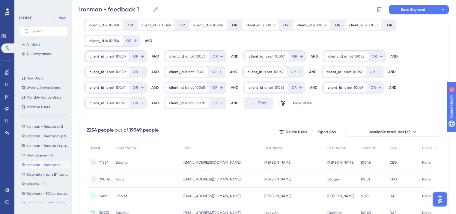
click at [107, 56] on span "is not" at bounding box center [110, 56] width 9 height 5
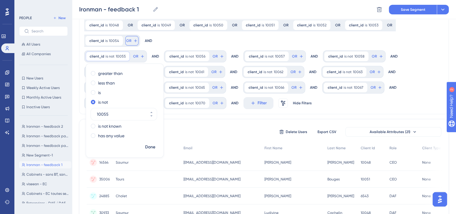
click at [130, 43] on button "OR" at bounding box center [131, 41] width 13 height 10
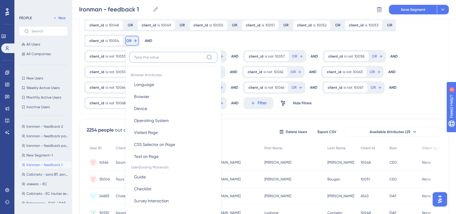
scroll to position [78, 0]
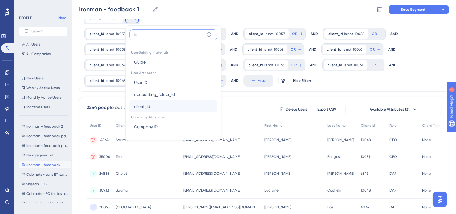
type input "id"
click at [137, 106] on span "client_id" at bounding box center [142, 106] width 16 height 7
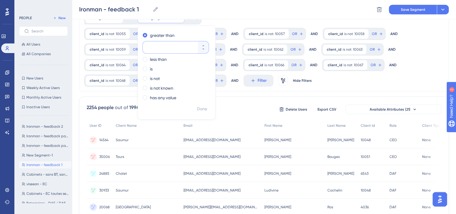
paste input "10055"
type input "10055"
click at [152, 68] on div "is" at bounding box center [175, 68] width 65 height 7
click at [205, 106] on span "Done" at bounding box center [202, 109] width 10 height 7
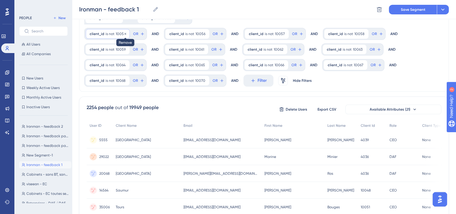
click at [124, 32] on icon at bounding box center [126, 34] width 4 height 4
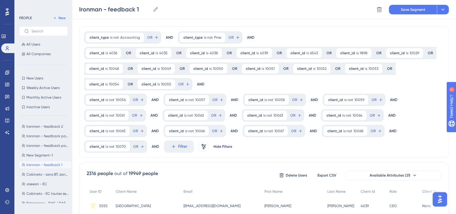
scroll to position [0, 0]
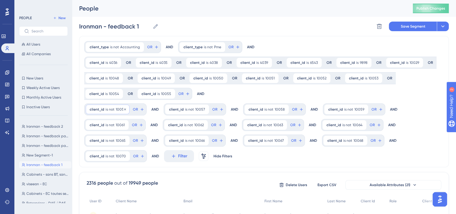
click at [93, 109] on span "client_id" at bounding box center [97, 109] width 15 height 5
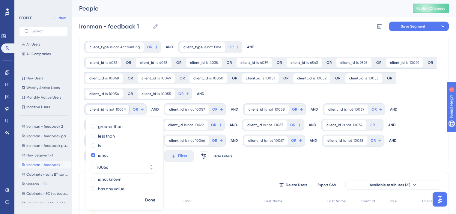
scroll to position [22, 0]
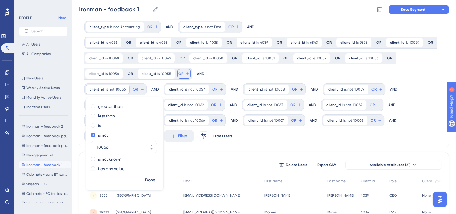
click at [178, 72] on span "OR" at bounding box center [180, 73] width 5 height 5
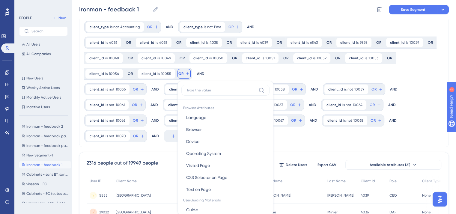
scroll to position [62, 0]
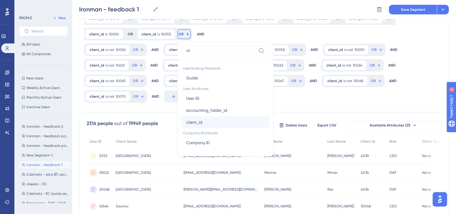
type input "id"
click at [188, 122] on span "client_id" at bounding box center [194, 122] width 16 height 7
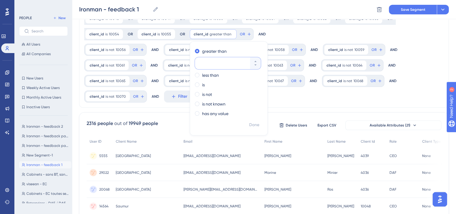
paste input "10056"
type input "10056"
click at [202, 83] on label "is" at bounding box center [203, 84] width 3 height 7
click at [253, 125] on span "Done" at bounding box center [254, 124] width 10 height 7
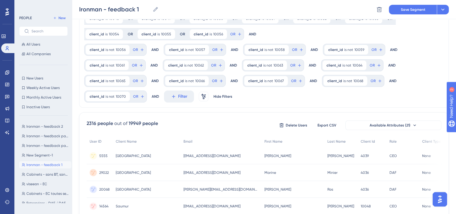
click at [259, 104] on div "client_type is not Accounting Accounting Remove OR AND client_type is not Pme P…" at bounding box center [264, 41] width 370 height 131
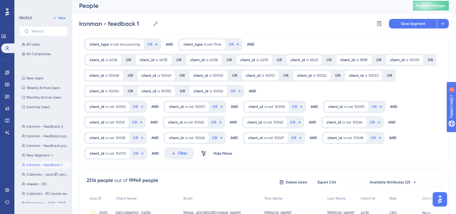
scroll to position [0, 0]
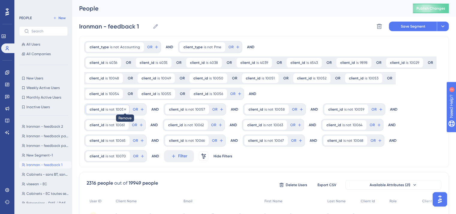
click at [124, 110] on icon at bounding box center [125, 110] width 4 height 4
click at [110, 112] on div "client_id is not 10057 10057 Remove" at bounding box center [108, 110] width 44 height 10
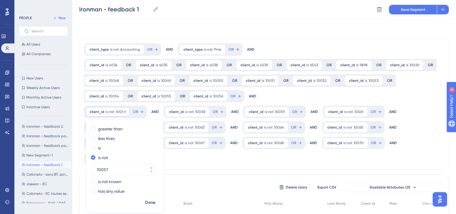
scroll to position [22, 0]
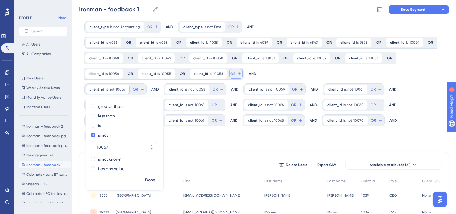
click at [231, 75] on span "OR" at bounding box center [232, 73] width 5 height 5
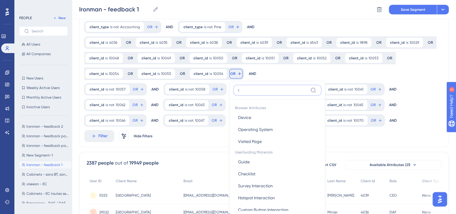
scroll to position [63, 0]
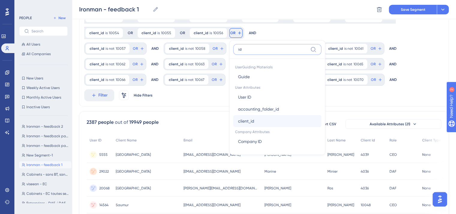
type input "id"
click at [239, 124] on span "client_id" at bounding box center [246, 121] width 16 height 7
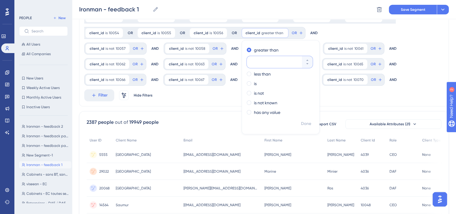
paste input "10057"
type input "10057"
click at [254, 81] on div "is" at bounding box center [279, 83] width 65 height 7
click at [301, 122] on span "Done" at bounding box center [306, 123] width 10 height 7
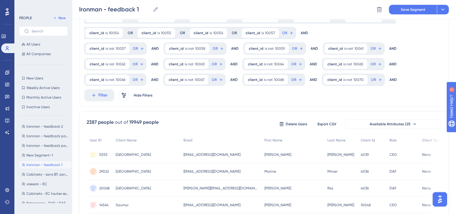
scroll to position [0, 0]
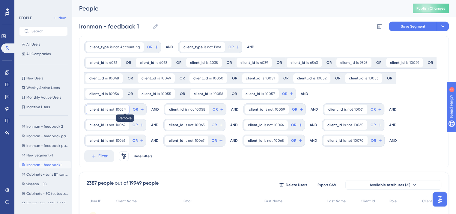
click at [124, 108] on icon at bounding box center [125, 110] width 4 height 4
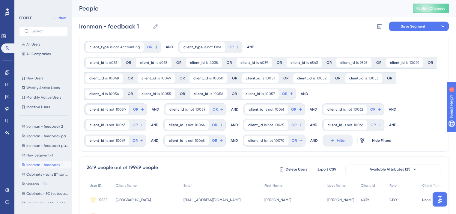
click at [110, 110] on span "is not" at bounding box center [110, 109] width 9 height 5
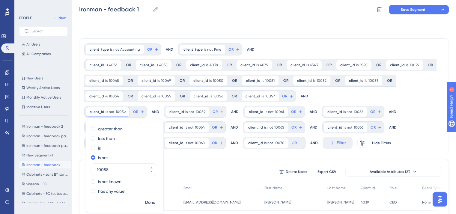
scroll to position [22, 0]
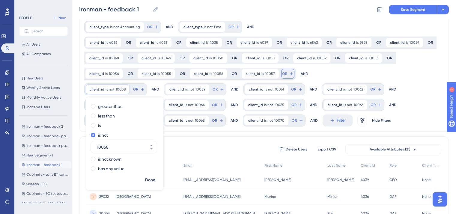
click at [282, 72] on span "OR" at bounding box center [284, 73] width 5 height 5
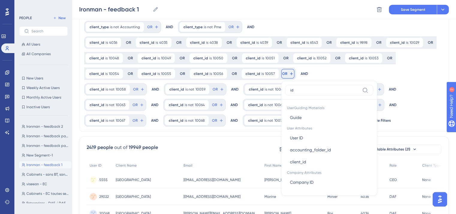
scroll to position [63, 0]
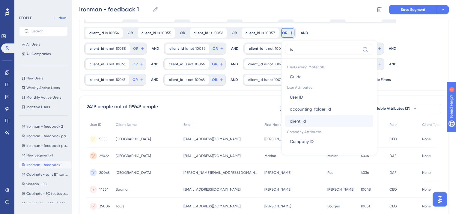
type input "id"
click at [290, 121] on span "client_id" at bounding box center [298, 121] width 16 height 7
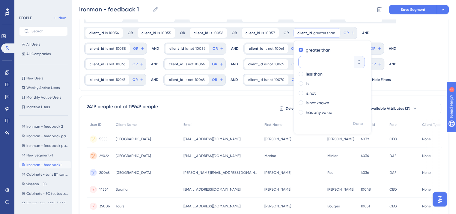
paste input "10058"
type input "10058"
click at [306, 85] on label "is" at bounding box center [307, 83] width 3 height 7
click at [353, 121] on span "Done" at bounding box center [358, 123] width 10 height 7
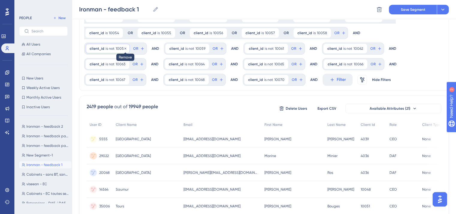
click at [124, 48] on icon at bounding box center [125, 48] width 2 height 2
click at [107, 47] on span "is not" at bounding box center [110, 48] width 9 height 5
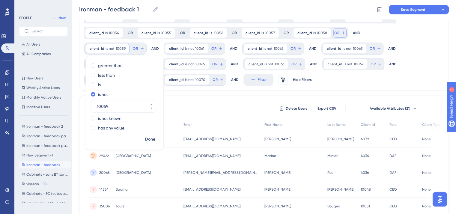
click at [341, 32] on icon at bounding box center [343, 33] width 5 height 5
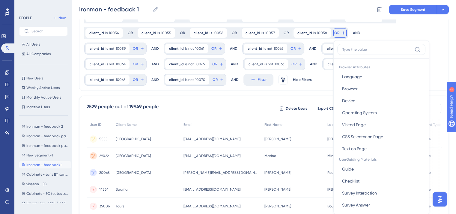
scroll to position [77, 0]
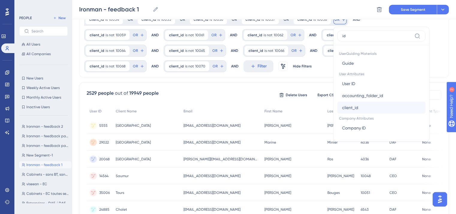
type input "id"
click at [342, 105] on span "client_id" at bounding box center [350, 107] width 16 height 7
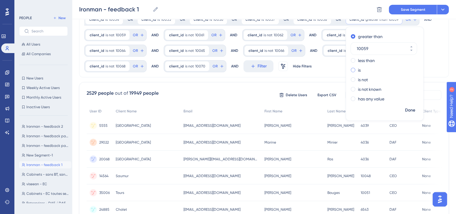
type input "10059"
click at [358, 71] on label "is" at bounding box center [359, 70] width 3 height 7
click at [405, 109] on span "Done" at bounding box center [410, 110] width 10 height 7
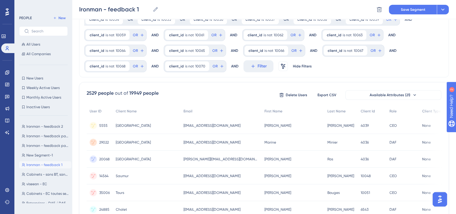
scroll to position [34, 0]
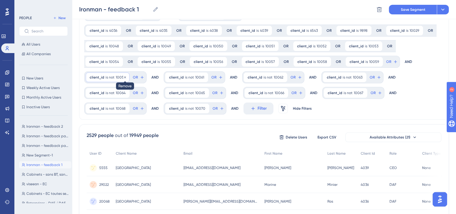
click at [123, 77] on icon at bounding box center [125, 78] width 4 height 4
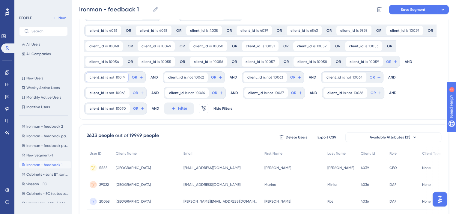
click at [104, 76] on div "client_id is not 10061 10061 Remove" at bounding box center [107, 78] width 43 height 10
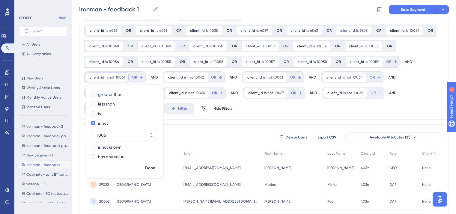
click at [378, 58] on div "client_id is 10059 10059 Remove OR" at bounding box center [372, 62] width 55 height 12
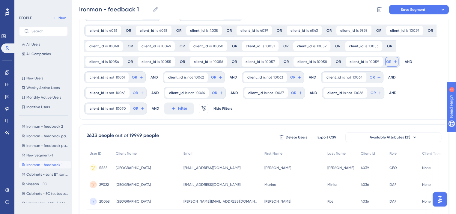
click at [386, 61] on span "OR" at bounding box center [388, 61] width 5 height 5
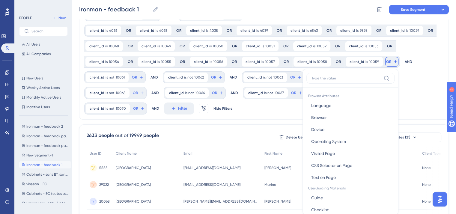
scroll to position [68, 0]
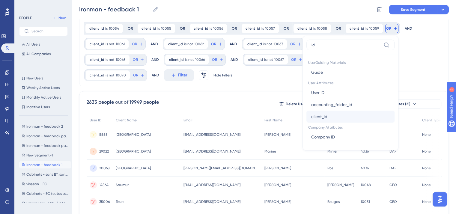
type input "id"
click at [332, 118] on button "client_id client_id" at bounding box center [351, 117] width 88 height 12
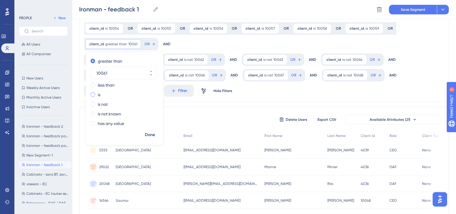
type input "10061"
click at [91, 94] on span at bounding box center [93, 94] width 4 height 4
click at [97, 93] on input "radio" at bounding box center [97, 93] width 0 height 0
click at [148, 133] on span "Done" at bounding box center [150, 134] width 10 height 7
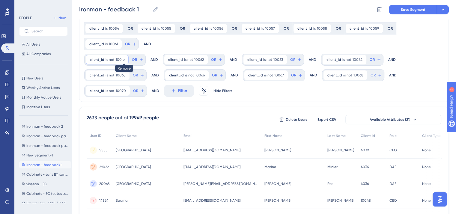
click at [123, 58] on icon at bounding box center [124, 60] width 4 height 4
click at [107, 59] on span "is not" at bounding box center [110, 59] width 9 height 5
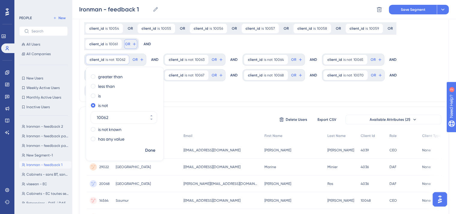
click at [130, 45] on button "OR" at bounding box center [130, 44] width 13 height 10
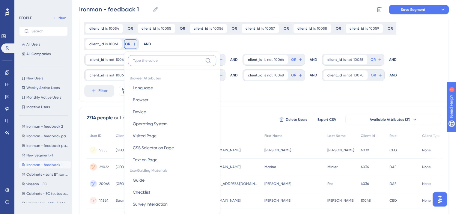
scroll to position [94, 0]
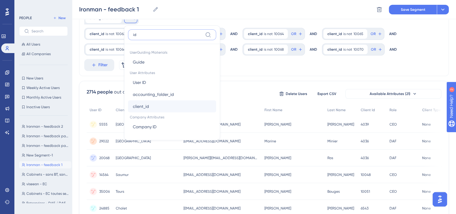
type input "id"
click at [142, 107] on span "client_id" at bounding box center [141, 106] width 16 height 7
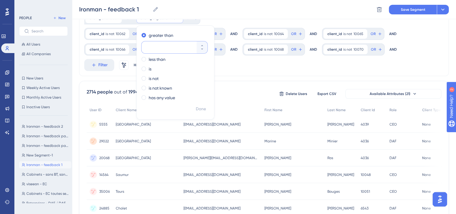
paste input "10062"
type input "10062"
click at [152, 70] on div "is" at bounding box center [174, 68] width 65 height 7
click at [197, 108] on span "Done" at bounding box center [201, 109] width 10 height 7
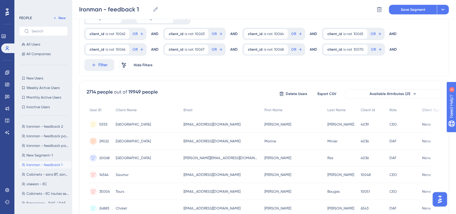
scroll to position [0, 0]
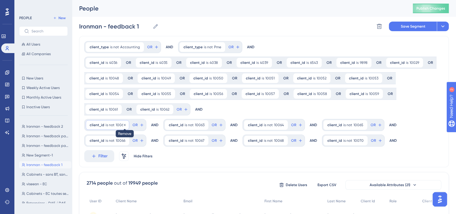
click at [123, 124] on icon at bounding box center [125, 125] width 4 height 4
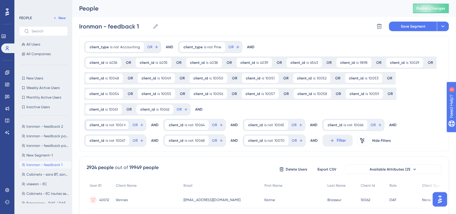
click at [97, 122] on div "client_id is not 10063 10063 Remove" at bounding box center [107, 125] width 43 height 10
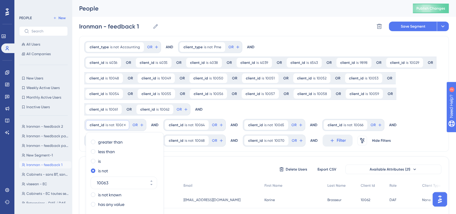
scroll to position [38, 0]
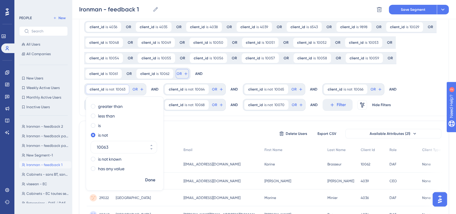
click at [178, 72] on span "OR" at bounding box center [179, 73] width 5 height 5
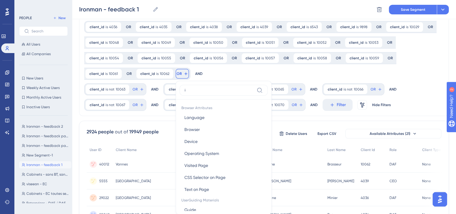
scroll to position [79, 0]
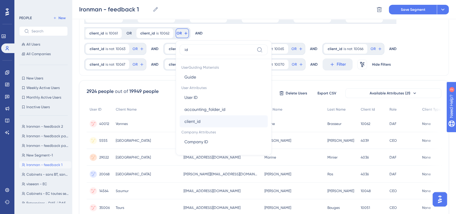
type input "id"
click at [197, 117] on button "client_id client_id" at bounding box center [224, 121] width 88 height 12
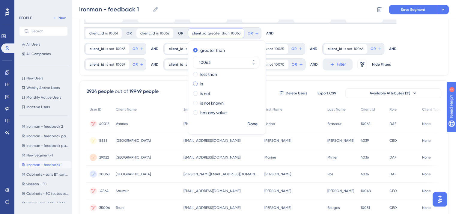
type input "10063"
click at [205, 84] on div "is" at bounding box center [225, 83] width 65 height 7
click at [247, 127] on button "Done" at bounding box center [252, 124] width 17 height 11
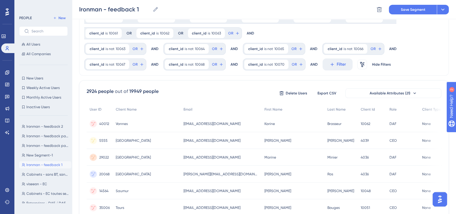
click at [123, 49] on icon at bounding box center [125, 49] width 4 height 4
click at [109, 48] on span "is not" at bounding box center [110, 48] width 9 height 5
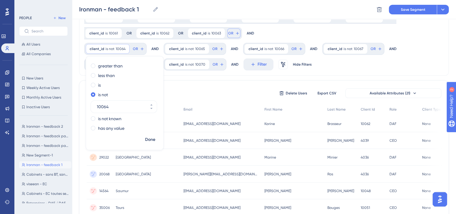
click at [234, 36] on button "OR" at bounding box center [233, 33] width 13 height 10
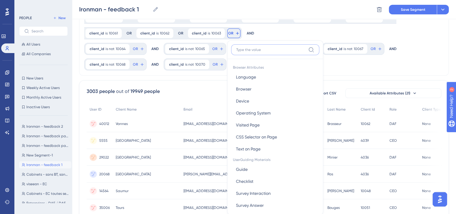
scroll to position [99, 0]
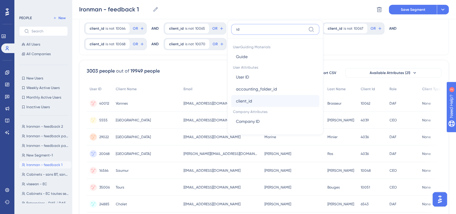
type input "id"
click at [255, 103] on button "client_id client_id" at bounding box center [275, 101] width 88 height 12
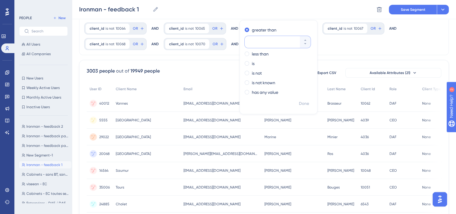
paste input "10064"
type input "10064"
click at [252, 63] on label "is" at bounding box center [253, 63] width 3 height 7
click at [299, 102] on span "Done" at bounding box center [304, 103] width 10 height 7
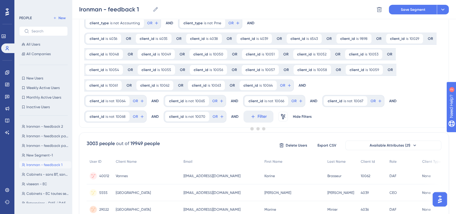
scroll to position [12, 0]
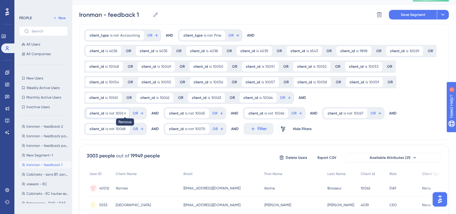
click at [124, 114] on icon at bounding box center [125, 114] width 4 height 4
click at [99, 113] on span "client_id" at bounding box center [97, 113] width 15 height 5
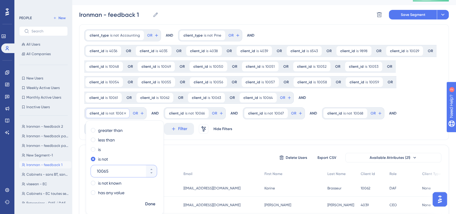
scroll to position [38, 0]
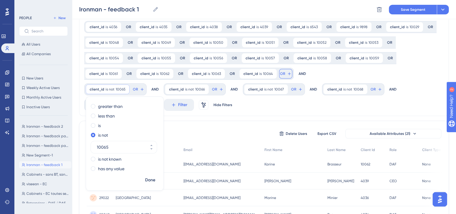
click at [287, 72] on icon at bounding box center [289, 73] width 5 height 5
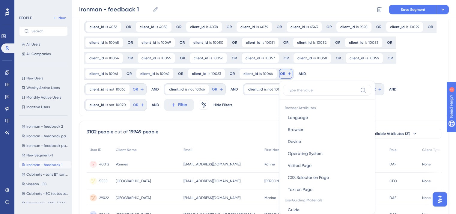
scroll to position [79, 0]
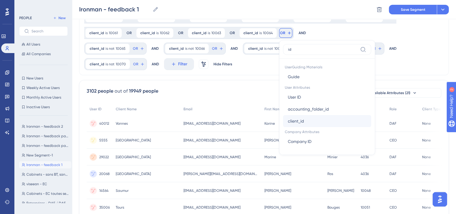
type input "id"
click at [294, 118] on span "client_id" at bounding box center [296, 121] width 16 height 7
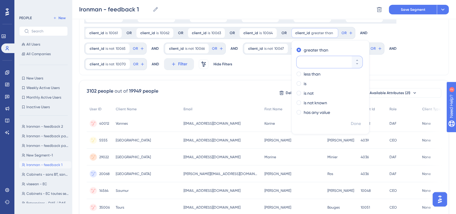
paste input "10065"
type input "10065"
click at [304, 83] on label "is" at bounding box center [305, 83] width 3 height 7
click at [356, 125] on span "Done" at bounding box center [356, 123] width 10 height 7
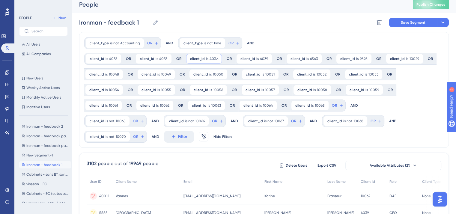
scroll to position [0, 0]
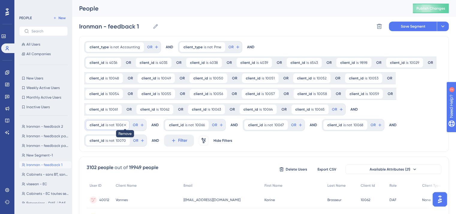
click at [124, 125] on icon at bounding box center [125, 125] width 4 height 4
click at [98, 127] on span "client_id" at bounding box center [97, 125] width 15 height 5
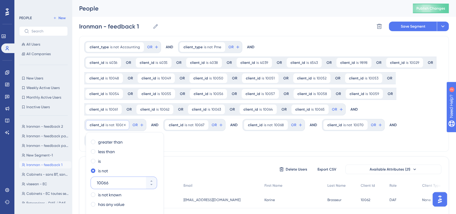
scroll to position [38, 0]
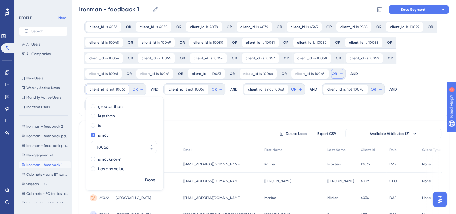
click at [334, 71] on button "OR" at bounding box center [337, 74] width 13 height 10
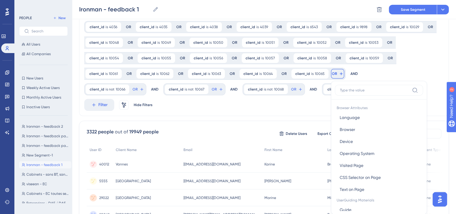
scroll to position [79, 0]
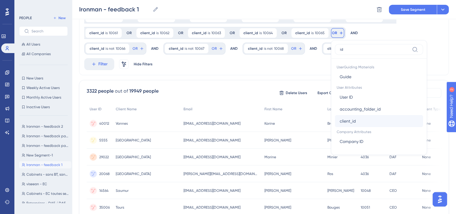
type input "id"
click at [348, 123] on span "client_id" at bounding box center [348, 121] width 16 height 7
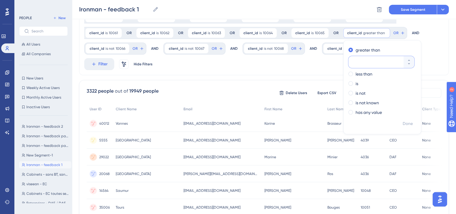
paste input "10066"
type input "10066"
click at [355, 83] on div "is" at bounding box center [380, 83] width 65 height 7
click at [403, 124] on span "Done" at bounding box center [408, 123] width 10 height 7
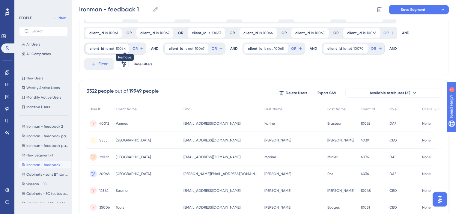
click at [124, 47] on icon at bounding box center [125, 49] width 4 height 4
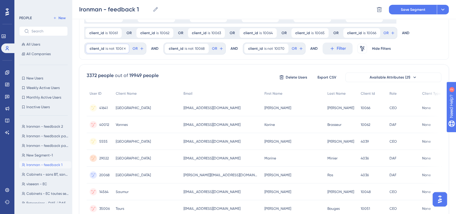
click at [111, 48] on span "is not" at bounding box center [110, 48] width 9 height 5
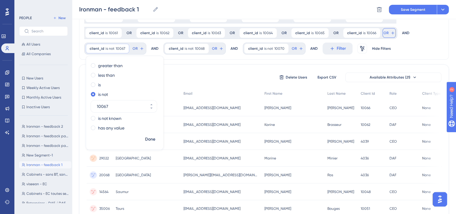
click at [384, 31] on span "OR" at bounding box center [386, 33] width 5 height 5
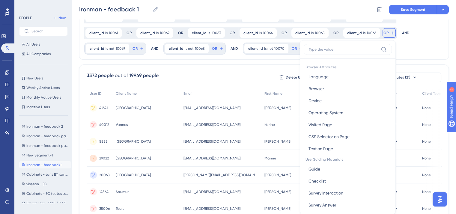
scroll to position [99, 0]
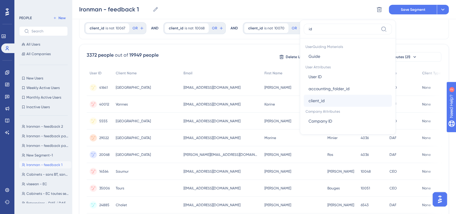
type input "id"
click at [357, 106] on button "client_id client_id" at bounding box center [348, 101] width 88 height 12
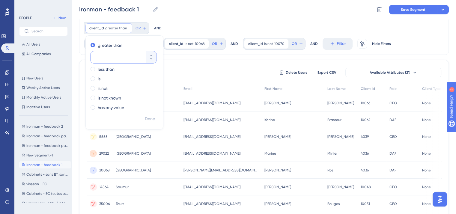
paste input "10067"
type input "10067"
click at [104, 81] on div "is" at bounding box center [123, 78] width 65 height 7
click at [151, 121] on span "Done" at bounding box center [150, 118] width 10 height 7
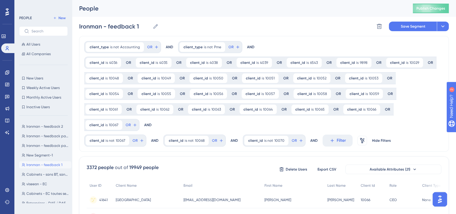
scroll to position [7, 0]
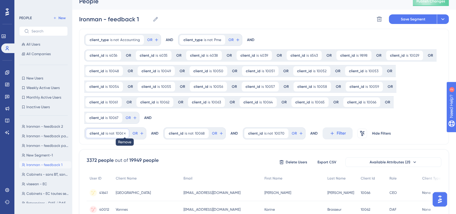
click at [124, 132] on icon at bounding box center [125, 133] width 2 height 2
click at [105, 137] on div "client_id is not 10068 10068 Remove" at bounding box center [108, 134] width 44 height 10
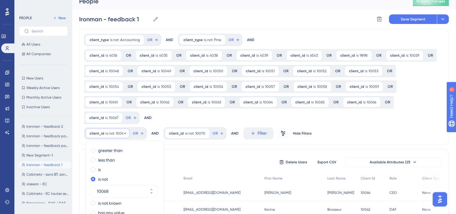
scroll to position [54, 0]
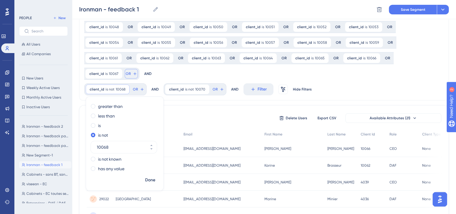
click at [130, 74] on button "OR" at bounding box center [131, 74] width 13 height 10
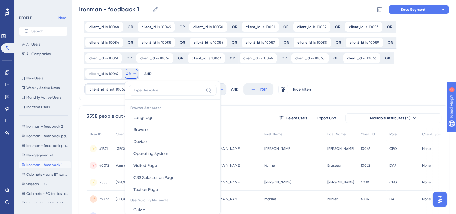
scroll to position [94, 0]
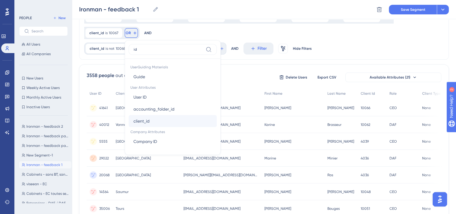
type input "id"
click at [149, 121] on button "client_id client_id" at bounding box center [173, 121] width 88 height 12
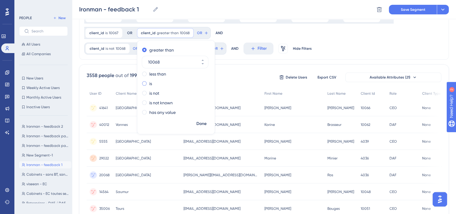
type input "10068"
click at [147, 81] on div "is" at bounding box center [174, 83] width 65 height 7
click at [206, 124] on button "Done" at bounding box center [201, 123] width 17 height 11
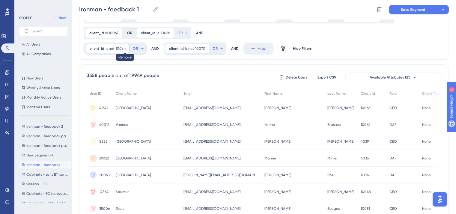
click at [124, 47] on icon at bounding box center [125, 49] width 4 height 4
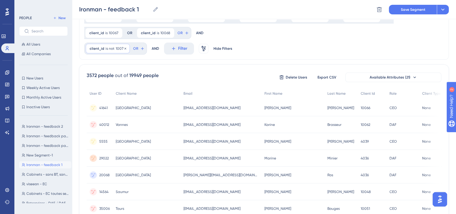
click at [109, 47] on span "is not" at bounding box center [110, 48] width 9 height 5
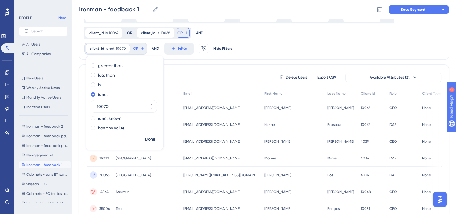
click at [181, 31] on button "OR" at bounding box center [183, 33] width 13 height 10
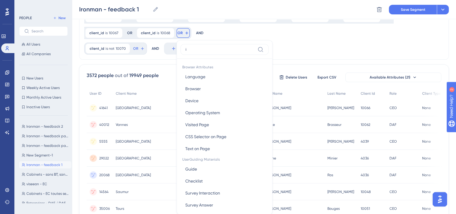
scroll to position [115, 0]
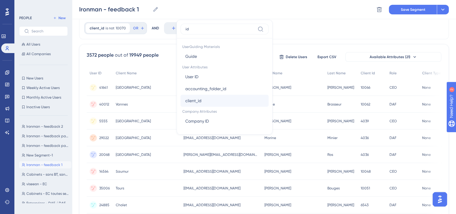
type input "id"
click at [188, 104] on button "client_id client_id" at bounding box center [225, 101] width 88 height 12
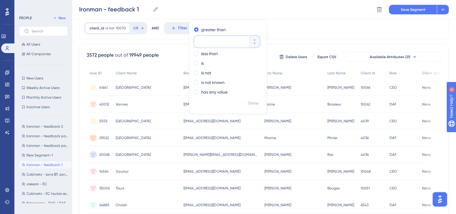
paste input "10070"
type input "10070"
click at [194, 62] on span at bounding box center [196, 63] width 4 height 4
click at [200, 62] on input "radio" at bounding box center [200, 62] width 0 height 0
click at [249, 104] on span "Done" at bounding box center [253, 103] width 10 height 7
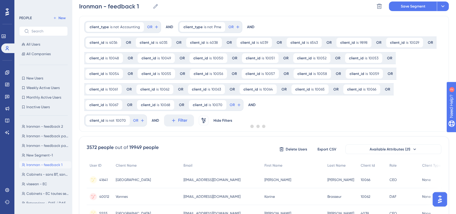
scroll to position [0, 0]
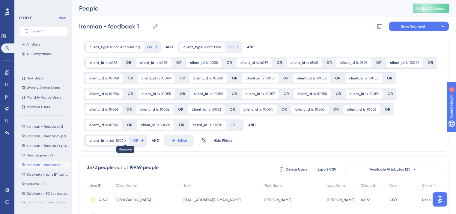
click at [124, 140] on icon at bounding box center [126, 141] width 4 height 4
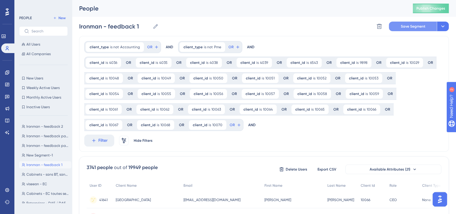
click at [405, 27] on span "Save Segment" at bounding box center [413, 26] width 25 height 5
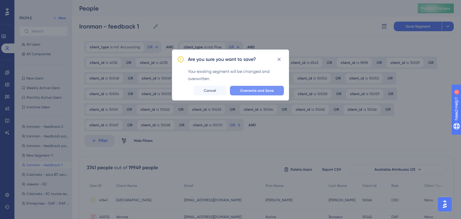
click at [258, 94] on button "Overwrite and Save" at bounding box center [257, 91] width 54 height 10
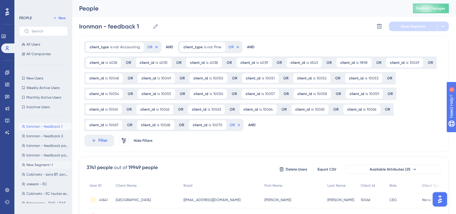
click at [50, 167] on span "New Segment-1" at bounding box center [39, 165] width 26 height 5
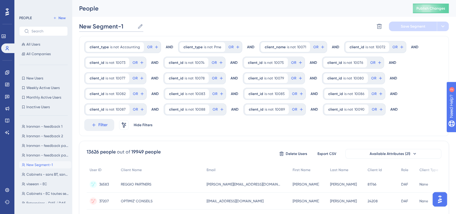
click at [112, 25] on input "New Segment-1" at bounding box center [107, 26] width 56 height 8
type input "Ironman - feedback part 5"
click at [280, 48] on span "client_name" at bounding box center [275, 47] width 21 height 5
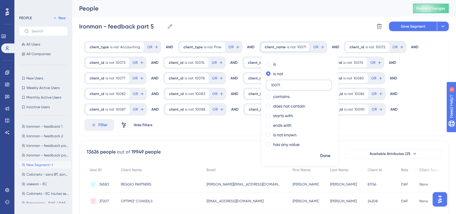
click at [280, 87] on input "10071" at bounding box center [299, 85] width 56 height 4
click at [321, 24] on div "Ironman - feedback part 5 Ironman - feedback part 5 Delete Segment Save Segment…" at bounding box center [264, 26] width 370 height 19
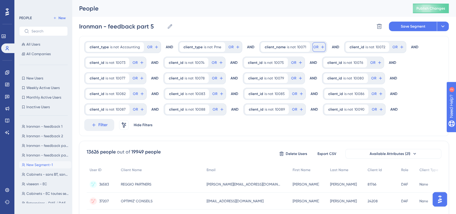
click at [152, 49] on span "OR" at bounding box center [149, 47] width 5 height 5
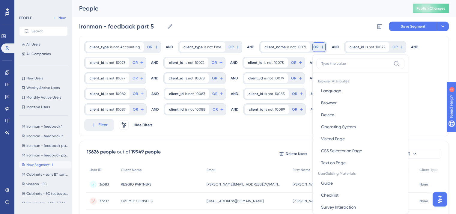
scroll to position [27, 0]
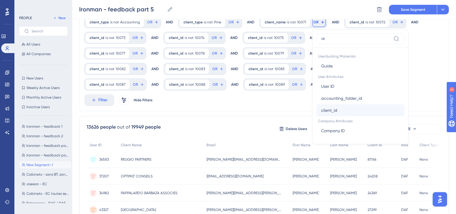
type input "id"
click at [325, 111] on span "client_id" at bounding box center [329, 110] width 16 height 7
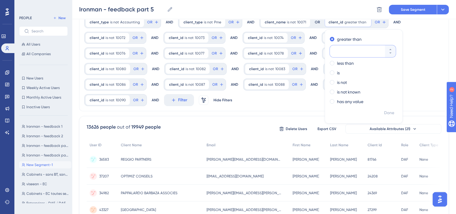
paste input "10071"
type input "10071"
click at [330, 70] on span at bounding box center [332, 72] width 4 height 4
click at [336, 71] on input "radio" at bounding box center [336, 71] width 0 height 0
click at [385, 112] on span "Done" at bounding box center [389, 112] width 10 height 7
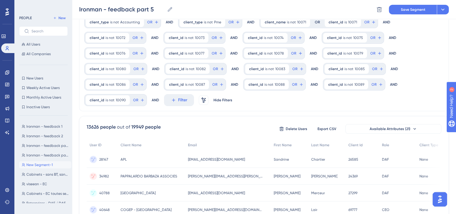
scroll to position [0, 0]
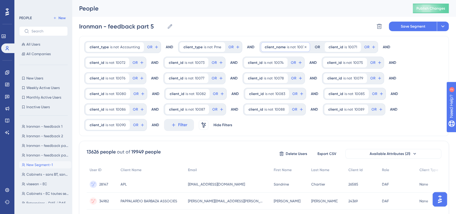
click at [287, 45] on span "is not" at bounding box center [291, 47] width 9 height 5
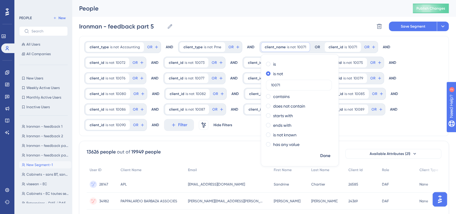
click at [255, 17] on div "Ironman - feedback part 5 Ironman - feedback part 5 Delete Segment Save Segment…" at bounding box center [264, 26] width 370 height 19
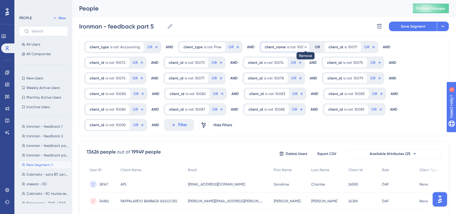
click at [304, 48] on icon at bounding box center [306, 47] width 4 height 4
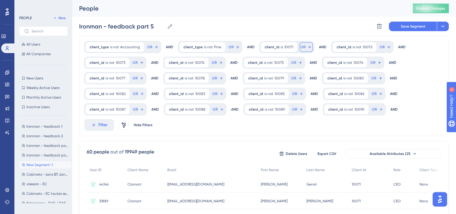
click at [152, 46] on span "OR" at bounding box center [149, 47] width 5 height 5
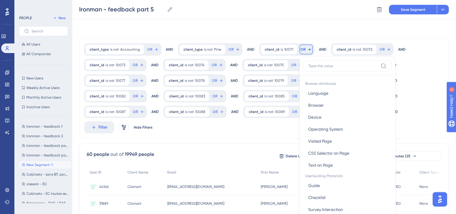
scroll to position [27, 0]
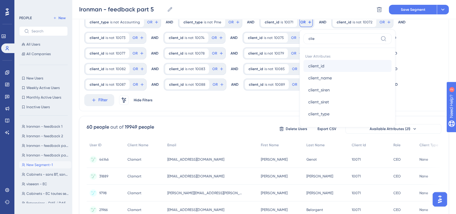
type input "clie"
click at [323, 66] on button "client_id client_id" at bounding box center [348, 66] width 88 height 12
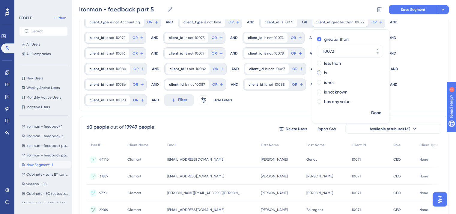
type input "10072"
click at [324, 71] on label "is" at bounding box center [325, 72] width 3 height 7
click at [372, 114] on span "Done" at bounding box center [376, 112] width 10 height 7
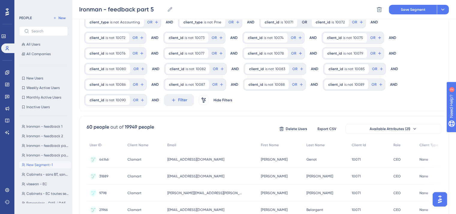
scroll to position [0, 0]
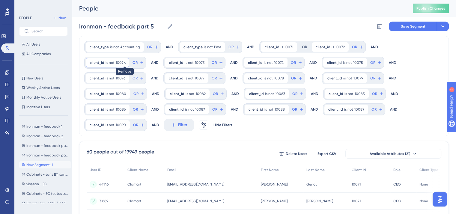
click at [123, 63] on icon at bounding box center [125, 63] width 4 height 4
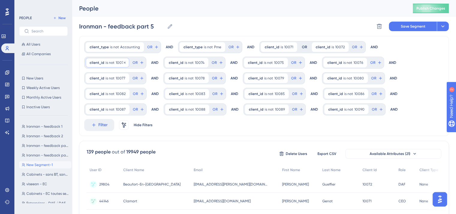
click at [108, 62] on span "is not" at bounding box center [110, 62] width 9 height 5
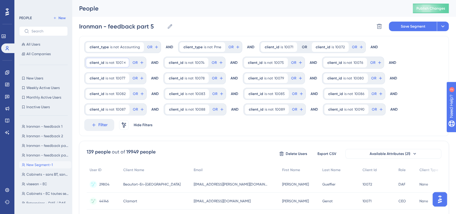
click at [121, 67] on div "client_id is not 10073 10073 Remove" at bounding box center [107, 63] width 43 height 10
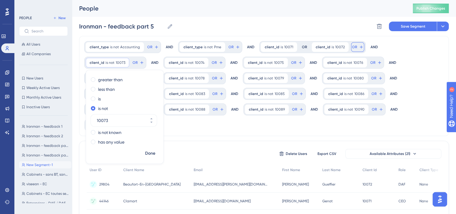
click at [352, 47] on span "OR" at bounding box center [354, 47] width 5 height 5
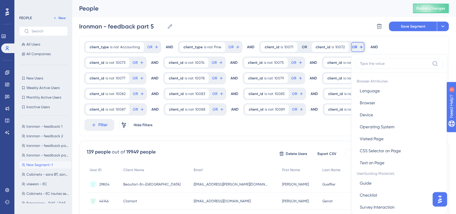
scroll to position [27, 0]
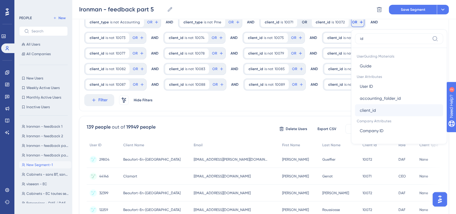
type input "id"
click at [369, 114] on button "client_id client_id" at bounding box center [399, 110] width 88 height 12
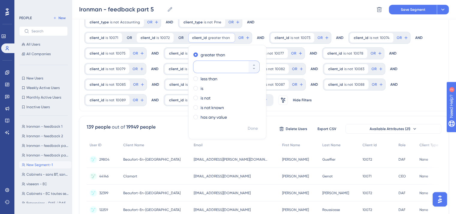
paste input "10073"
type input "10073"
click at [205, 89] on div "is" at bounding box center [225, 88] width 65 height 7
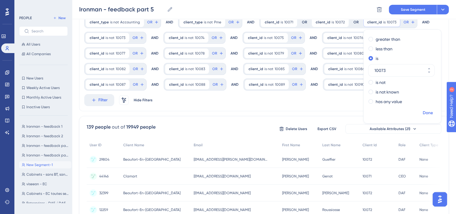
click at [426, 116] on span "Done" at bounding box center [428, 112] width 10 height 7
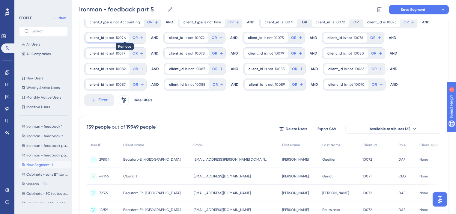
click at [124, 37] on icon at bounding box center [125, 38] width 2 height 2
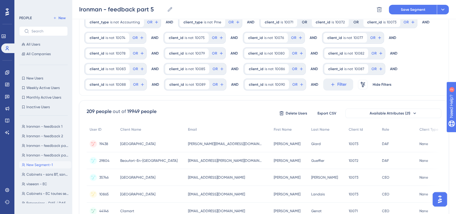
click at [402, 27] on div "client_id is 10073 10073 Remove OR" at bounding box center [389, 22] width 55 height 12
click at [403, 23] on button "OR" at bounding box center [409, 22] width 13 height 10
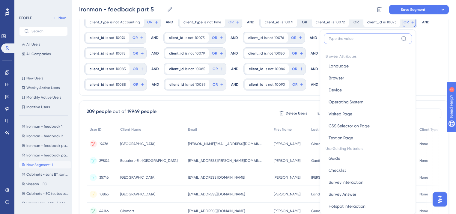
scroll to position [42, 0]
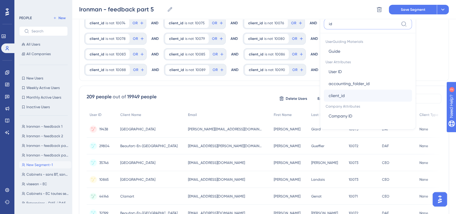
type input "id"
click at [348, 93] on button "client_id client_id" at bounding box center [368, 96] width 88 height 12
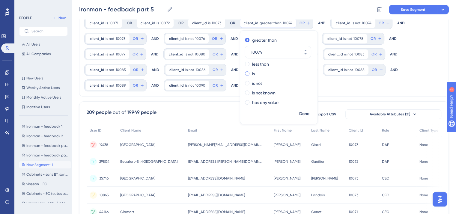
type input "10074"
click at [259, 73] on div "is" at bounding box center [277, 73] width 65 height 7
click at [308, 114] on button "Done" at bounding box center [304, 114] width 17 height 11
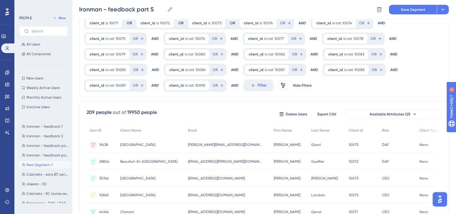
scroll to position [0, 0]
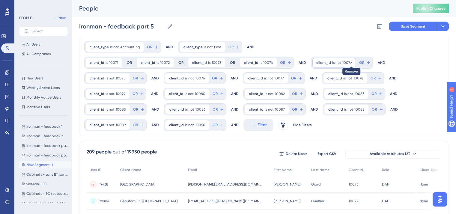
click at [350, 62] on icon at bounding box center [352, 63] width 4 height 4
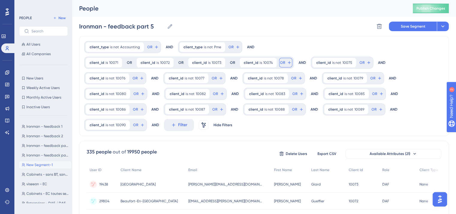
click at [287, 60] on icon at bounding box center [289, 62] width 5 height 5
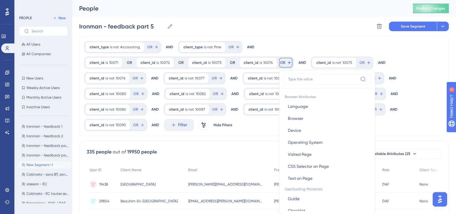
scroll to position [35, 0]
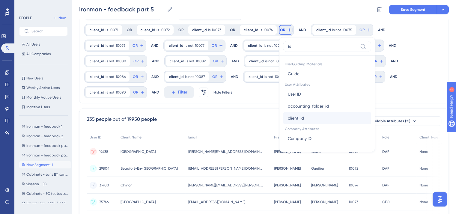
type input "id"
click at [313, 114] on button "client_id client_id" at bounding box center [327, 118] width 88 height 12
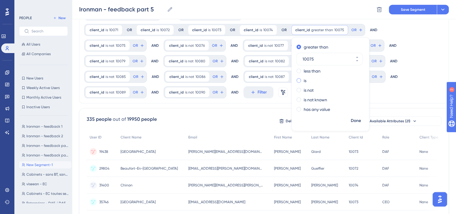
type input "10075"
click at [297, 79] on span at bounding box center [299, 80] width 4 height 4
click at [303, 79] on input "radio" at bounding box center [303, 79] width 0 height 0
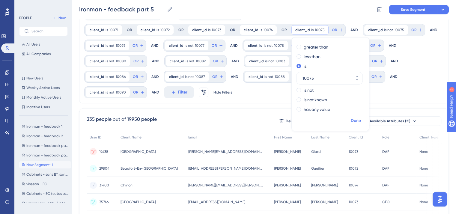
click at [352, 122] on span "Done" at bounding box center [356, 120] width 10 height 7
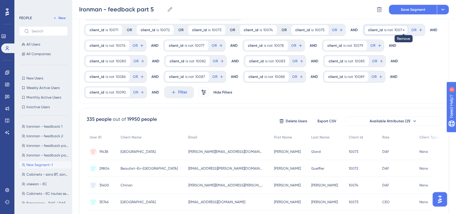
click at [403, 30] on icon at bounding box center [404, 30] width 2 height 2
click at [384, 28] on span "is not" at bounding box center [388, 30] width 9 height 5
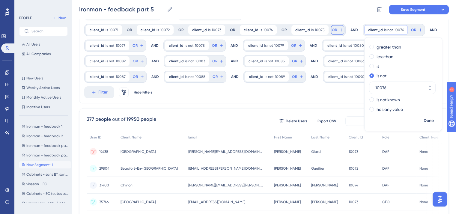
click at [332, 32] on button "OR" at bounding box center [337, 30] width 13 height 10
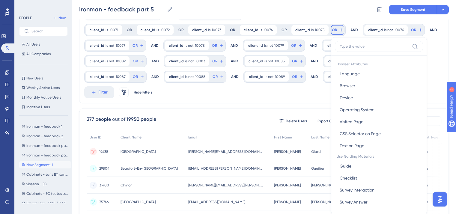
scroll to position [54, 0]
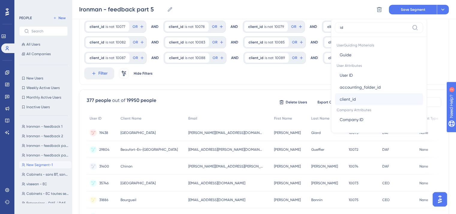
type input "id"
click at [348, 99] on span "client_id" at bounding box center [348, 99] width 16 height 7
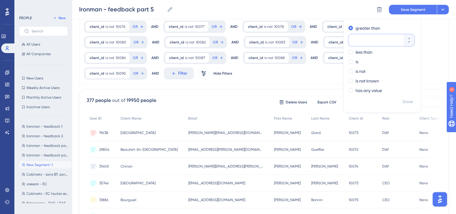
paste input "10076"
click at [356, 61] on label "is" at bounding box center [357, 61] width 3 height 7
click at [403, 99] on span "Done" at bounding box center [408, 101] width 10 height 7
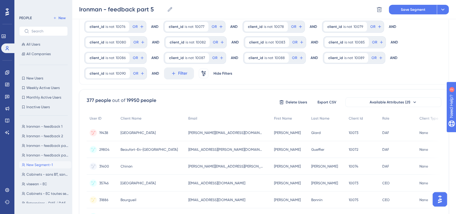
scroll to position [0, 0]
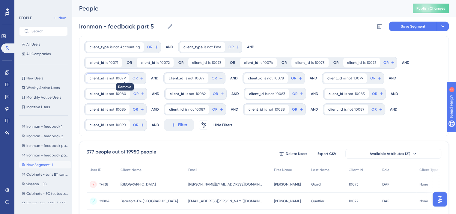
click at [123, 79] on icon at bounding box center [125, 78] width 4 height 4
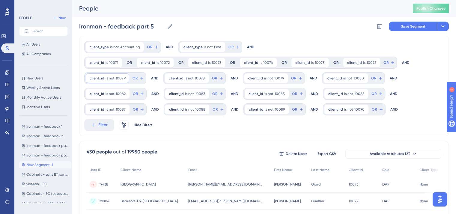
click at [109, 78] on span "is not" at bounding box center [110, 78] width 9 height 5
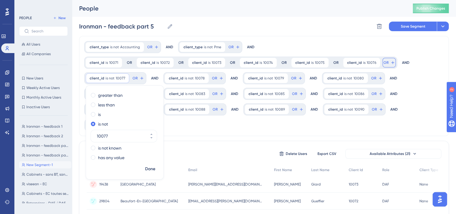
click at [390, 64] on icon at bounding box center [392, 62] width 5 height 5
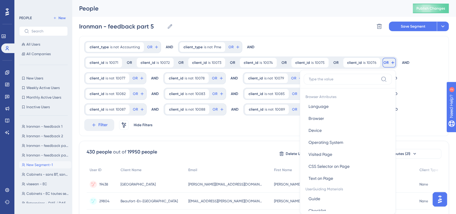
scroll to position [35, 0]
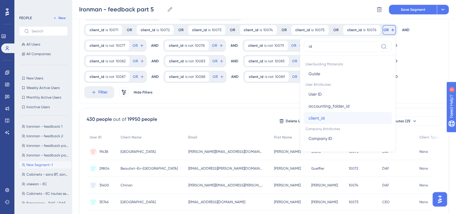
click at [308, 121] on button "client_id client_id" at bounding box center [348, 118] width 88 height 12
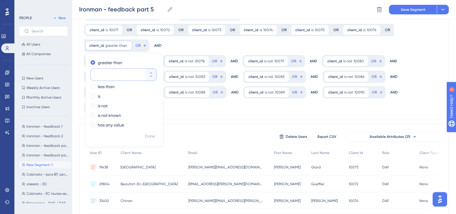
paste input "10077"
click at [92, 96] on span at bounding box center [93, 96] width 4 height 4
click at [97, 95] on input "radio" at bounding box center [97, 95] width 0 height 0
click at [150, 137] on span "Done" at bounding box center [150, 136] width 10 height 7
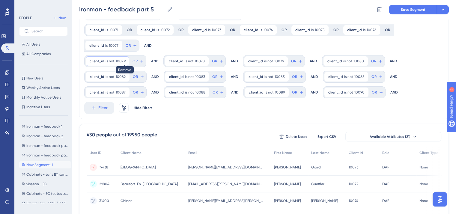
click at [123, 60] on icon at bounding box center [125, 61] width 4 height 4
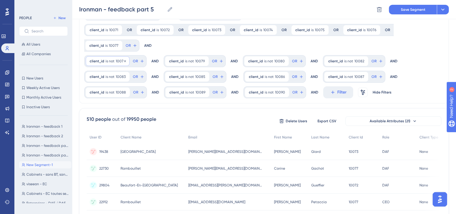
click at [106, 60] on span "is not" at bounding box center [110, 61] width 9 height 5
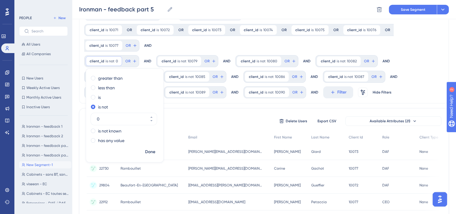
click at [163, 46] on div "client_id is 10071 10071 Remove OR client_id is 10072 10072 Remove OR client_id…" at bounding box center [261, 38] width 355 height 28
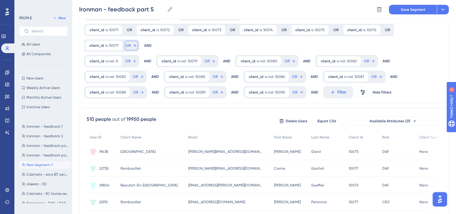
click at [126, 46] on span "OR" at bounding box center [128, 45] width 5 height 5
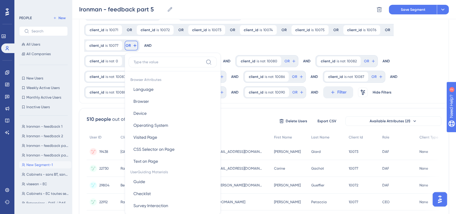
scroll to position [62, 0]
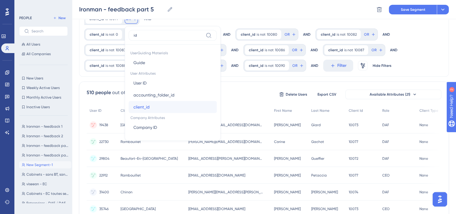
click at [138, 107] on span "client_id" at bounding box center [141, 106] width 16 height 7
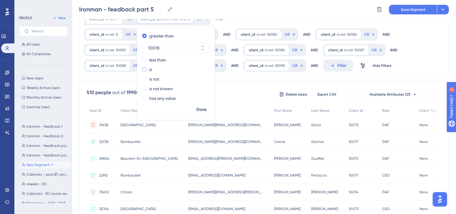
click at [149, 68] on label "is" at bounding box center [150, 69] width 3 height 7
click at [196, 111] on span "Done" at bounding box center [201, 109] width 10 height 7
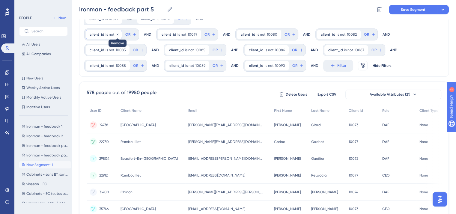
click at [117, 34] on icon at bounding box center [118, 34] width 2 height 2
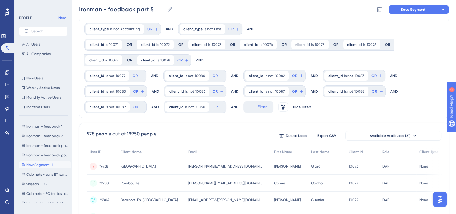
scroll to position [1, 0]
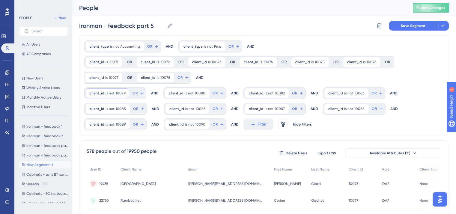
click at [112, 94] on span "is not" at bounding box center [110, 93] width 9 height 5
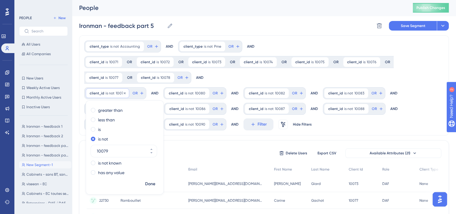
scroll to position [7, 0]
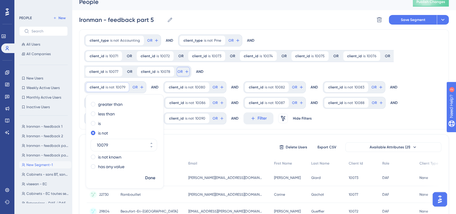
click at [184, 69] on icon at bounding box center [186, 71] width 5 height 5
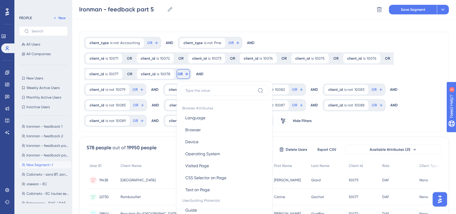
scroll to position [46, 0]
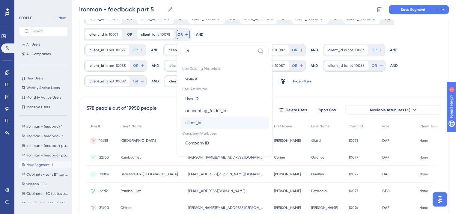
click at [185, 121] on span "client_id" at bounding box center [193, 122] width 16 height 7
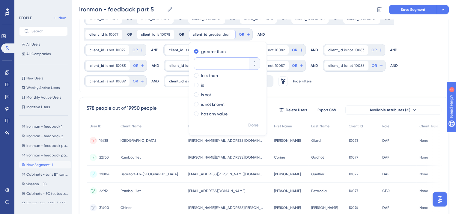
paste input "10079"
click at [194, 85] on div "is" at bounding box center [226, 85] width 65 height 7
click at [248, 124] on span "Done" at bounding box center [253, 125] width 10 height 7
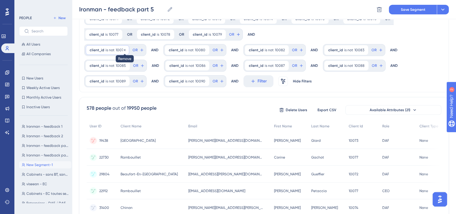
click at [123, 49] on icon at bounding box center [125, 50] width 4 height 4
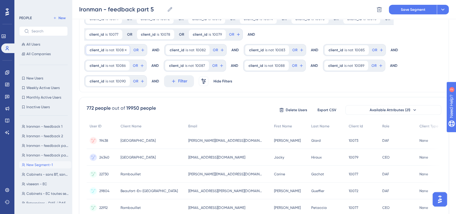
click at [106, 49] on span "is not" at bounding box center [110, 50] width 9 height 5
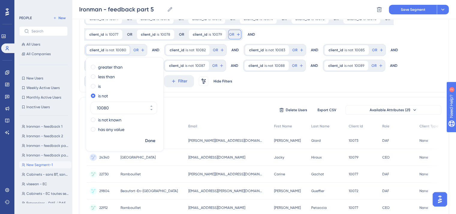
click at [228, 31] on button "OR" at bounding box center [234, 35] width 13 height 10
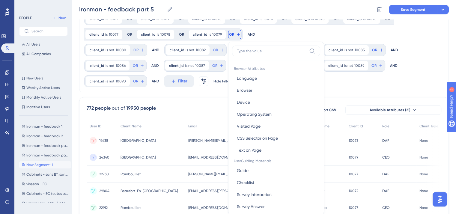
scroll to position [67, 0]
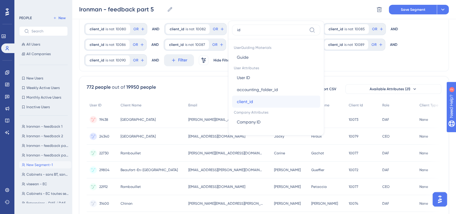
click at [237, 103] on span "client_id" at bounding box center [245, 101] width 16 height 7
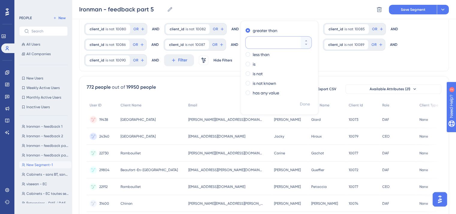
paste input "10080"
click at [246, 62] on span at bounding box center [248, 64] width 4 height 4
click at [252, 63] on input "radio" at bounding box center [252, 63] width 0 height 0
click at [300, 104] on span "Done" at bounding box center [305, 104] width 10 height 7
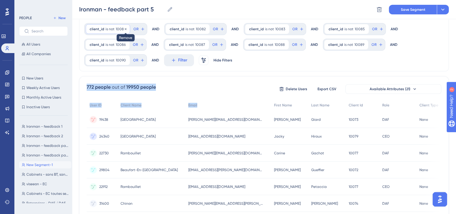
click at [124, 28] on icon at bounding box center [126, 29] width 4 height 4
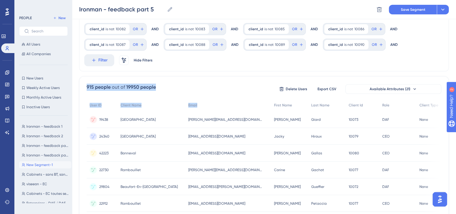
scroll to position [0, 0]
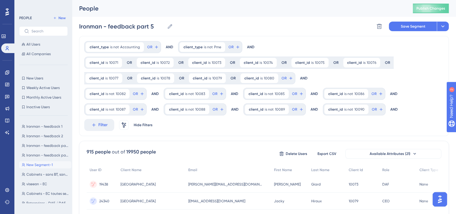
click at [271, 79] on div "client_id is 10071 10071 Remove OR client_id is 10072 10072 Remove OR client_id…" at bounding box center [261, 71] width 355 height 28
click at [281, 80] on button "OR" at bounding box center [287, 78] width 13 height 10
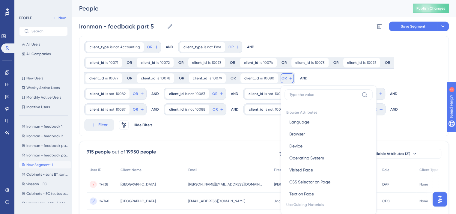
scroll to position [43, 0]
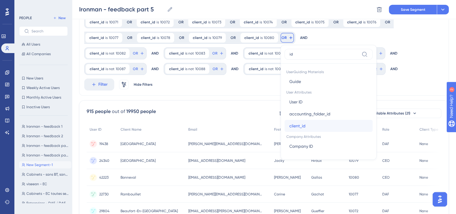
click at [289, 123] on span "client_id" at bounding box center [297, 125] width 16 height 7
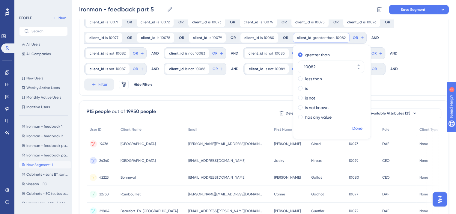
click at [352, 129] on span "Done" at bounding box center [357, 128] width 10 height 7
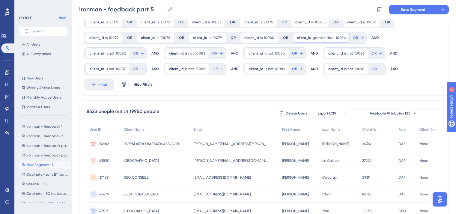
click at [313, 36] on span "greater than" at bounding box center [324, 37] width 22 height 5
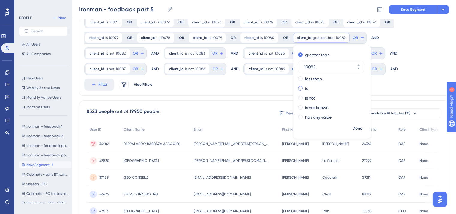
click at [298, 90] on div "is" at bounding box center [330, 88] width 65 height 7
click at [352, 129] on span "Done" at bounding box center [357, 128] width 10 height 7
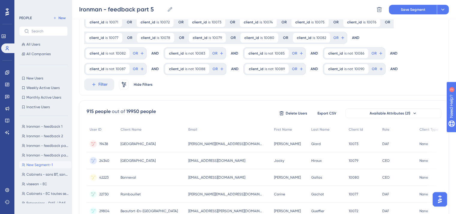
scroll to position [0, 0]
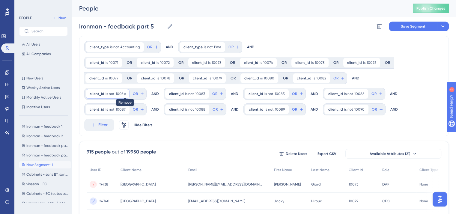
click at [124, 93] on icon at bounding box center [125, 94] width 4 height 4
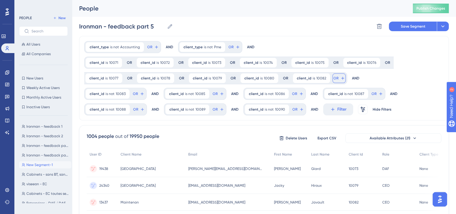
click at [333, 79] on button "OR" at bounding box center [339, 78] width 13 height 10
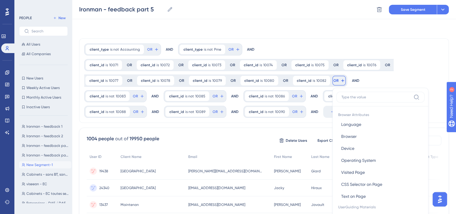
scroll to position [43, 0]
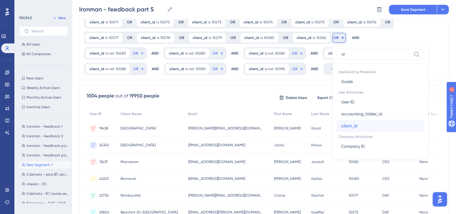
click at [341, 125] on span "client_id" at bounding box center [349, 125] width 16 height 7
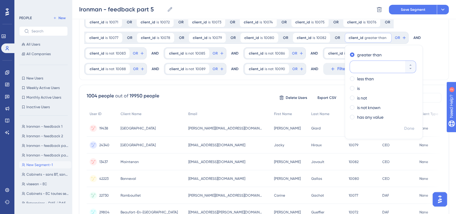
paste input "10080"
click at [350, 86] on div "is" at bounding box center [382, 88] width 65 height 7
click at [404, 129] on span "Done" at bounding box center [409, 128] width 10 height 7
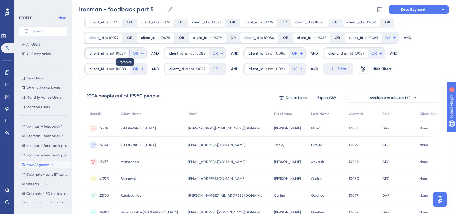
click at [124, 52] on icon at bounding box center [125, 54] width 4 height 4
click at [385, 36] on span "OR" at bounding box center [387, 37] width 5 height 5
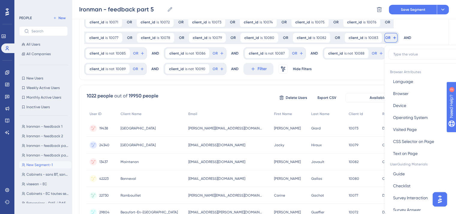
scroll to position [66, 0]
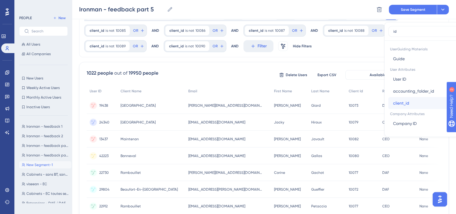
click at [393, 101] on span "client_id" at bounding box center [401, 103] width 16 height 7
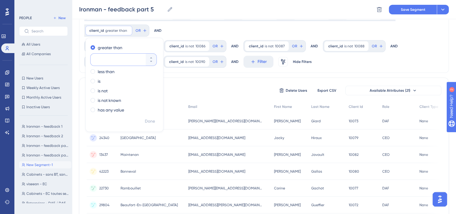
paste input "10080"
click at [156, 78] on div "is" at bounding box center [123, 81] width 65 height 7
click at [155, 118] on span "Done" at bounding box center [150, 121] width 10 height 7
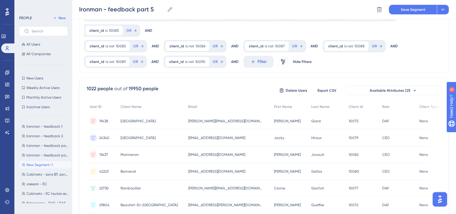
scroll to position [0, 0]
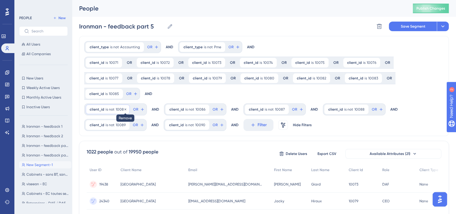
click at [124, 108] on icon at bounding box center [125, 109] width 2 height 2
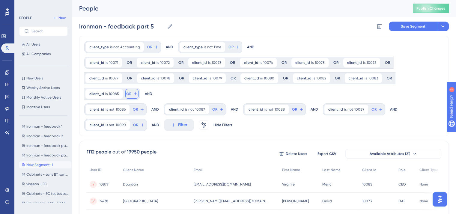
click at [131, 91] on span "OR" at bounding box center [128, 93] width 5 height 5
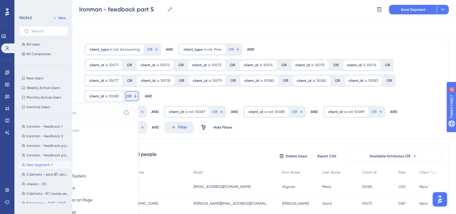
scroll to position [43, 0]
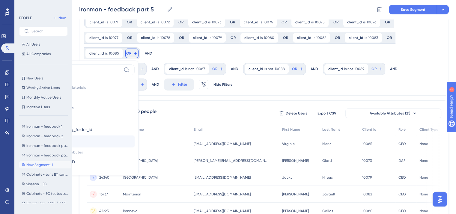
click at [135, 136] on button "client_id client_id" at bounding box center [90, 142] width 88 height 12
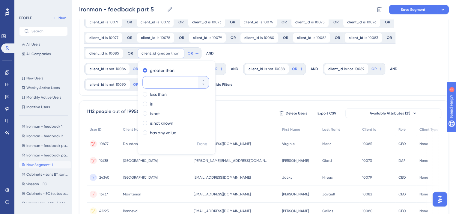
paste input "10080"
click at [150, 103] on label "is" at bounding box center [151, 103] width 3 height 7
click at [197, 143] on span "Done" at bounding box center [202, 144] width 10 height 7
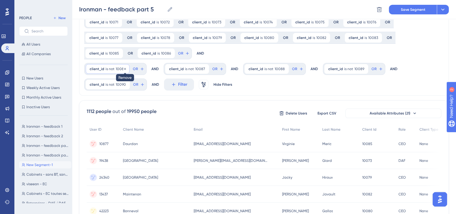
click at [123, 68] on icon at bounding box center [125, 69] width 4 height 4
click at [185, 53] on icon at bounding box center [187, 53] width 5 height 5
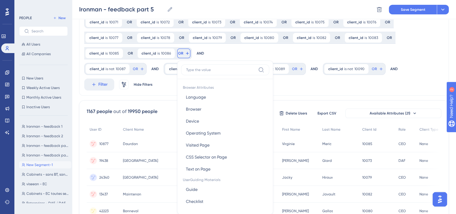
scroll to position [72, 0]
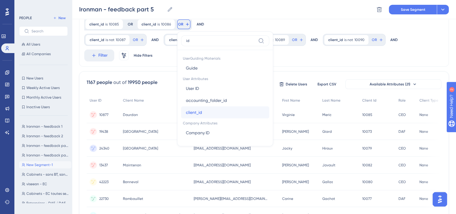
click at [186, 113] on span "client_id" at bounding box center [194, 112] width 16 height 7
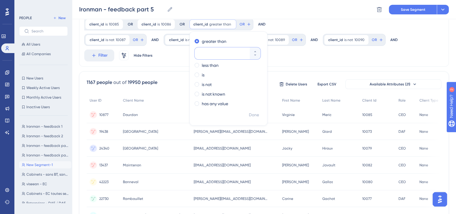
paste input "10080"
click at [195, 76] on div "is" at bounding box center [227, 74] width 65 height 7
click at [246, 117] on button "Done" at bounding box center [254, 115] width 17 height 11
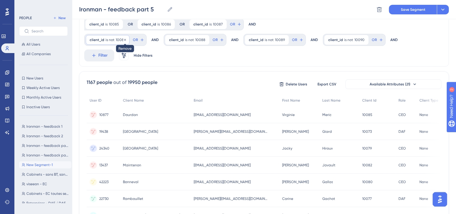
click at [124, 39] on icon at bounding box center [125, 40] width 4 height 4
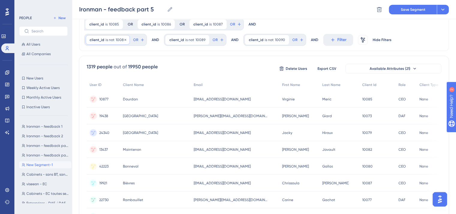
click at [106, 40] on span "is not" at bounding box center [110, 39] width 9 height 5
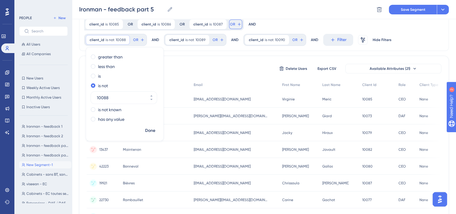
click at [230, 24] on span "OR" at bounding box center [232, 24] width 5 height 5
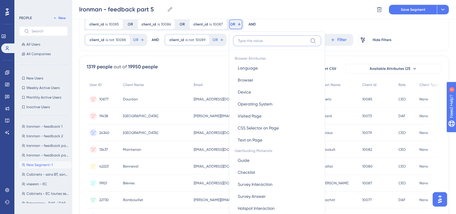
scroll to position [88, 0]
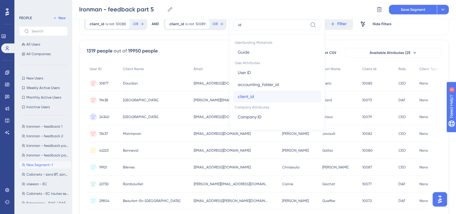
click at [233, 94] on button "client_id client_id" at bounding box center [277, 97] width 88 height 12
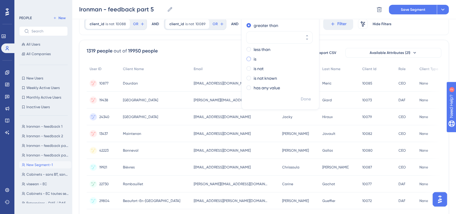
click at [254, 60] on label "is" at bounding box center [255, 58] width 3 height 7
paste input "10088"
click at [301, 99] on span "Done" at bounding box center [306, 99] width 10 height 7
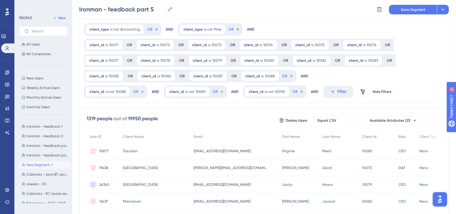
scroll to position [19, 0]
click at [124, 92] on icon at bounding box center [125, 92] width 2 height 2
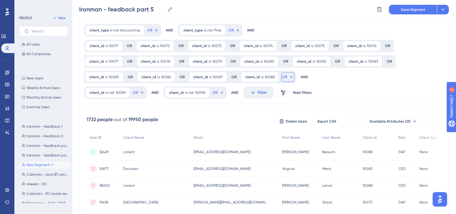
click at [281, 74] on button "OR" at bounding box center [287, 77] width 13 height 10
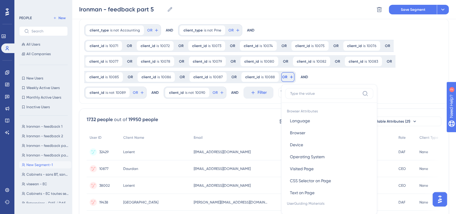
scroll to position [61, 0]
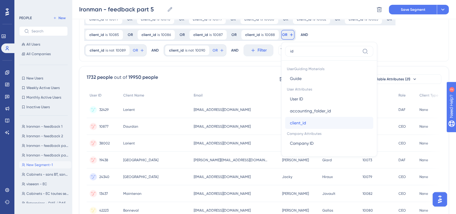
click at [290, 123] on span "client_id" at bounding box center [298, 122] width 16 height 7
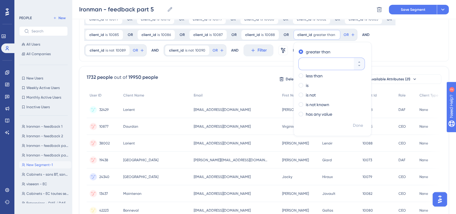
paste input "10088"
click at [299, 84] on div "is" at bounding box center [331, 85] width 65 height 7
click at [353, 128] on span "Done" at bounding box center [358, 125] width 10 height 7
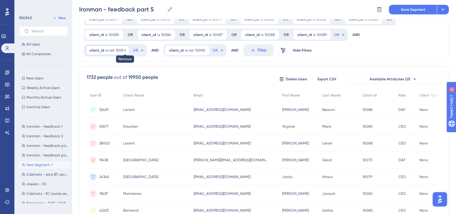
click at [124, 50] on icon at bounding box center [125, 51] width 4 height 4
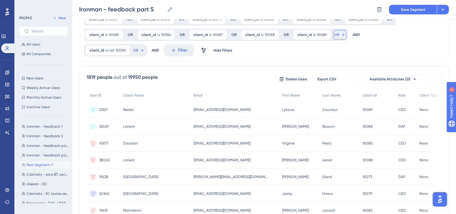
click at [334, 34] on span "OR" at bounding box center [336, 34] width 5 height 5
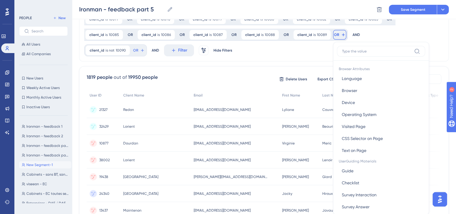
scroll to position [83, 0]
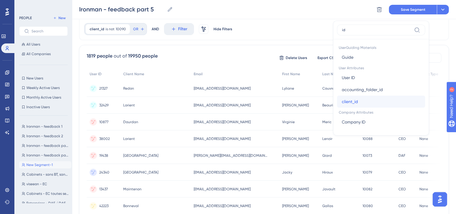
click at [342, 100] on span "client_id" at bounding box center [350, 101] width 16 height 7
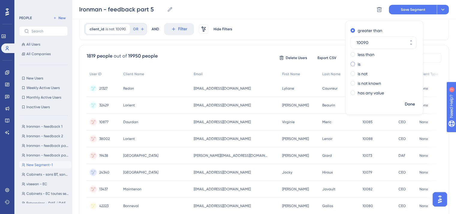
click at [351, 62] on div "is" at bounding box center [383, 64] width 65 height 7
click at [405, 103] on span "Done" at bounding box center [410, 104] width 10 height 7
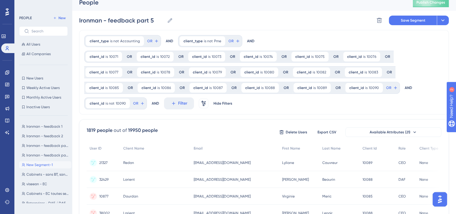
scroll to position [0, 0]
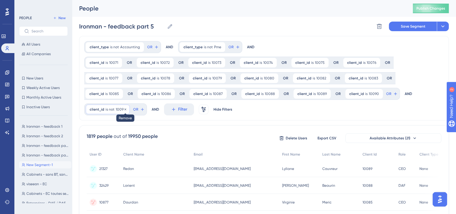
click at [124, 110] on icon at bounding box center [126, 110] width 4 height 4
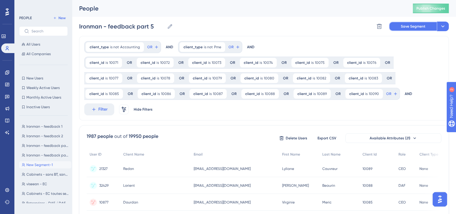
click at [408, 30] on button "Save Segment" at bounding box center [413, 27] width 48 height 10
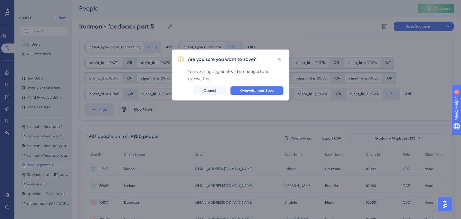
click at [252, 88] on span "Overwrite and Save" at bounding box center [257, 90] width 34 height 5
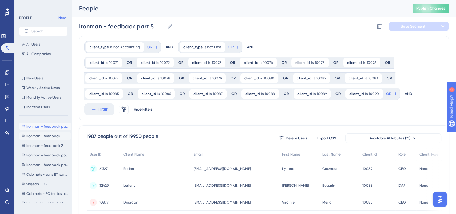
click at [52, 137] on span "Ironman - feedback 1" at bounding box center [44, 136] width 36 height 5
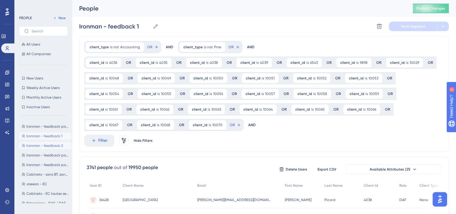
click at [52, 146] on span "Ironman - feedback 2" at bounding box center [44, 145] width 37 height 5
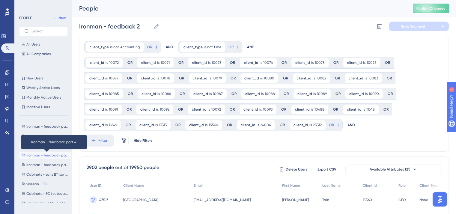
click at [54, 157] on span "Ironman - feedback part 4" at bounding box center [47, 155] width 43 height 5
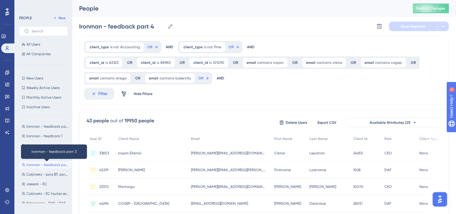
click at [57, 166] on span "Ironman - feedback part 3" at bounding box center [47, 165] width 43 height 5
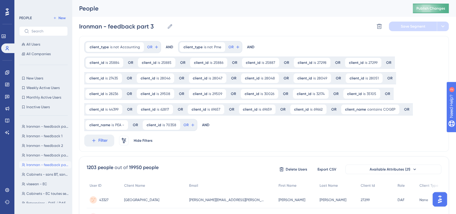
click at [429, 10] on span "Publish Changes" at bounding box center [431, 8] width 29 height 5
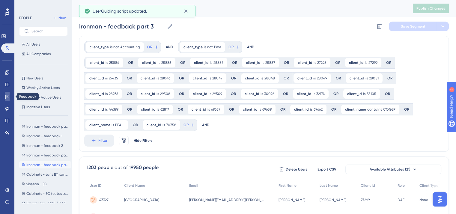
click at [8, 97] on icon at bounding box center [7, 96] width 5 height 5
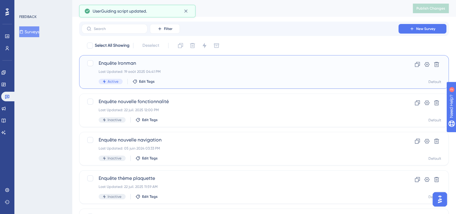
click at [151, 75] on div "Enquête Ironman Last Updated: 19 août 2025 04:41 PM Active Edit Tags" at bounding box center [240, 72] width 283 height 25
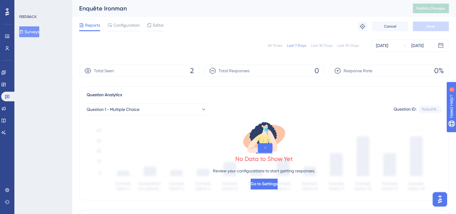
click at [130, 25] on span "Configuration" at bounding box center [126, 25] width 26 height 7
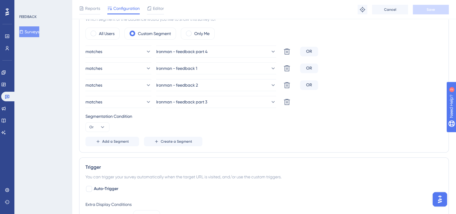
scroll to position [212, 0]
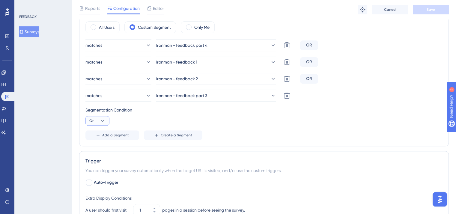
click at [98, 118] on button "Or" at bounding box center [97, 121] width 24 height 10
click at [99, 134] on span "And" at bounding box center [96, 137] width 8 height 7
click at [109, 130] on button "Add a Segment" at bounding box center [112, 135] width 54 height 10
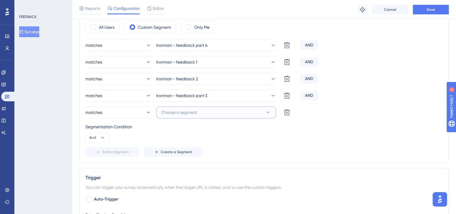
click at [180, 110] on span "Choose a segment" at bounding box center [179, 112] width 36 height 7
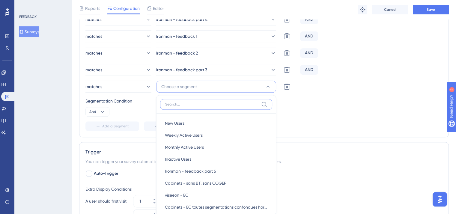
scroll to position [284, 0]
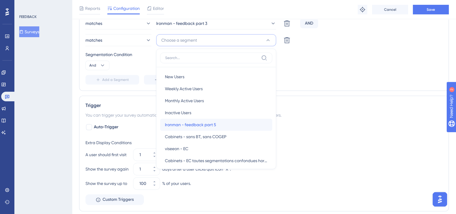
click at [232, 124] on div "Ironman - feedback part 5 Ironman - feedback part 5" at bounding box center [216, 125] width 103 height 12
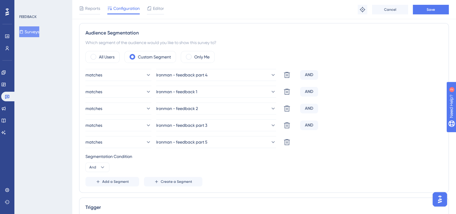
scroll to position [159, 0]
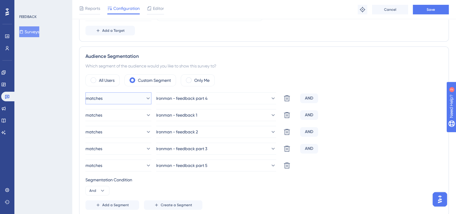
click at [96, 96] on span "matches" at bounding box center [94, 98] width 17 height 7
click at [102, 126] on span "doesn't match" at bounding box center [107, 128] width 27 height 7
click at [103, 113] on span "matches" at bounding box center [94, 115] width 17 height 7
click at [103, 145] on span "doesn't match" at bounding box center [107, 145] width 27 height 7
click at [102, 133] on span "matches" at bounding box center [94, 131] width 17 height 7
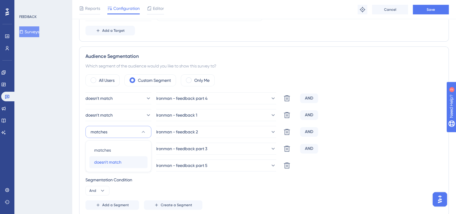
click at [108, 162] on span "doesn't match" at bounding box center [107, 162] width 27 height 7
click at [103, 147] on span "matches" at bounding box center [94, 148] width 17 height 7
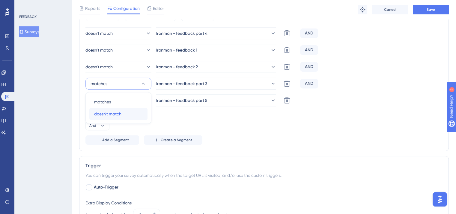
click at [112, 114] on span "doesn't match" at bounding box center [107, 113] width 27 height 7
click at [110, 101] on button "matches" at bounding box center [118, 100] width 66 height 12
click at [118, 130] on span "doesn't match" at bounding box center [107, 130] width 27 height 7
click at [274, 109] on div "doesn't match Ironman - feedback part 4 Delete AND doesn't match Ironman - feed…" at bounding box center [263, 86] width 357 height 118
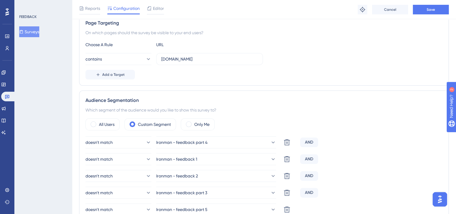
scroll to position [103, 0]
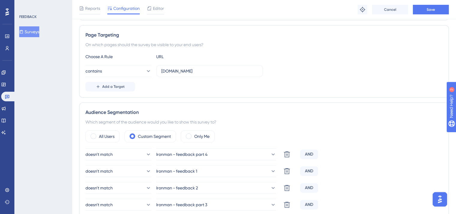
click at [425, 3] on div "Reports Configuration Editor Troubleshoot Cancel Save" at bounding box center [264, 9] width 384 height 19
click at [425, 7] on button "Save" at bounding box center [431, 10] width 36 height 10
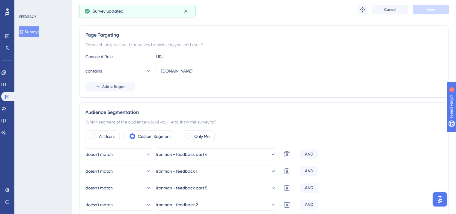
scroll to position [0, 0]
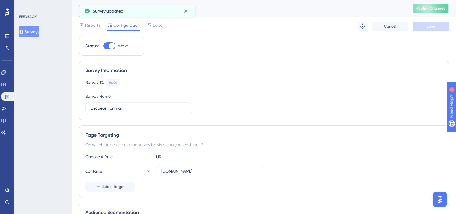
click at [428, 5] on button "Publish Changes" at bounding box center [431, 9] width 36 height 10
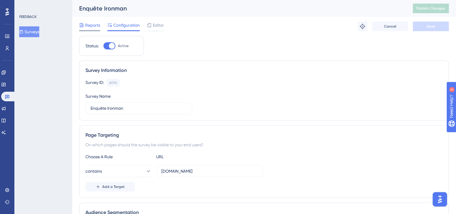
click at [81, 29] on div "Reports" at bounding box center [89, 27] width 21 height 10
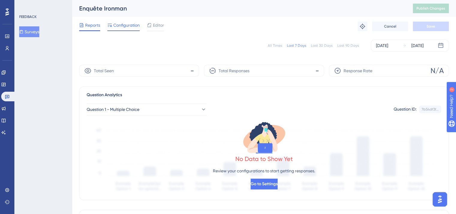
click at [119, 26] on span "Configuration" at bounding box center [126, 25] width 26 height 7
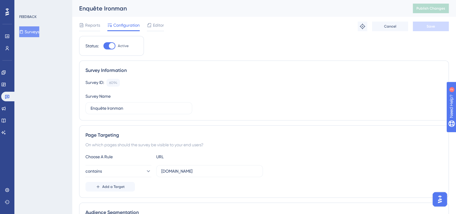
scroll to position [187, 0]
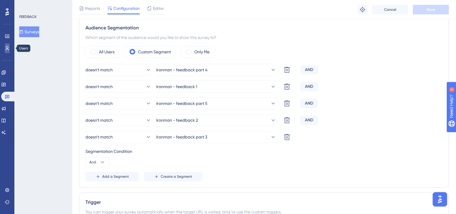
click at [7, 49] on icon at bounding box center [7, 48] width 5 height 5
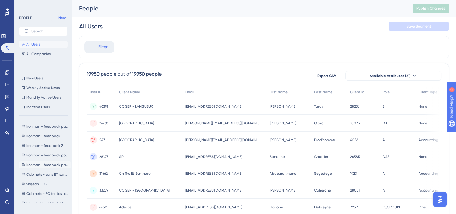
drag, startPoint x: 69, startPoint y: 130, endPoint x: 63, endPoint y: 162, distance: 32.5
click at [63, 162] on div "Ironman - feedback part 5 Ironman - feedback part 5 Ironman - feedback 1 Ironma…" at bounding box center [45, 162] width 52 height 83
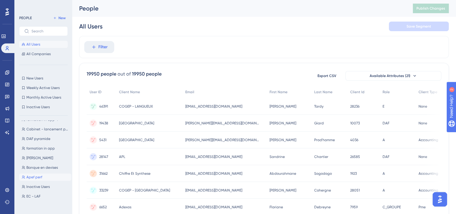
click at [39, 174] on button "Apef perf Apef perf" at bounding box center [45, 177] width 52 height 7
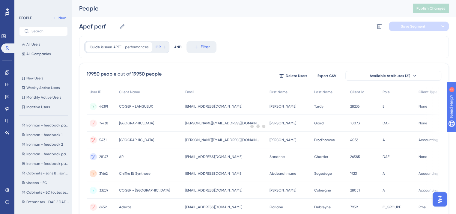
scroll to position [0, 0]
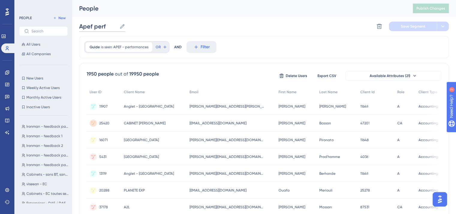
click at [104, 24] on input "Apef perf" at bounding box center [98, 26] width 38 height 8
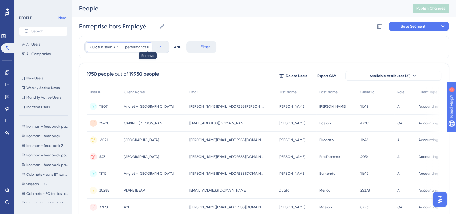
click at [148, 46] on icon at bounding box center [148, 47] width 4 height 4
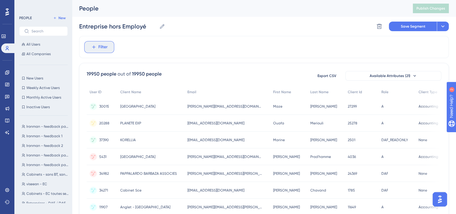
click at [112, 49] on button "Filter" at bounding box center [99, 47] width 30 height 12
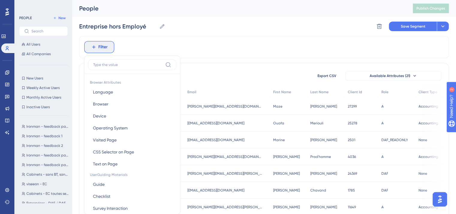
scroll to position [28, 0]
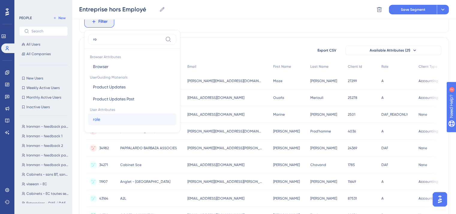
click at [103, 123] on button "role role" at bounding box center [132, 119] width 88 height 12
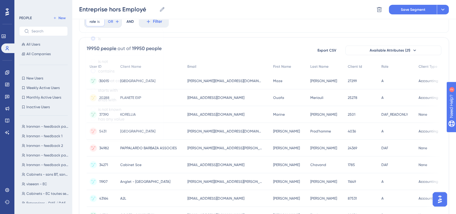
click at [103, 72] on label "contains" at bounding box center [106, 70] width 16 height 7
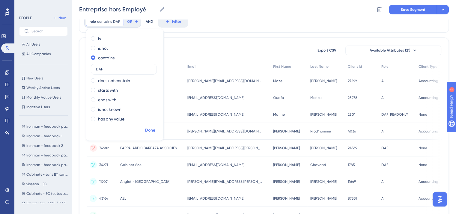
click at [152, 127] on span "Done" at bounding box center [150, 130] width 10 height 7
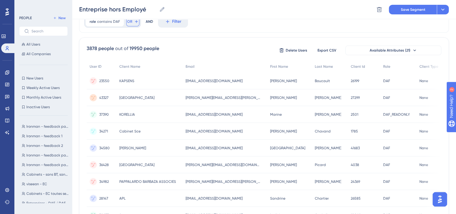
click at [130, 25] on button "OR" at bounding box center [132, 22] width 13 height 10
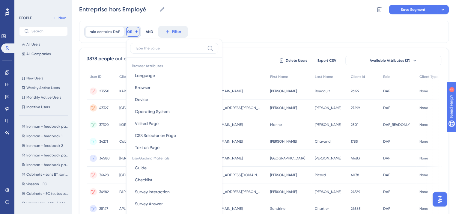
scroll to position [18, 0]
click at [118, 31] on icon at bounding box center [119, 31] width 2 height 2
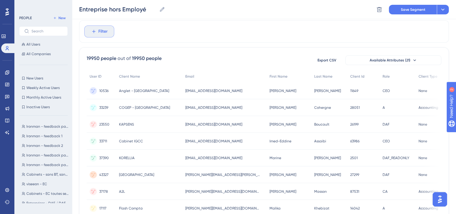
click at [103, 30] on span "Filter" at bounding box center [102, 31] width 9 height 7
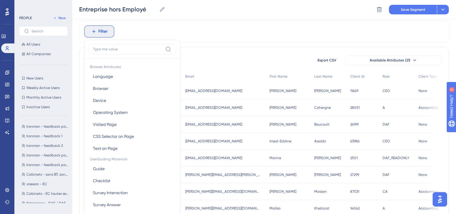
scroll to position [38, 0]
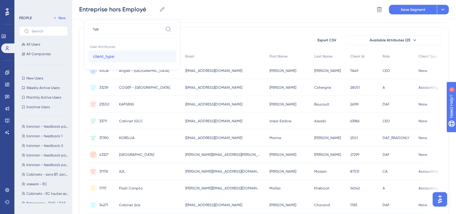
click at [108, 57] on span "client_type" at bounding box center [103, 56] width 21 height 7
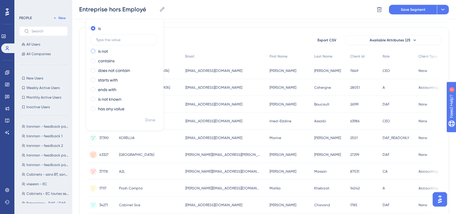
click at [102, 51] on label "is not" at bounding box center [103, 51] width 10 height 7
click at [146, 121] on span "Done" at bounding box center [150, 120] width 10 height 7
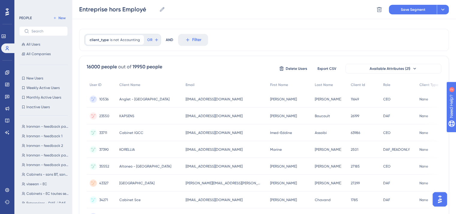
scroll to position [0, 0]
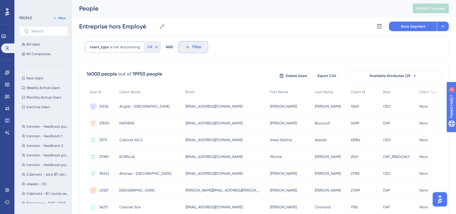
click at [192, 49] on span "Filter" at bounding box center [196, 46] width 9 height 7
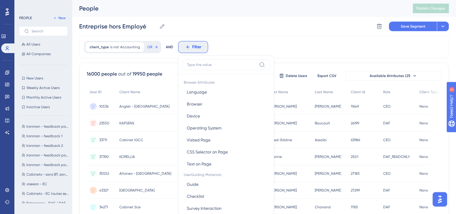
scroll to position [28, 0]
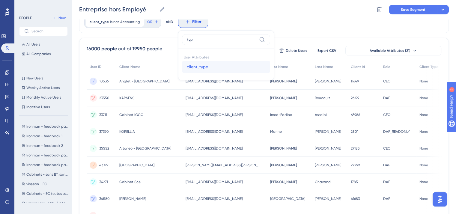
click at [197, 65] on span "client_type" at bounding box center [197, 66] width 21 height 7
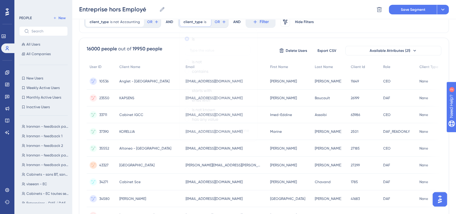
click at [197, 65] on div "is is not contains does not contain starts with ends with is not known has any …" at bounding box center [218, 79] width 77 height 91
click at [197, 64] on label "is not" at bounding box center [197, 61] width 10 height 7
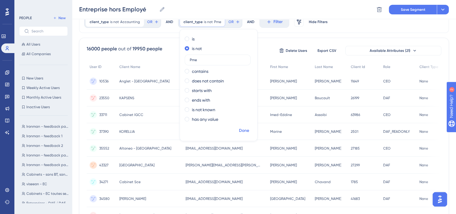
click at [244, 132] on span "Done" at bounding box center [244, 130] width 10 height 7
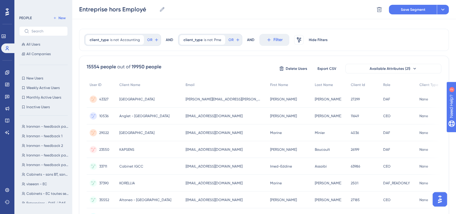
scroll to position [0, 0]
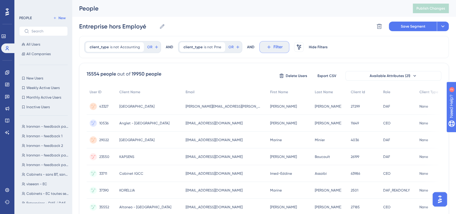
click at [266, 49] on icon at bounding box center [268, 46] width 5 height 5
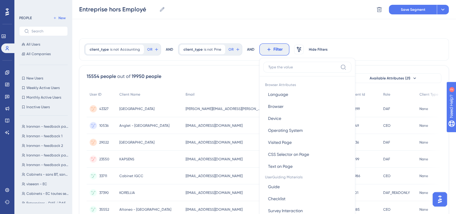
scroll to position [28, 0]
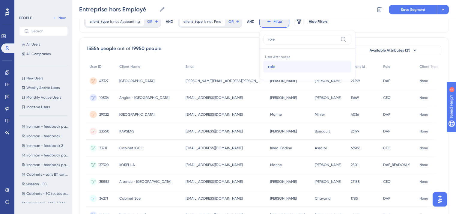
click at [268, 69] on span "role" at bounding box center [271, 66] width 7 height 7
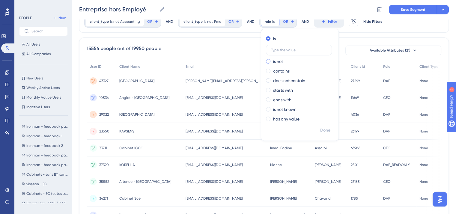
click at [277, 61] on label "is not" at bounding box center [278, 61] width 10 height 7
click at [320, 133] on span "Done" at bounding box center [325, 130] width 10 height 7
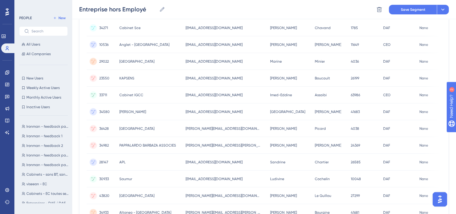
scroll to position [270, 0]
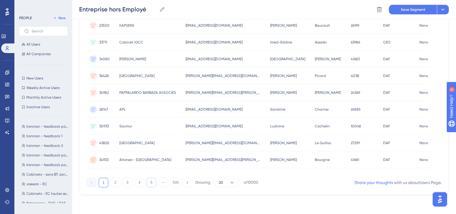
click at [152, 184] on button "5" at bounding box center [152, 183] width 10 height 10
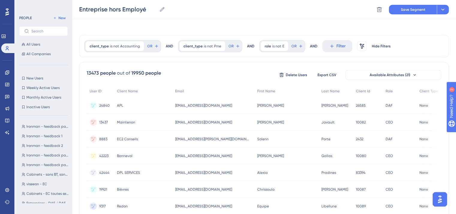
scroll to position [0, 0]
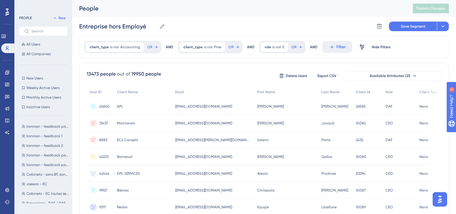
click at [401, 49] on div "client_type is not Accounting Accounting Remove OR AND client_type is not Pme P…" at bounding box center [264, 47] width 370 height 22
click at [409, 26] on span "Save Segment" at bounding box center [413, 26] width 25 height 5
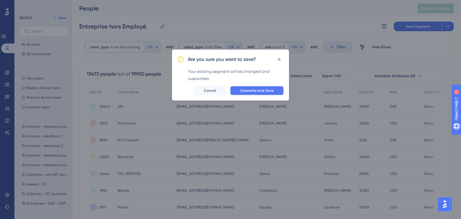
click at [250, 91] on span "Overwrite and Save" at bounding box center [257, 90] width 34 height 5
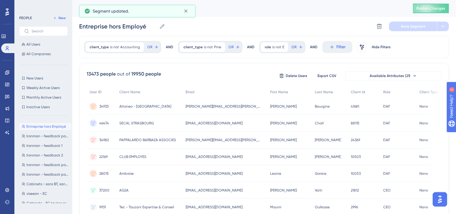
click at [438, 13] on div "People Publish Changes" at bounding box center [264, 8] width 384 height 17
click at [433, 10] on span "Publish Changes" at bounding box center [431, 8] width 29 height 5
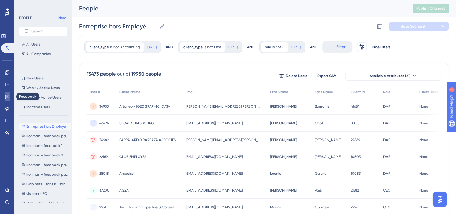
click at [7, 100] on link at bounding box center [7, 97] width 5 height 10
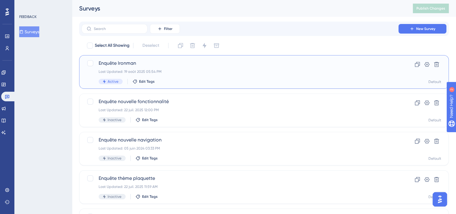
click at [194, 69] on div "Last Updated: 19 août 2025 05:54 PM" at bounding box center [240, 71] width 283 height 5
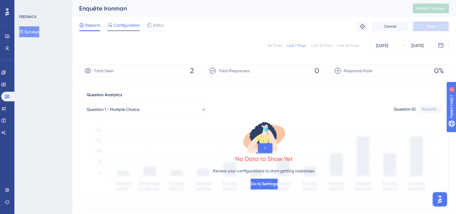
click at [122, 27] on span "Configuration" at bounding box center [126, 25] width 26 height 7
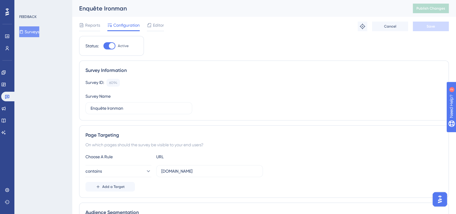
scroll to position [187, 0]
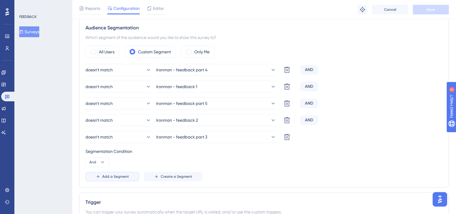
click at [110, 175] on span "Add a Segment" at bounding box center [115, 176] width 27 height 5
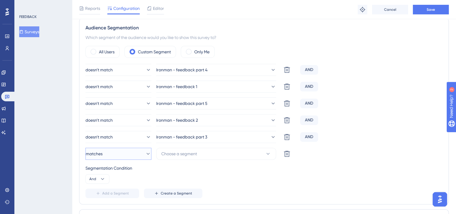
click at [103, 156] on span "matches" at bounding box center [94, 153] width 17 height 7
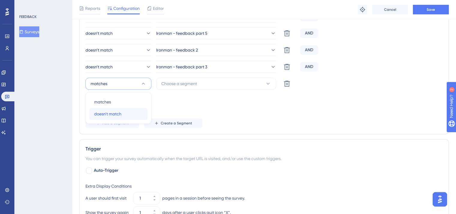
click at [103, 111] on span "doesn't match" at bounding box center [107, 113] width 27 height 7
click at [201, 83] on button "Choose a segment" at bounding box center [216, 84] width 120 height 12
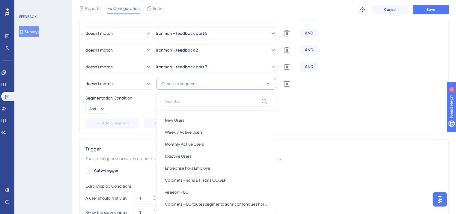
scroll to position [302, 0]
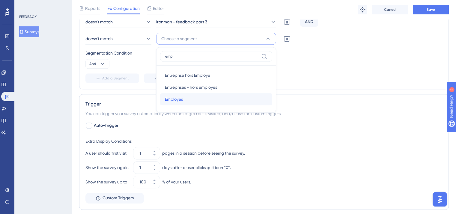
click at [190, 99] on div "Employés Employés" at bounding box center [216, 99] width 103 height 12
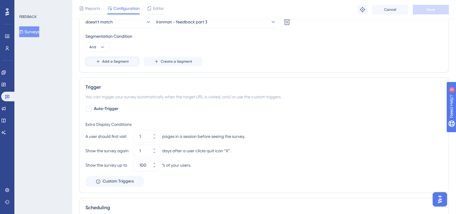
click at [111, 64] on button "Add a Segment" at bounding box center [112, 62] width 54 height 10
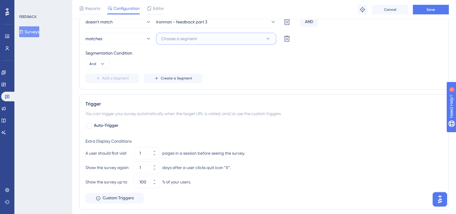
click at [185, 37] on span "Choose a segment" at bounding box center [179, 38] width 36 height 7
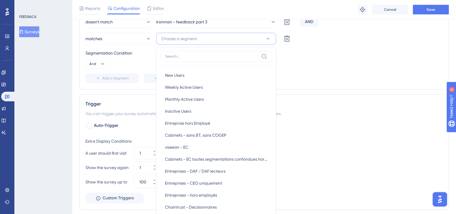
scroll to position [324, 0]
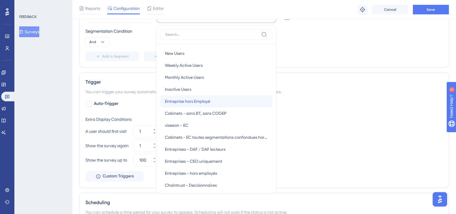
click at [185, 101] on span "Entreprise hors Employé" at bounding box center [187, 101] width 45 height 7
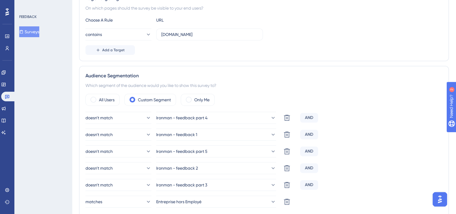
scroll to position [0, 0]
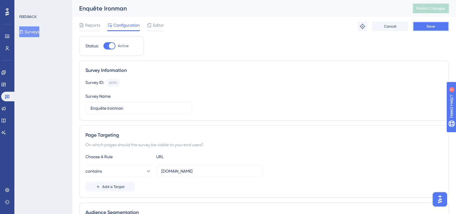
click at [427, 22] on button "Save" at bounding box center [431, 27] width 36 height 10
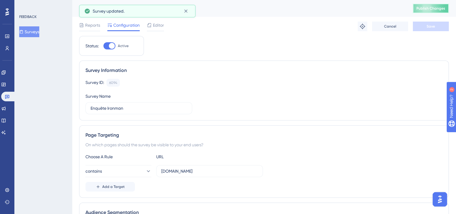
click at [428, 12] on button "Publish Changes" at bounding box center [431, 9] width 36 height 10
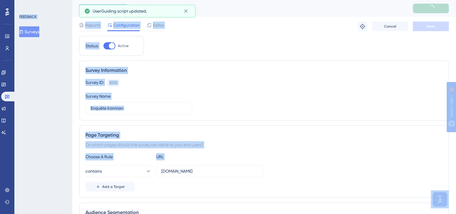
drag, startPoint x: 455, startPoint y: 163, endPoint x: 460, endPoint y: 162, distance: 5.7
click at [456, 0] on html "Performance Users Engagement Widgets Feedback Product Updates Knowledge Base AI…" at bounding box center [228, 0] width 456 height 0
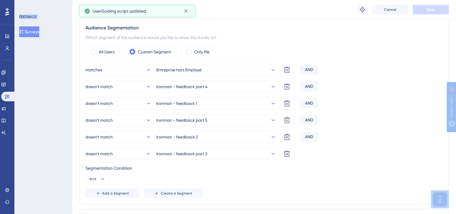
scroll to position [375, 4]
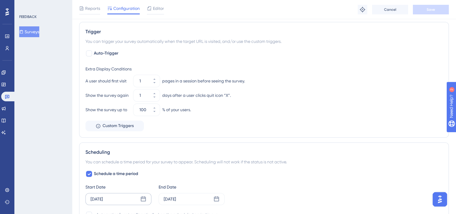
click at [113, 194] on div "[DATE]" at bounding box center [118, 199] width 66 height 12
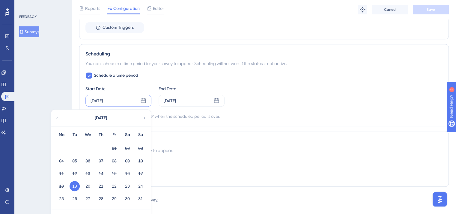
scroll to position [486, 4]
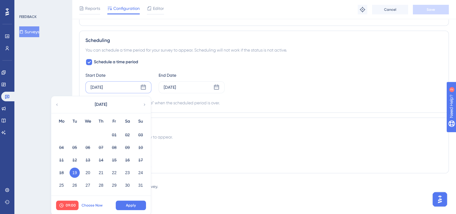
click at [90, 204] on span "Choose Now" at bounding box center [92, 205] width 21 height 5
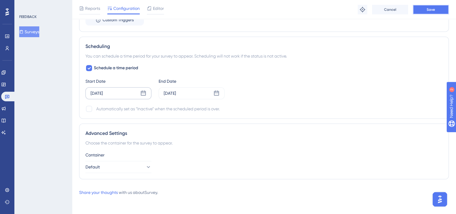
click at [436, 12] on button "Save" at bounding box center [431, 10] width 36 height 10
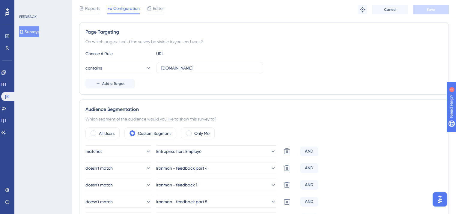
scroll to position [0, 4]
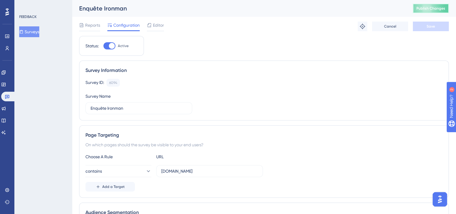
click at [431, 9] on span "Publish Changes" at bounding box center [431, 8] width 29 height 5
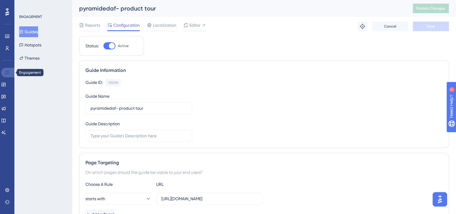
click at [10, 73] on link at bounding box center [8, 73] width 14 height 10
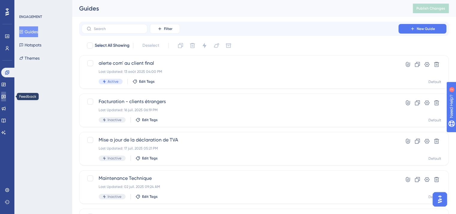
click at [4, 94] on link at bounding box center [3, 97] width 5 height 10
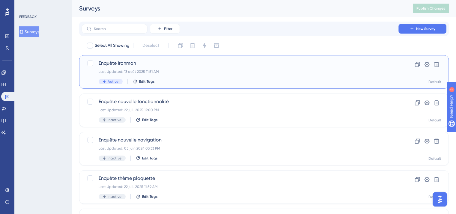
click at [109, 73] on div "Last Updated: 13 août 2025 11:51 AM" at bounding box center [240, 71] width 283 height 5
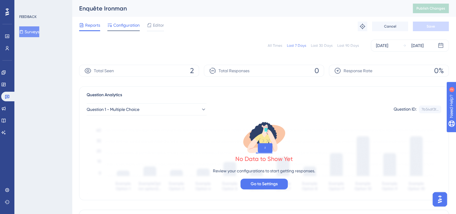
click at [130, 29] on div "Configuration" at bounding box center [123, 27] width 32 height 10
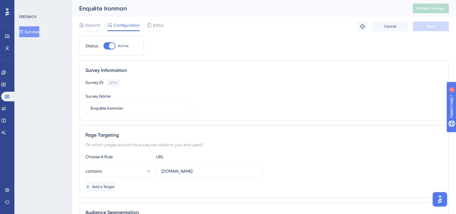
click at [158, 191] on div "Page Targeting On which pages should the survey be visible to your end users? C…" at bounding box center [264, 161] width 370 height 73
click at [9, 47] on icon at bounding box center [7, 48] width 5 height 5
